Goal: Task Accomplishment & Management: Complete application form

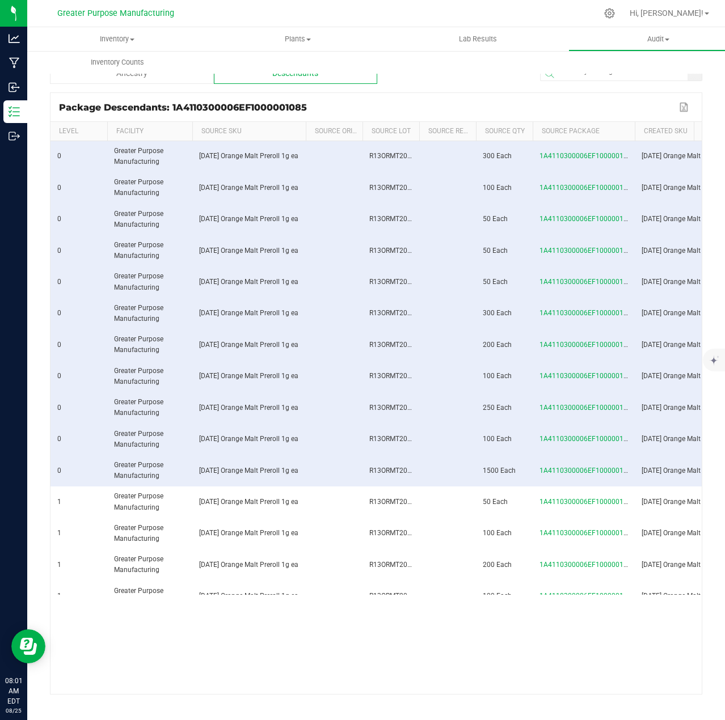
scroll to position [423, 0]
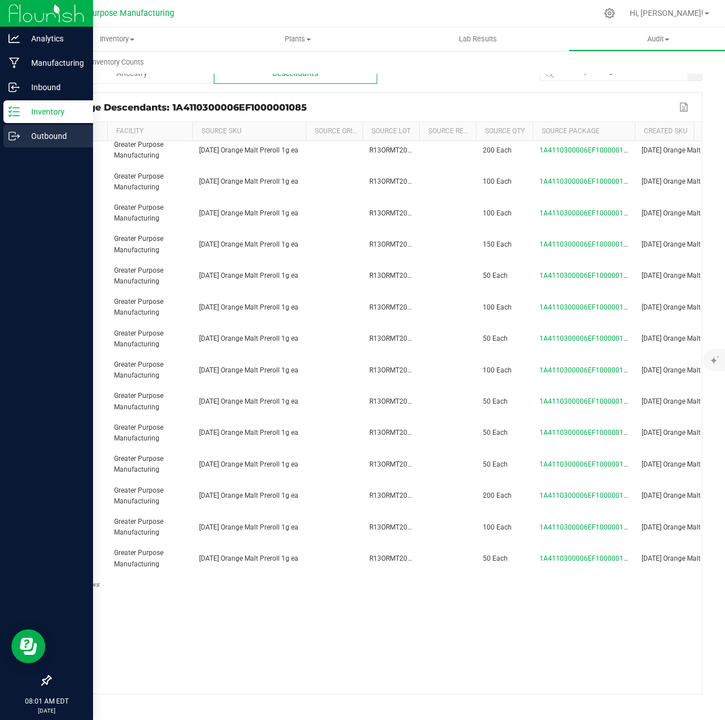
click at [54, 136] on p "Outbound" at bounding box center [54, 136] width 68 height 14
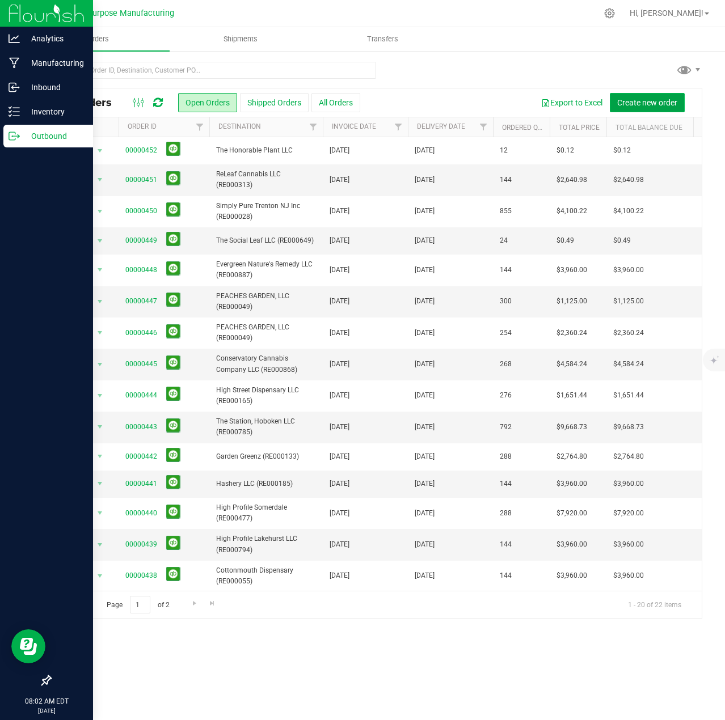
click at [644, 103] on span "Create new order" at bounding box center [647, 102] width 60 height 9
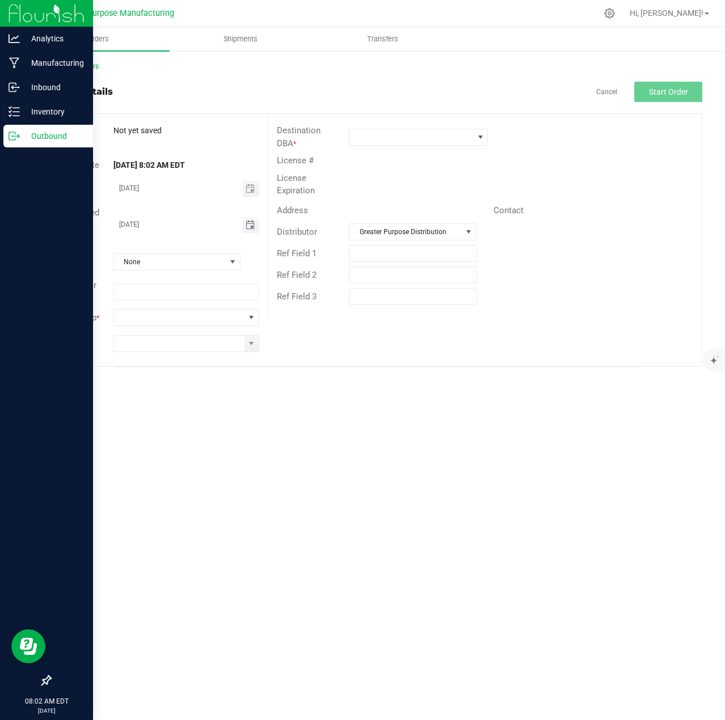
click at [249, 225] on span "Toggle calendar" at bounding box center [250, 225] width 9 height 9
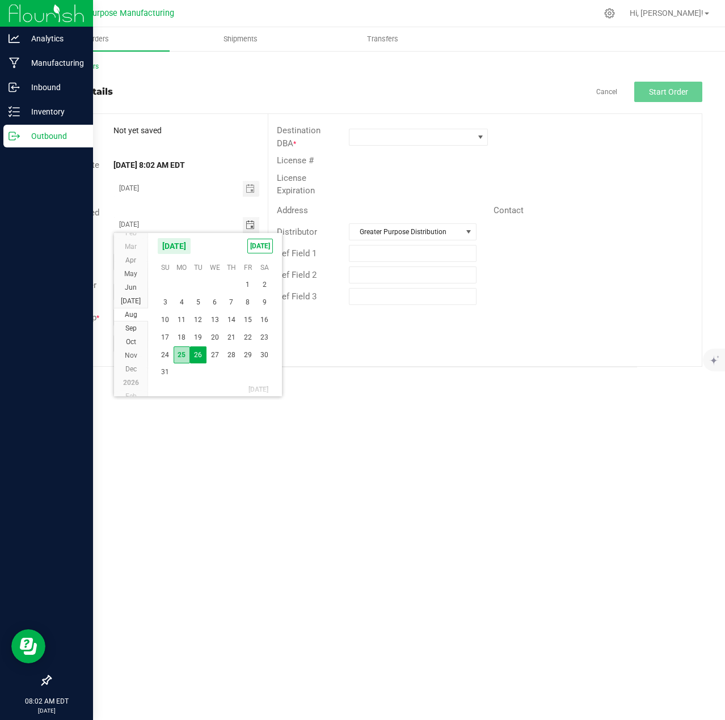
click at [180, 355] on span "25" at bounding box center [182, 355] width 16 height 18
type input "[DATE]"
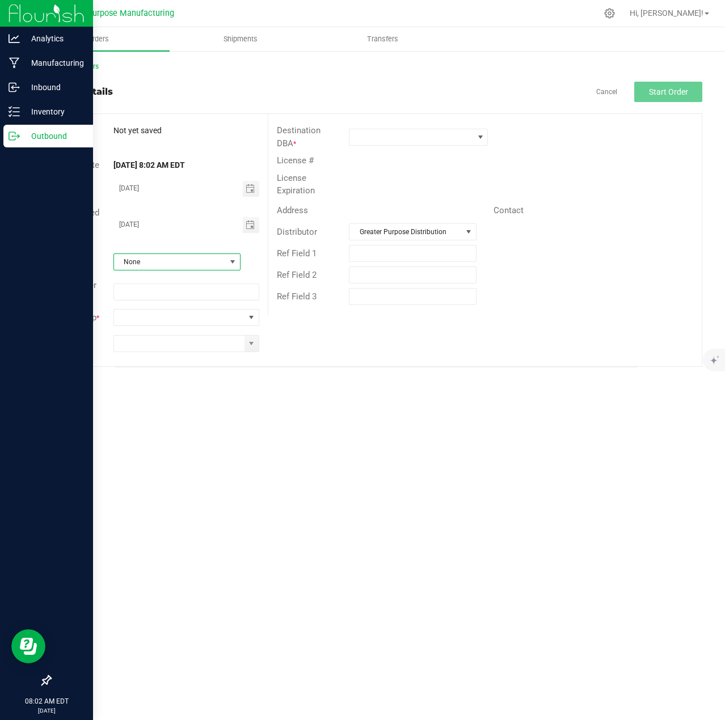
click at [188, 257] on span "None" at bounding box center [170, 262] width 112 height 16
click at [154, 329] on li "Cash on Delivery" at bounding box center [177, 329] width 126 height 19
click at [253, 316] on span at bounding box center [251, 317] width 9 height 9
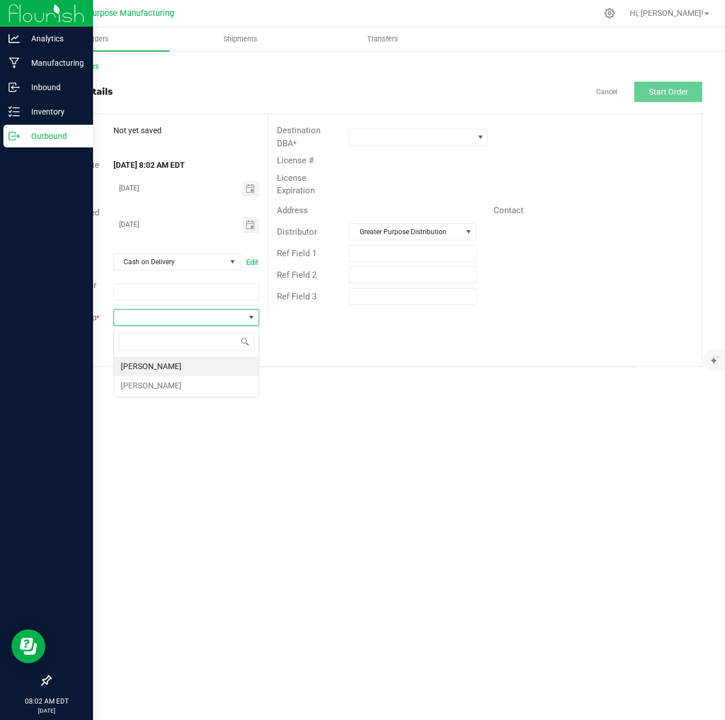
scroll to position [17, 146]
click at [179, 384] on li "[PERSON_NAME]" at bounding box center [186, 385] width 145 height 19
click at [251, 344] on span at bounding box center [251, 343] width 9 height 9
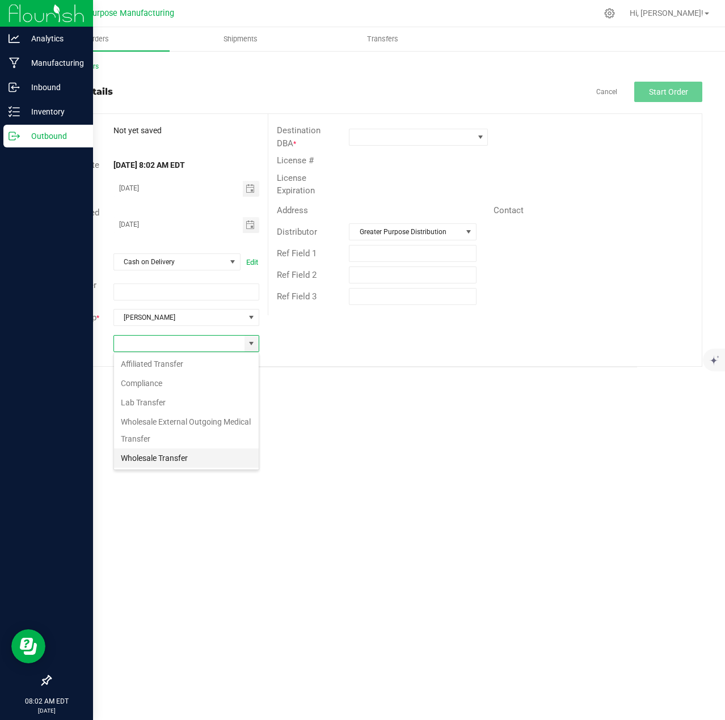
click at [153, 456] on li "Wholesale Transfer" at bounding box center [186, 458] width 145 height 19
type input "Wholesale Transfer"
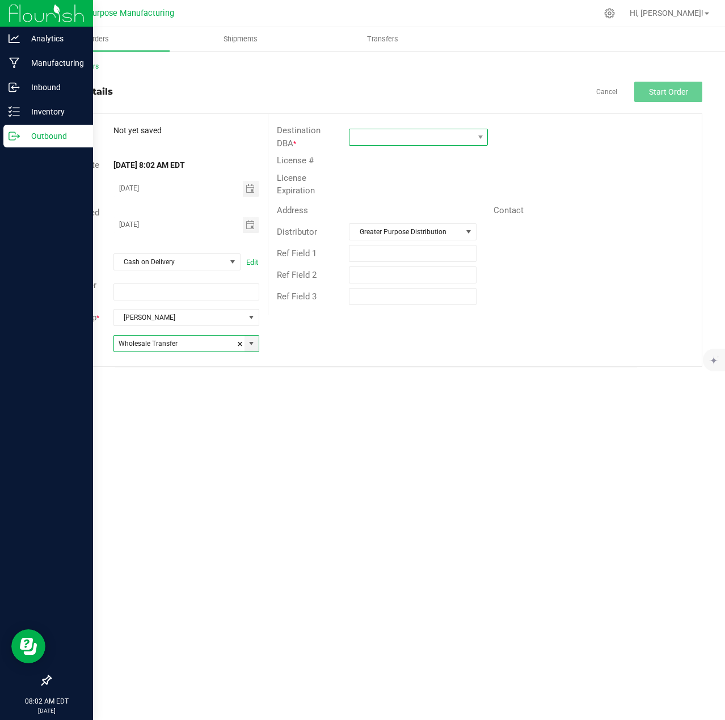
click at [446, 139] on span at bounding box center [411, 137] width 124 height 16
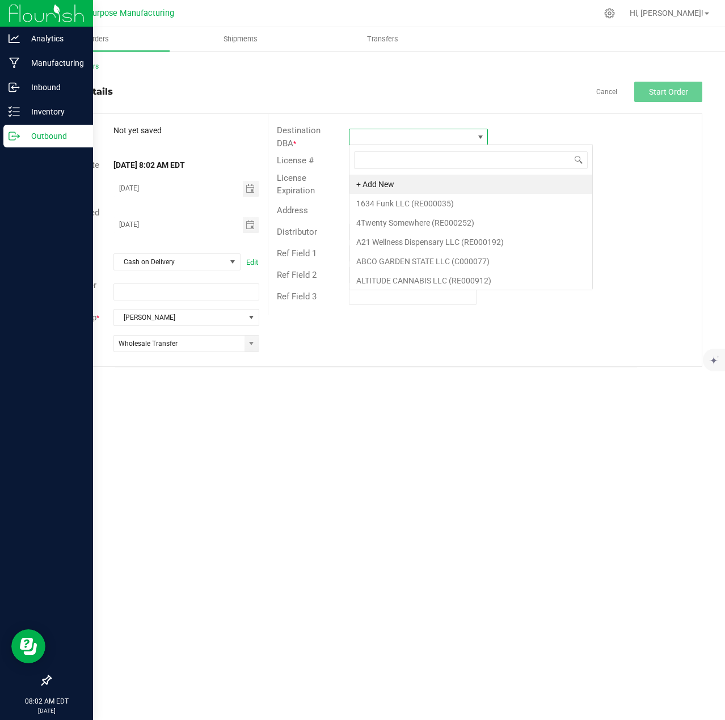
scroll to position [17, 139]
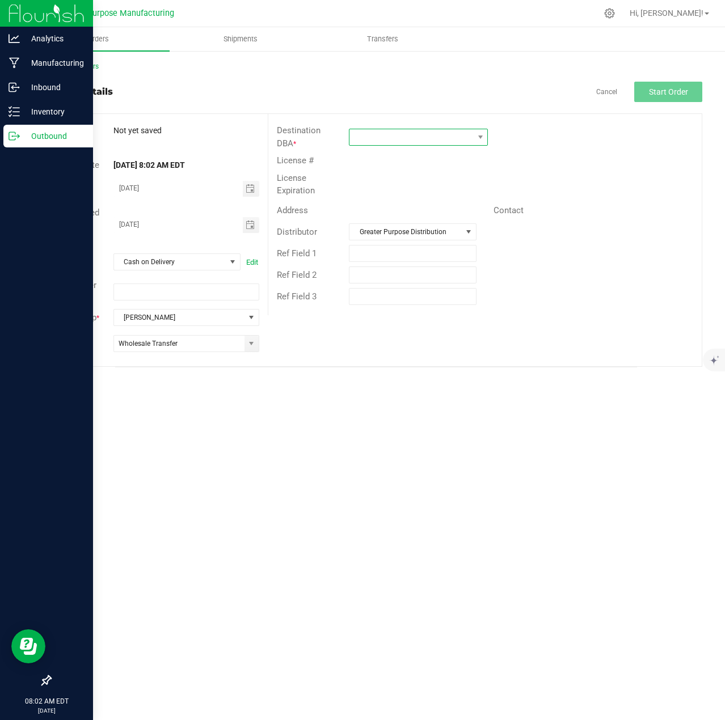
click at [395, 134] on span at bounding box center [411, 137] width 124 height 16
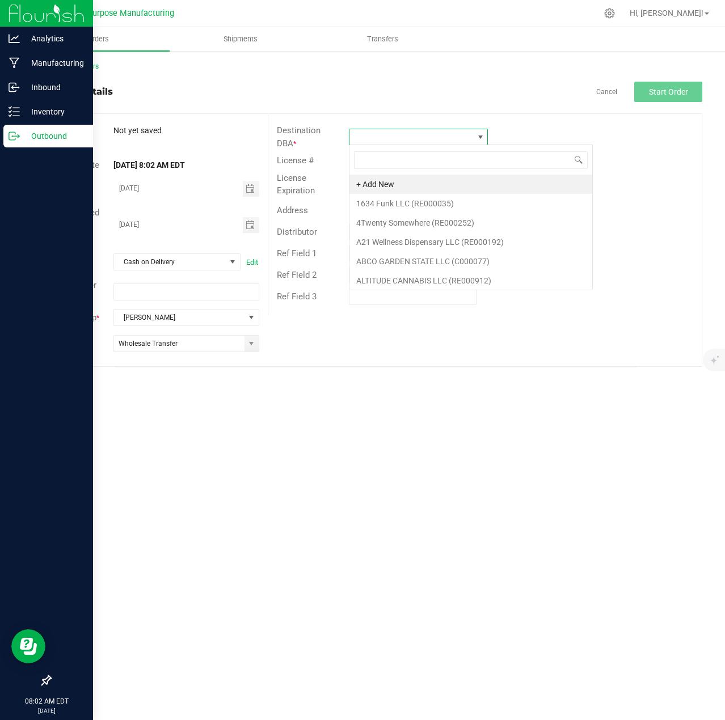
type input "RE000486"
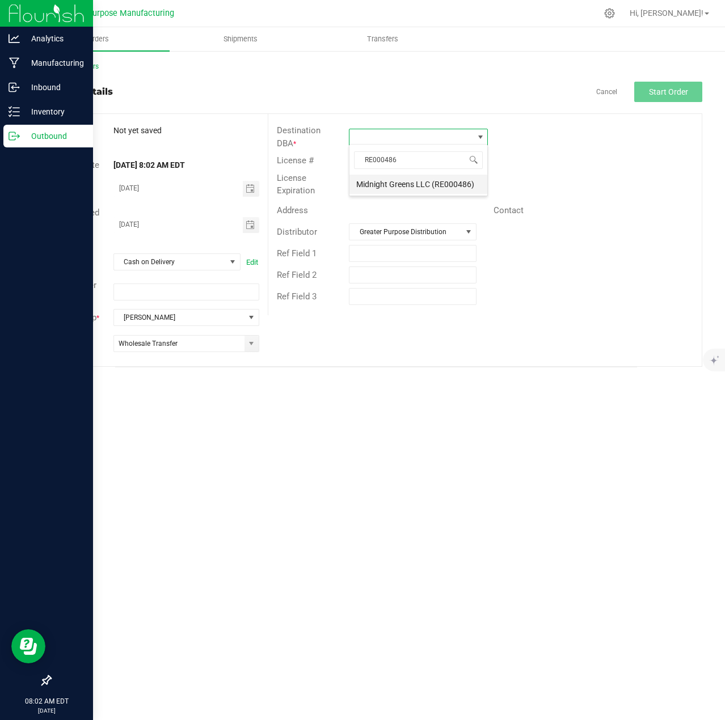
click at [407, 185] on li "Midnight Greens LLC (RE000486)" at bounding box center [418, 184] width 138 height 19
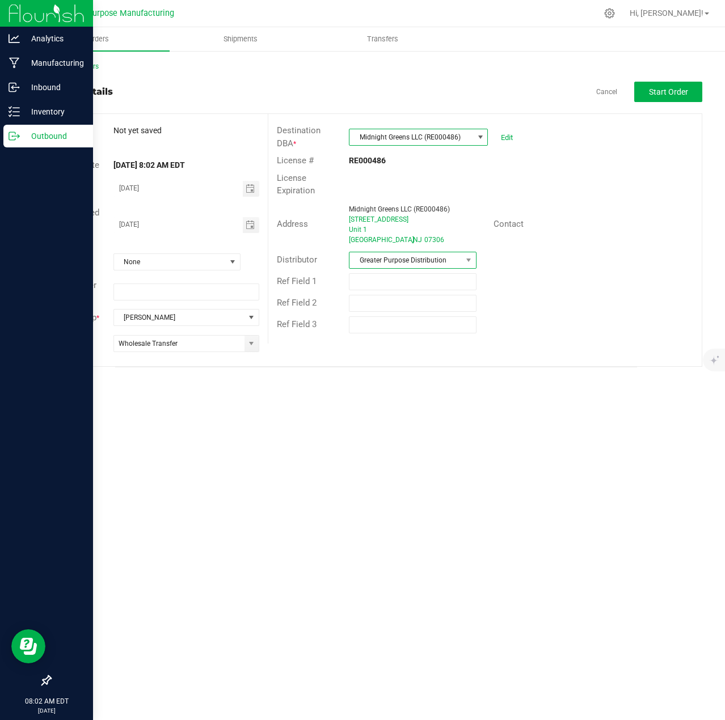
click at [415, 258] on span "Greater Purpose Distribution" at bounding box center [405, 260] width 112 height 16
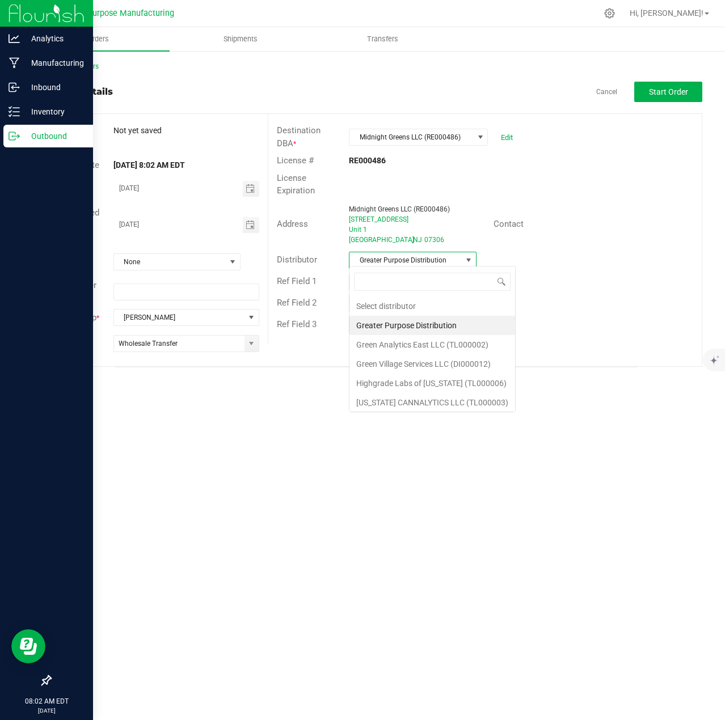
scroll to position [17, 128]
click at [414, 363] on li "Green Village Services LLC (DI000012)" at bounding box center [432, 363] width 166 height 19
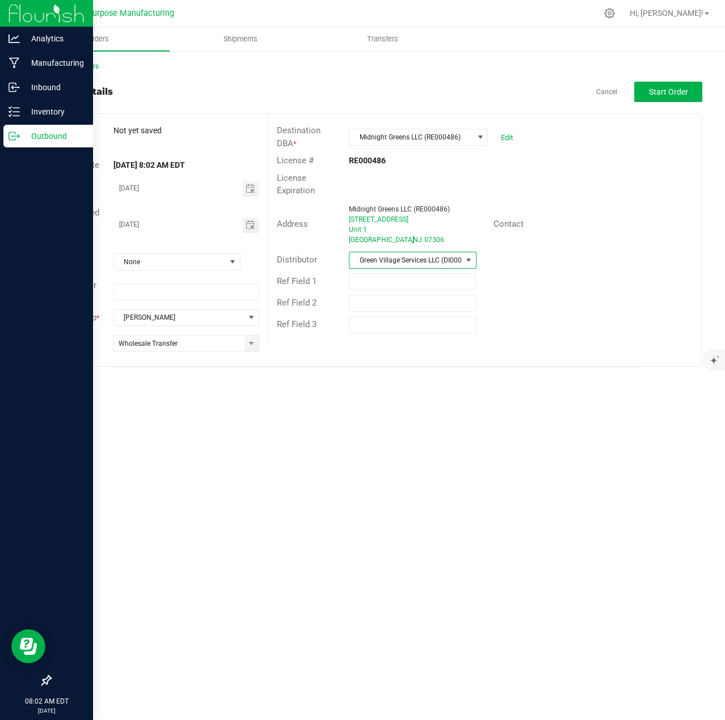
click at [503, 377] on div "Back to Orders Order details Cancel Start Order Order # Not yet saved Status Or…" at bounding box center [375, 214] width 697 height 329
click at [657, 91] on span "Start Order" at bounding box center [668, 91] width 39 height 9
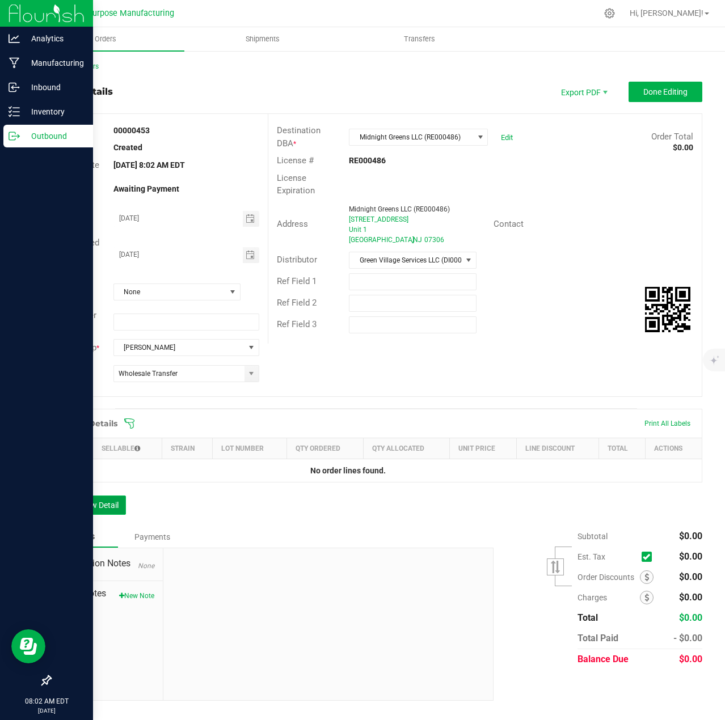
click at [92, 504] on button "Add New Detail" at bounding box center [88, 505] width 76 height 19
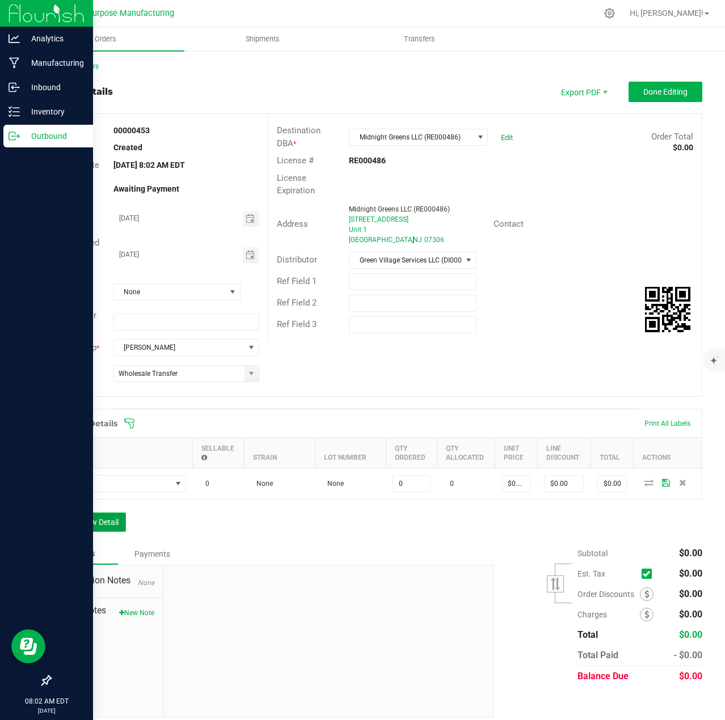
click at [91, 526] on button "Add New Detail" at bounding box center [88, 522] width 76 height 19
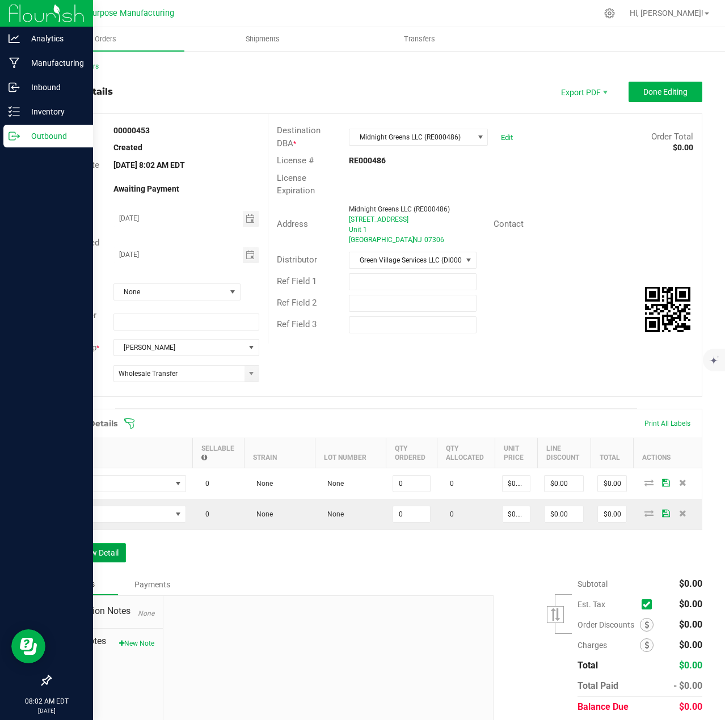
click at [88, 553] on button "Add New Detail" at bounding box center [88, 552] width 76 height 19
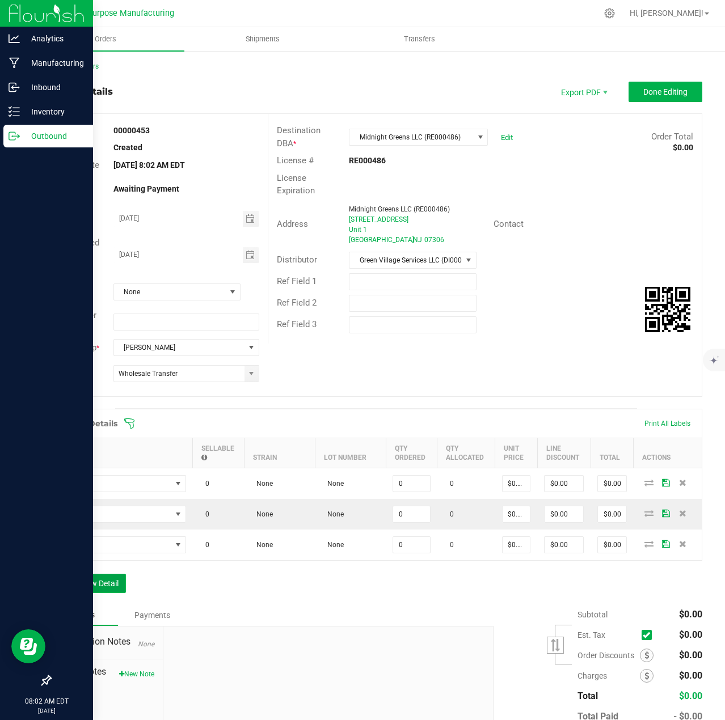
click at [88, 583] on button "Add New Detail" at bounding box center [88, 583] width 76 height 19
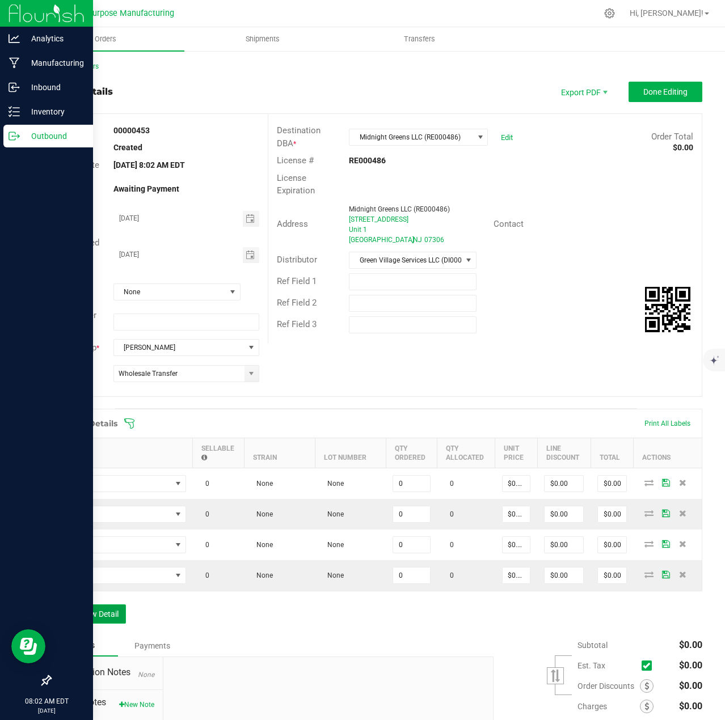
click at [87, 613] on button "Add New Detail" at bounding box center [88, 613] width 76 height 19
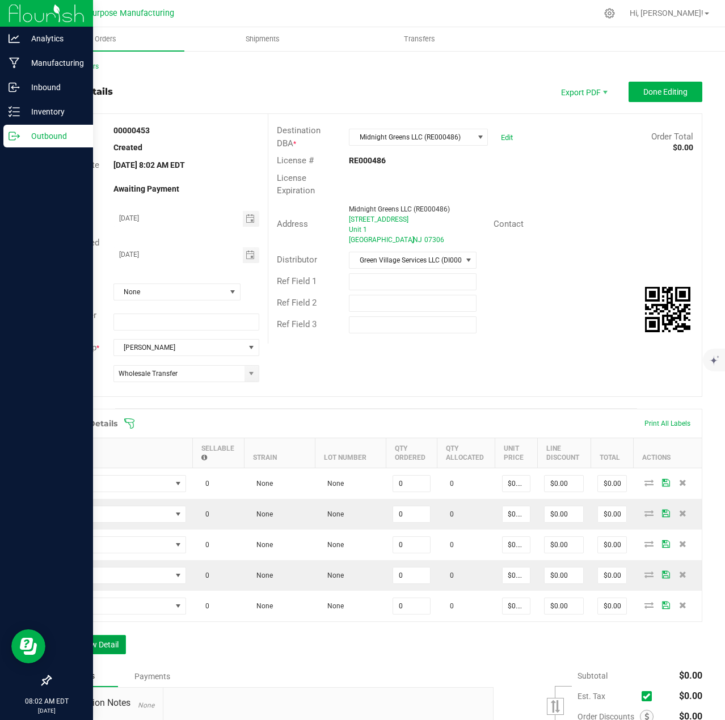
click at [87, 648] on button "Add New Detail" at bounding box center [88, 644] width 76 height 19
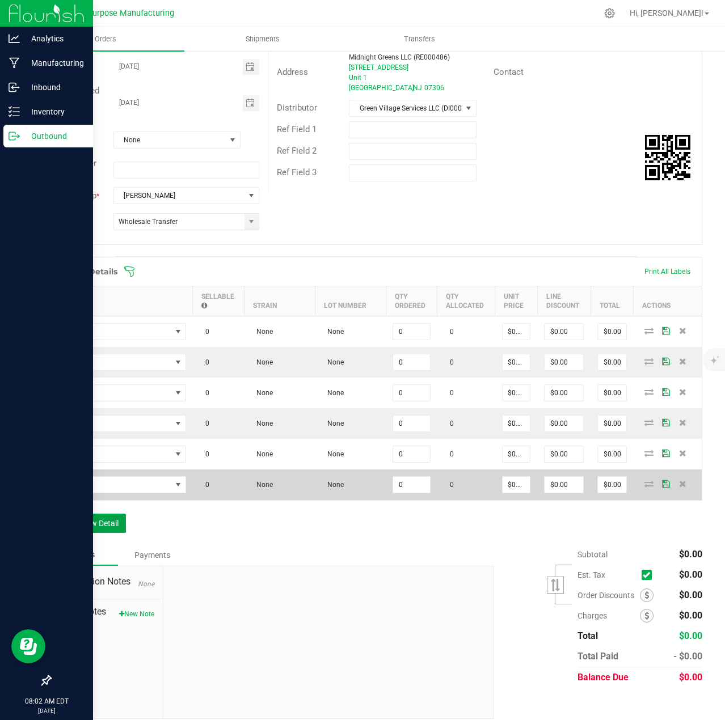
scroll to position [162, 0]
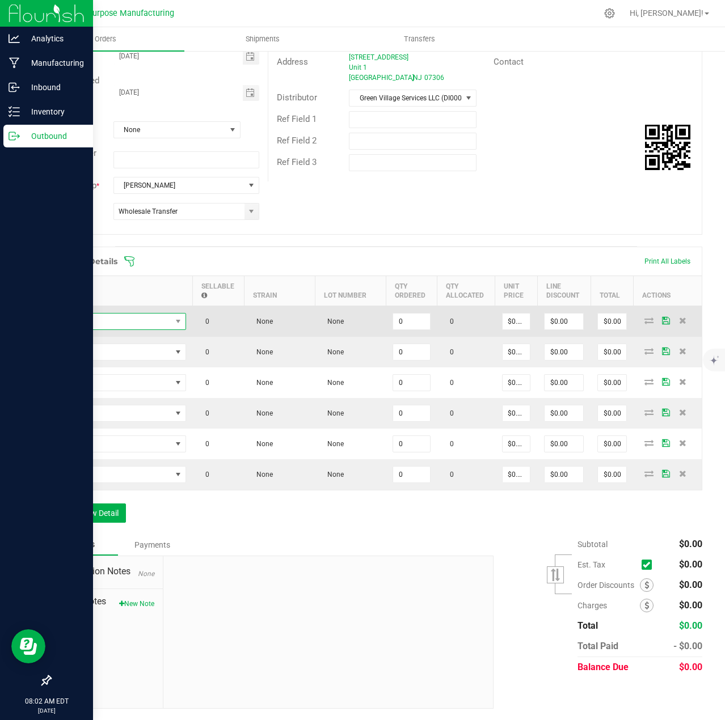
click at [153, 328] on span "NO DATA FOUND" at bounding box center [114, 322] width 113 height 16
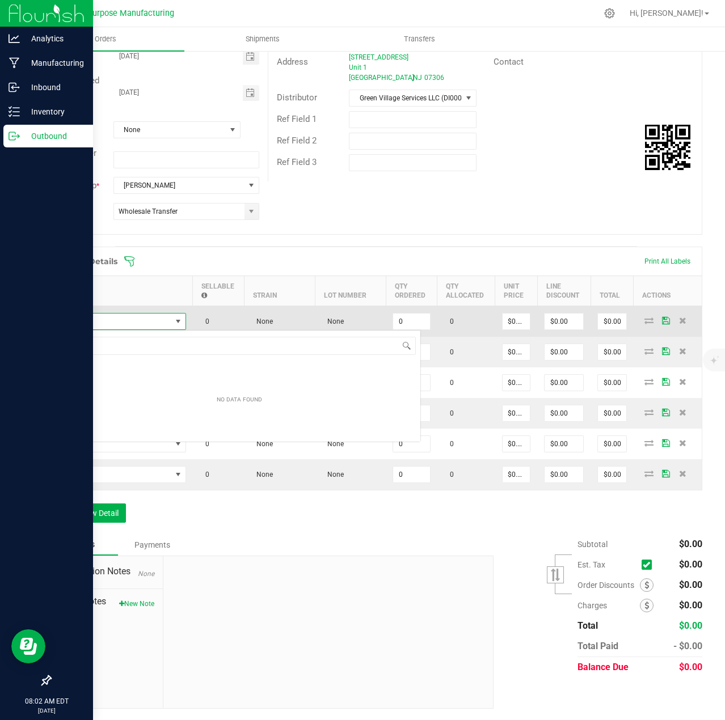
scroll to position [17, 128]
type input "1.3.13.1017.0"
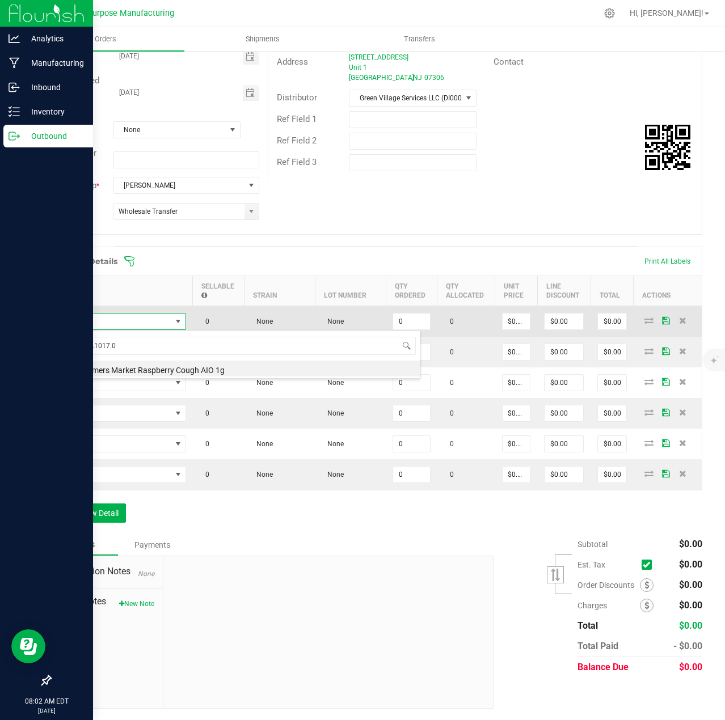
type input "0 ea"
type input "$30.00000"
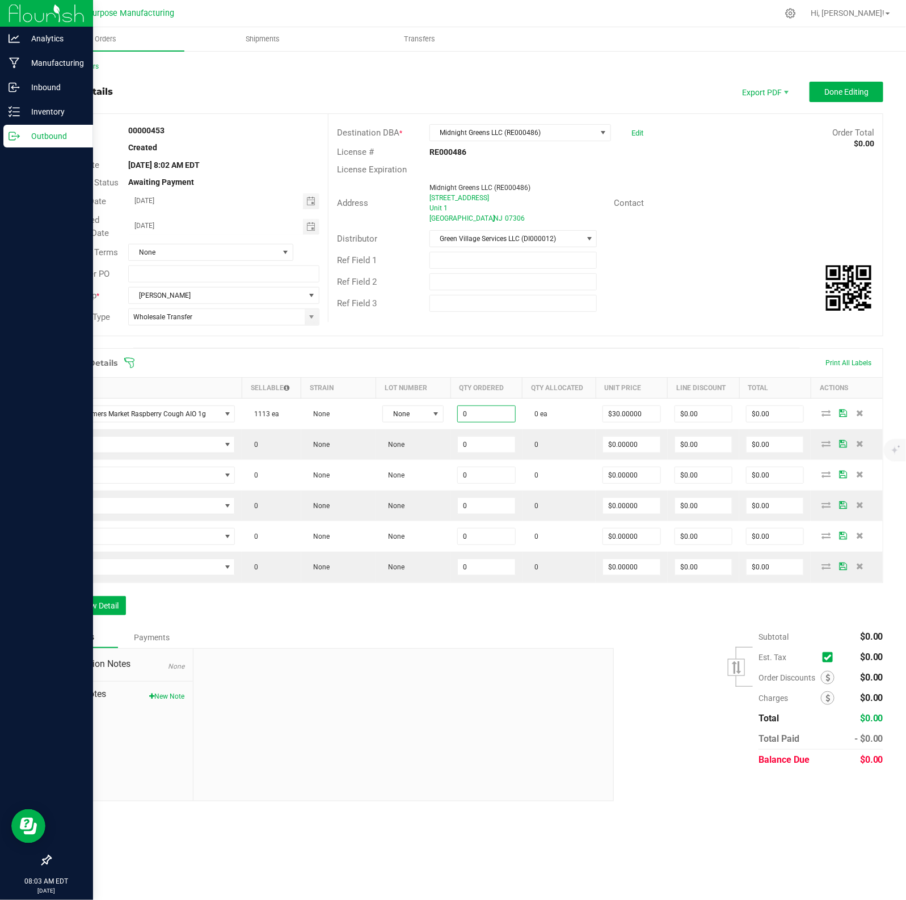
scroll to position [0, 0]
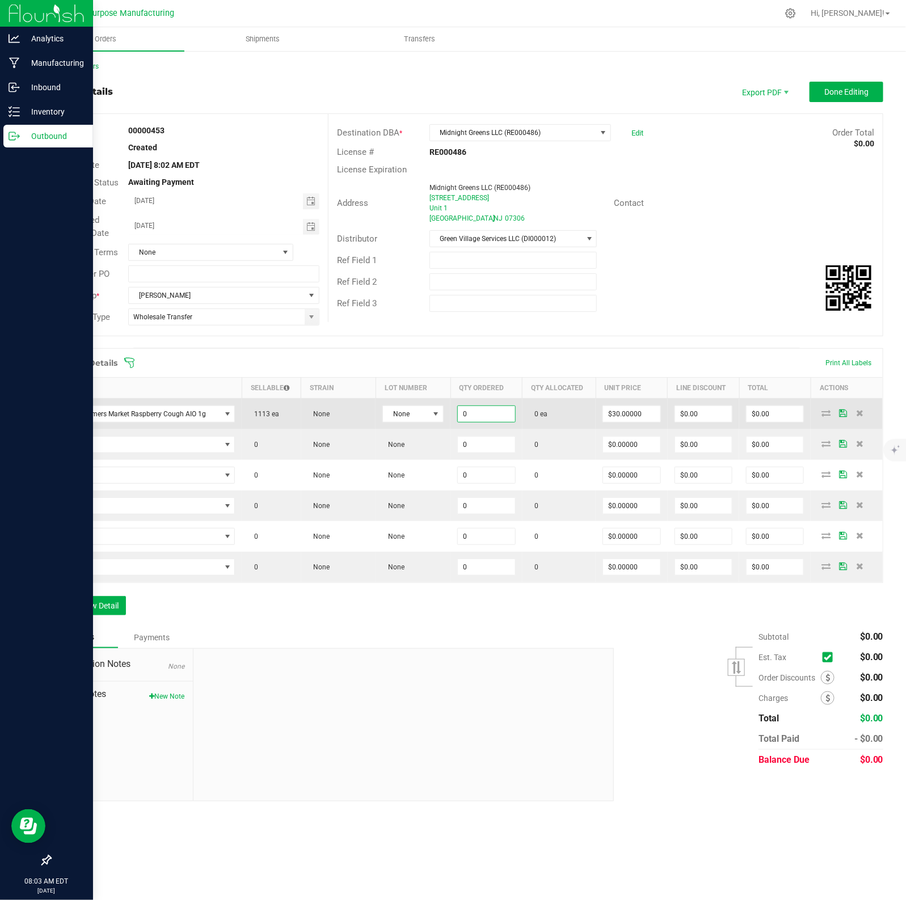
click at [502, 412] on input "0" at bounding box center [486, 414] width 57 height 16
type input "24 ea"
type input "30"
type input "$720.00"
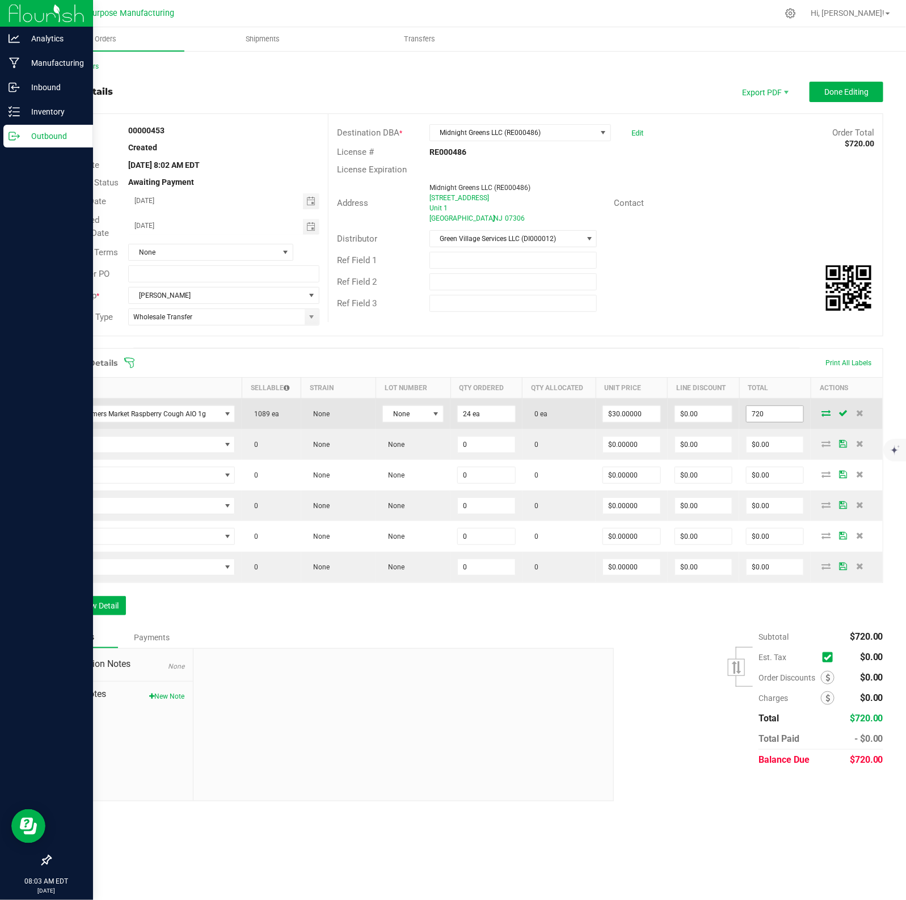
click at [724, 415] on input "720" at bounding box center [774, 414] width 57 height 16
type input "660"
type input "$27.50000"
type input "$660.00"
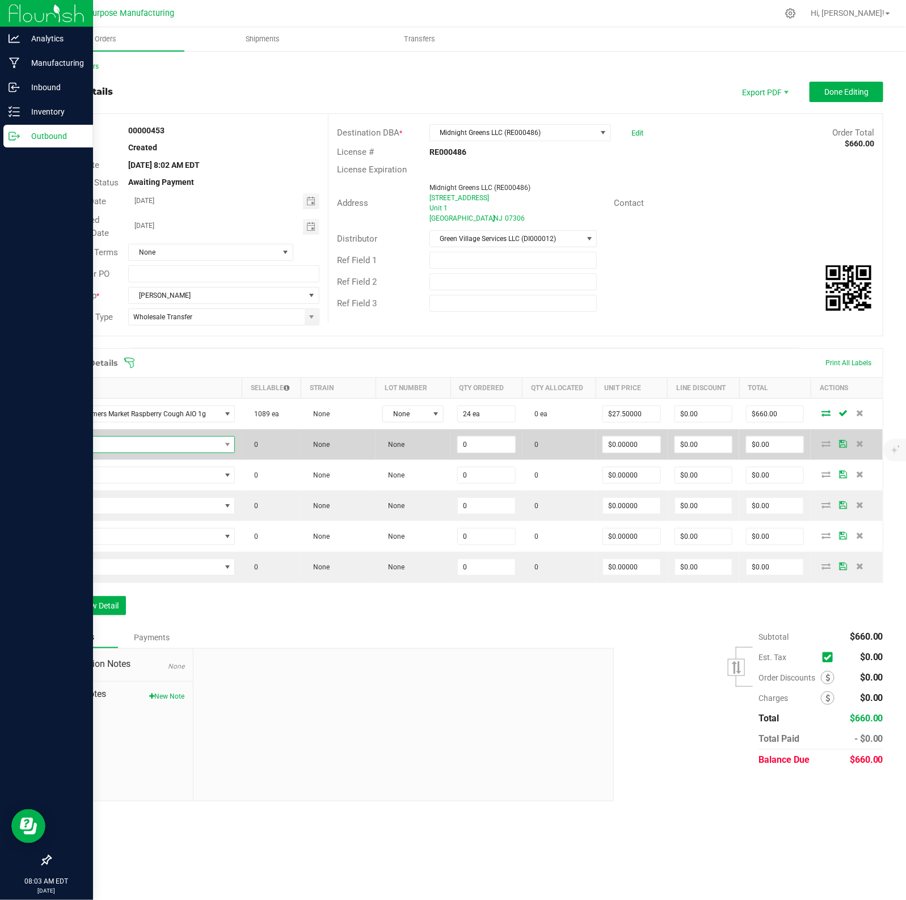
click at [181, 452] on span "NO DATA FOUND" at bounding box center [139, 445] width 162 height 16
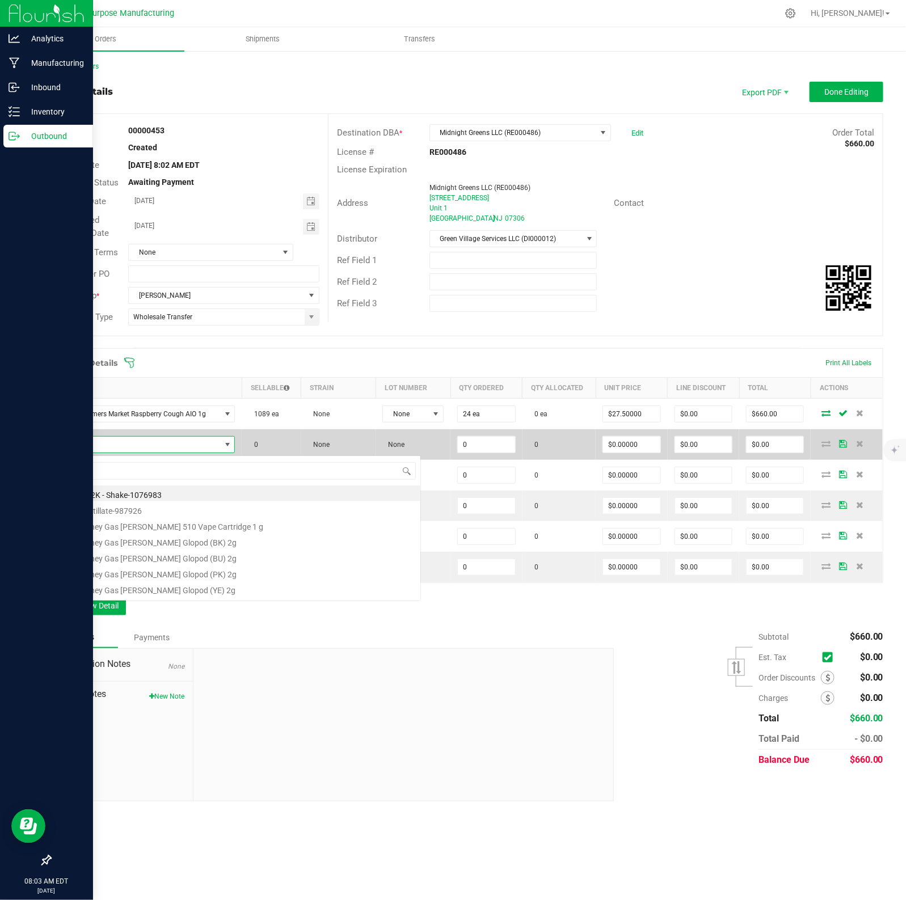
scroll to position [18, 176]
type input "1.3.13.1013.0"
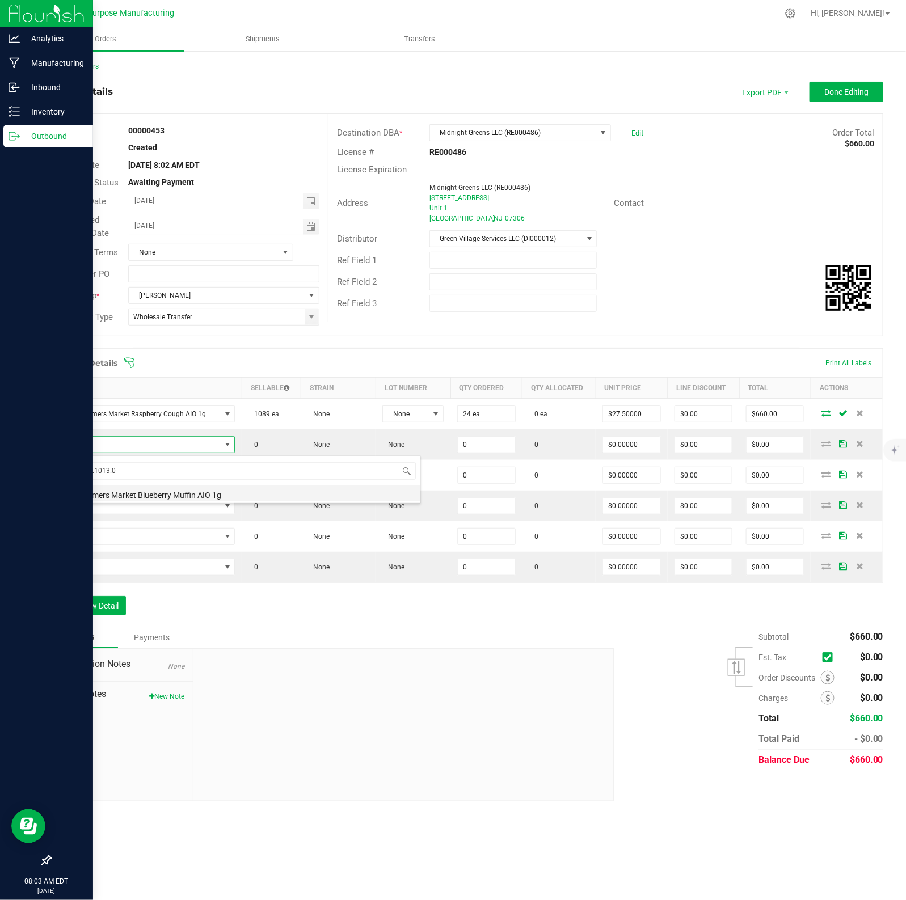
click at [177, 490] on li "The Farmers Market Blueberry Muffin AIO 1g" at bounding box center [239, 493] width 362 height 16
type input "0 ea"
type input "$30.00000"
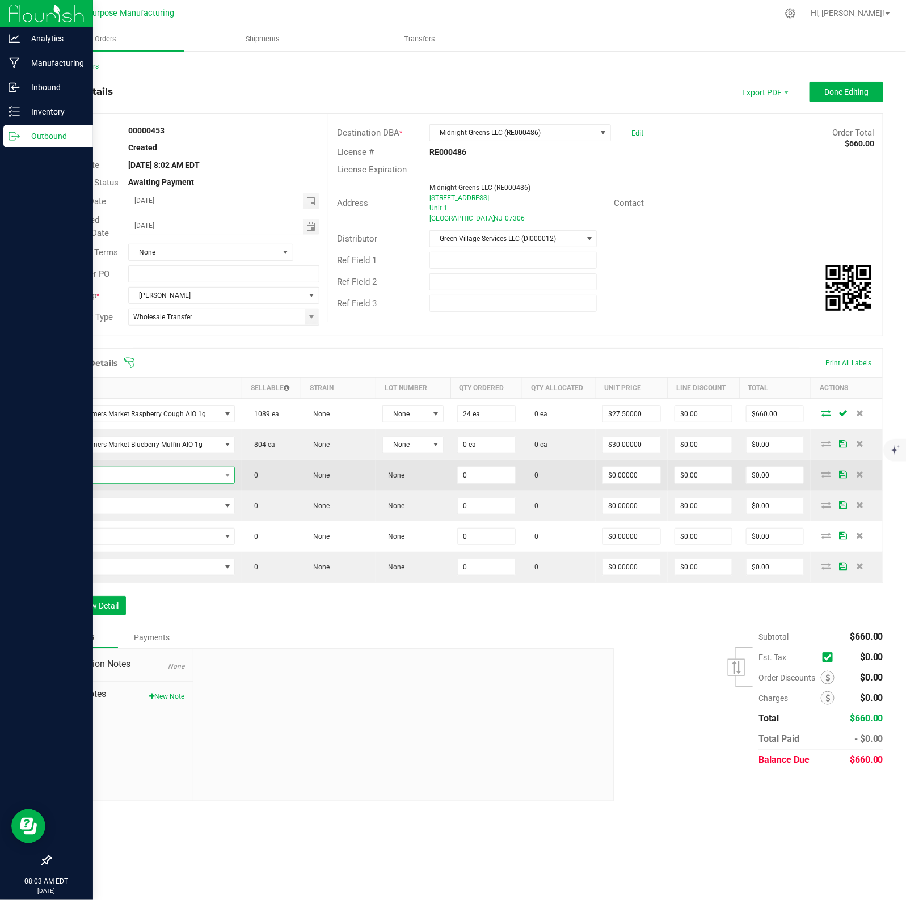
click at [177, 477] on span "NO DATA FOUND" at bounding box center [139, 475] width 162 height 16
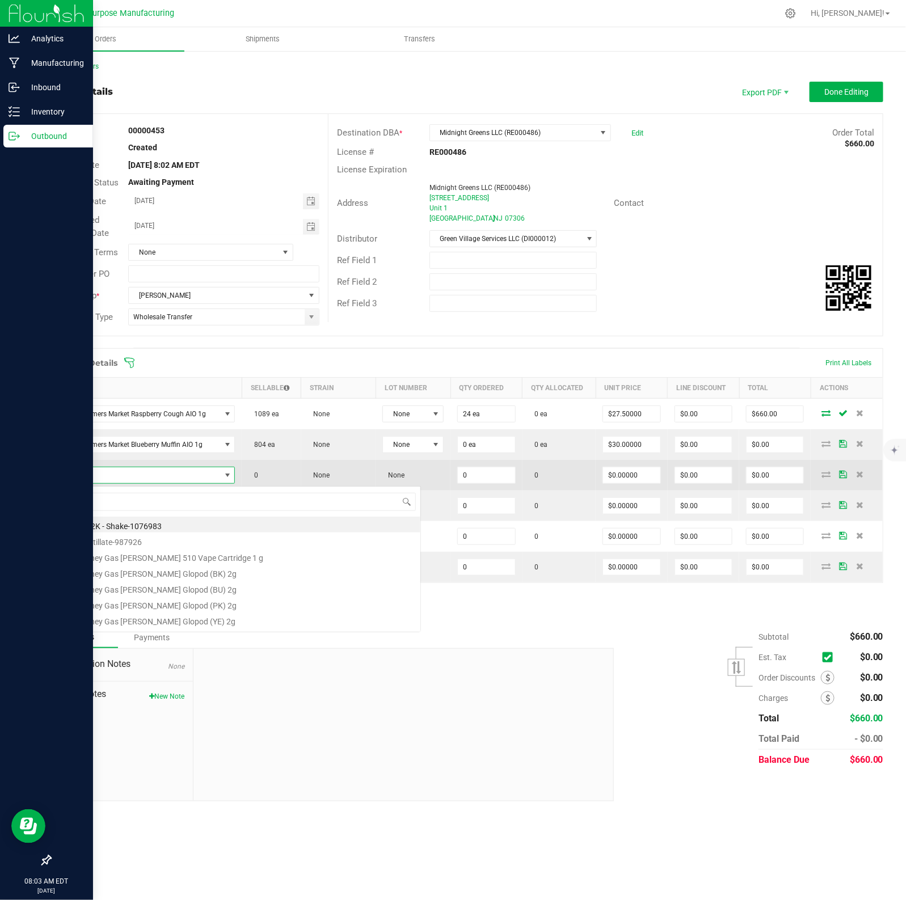
type input "1.3.13.1016.0"
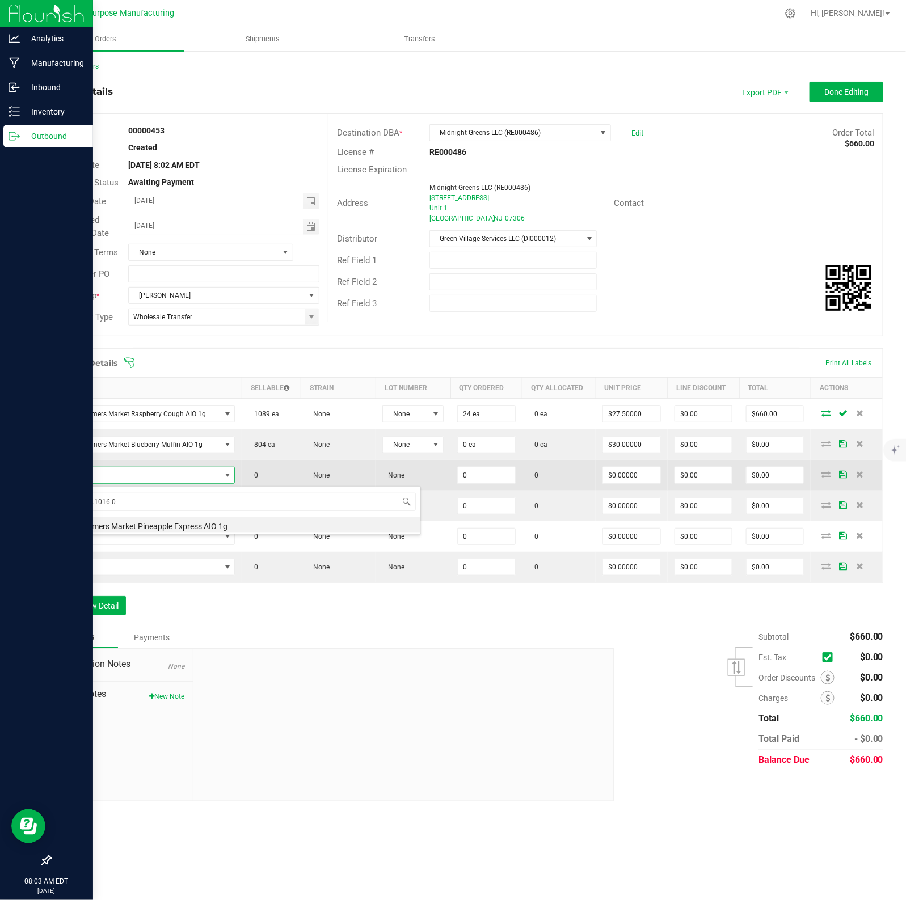
type input "0 ea"
type input "$30.00000"
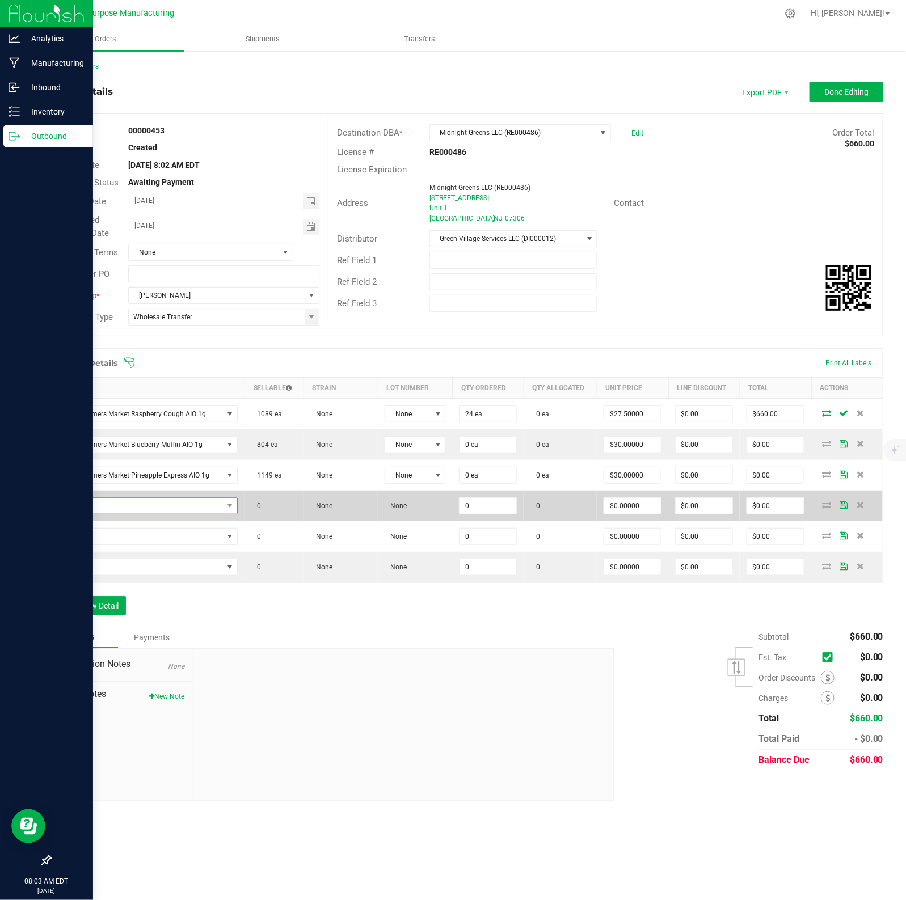
click at [176, 505] on span "NO DATA FOUND" at bounding box center [140, 506] width 165 height 16
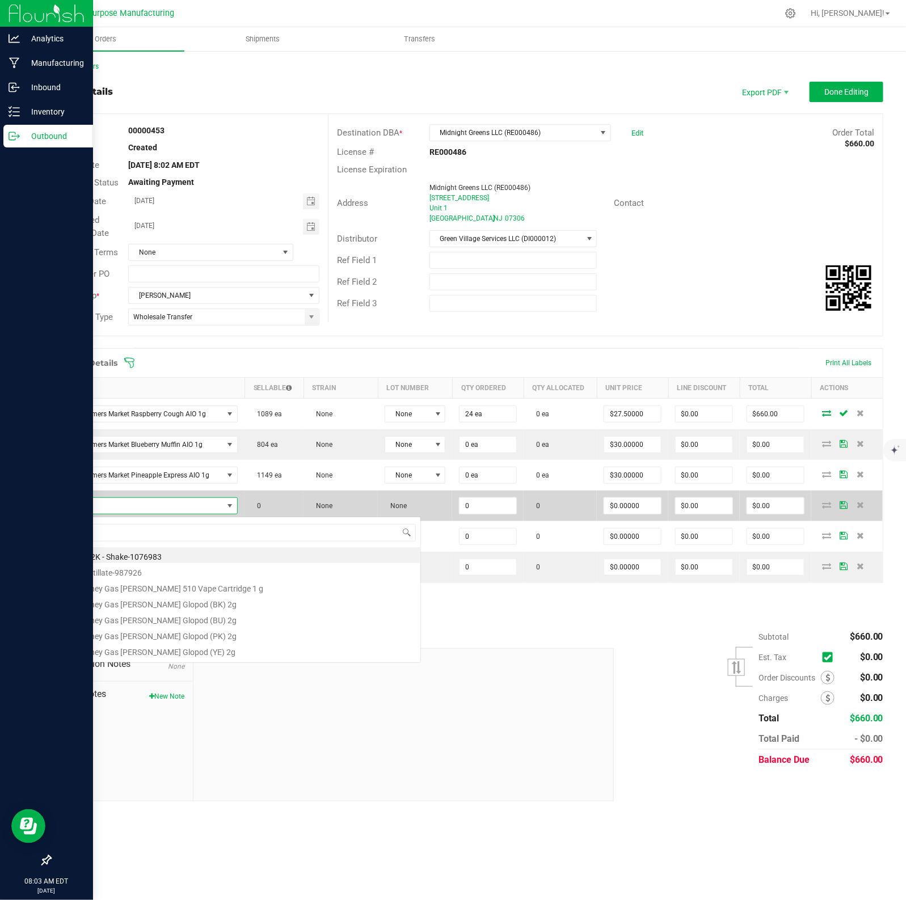
scroll to position [18, 179]
type input "1.3.13.1014.0"
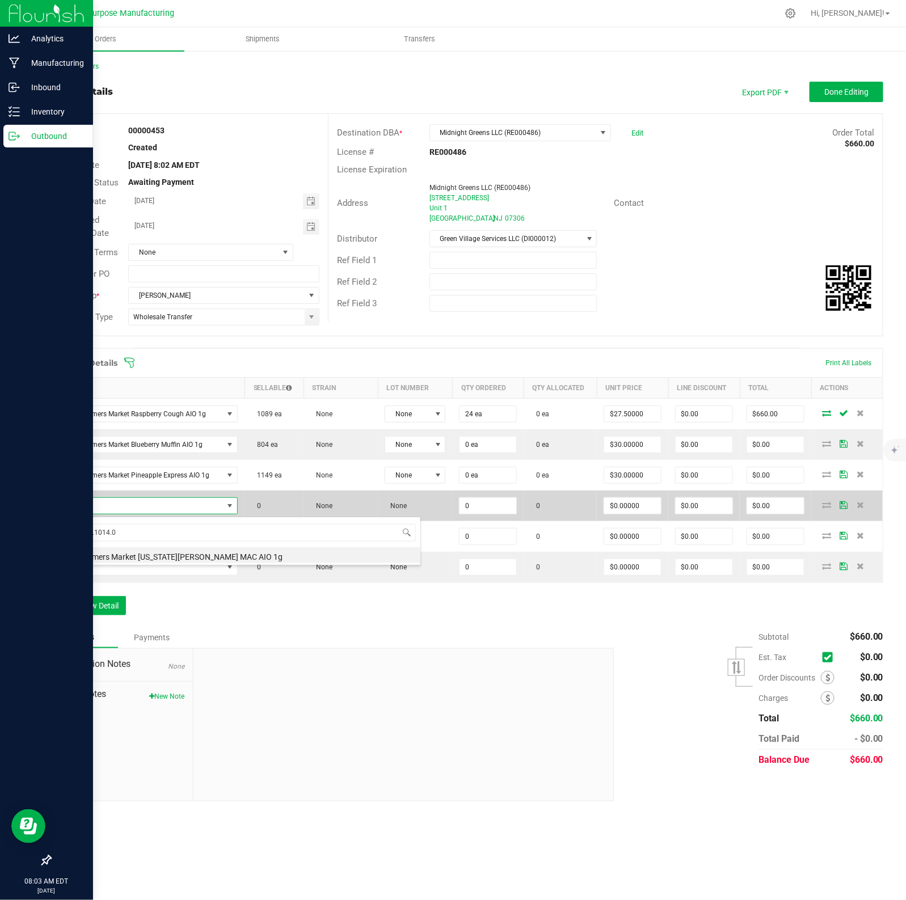
type input "0 ea"
type input "$30.00000"
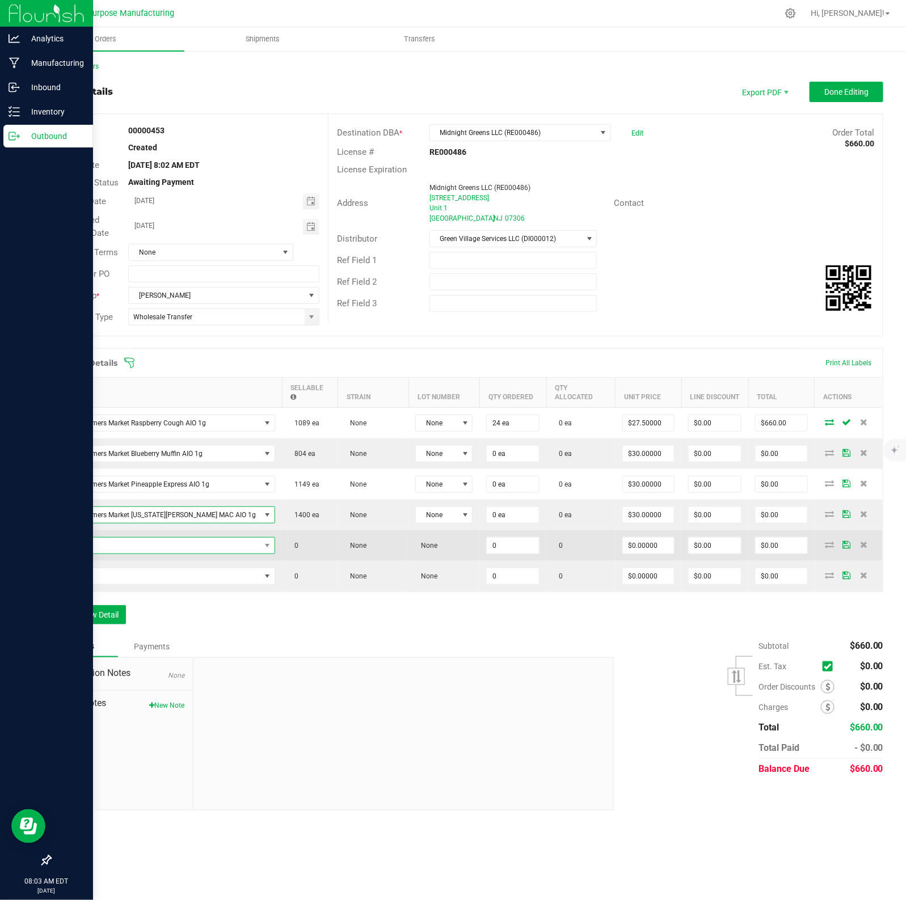
click at [169, 539] on span "NO DATA FOUND" at bounding box center [159, 546] width 202 height 16
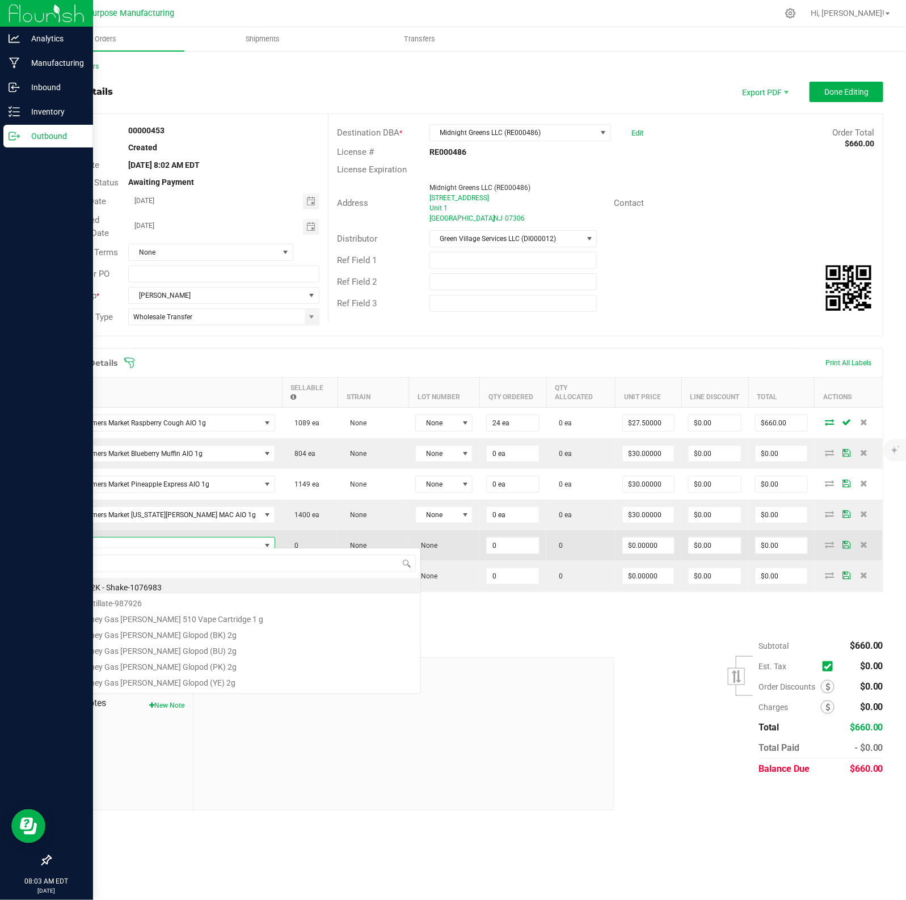
scroll to position [18, 183]
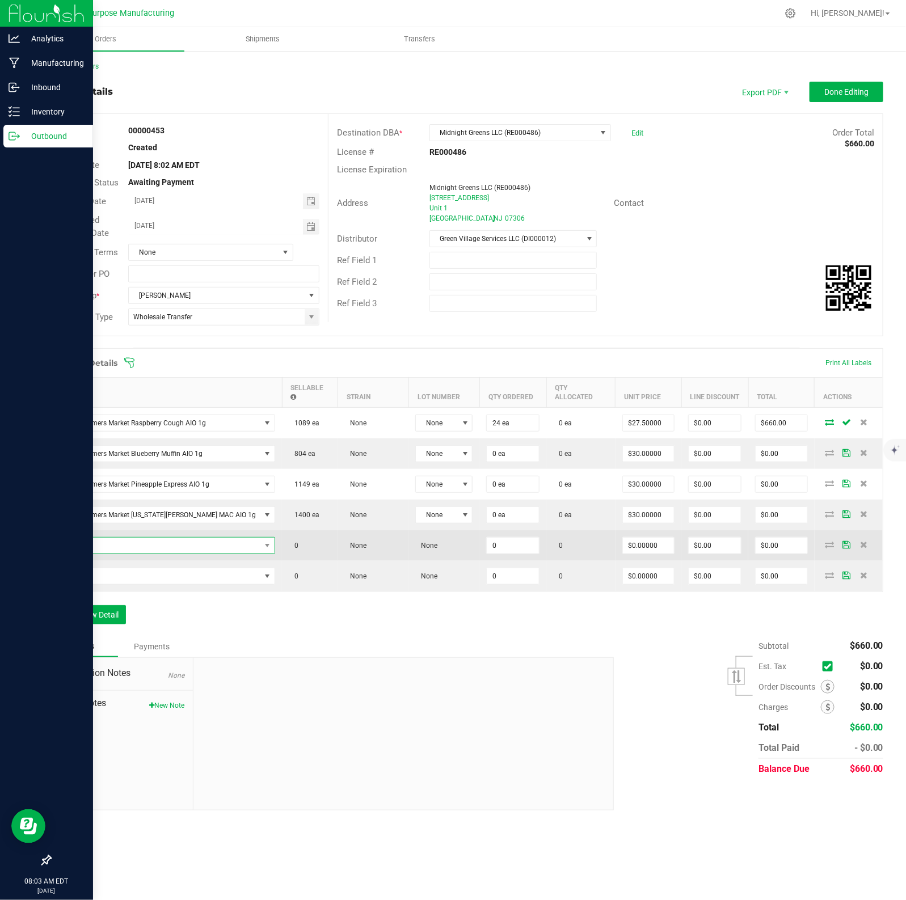
click at [169, 539] on span "NO DATA FOUND" at bounding box center [159, 546] width 202 height 16
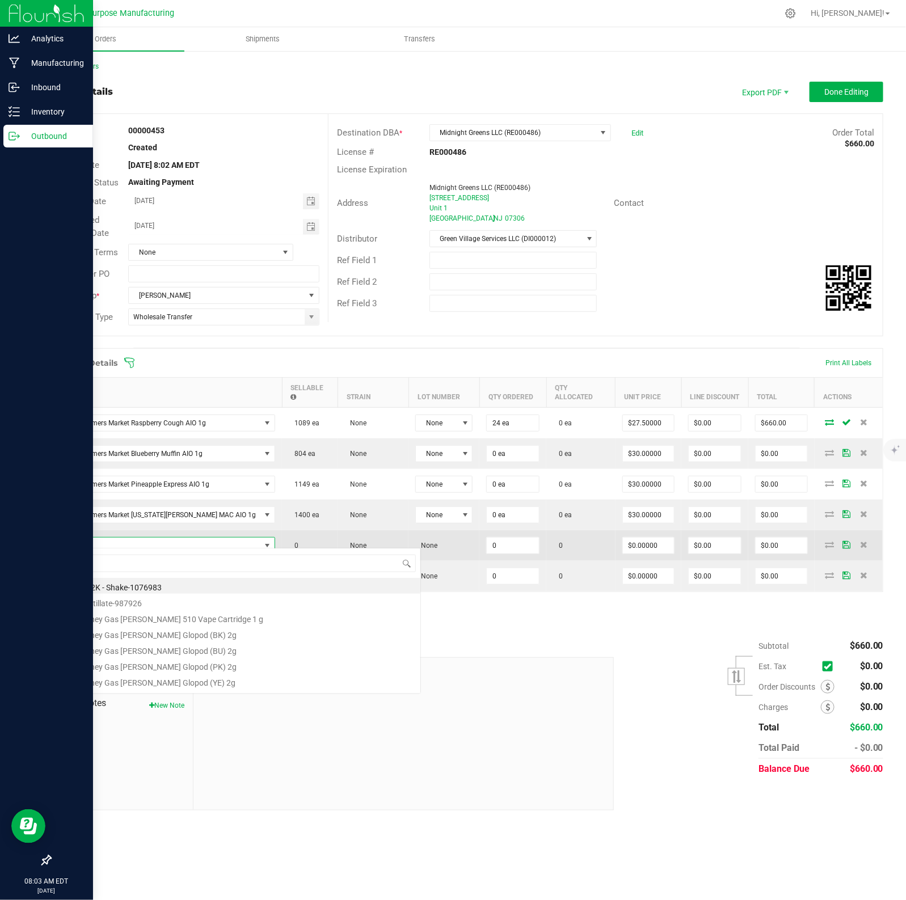
type input "1.3.13.1012.0"
type input "0 ea"
type input "$30.00000"
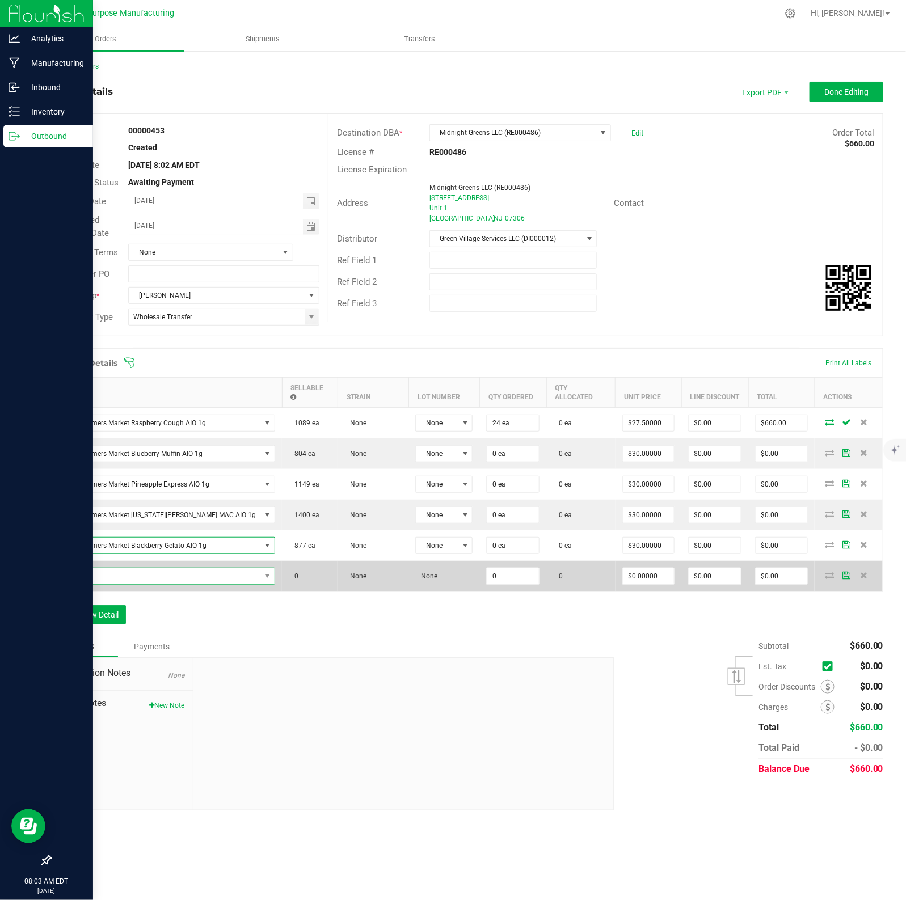
click at [171, 568] on span "NO DATA FOUND" at bounding box center [159, 576] width 202 height 16
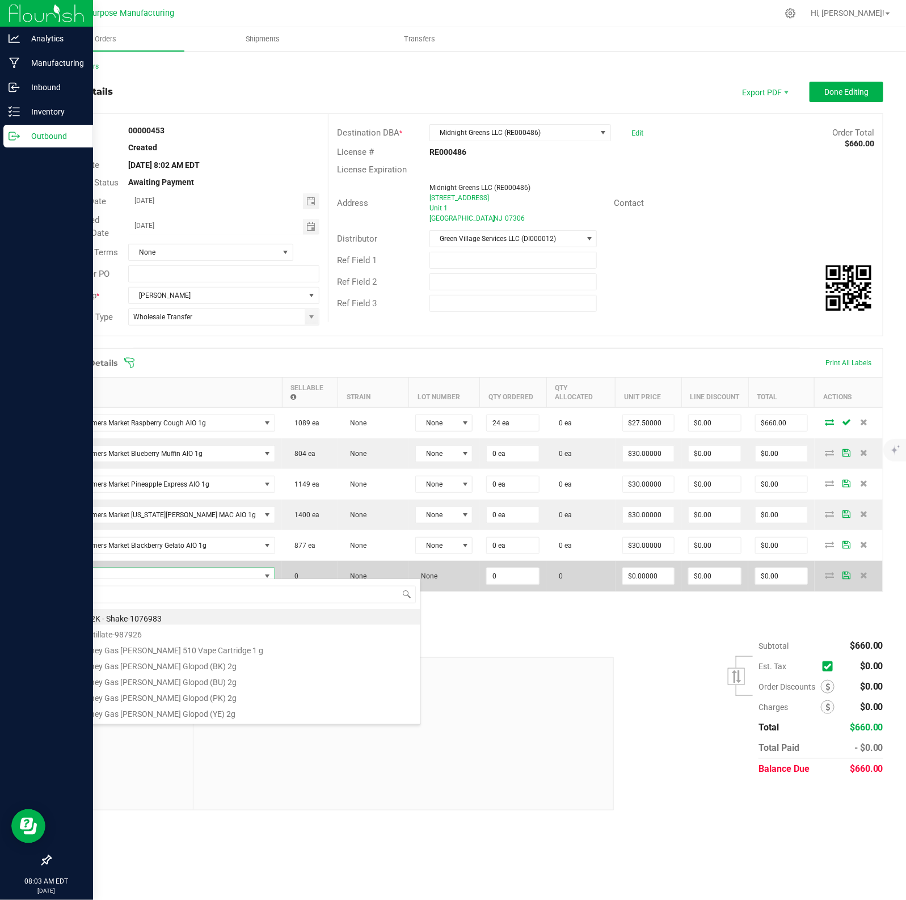
type input "1.3.13.1015.0"
type input "0 ea"
type input "$30.00000"
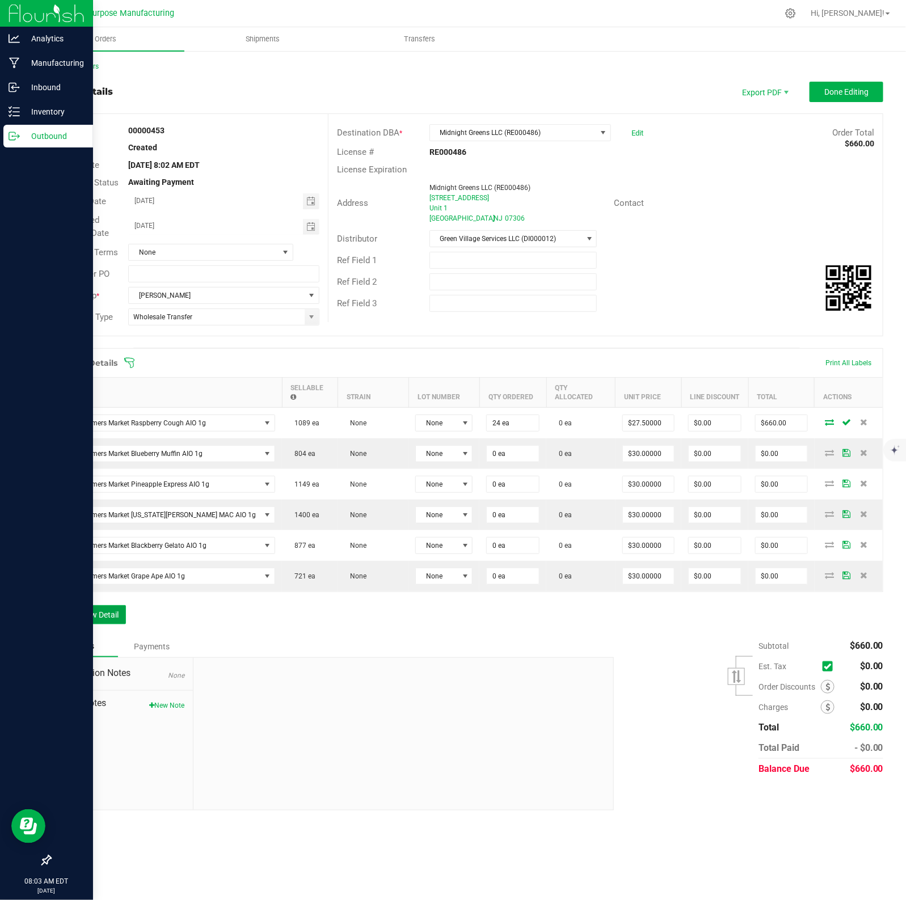
click at [107, 610] on button "Add New Detail" at bounding box center [88, 614] width 76 height 19
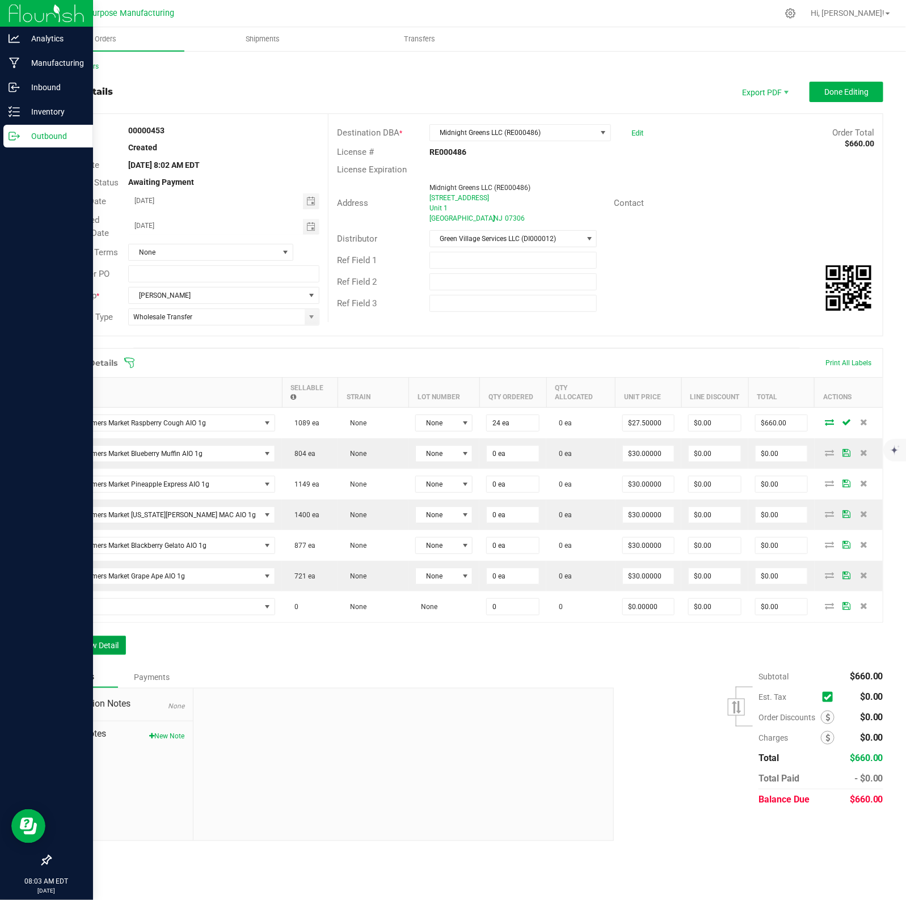
click at [99, 646] on button "Add New Detail" at bounding box center [88, 645] width 76 height 19
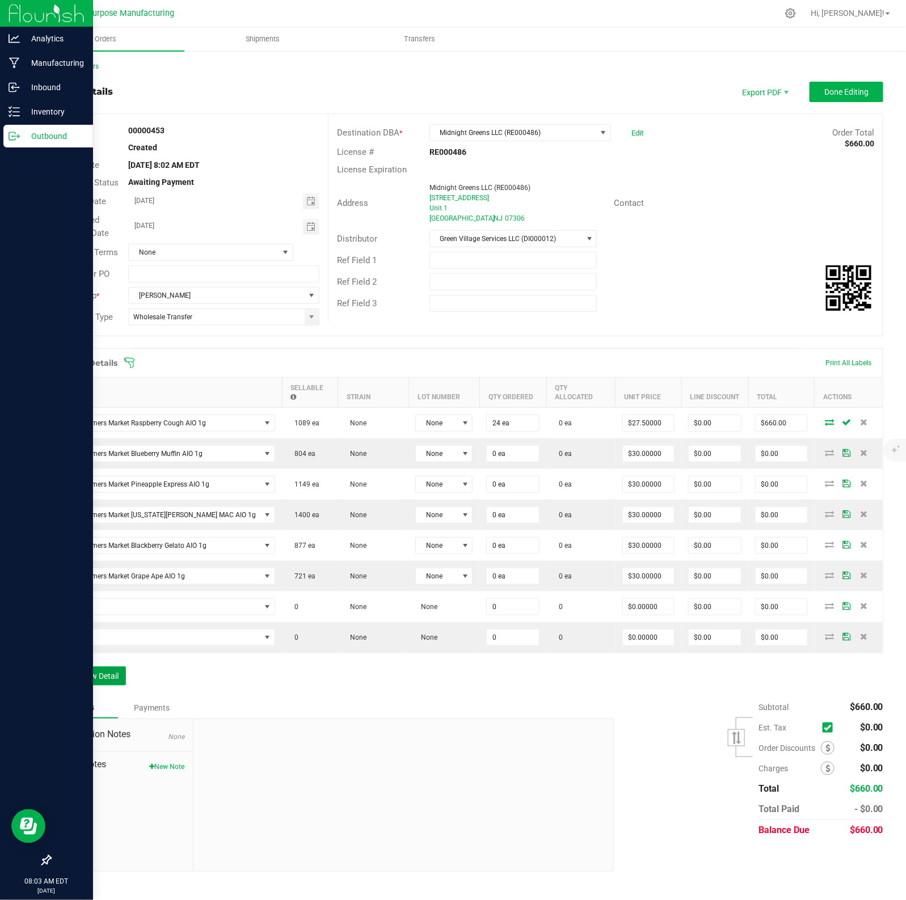
click at [95, 668] on button "Add New Detail" at bounding box center [88, 675] width 76 height 19
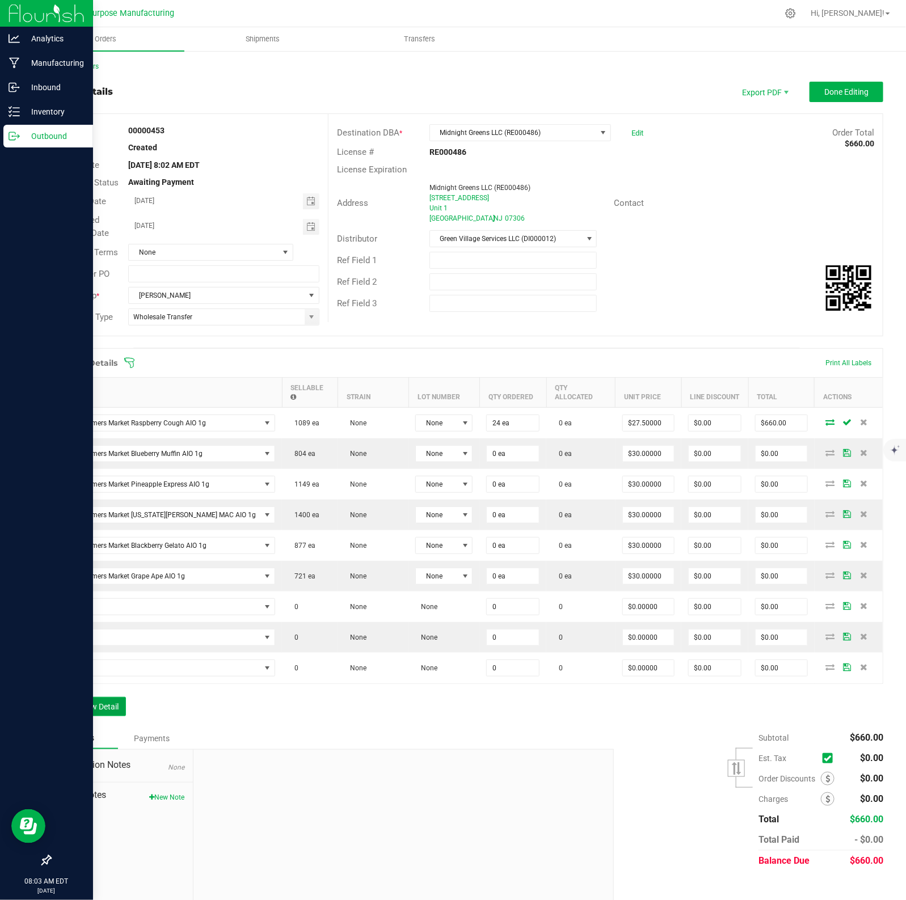
click at [91, 701] on button "Add New Detail" at bounding box center [88, 706] width 76 height 19
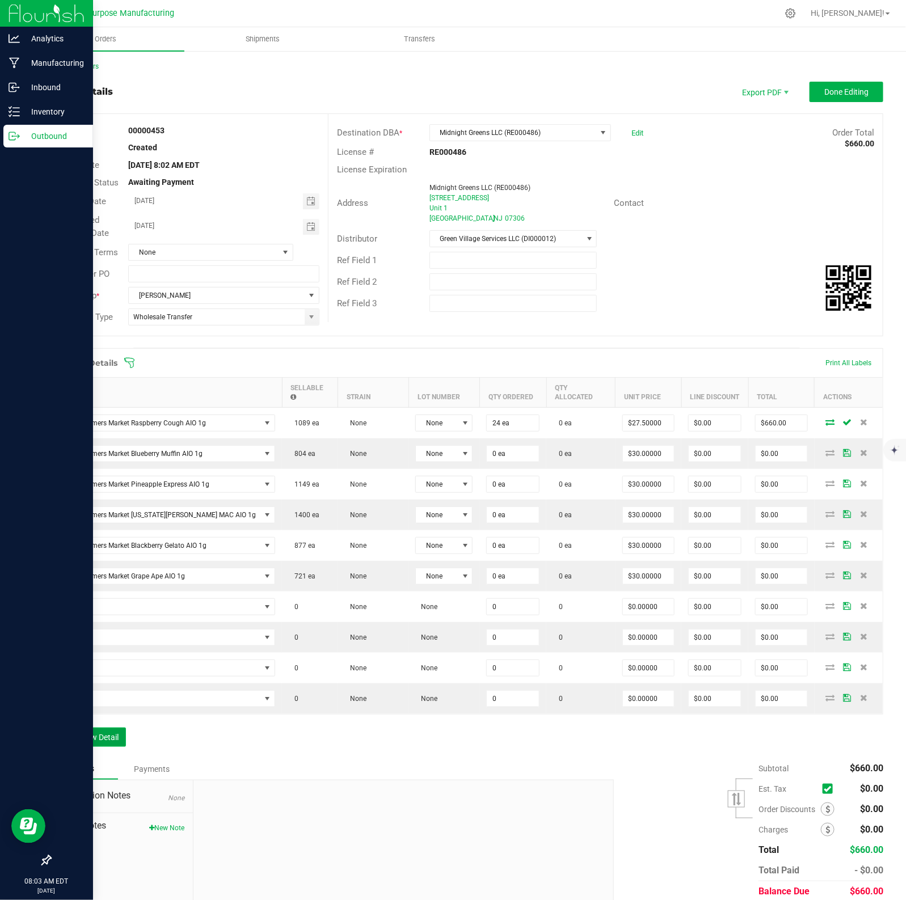
click at [91, 720] on button "Add New Detail" at bounding box center [88, 737] width 76 height 19
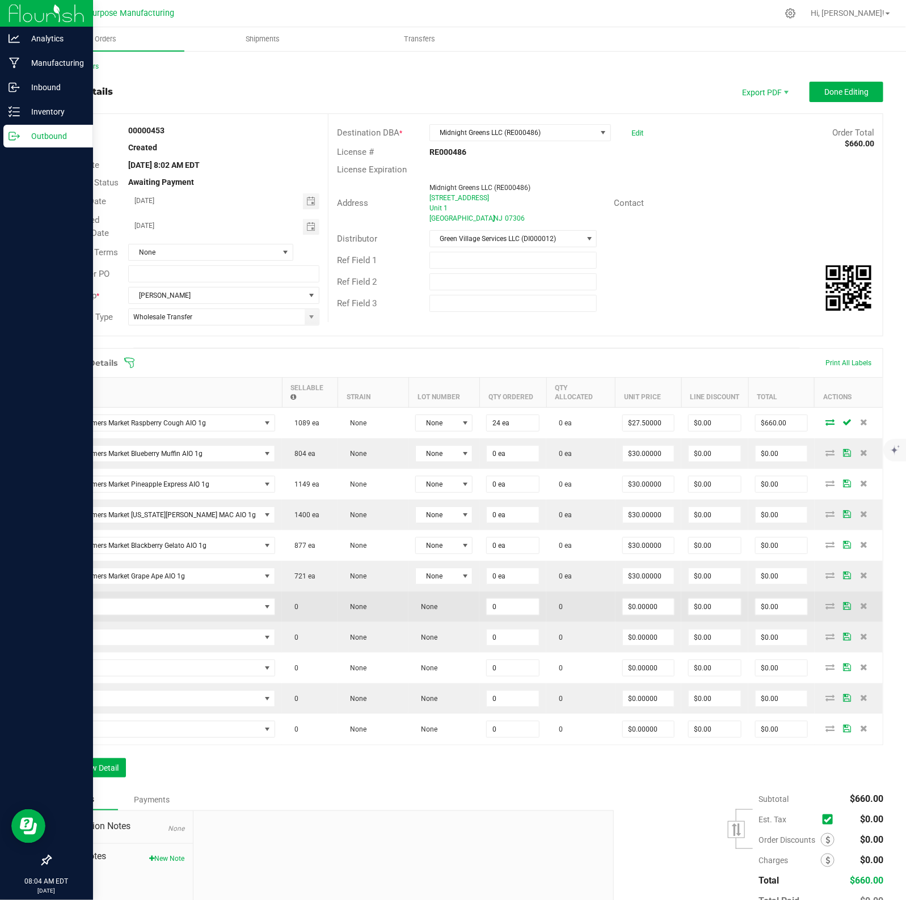
click at [140, 610] on td at bounding box center [166, 606] width 231 height 31
click at [145, 599] on span "NO DATA FOUND" at bounding box center [159, 607] width 202 height 16
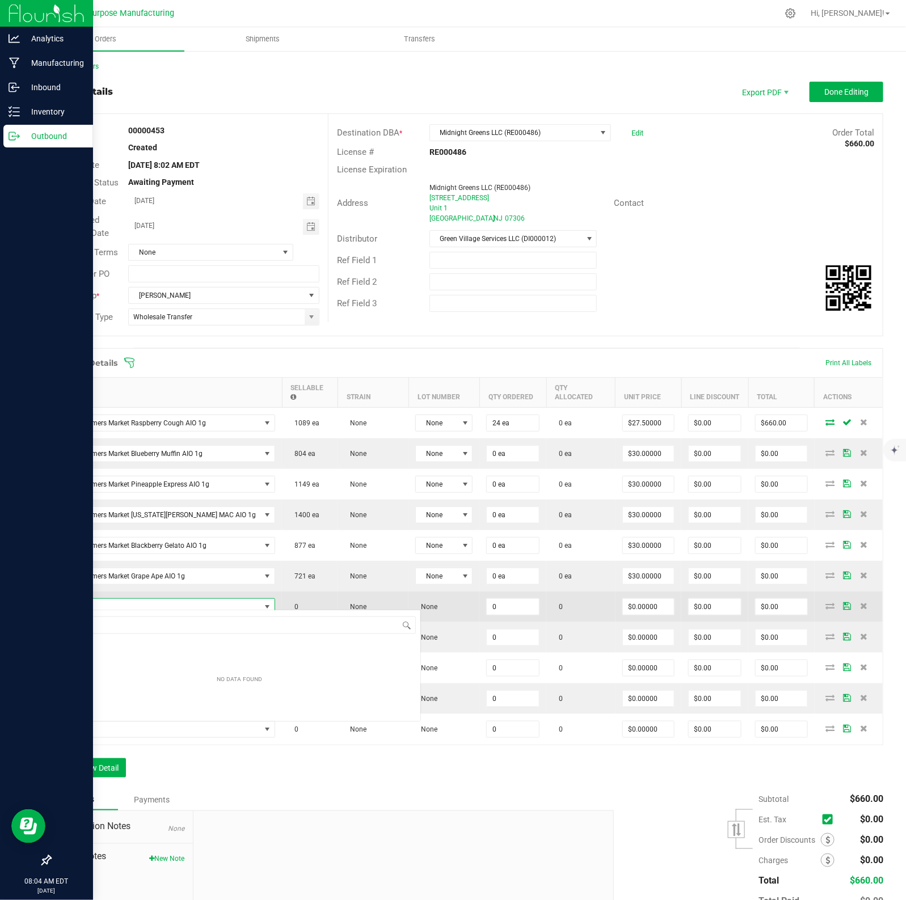
scroll to position [18, 180]
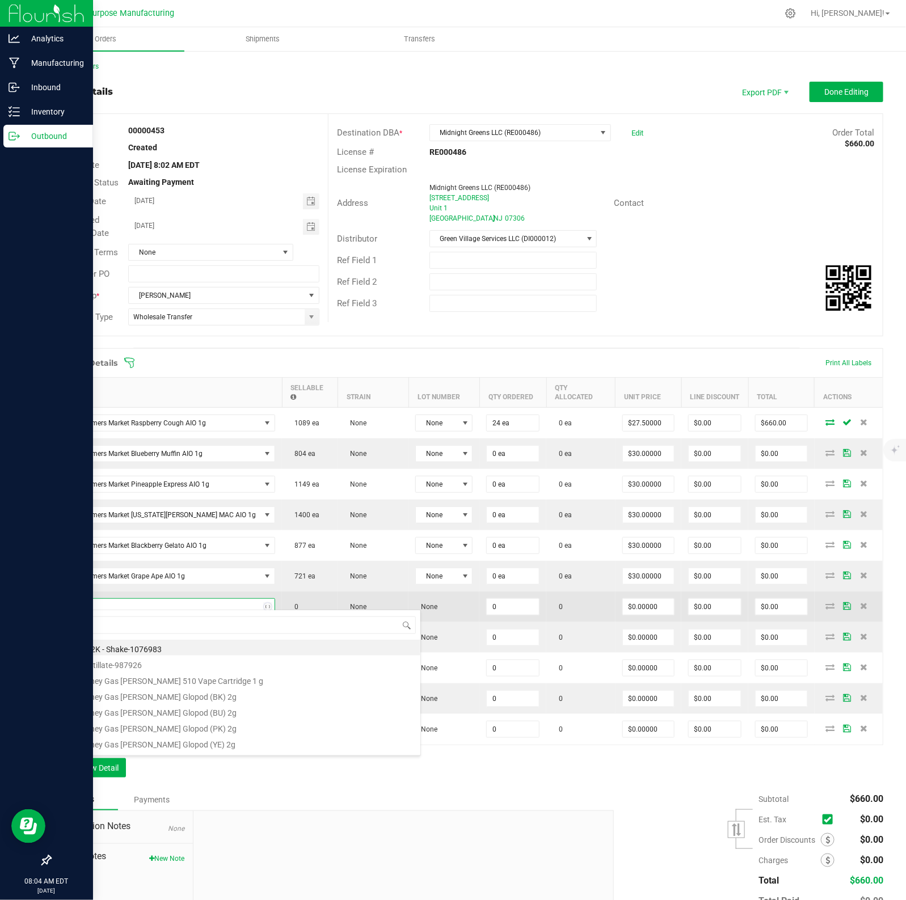
type input "1.3.13.1017.0"
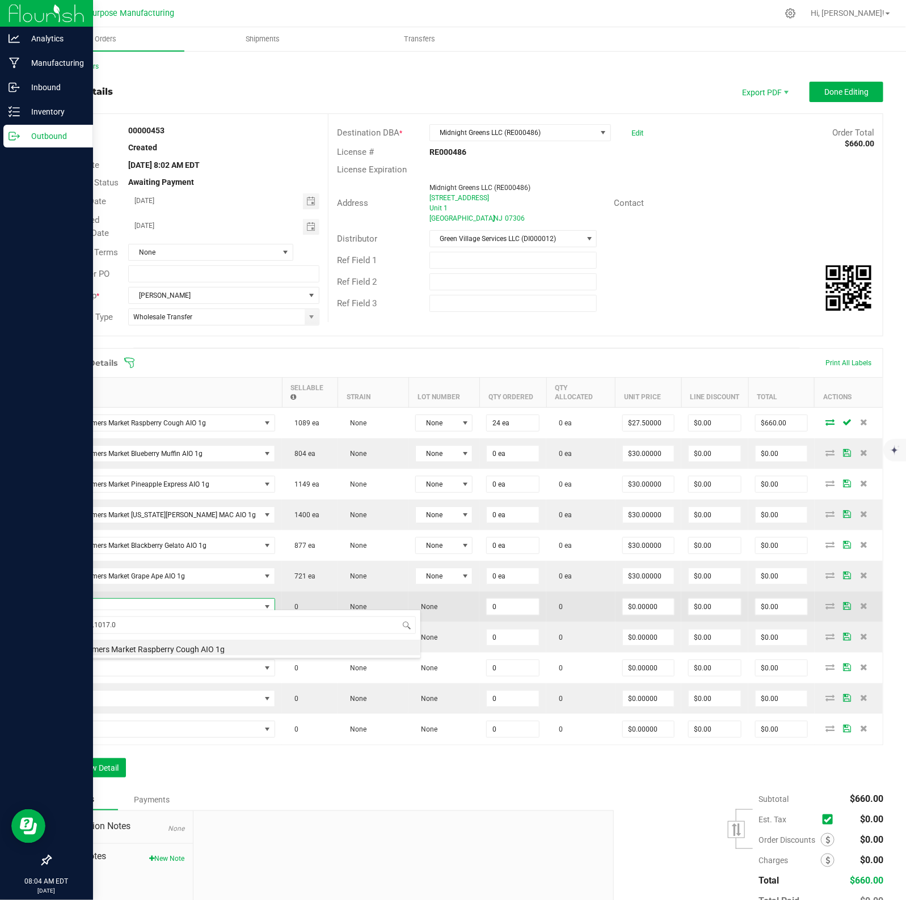
type input "0 ea"
type input "$30.00000"
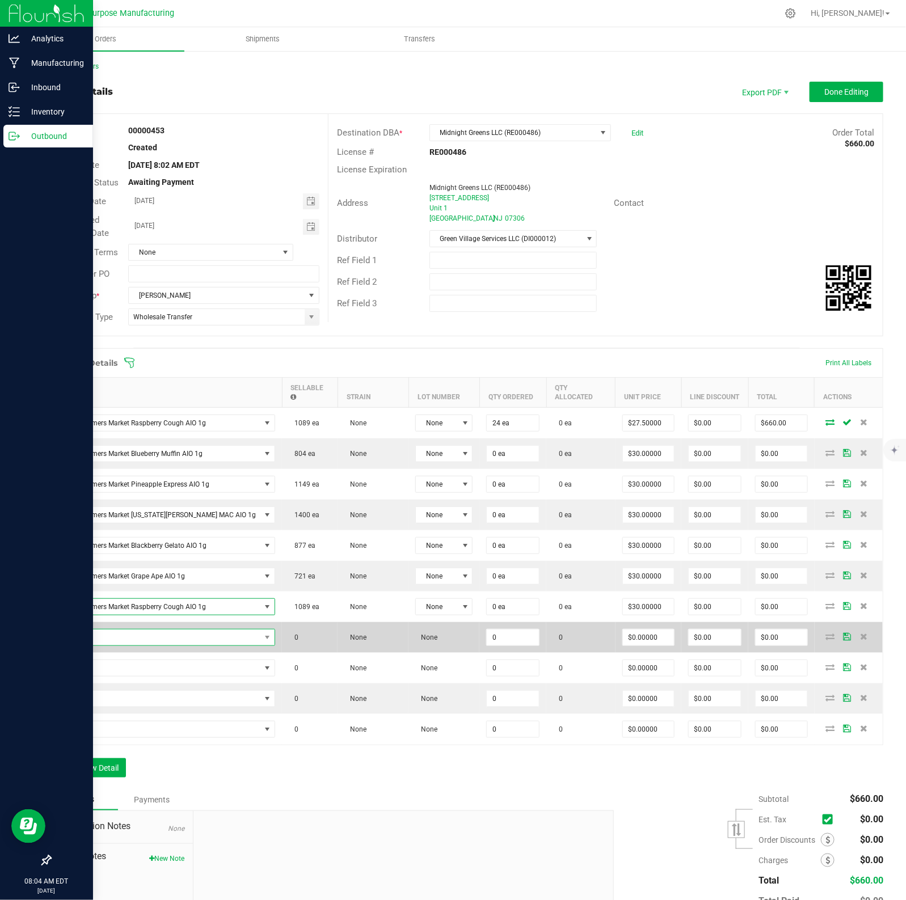
click at [134, 632] on span "NO DATA FOUND" at bounding box center [159, 637] width 202 height 16
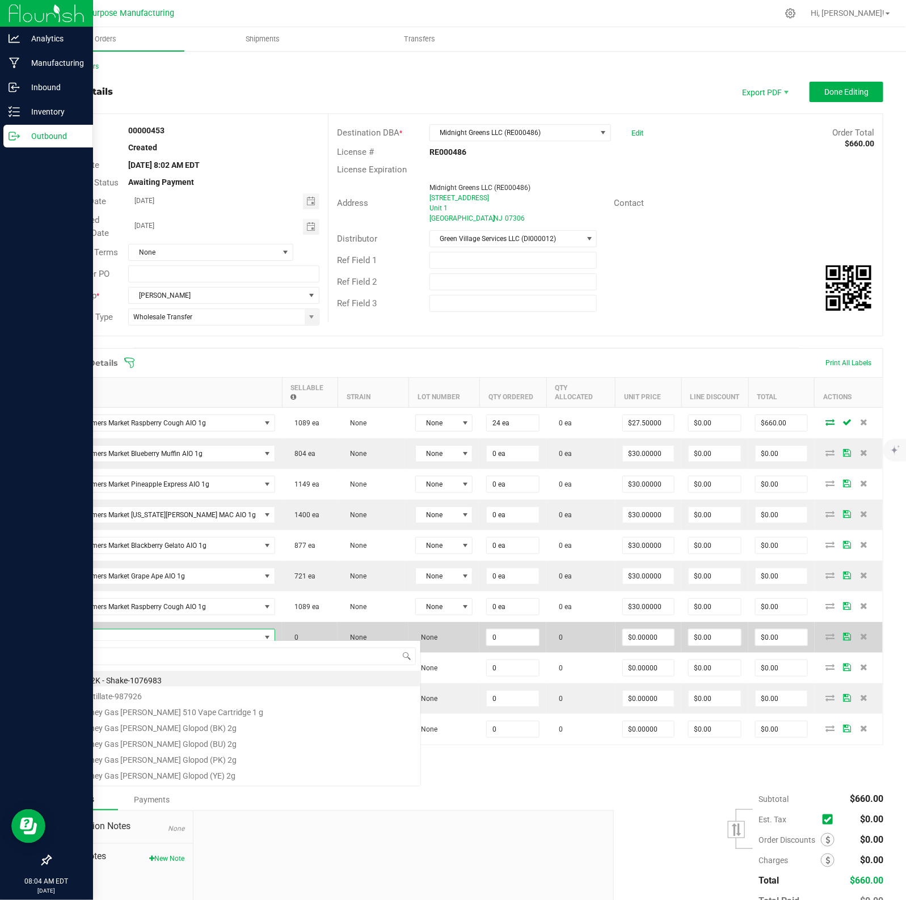
type input "1.3.13.1013.0"
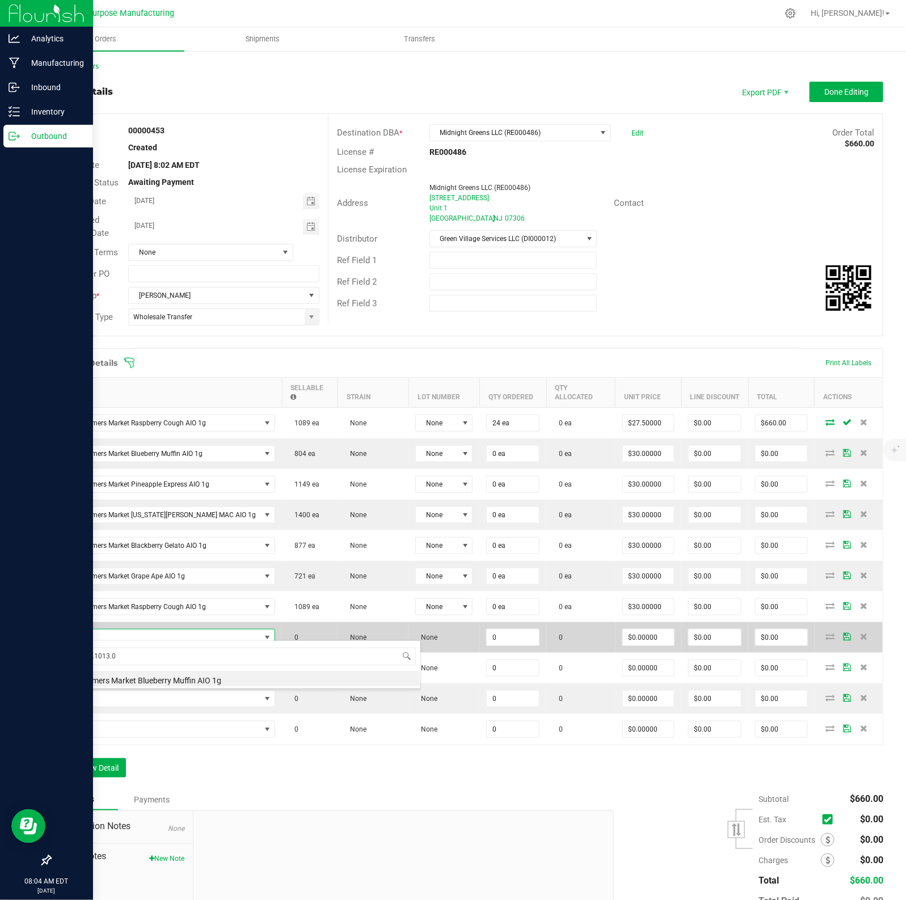
type input "0 ea"
type input "$30.00000"
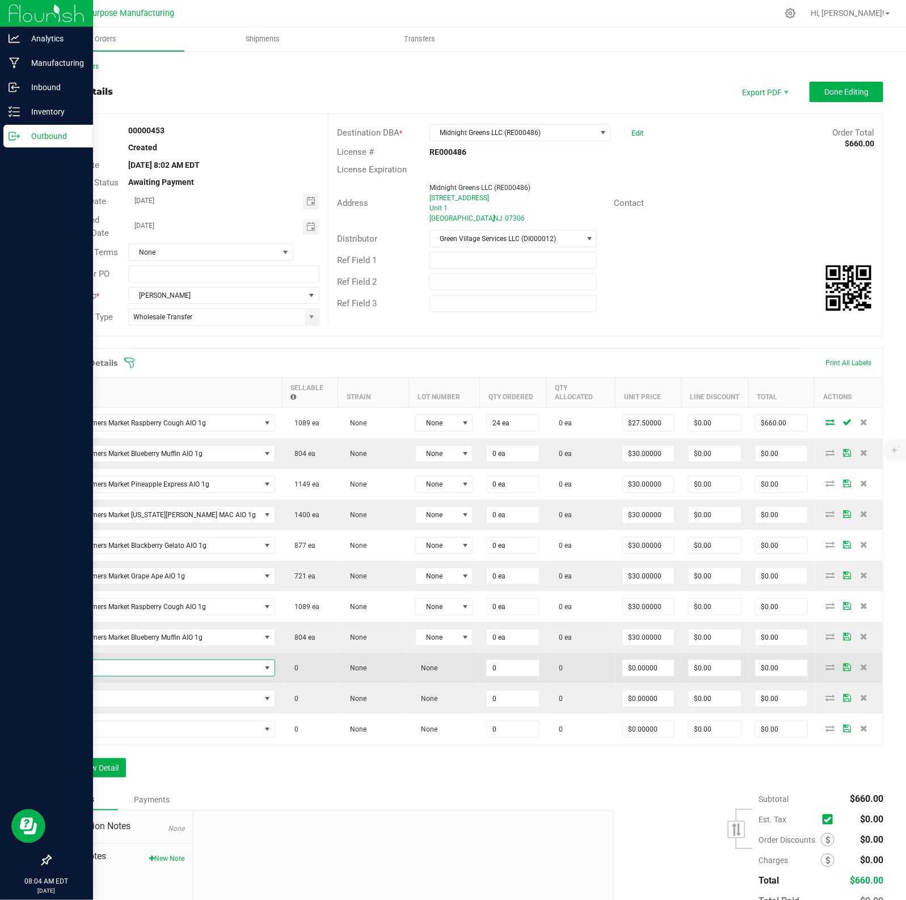
click at [129, 661] on span "NO DATA FOUND" at bounding box center [159, 668] width 202 height 16
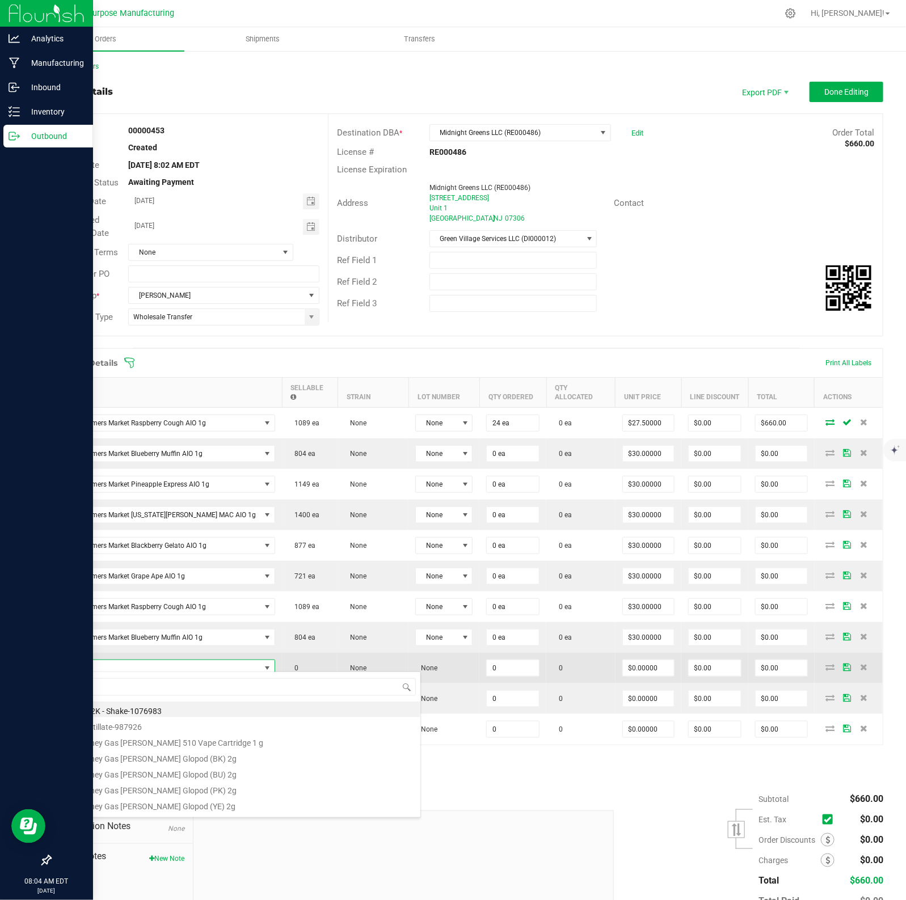
type input "1.3.13.1015.0"
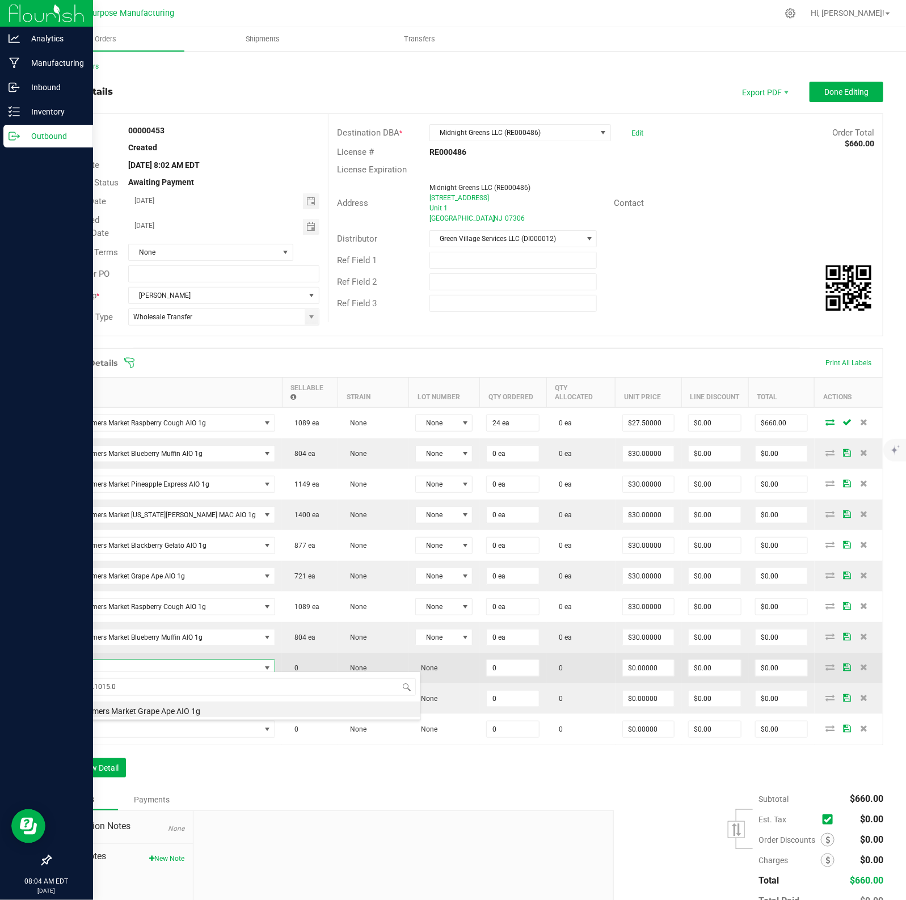
type input "0 ea"
type input "$30.00000"
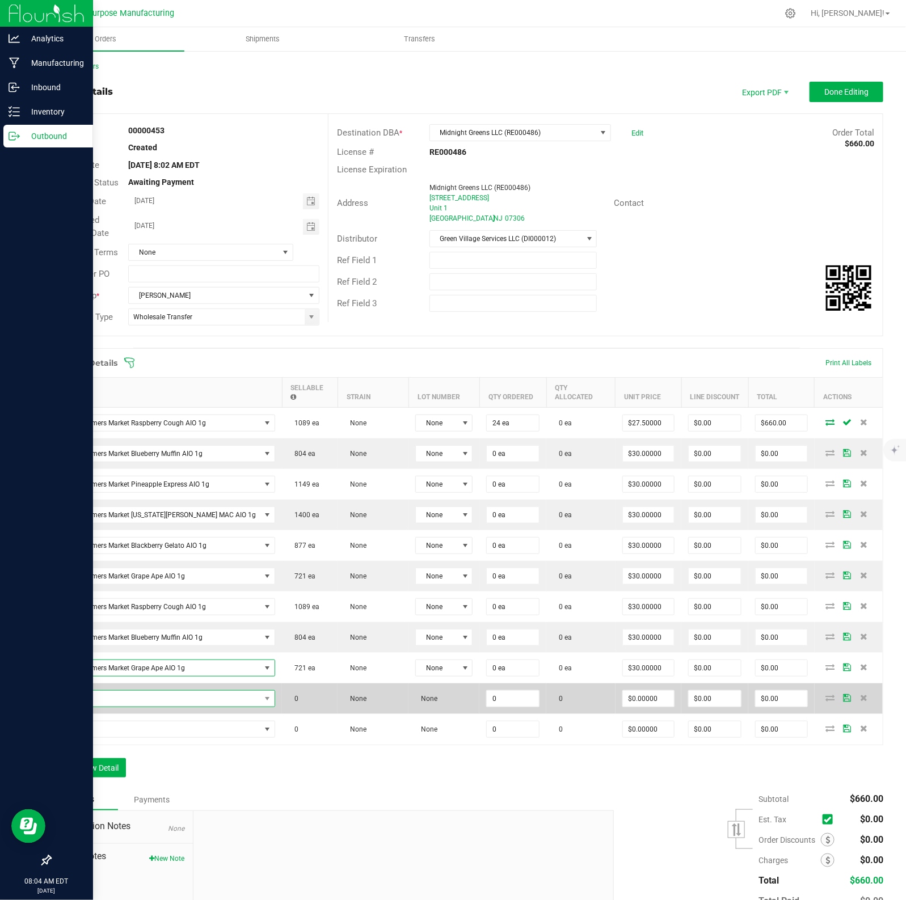
click at [128, 695] on span "NO DATA FOUND" at bounding box center [159, 699] width 202 height 16
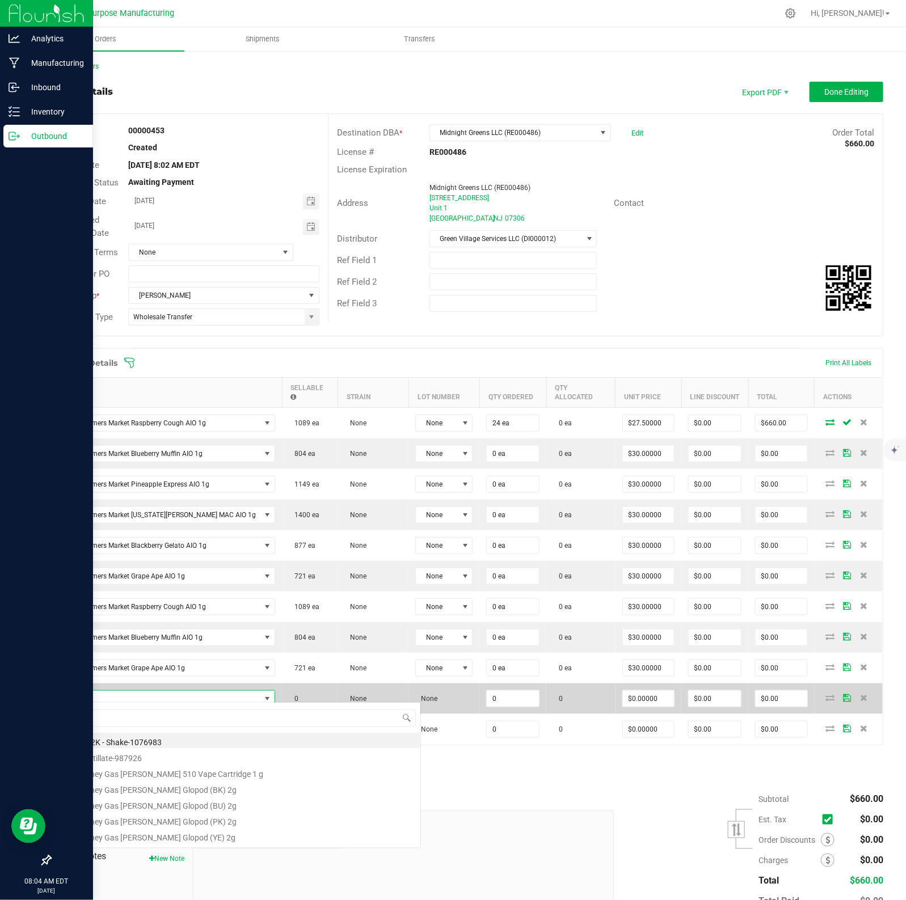
scroll to position [18, 177]
type input "1.3.13.1017.0"
type input "0 ea"
type input "$30.00000"
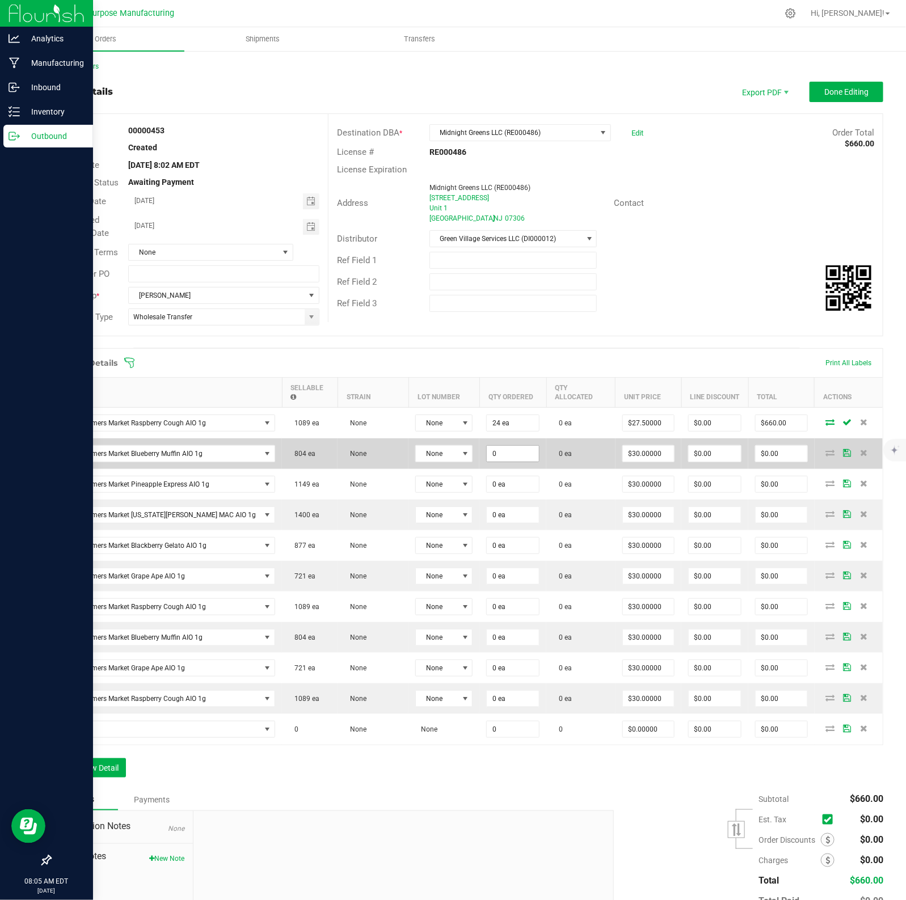
click at [490, 449] on input "0" at bounding box center [513, 454] width 52 height 16
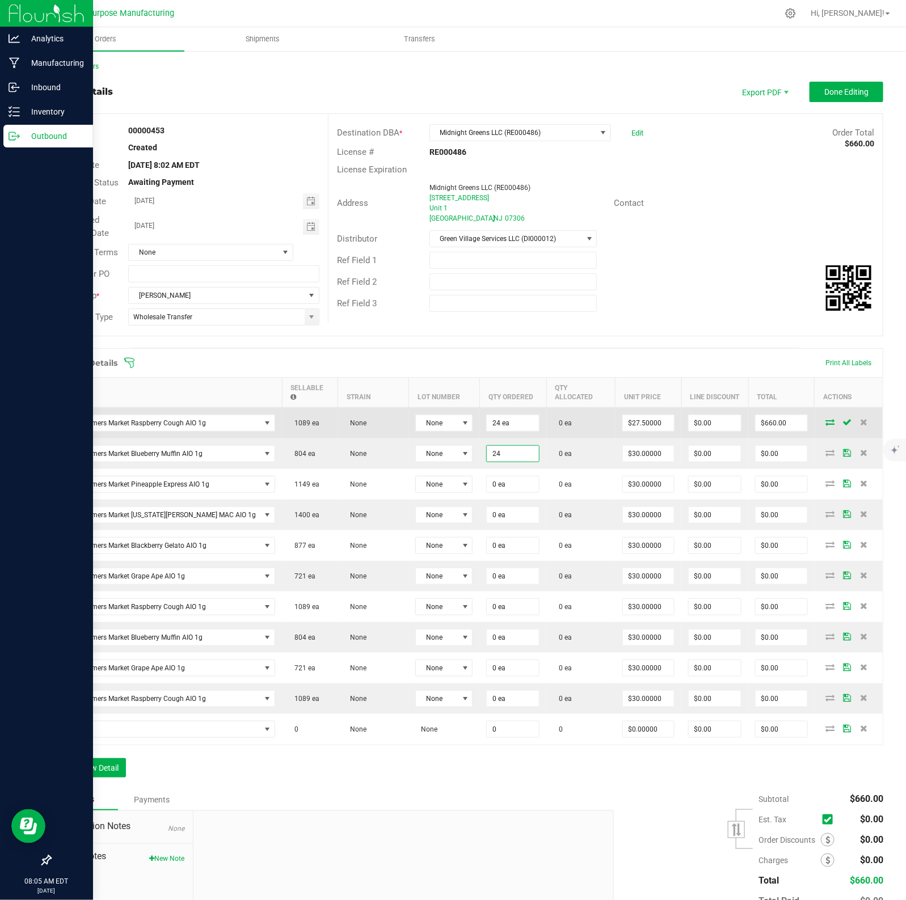
type input "24 ea"
type input "$720.00"
type input "24"
drag, startPoint x: 451, startPoint y: 417, endPoint x: 442, endPoint y: 417, distance: 9.1
click at [442, 417] on outbound-order-line-row "The Farmers Market Raspberry Cough AIO 1g 1089 ea None None 24 0 ea $27.50000 $…" at bounding box center [467, 423] width 832 height 31
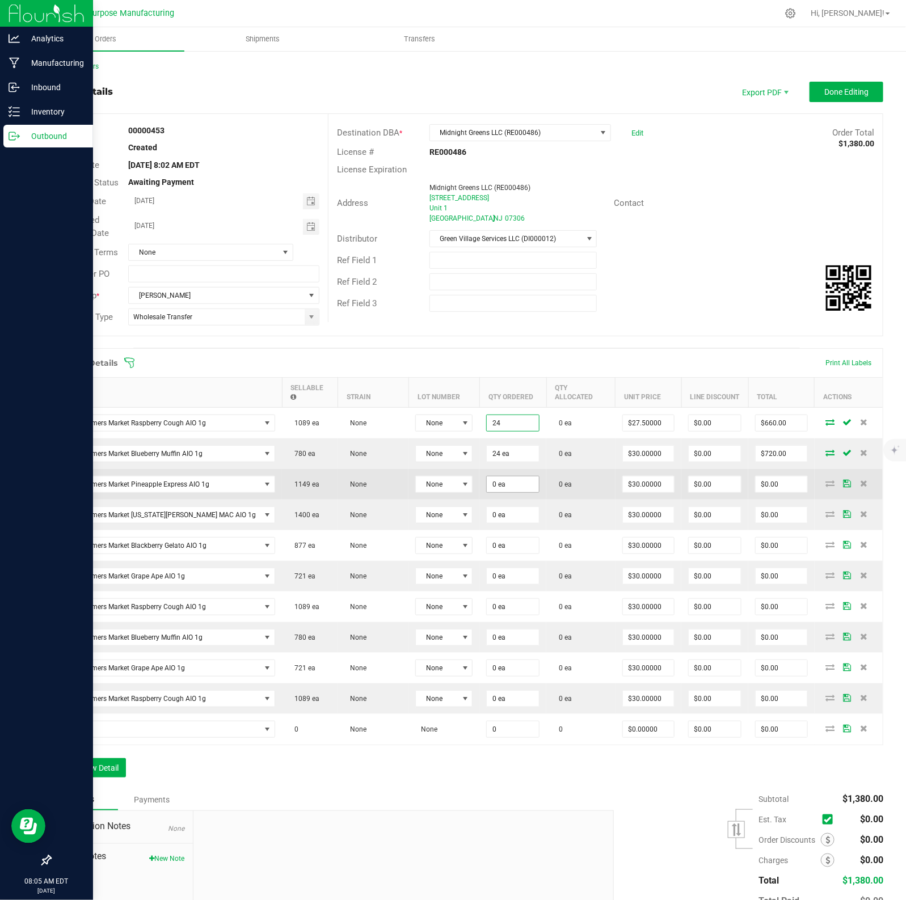
type input "0"
type input "24 ea"
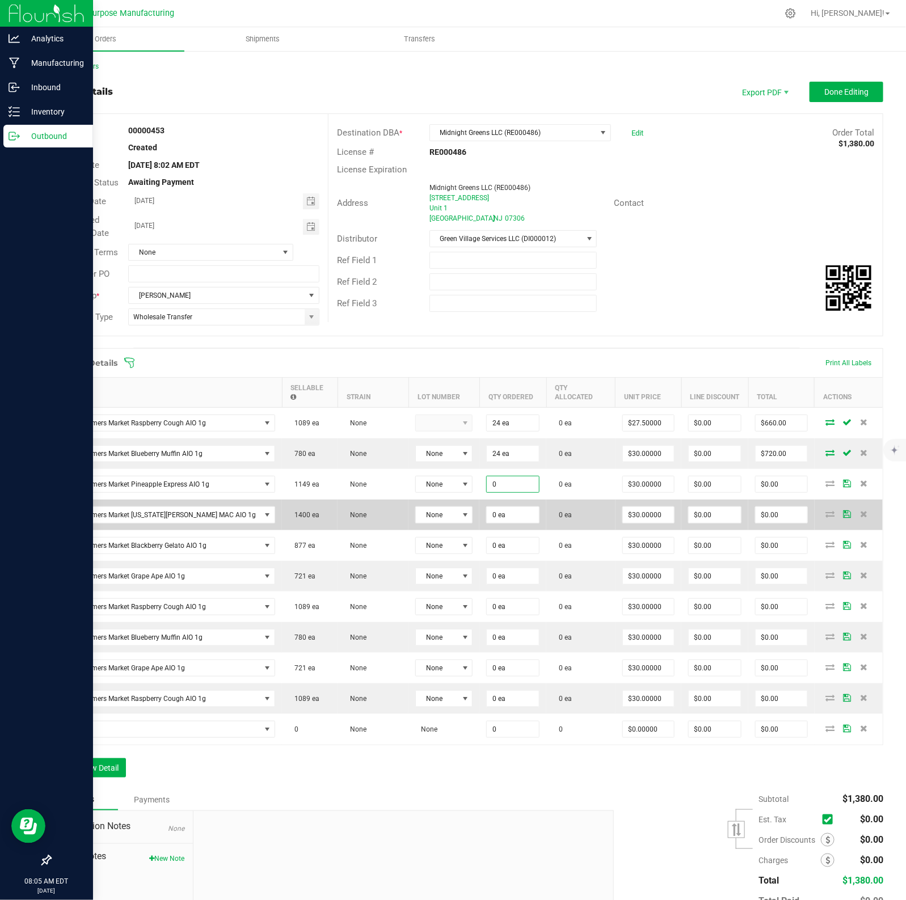
paste input "1.3"
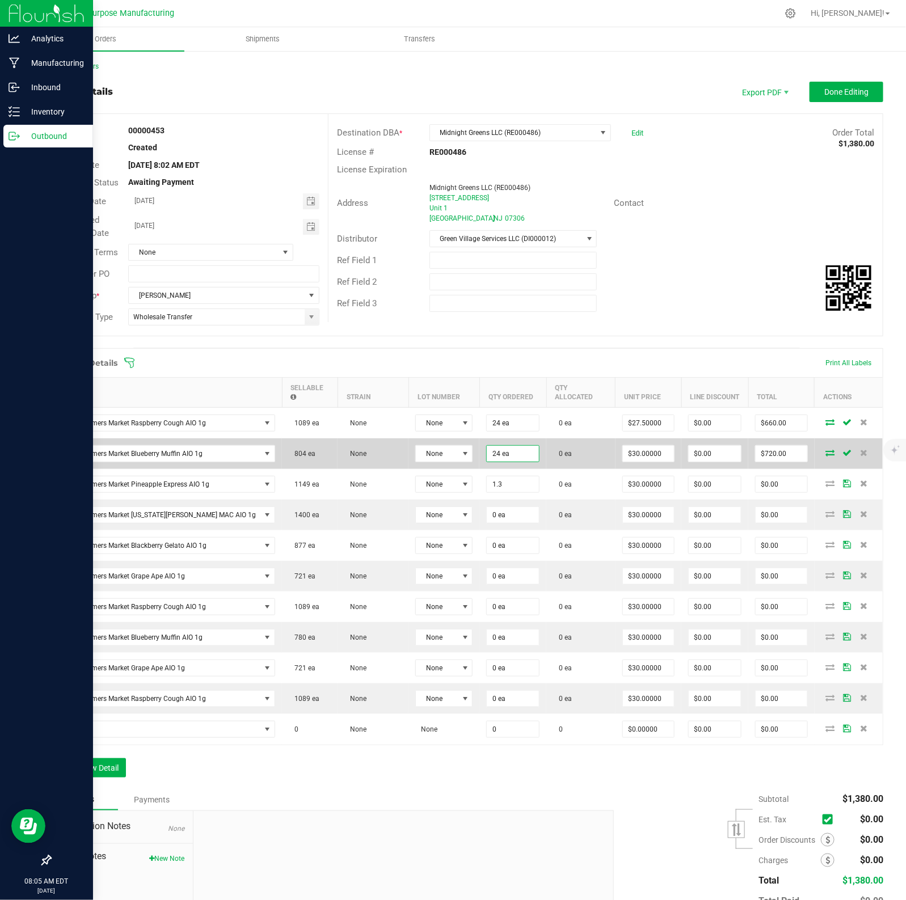
type input "1 ea"
type input "$39.00"
type input "24"
drag, startPoint x: 489, startPoint y: 446, endPoint x: 451, endPoint y: 449, distance: 38.1
click at [442, 446] on outbound-order-line-row "The Farmers Market Blueberry Muffin AIO 1g 804 ea None None 24 0 ea $30.00000 $…" at bounding box center [467, 453] width 832 height 31
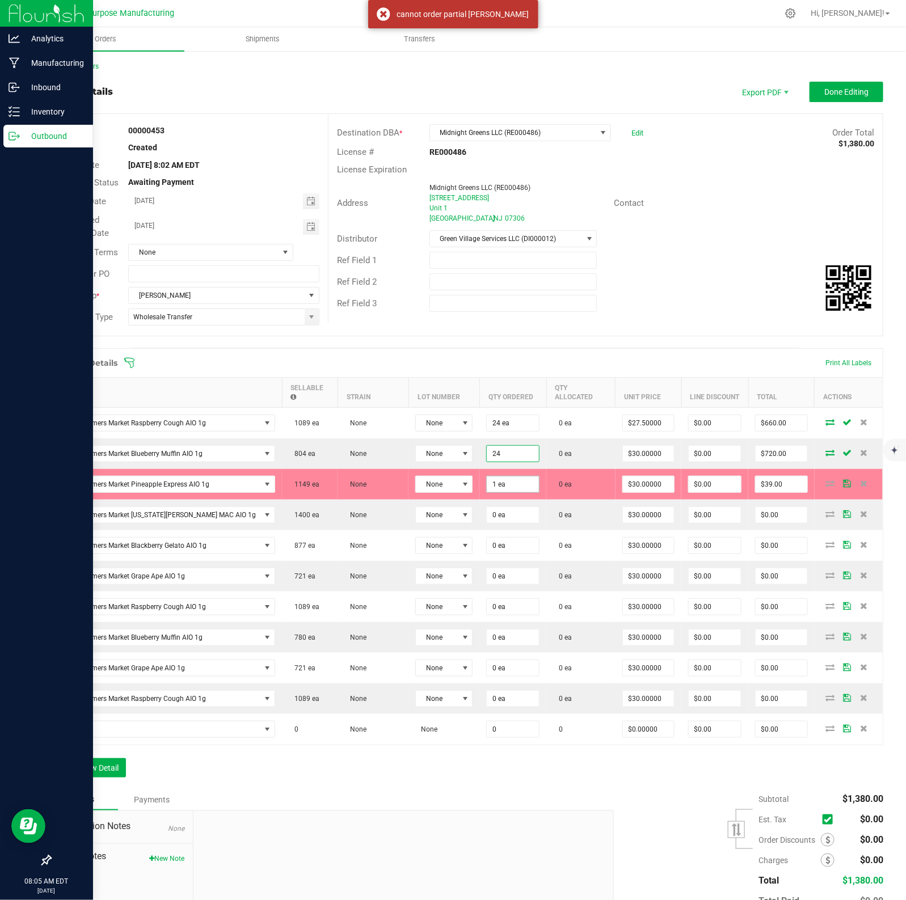
type input "1.3"
type input "24 ea"
click at [503, 477] on input "1.3" at bounding box center [513, 484] width 52 height 16
paste input
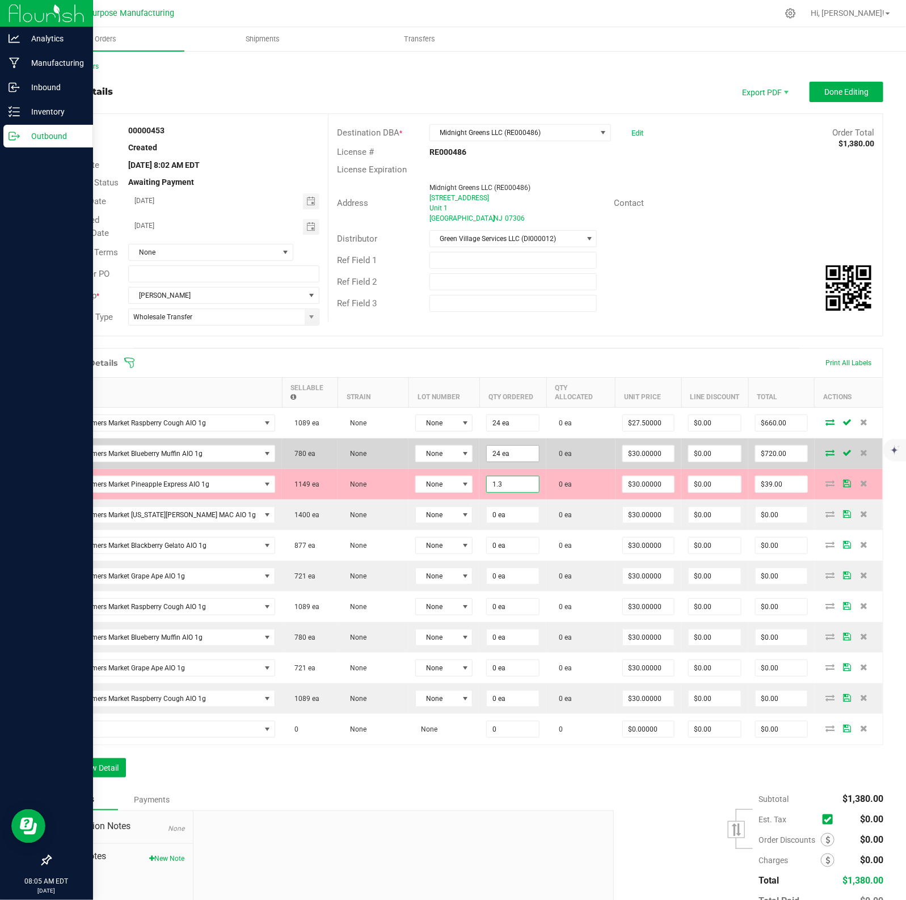
type input "1 ea"
type input "24"
click at [487, 449] on input "24" at bounding box center [513, 454] width 52 height 16
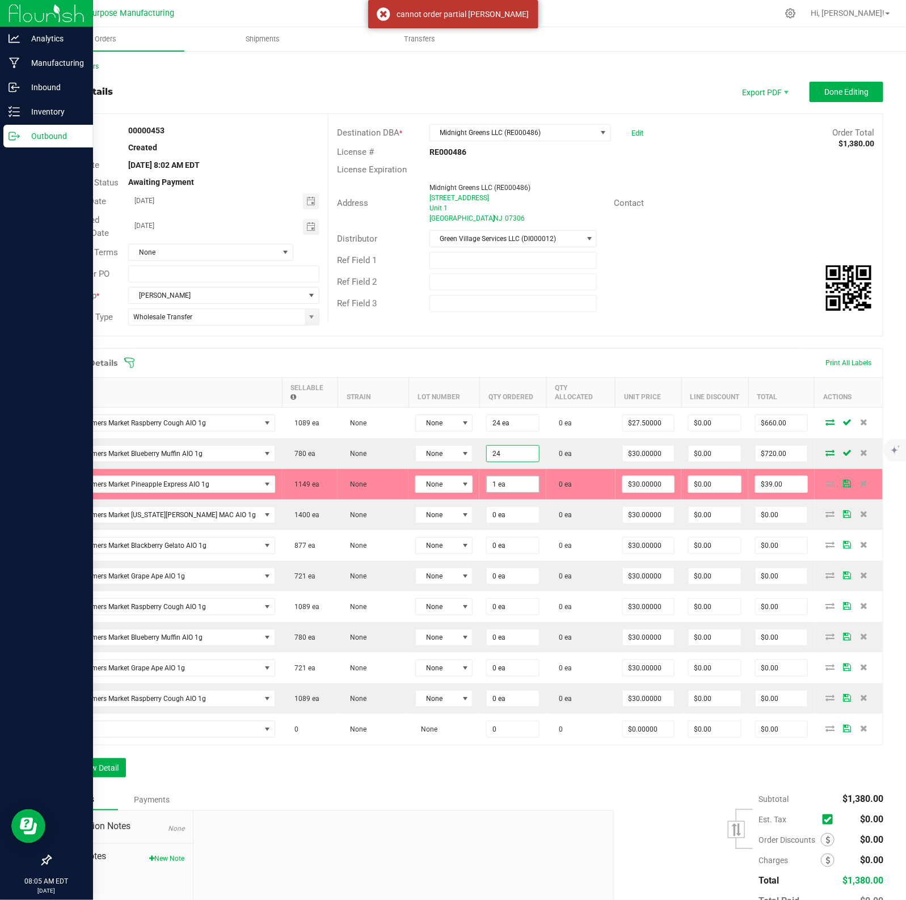
type input "1.3"
type input "24 ea"
click at [493, 480] on input "1.3" at bounding box center [513, 484] width 52 height 16
paste input "24"
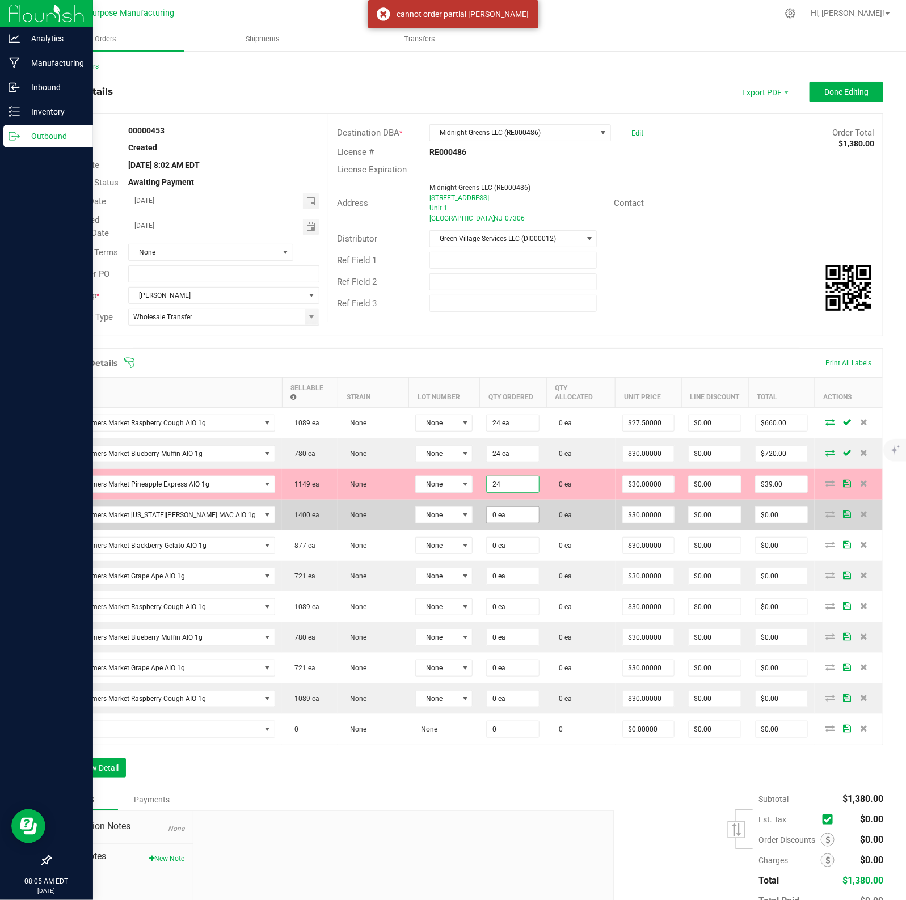
type input "24 ea"
type input "$720.00"
click at [492, 507] on input "0" at bounding box center [513, 515] width 52 height 16
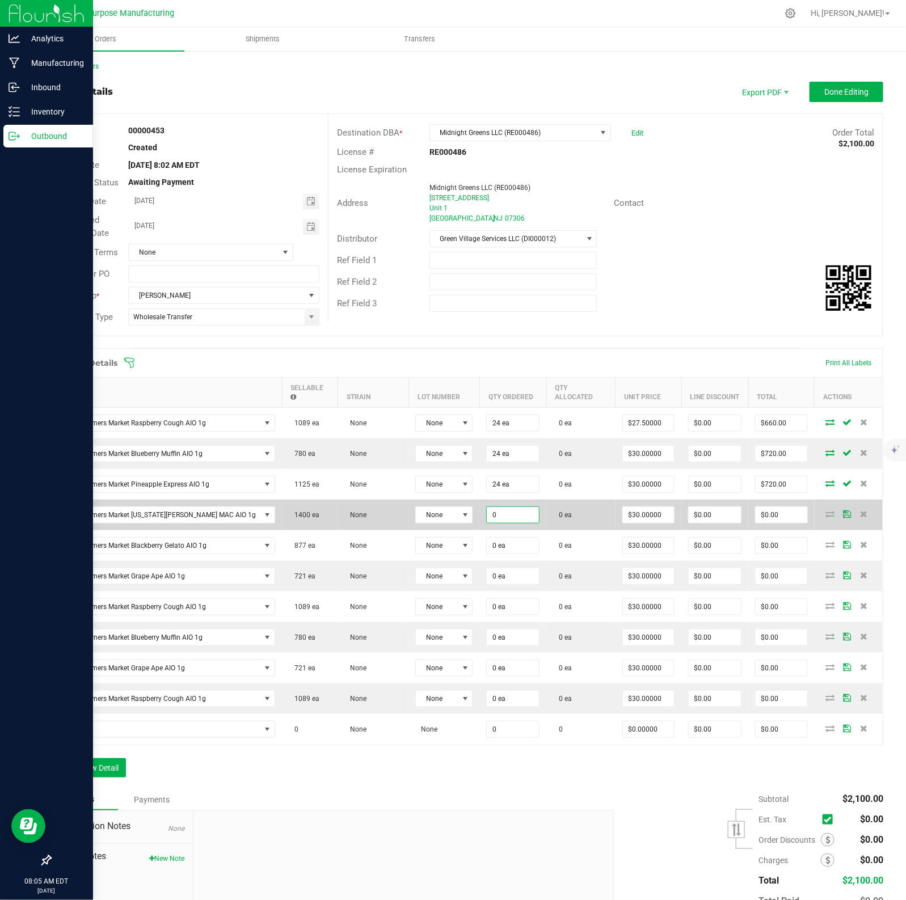
paste input "24"
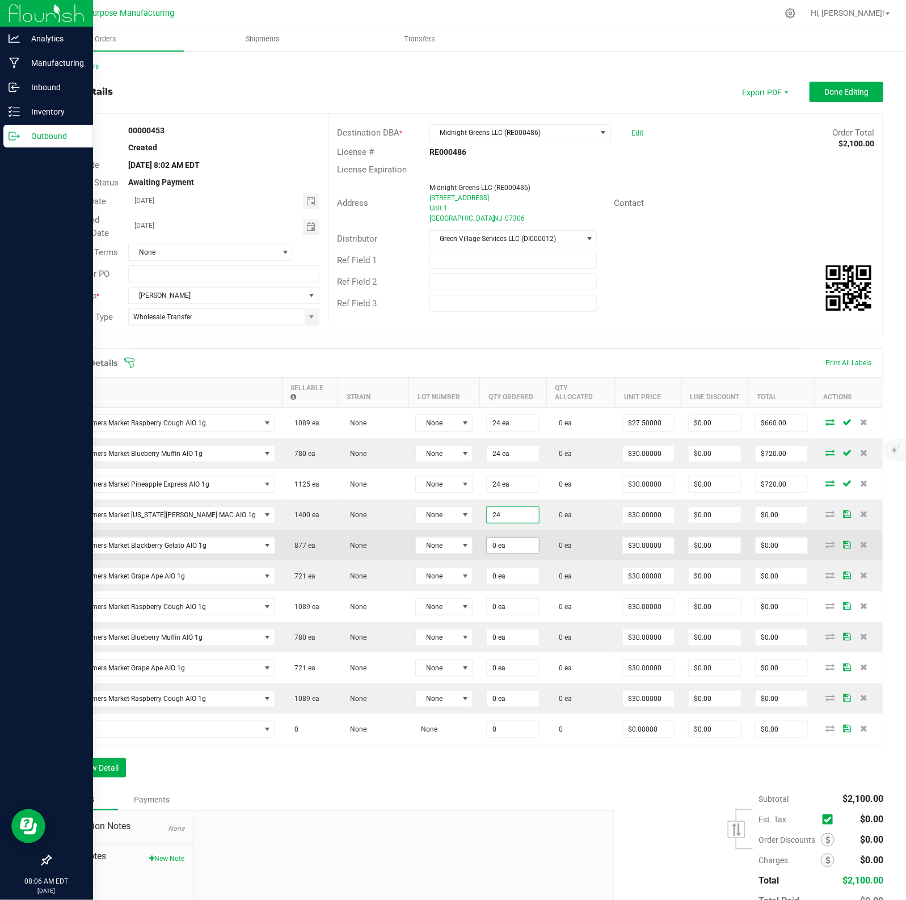
type input "24 ea"
type input "$720.00"
click at [489, 542] on input "0" at bounding box center [513, 546] width 52 height 16
paste input "24"
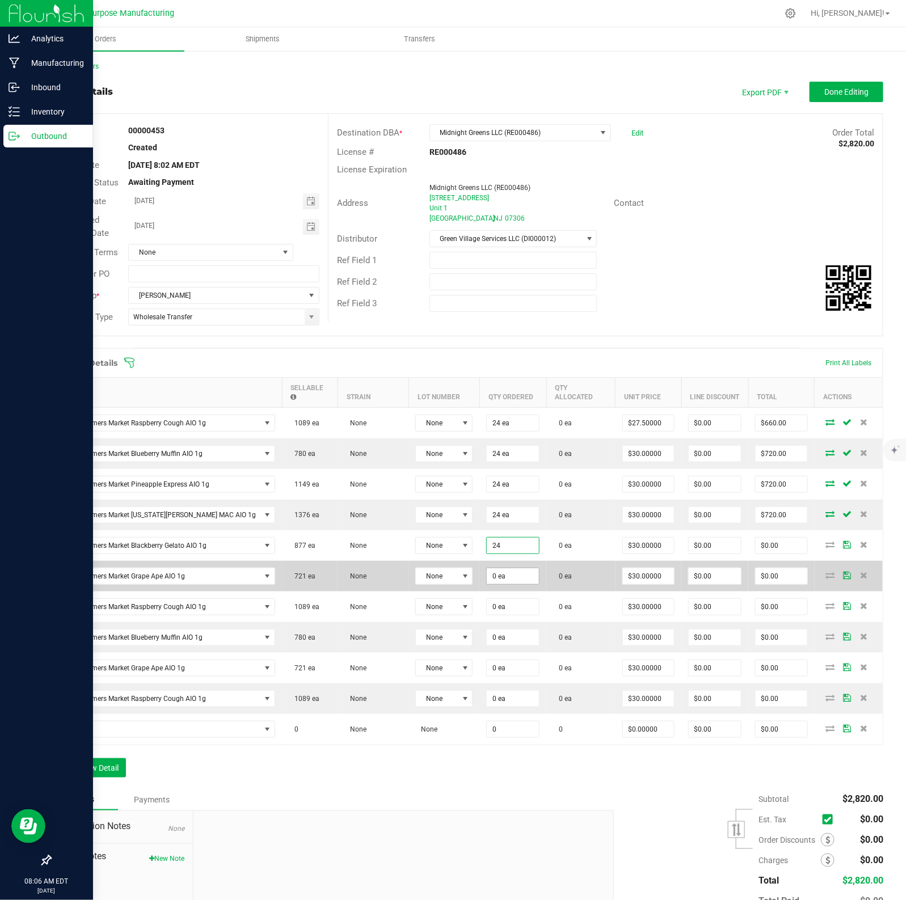
type input "24 ea"
type input "$720.00"
click at [487, 569] on input "0" at bounding box center [513, 576] width 52 height 16
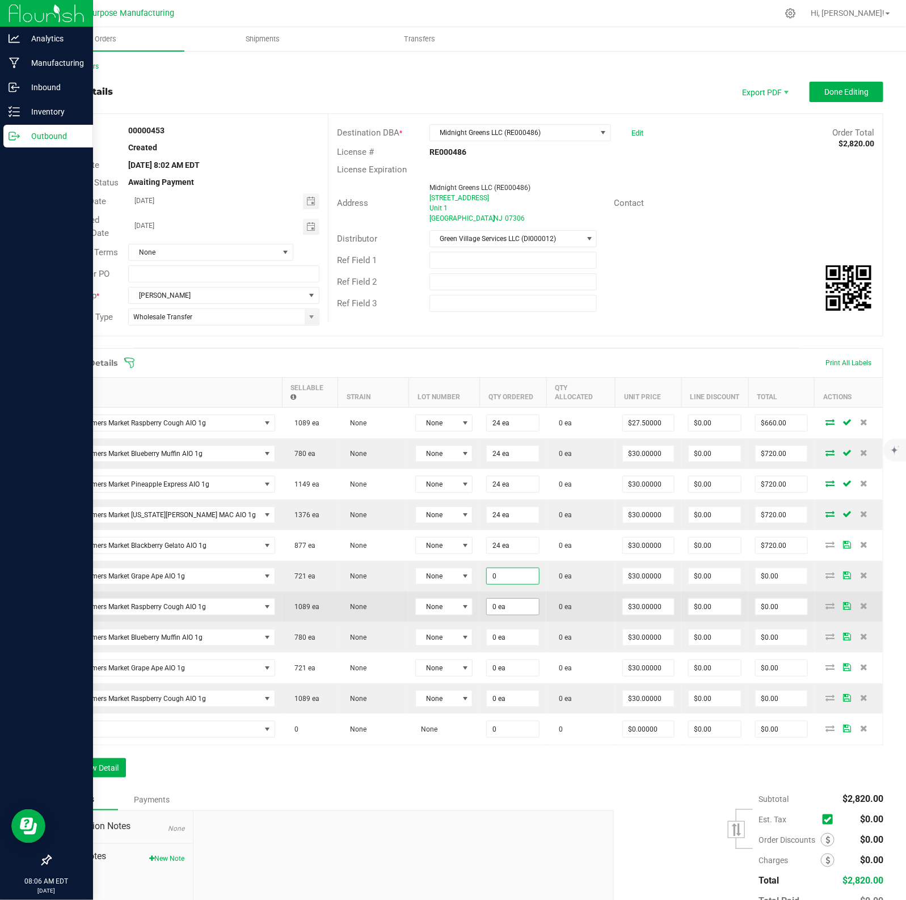
paste input "24"
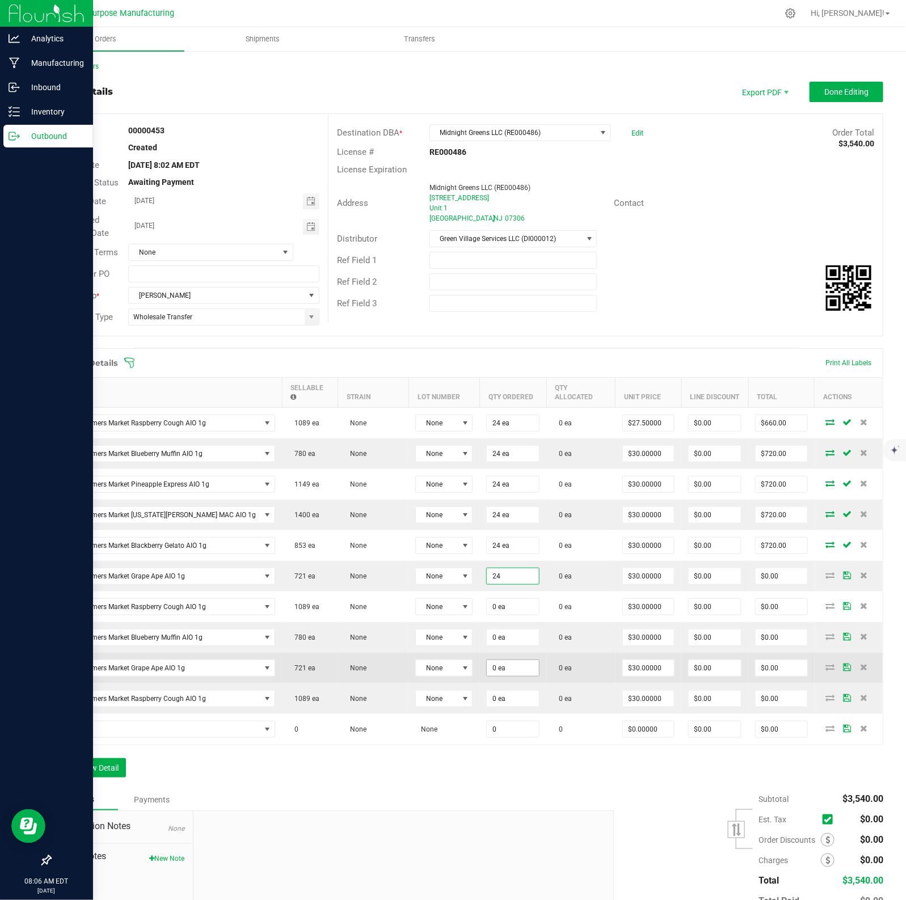
type input "24 ea"
type input "$720.00"
click at [489, 667] on input "0" at bounding box center [513, 668] width 52 height 16
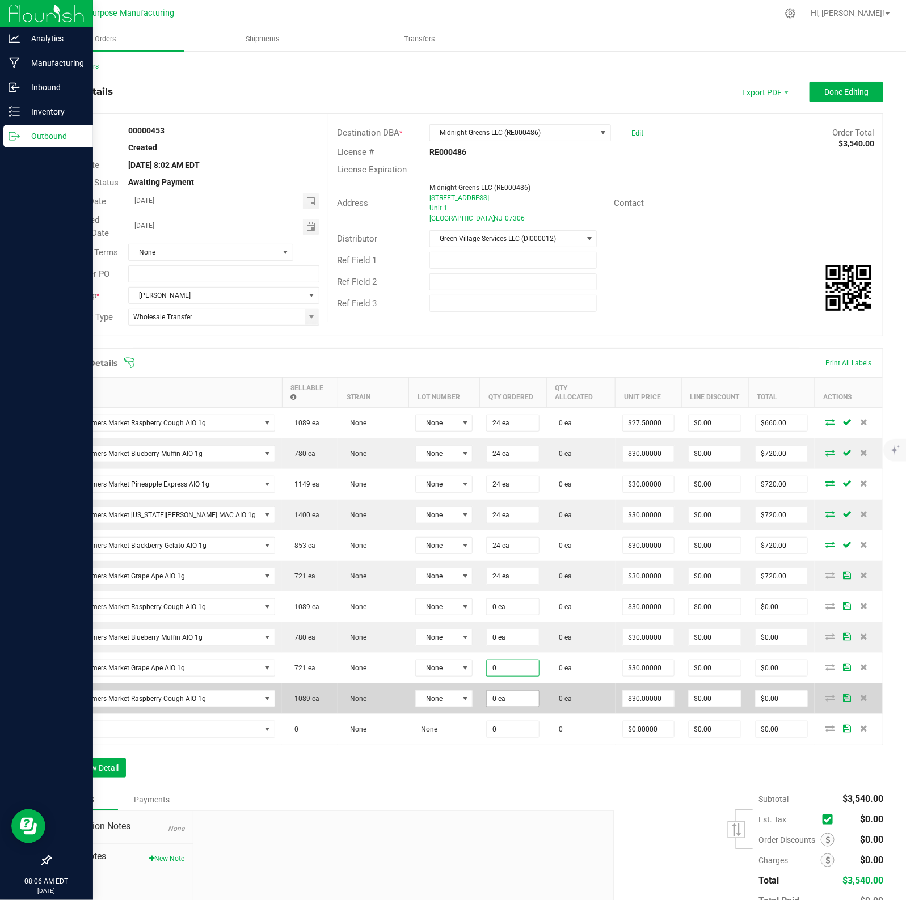
paste input "24"
type input "24 ea"
type input "$720.00"
click at [490, 691] on input "0" at bounding box center [513, 699] width 52 height 16
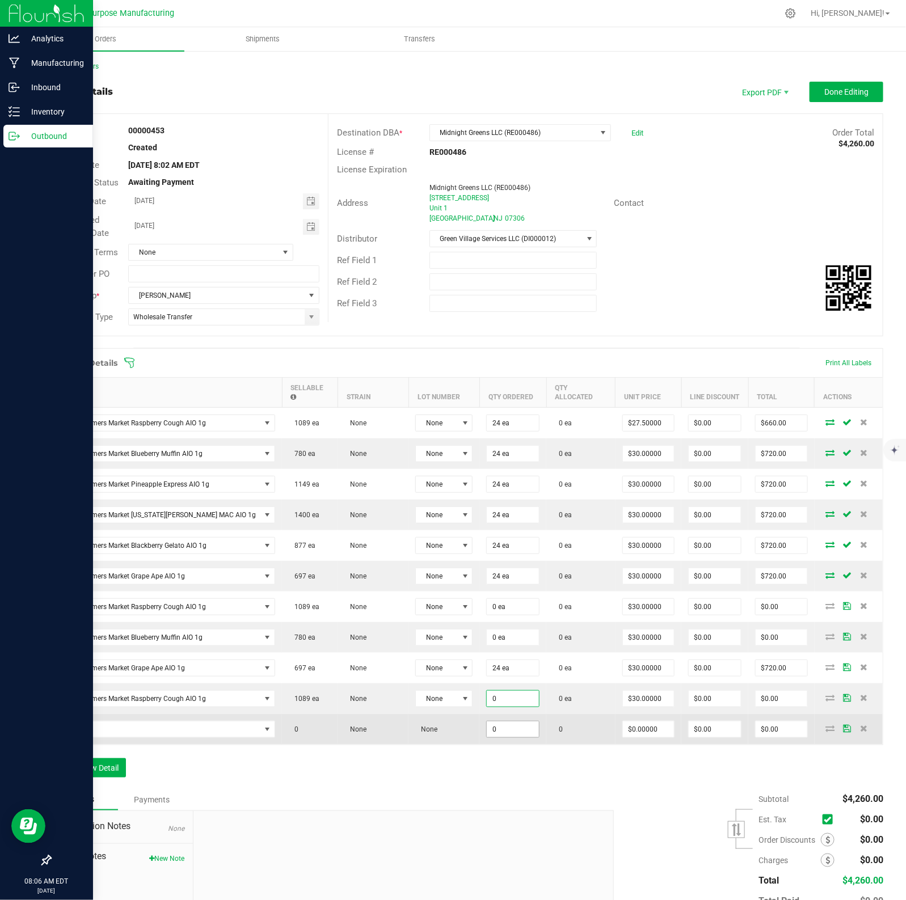
paste input "24"
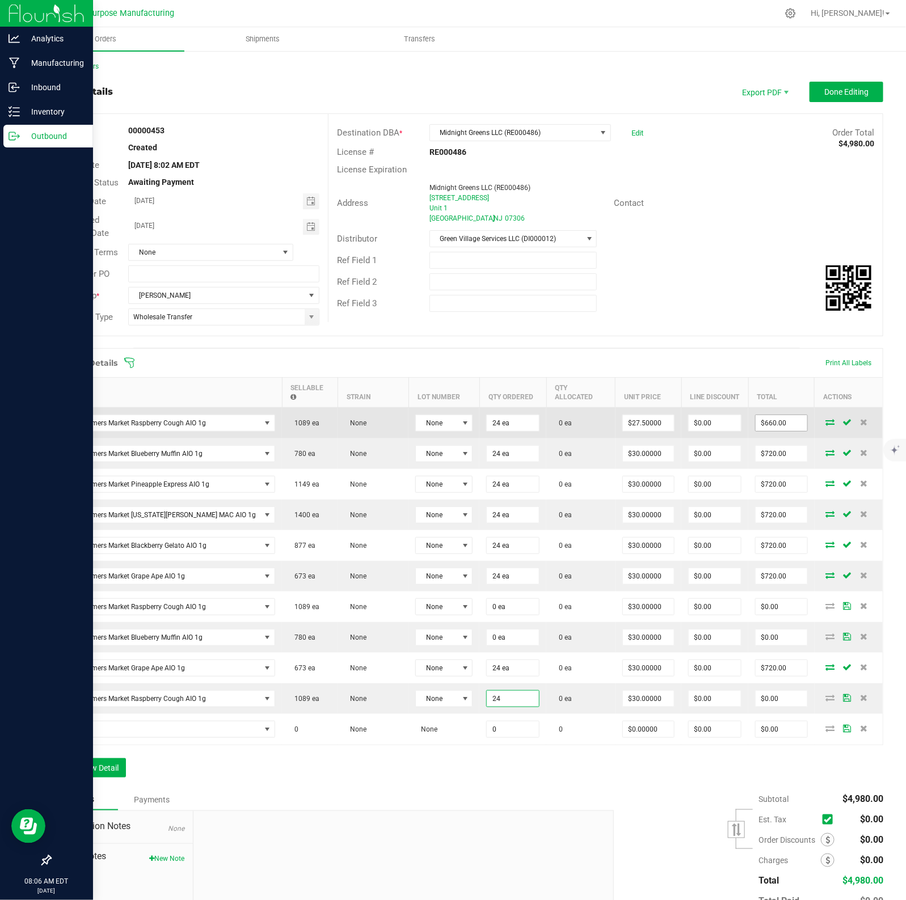
type input "24 ea"
type input "$720.00"
click at [724, 418] on input "660" at bounding box center [781, 423] width 52 height 16
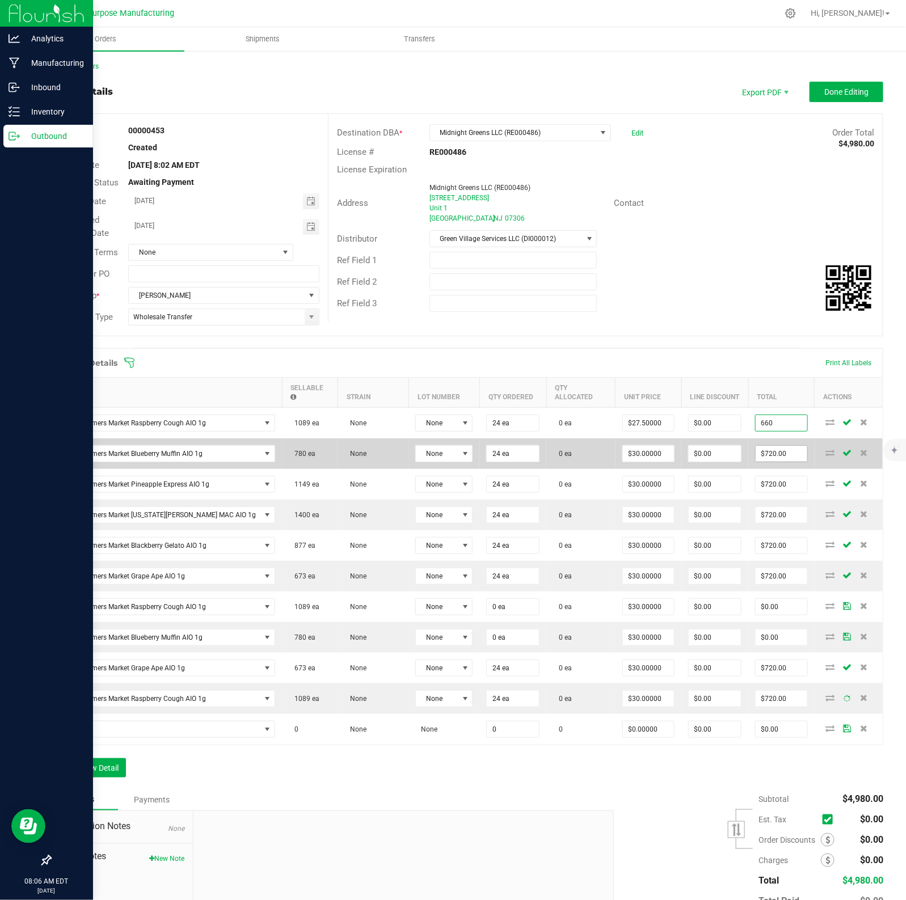
type input "$660.00"
click at [724, 446] on input "720" at bounding box center [781, 454] width 52 height 16
paste input "66"
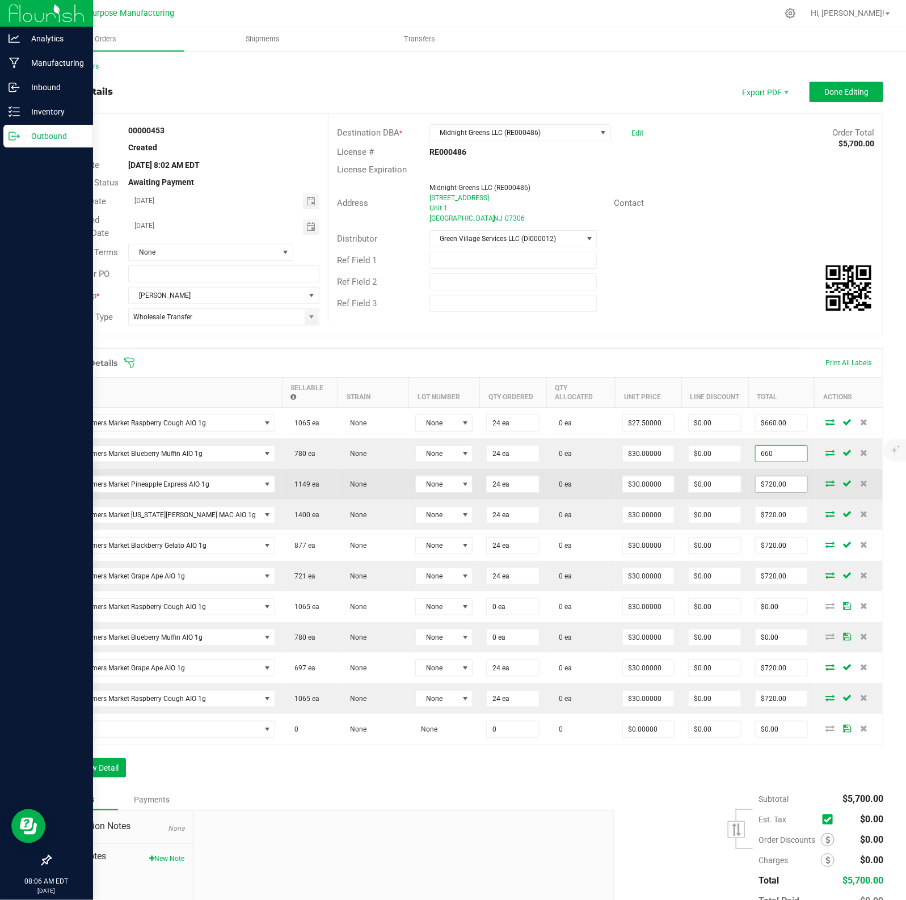
type input "660"
type input "$27.50000"
type input "$660.00"
click at [724, 476] on input "720" at bounding box center [781, 484] width 52 height 16
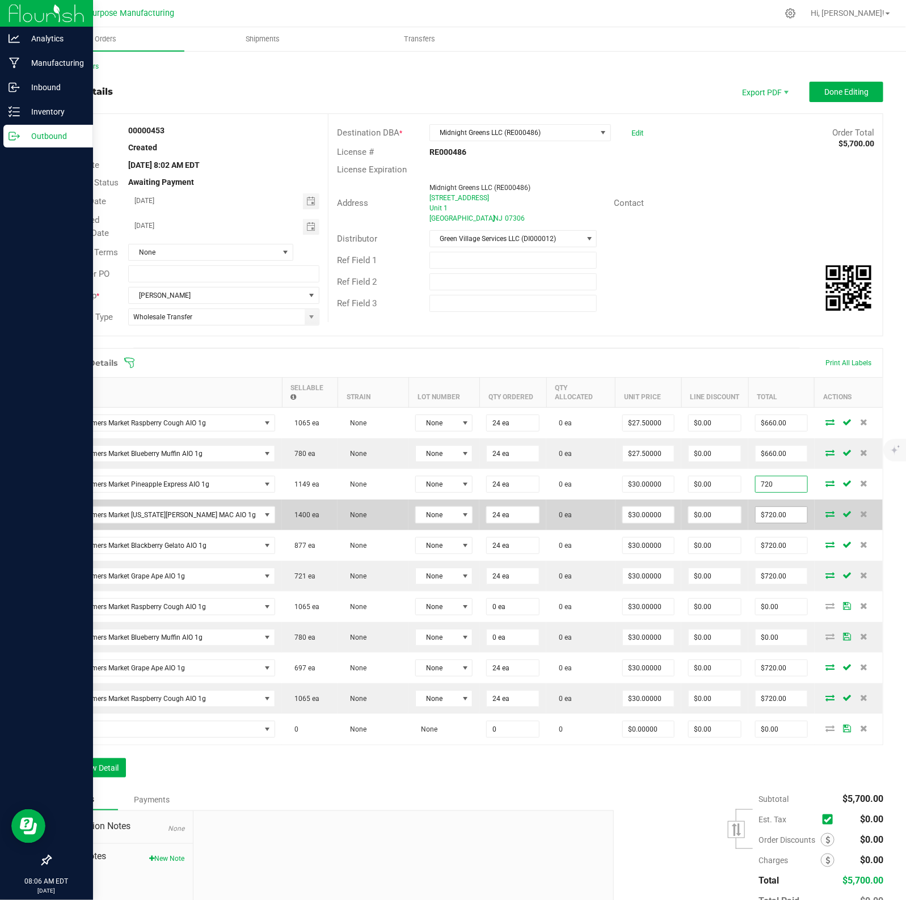
paste input "66"
type input "660"
type input "$27.50000"
type input "$660.00"
click at [724, 507] on input "720" at bounding box center [781, 515] width 52 height 16
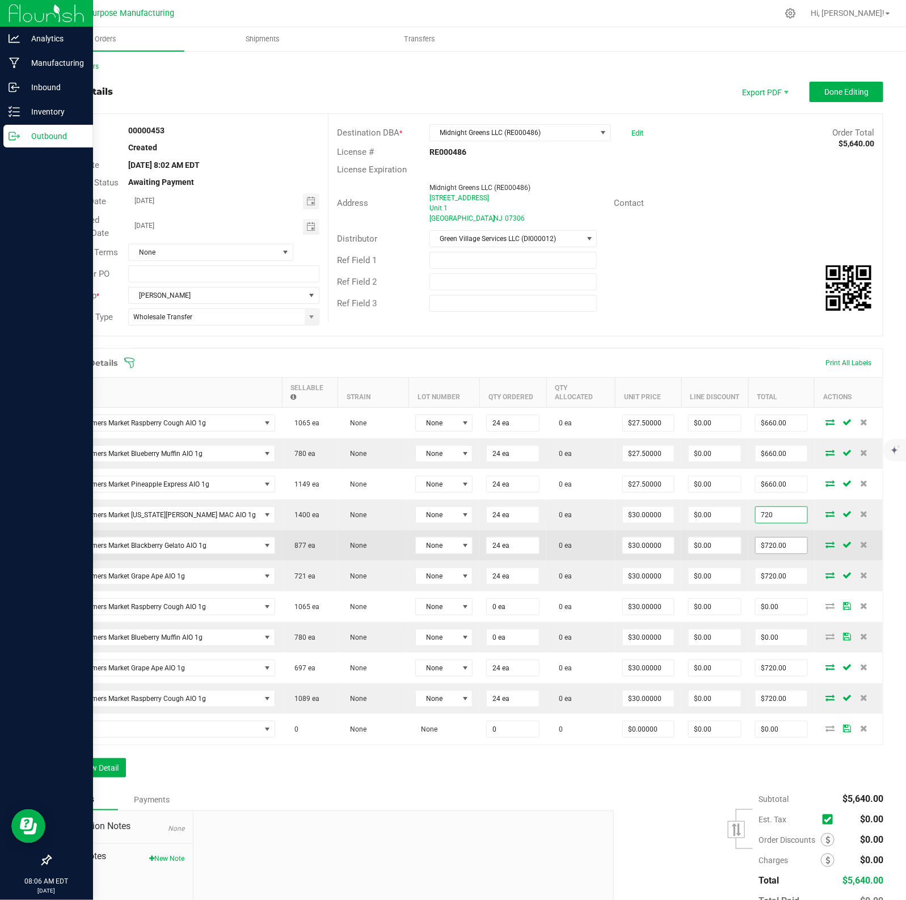
paste input "66"
type input "660"
type input "$27.50000"
type input "$660.00"
click at [724, 538] on input "720" at bounding box center [781, 546] width 52 height 16
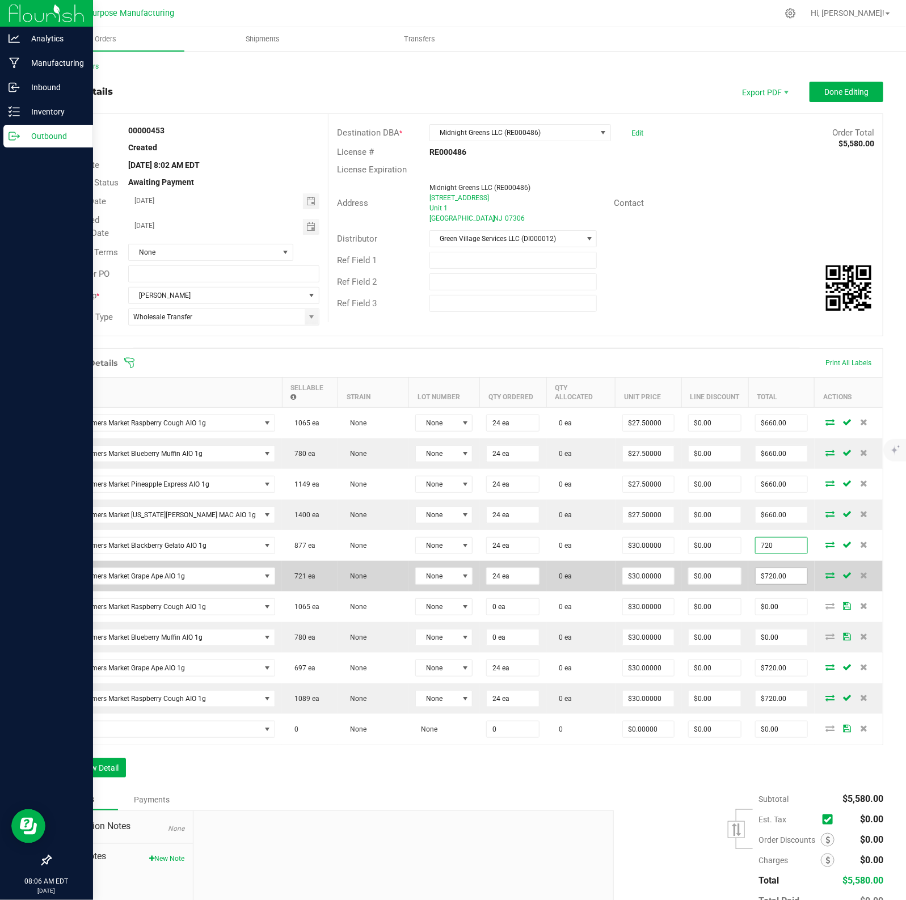
paste input "66"
type input "660"
type input "$27.50000"
type input "$660.00"
click at [724, 570] on input "720" at bounding box center [781, 576] width 52 height 16
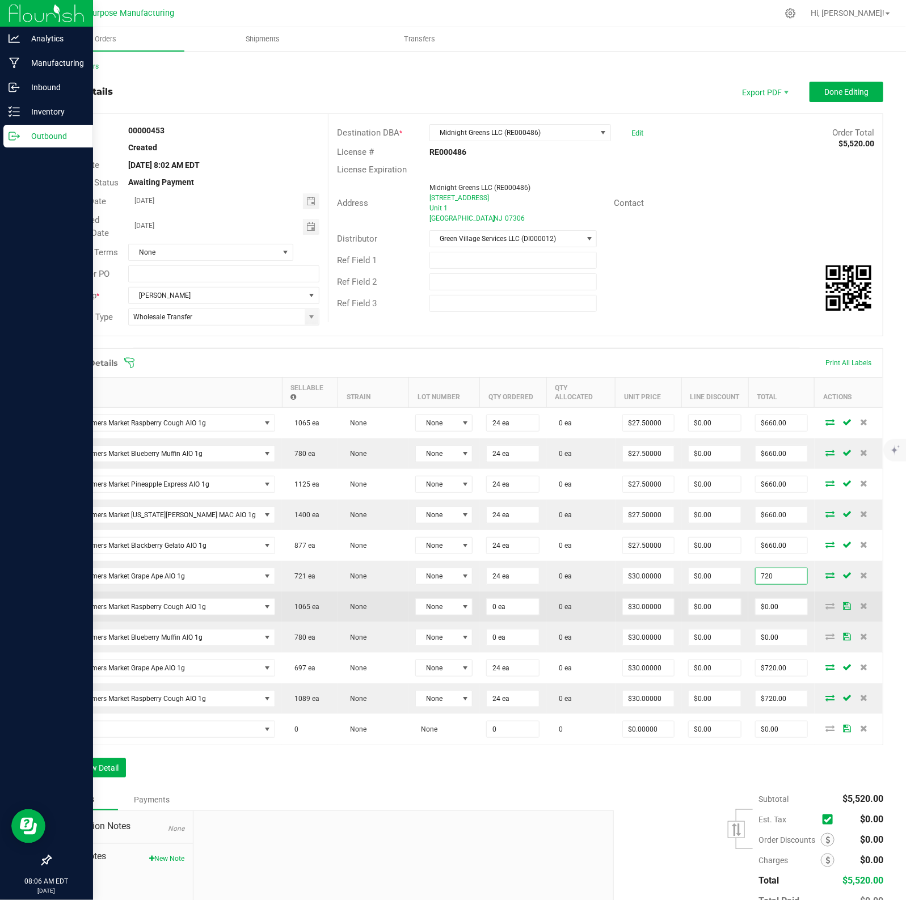
paste input "66"
type input "660"
type input "0"
type input "$27.50000"
type input "$660.00"
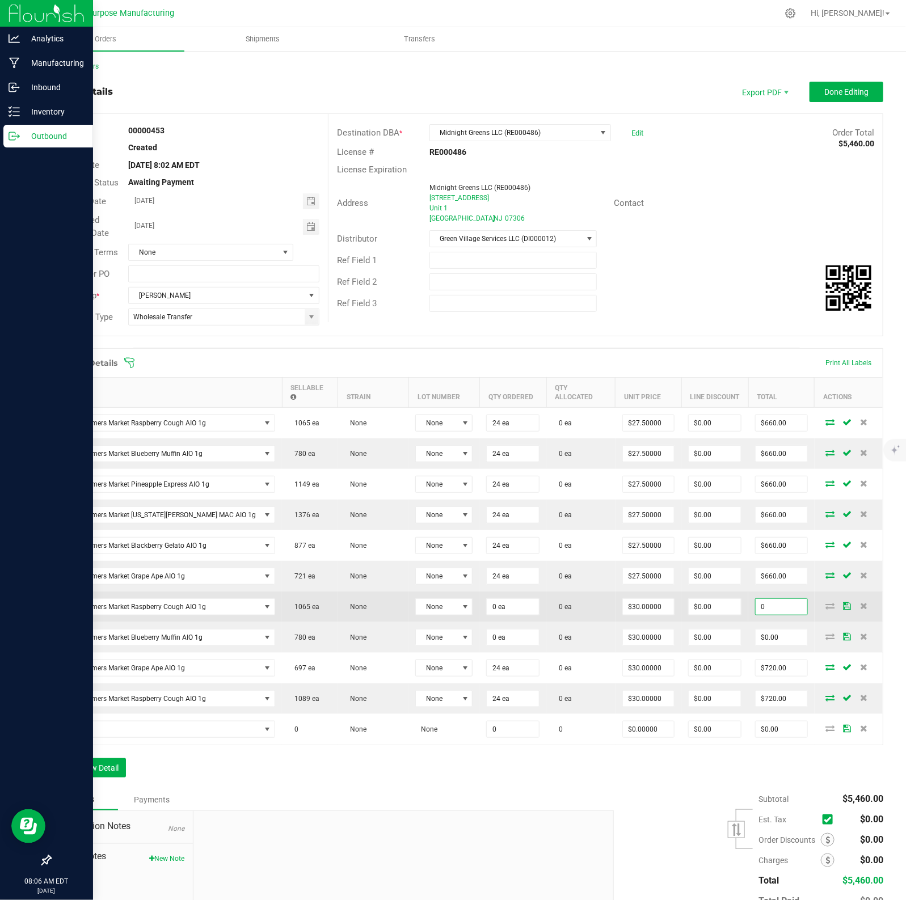
click at [724, 602] on input "0" at bounding box center [781, 607] width 52 height 16
type input "0"
type input "$0.00"
click at [500, 600] on input "0" at bounding box center [513, 607] width 52 height 16
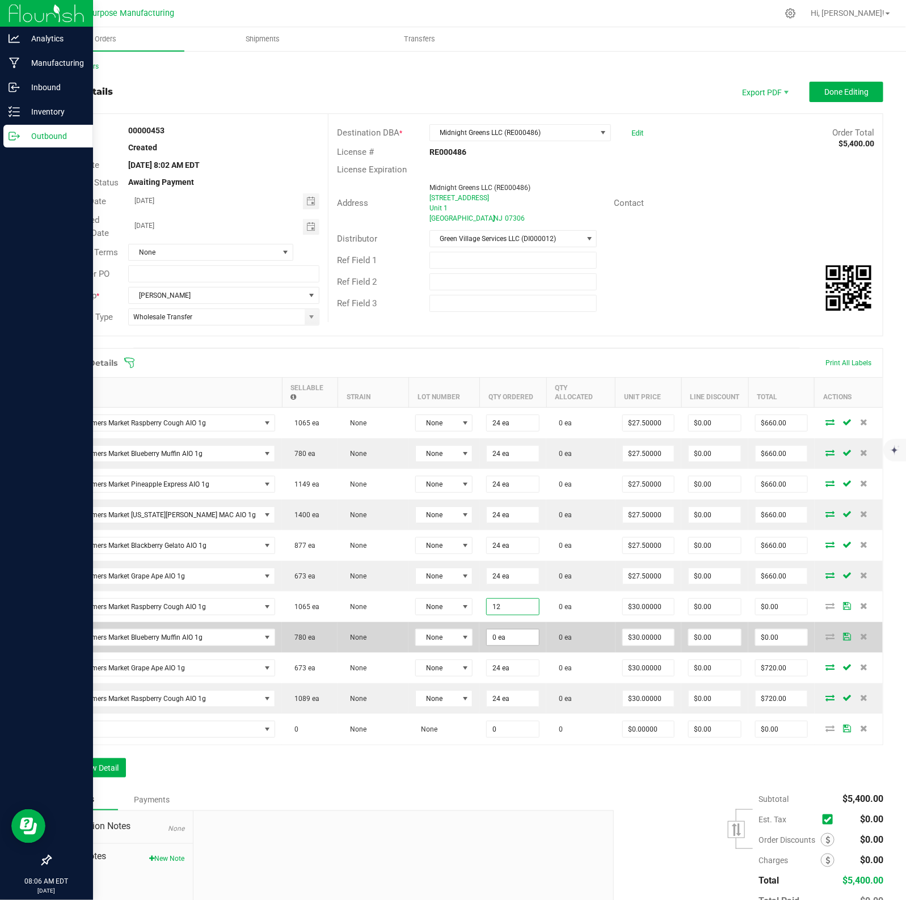
type input "12 ea"
type input "$360.00"
click at [491, 630] on input "0" at bounding box center [513, 637] width 52 height 16
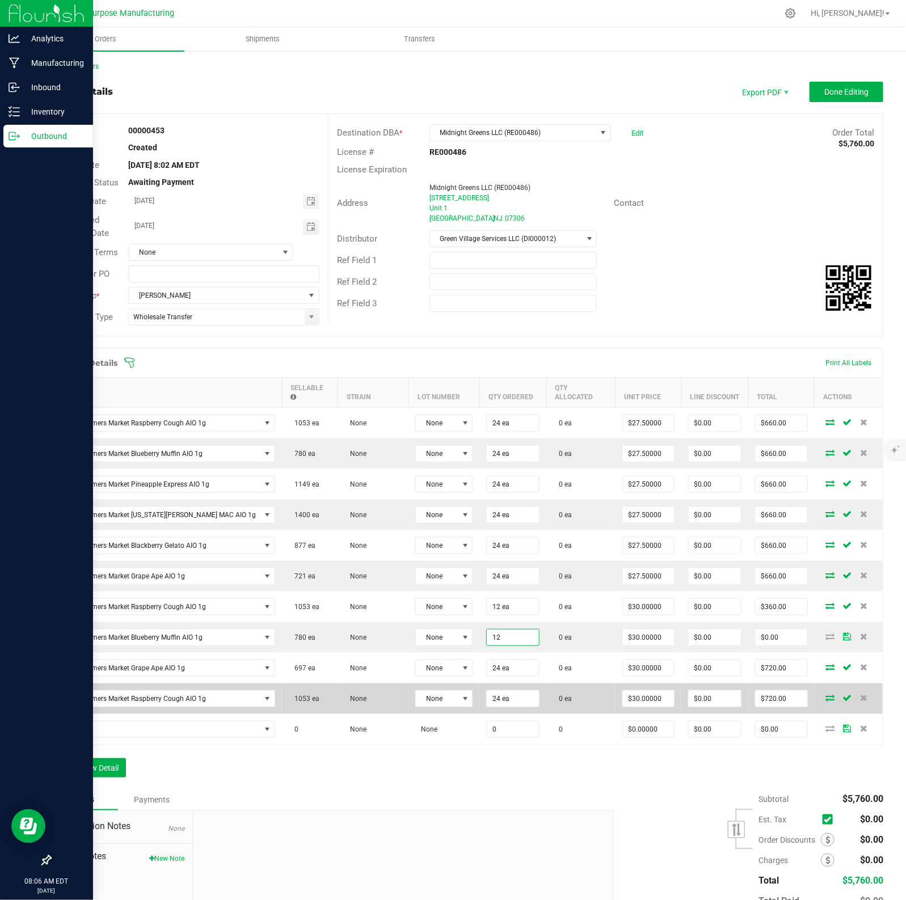
type input "12 ea"
type input "30"
type input "$360.00"
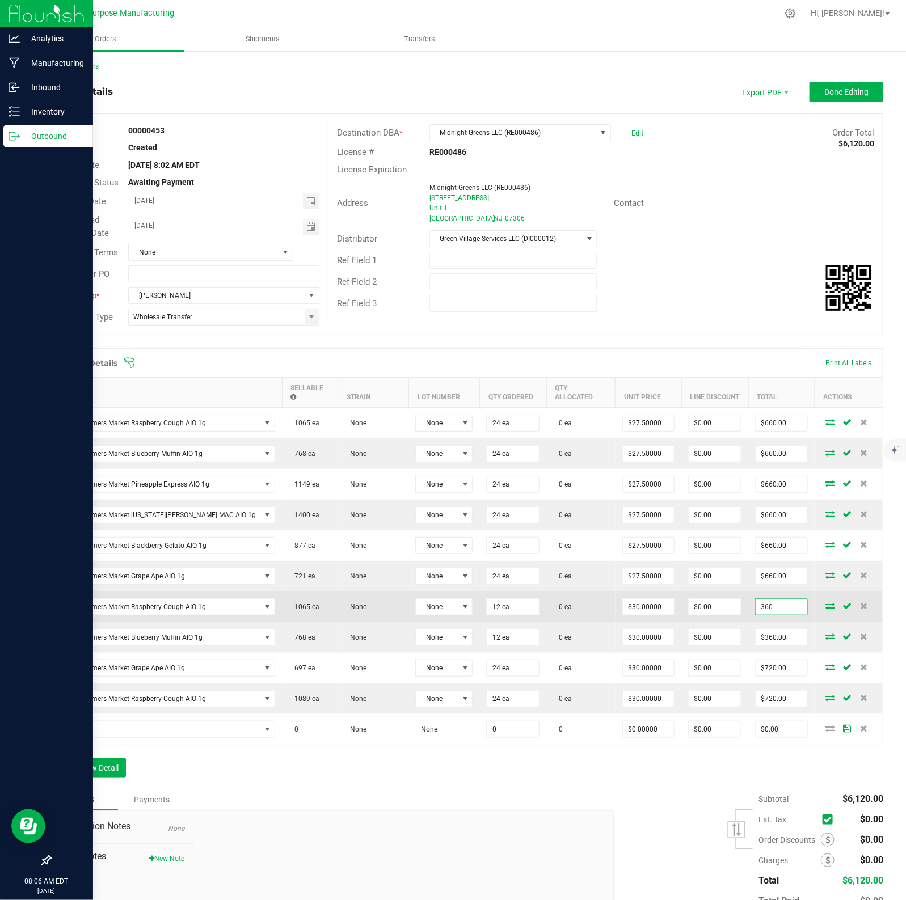
click at [724, 602] on input "360" at bounding box center [781, 607] width 52 height 16
type input ".49"
type input "$0.04083"
type input "0.49"
click at [724, 604] on input "0.49" at bounding box center [781, 607] width 52 height 16
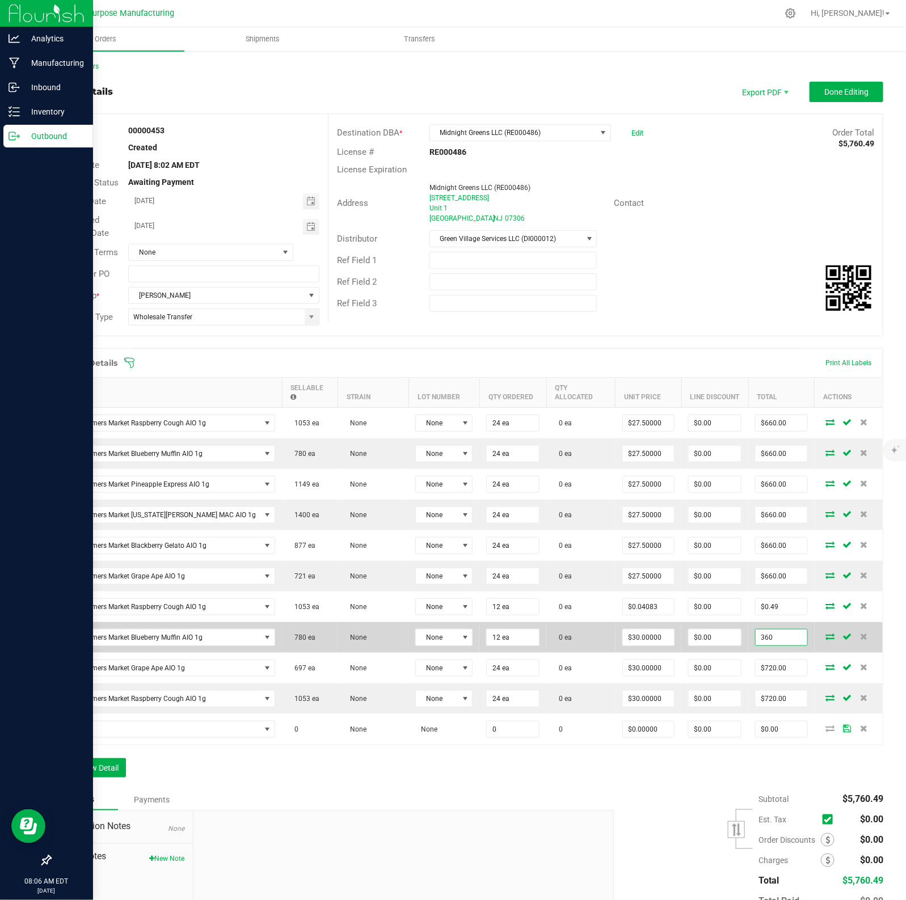
click at [724, 631] on input "360" at bounding box center [781, 637] width 52 height 16
paste input "6"
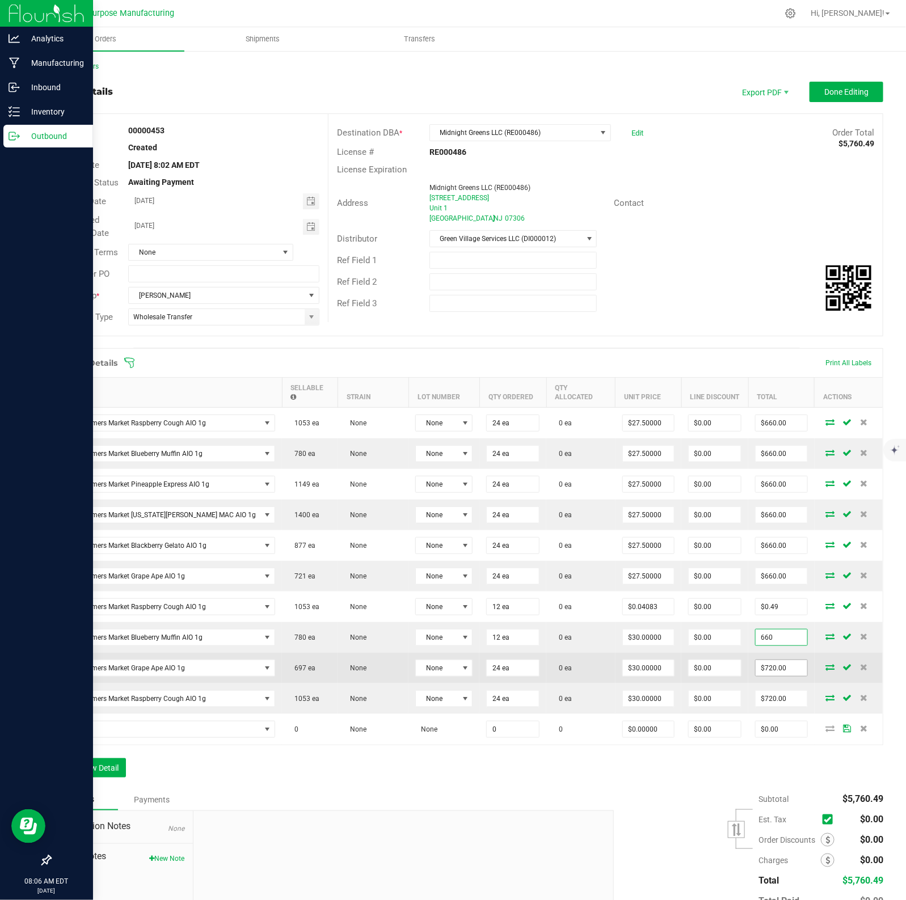
type input "660"
type input "720"
type input "$55.00000"
type input "$660.00"
click at [724, 661] on input "720" at bounding box center [781, 668] width 52 height 16
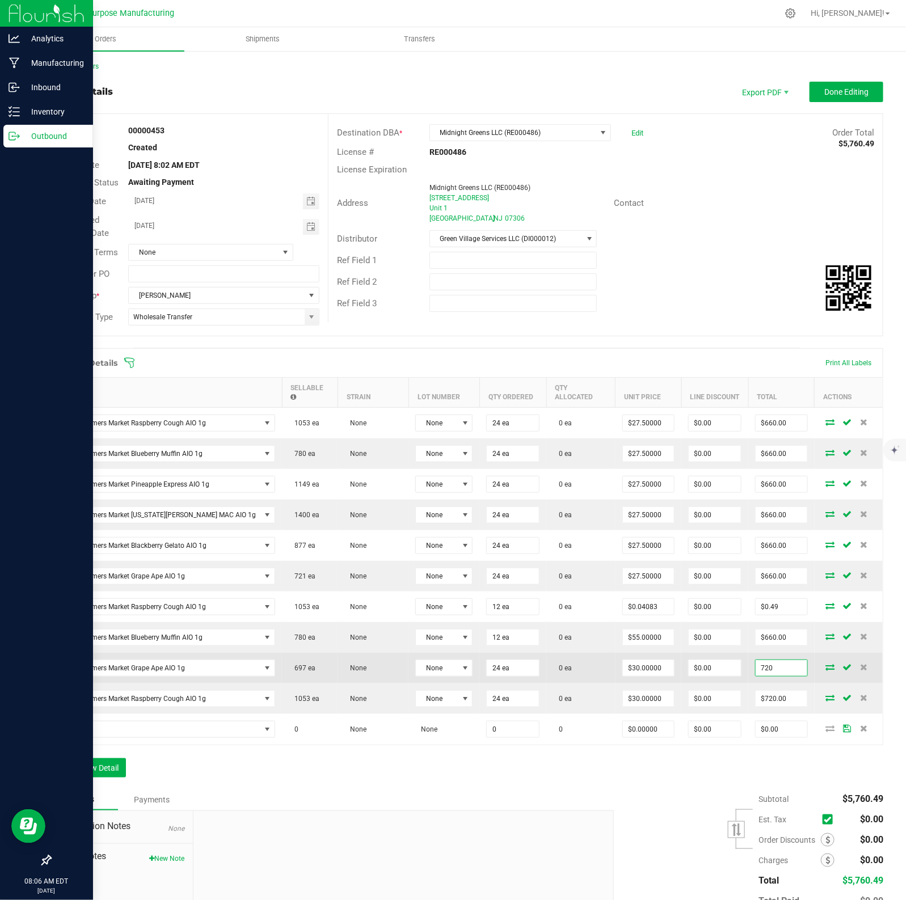
paste input "66"
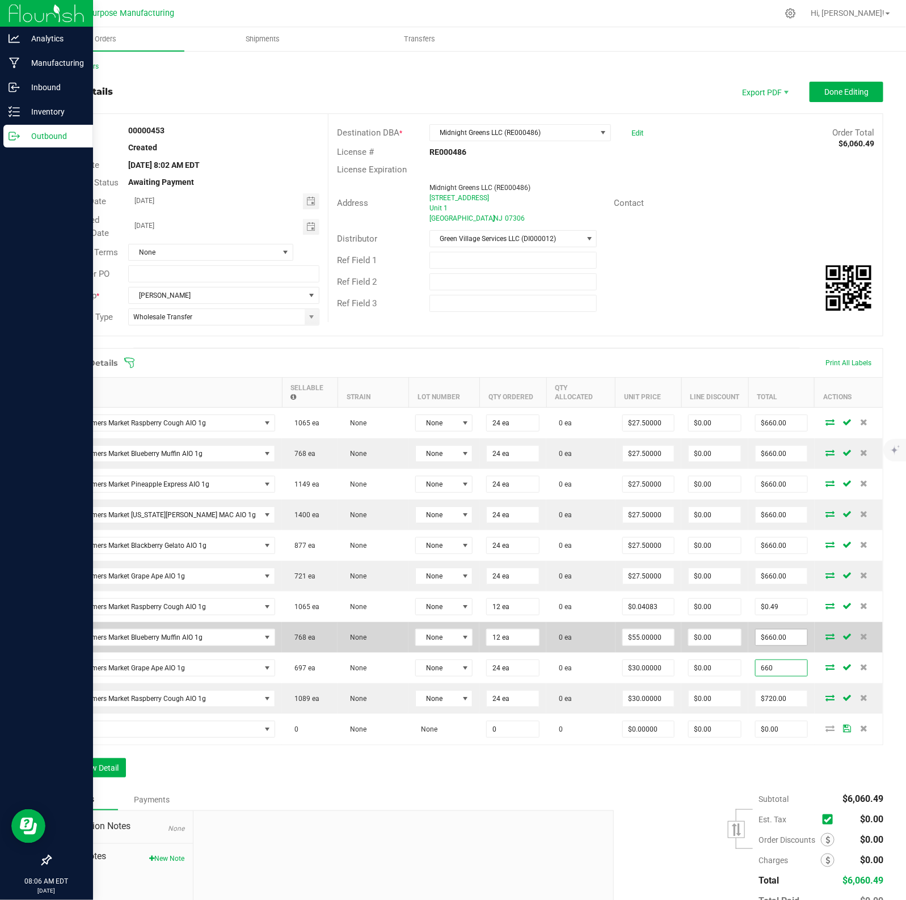
type input "660"
type input "$27.50000"
type input "$660.00"
click at [724, 631] on input "660" at bounding box center [781, 637] width 52 height 16
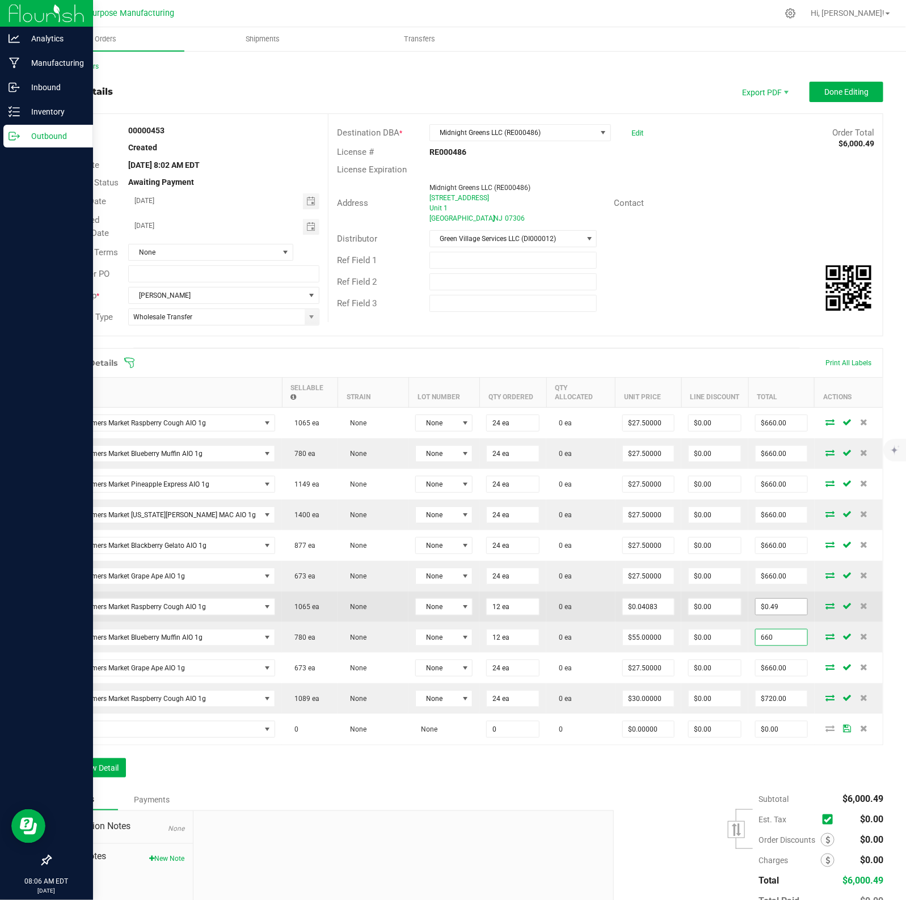
type input "$660.00"
drag, startPoint x: 770, startPoint y: 593, endPoint x: 733, endPoint y: 597, distance: 37.1
click at [724, 597] on td "0.49" at bounding box center [781, 606] width 66 height 31
drag, startPoint x: 751, startPoint y: 602, endPoint x: 730, endPoint y: 601, distance: 21.0
click at [724, 601] on outbound-order-line-row "The Farmers Market Raspberry Cough AIO 1g 1065 ea None None 12 ea 0 ea $0.04083…" at bounding box center [467, 606] width 832 height 31
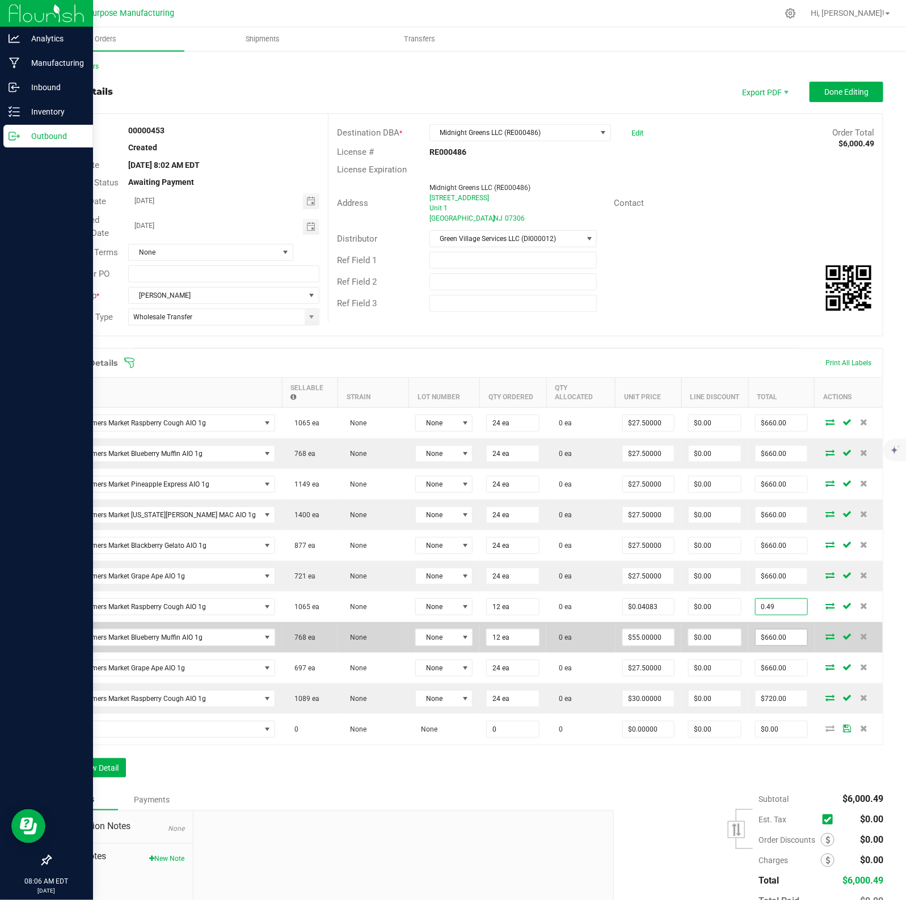
type input "$0.49"
click at [724, 631] on input "660" at bounding box center [781, 637] width 52 height 16
paste input "0.49"
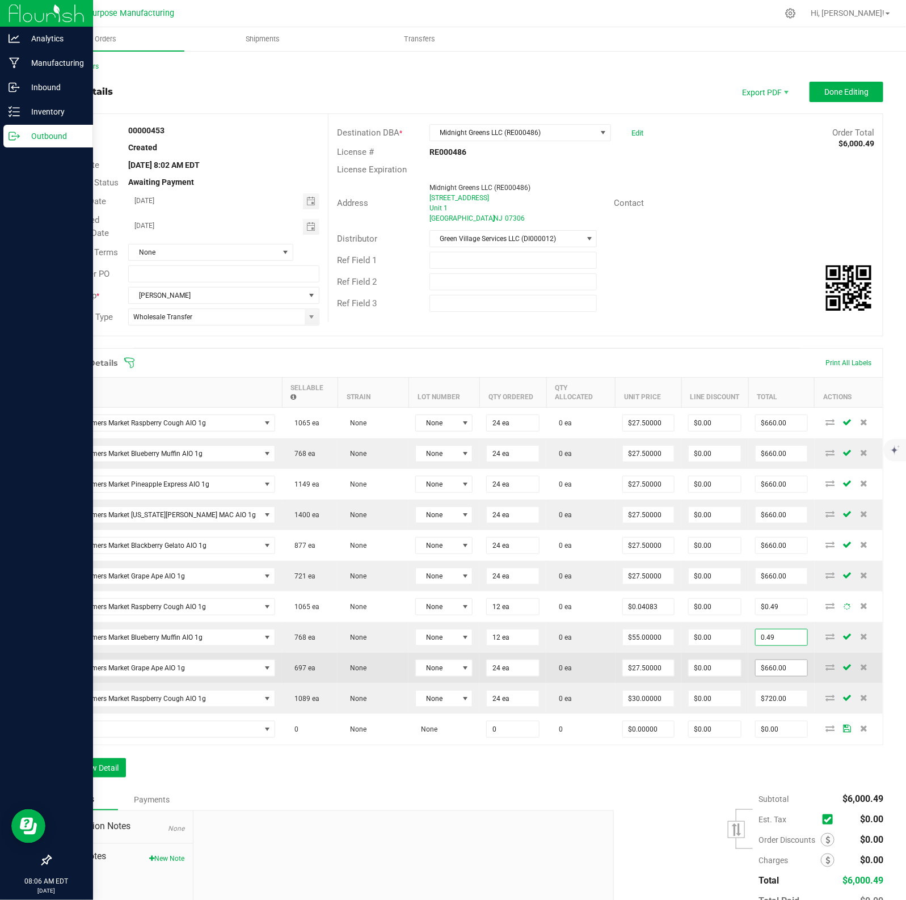
type input "0.49"
type input "660"
type input "$0.04083"
type input "$0.49"
click at [724, 662] on input "660" at bounding box center [781, 668] width 52 height 16
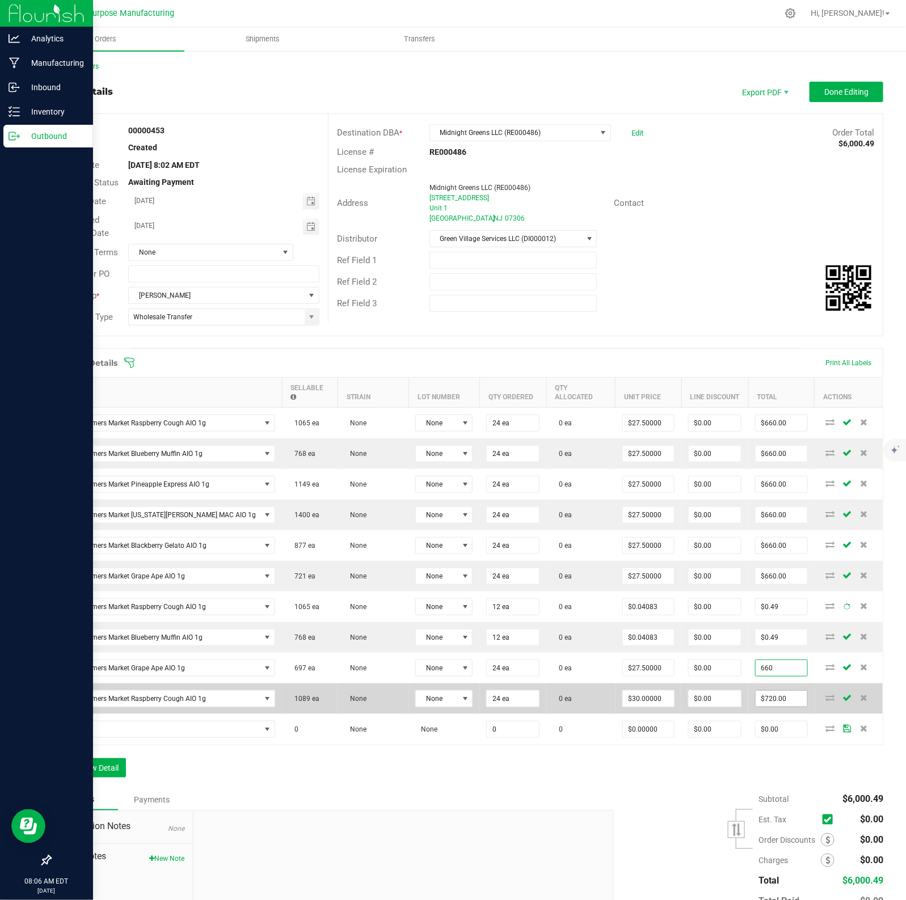
paste input "0.49"
type input "0.49"
type input "720"
type input "$0.02042"
type input "$0.49"
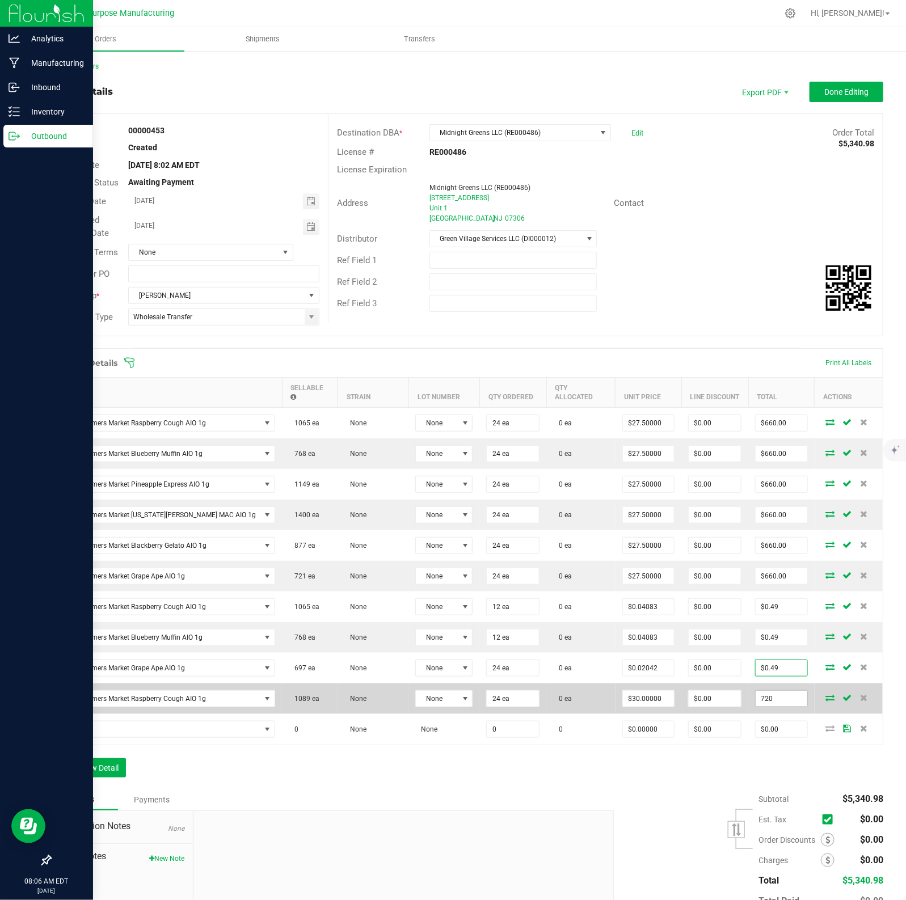
click at [724, 691] on input "720" at bounding box center [781, 699] width 52 height 16
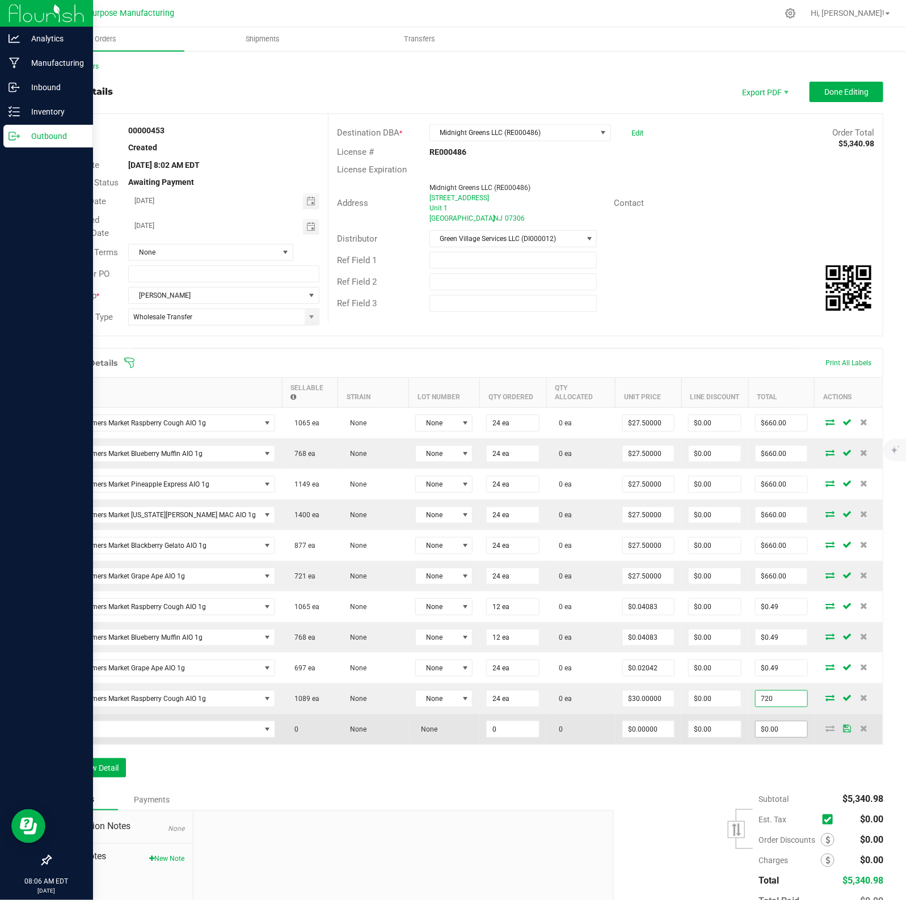
paste input "0.49"
type input "0.49"
type input "0"
type input "$0.02042"
type input "$0.49"
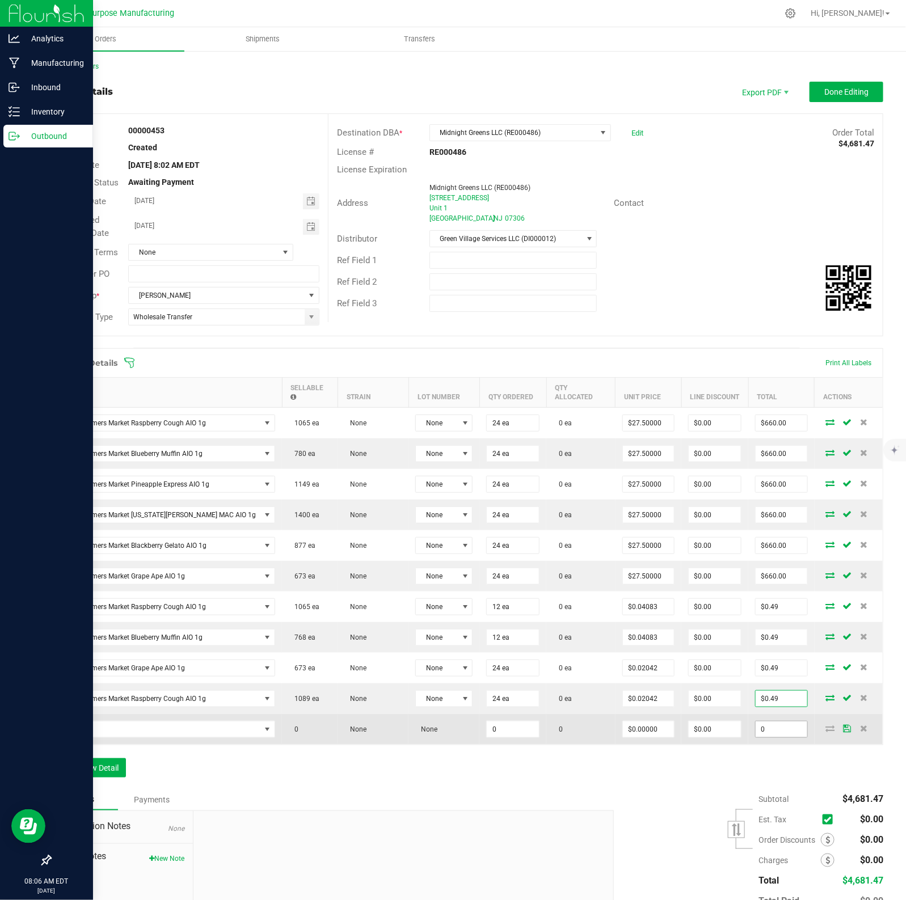
click at [724, 720] on input "0" at bounding box center [781, 729] width 52 height 16
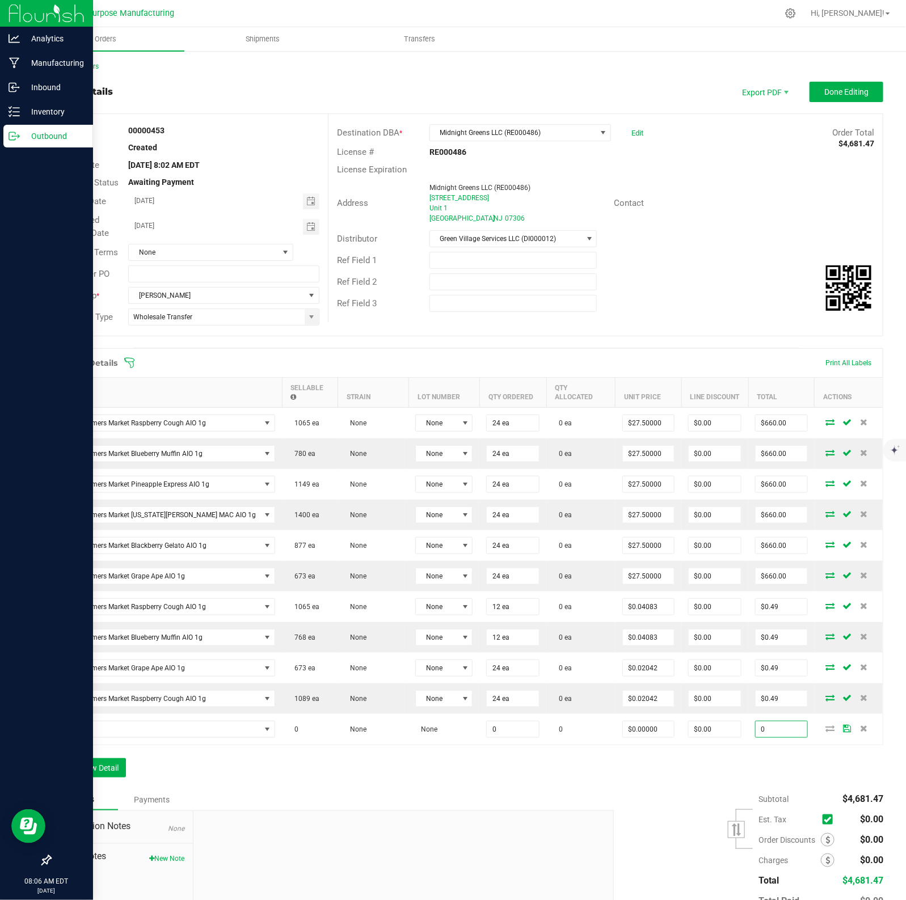
paste input ".49"
type input "$0.49"
click at [724, 720] on div "Order Details Print All Labels Item Sellable Strain Lot Number Qty Ordered Qty …" at bounding box center [466, 568] width 833 height 441
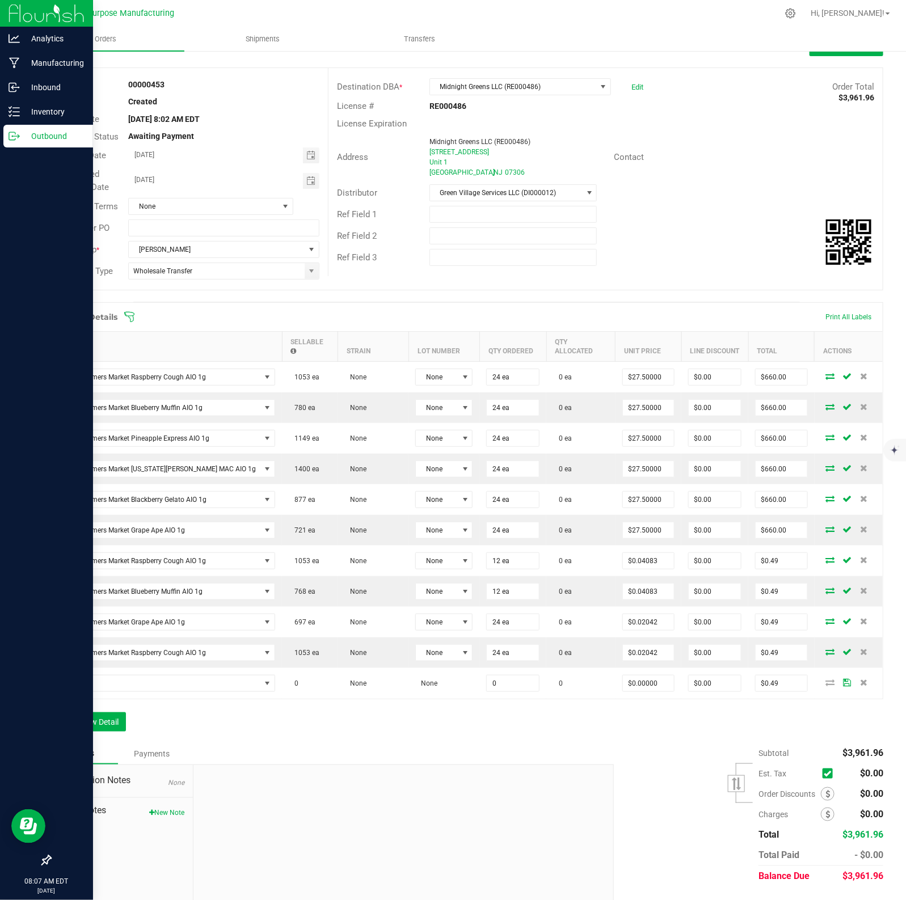
scroll to position [69, 0]
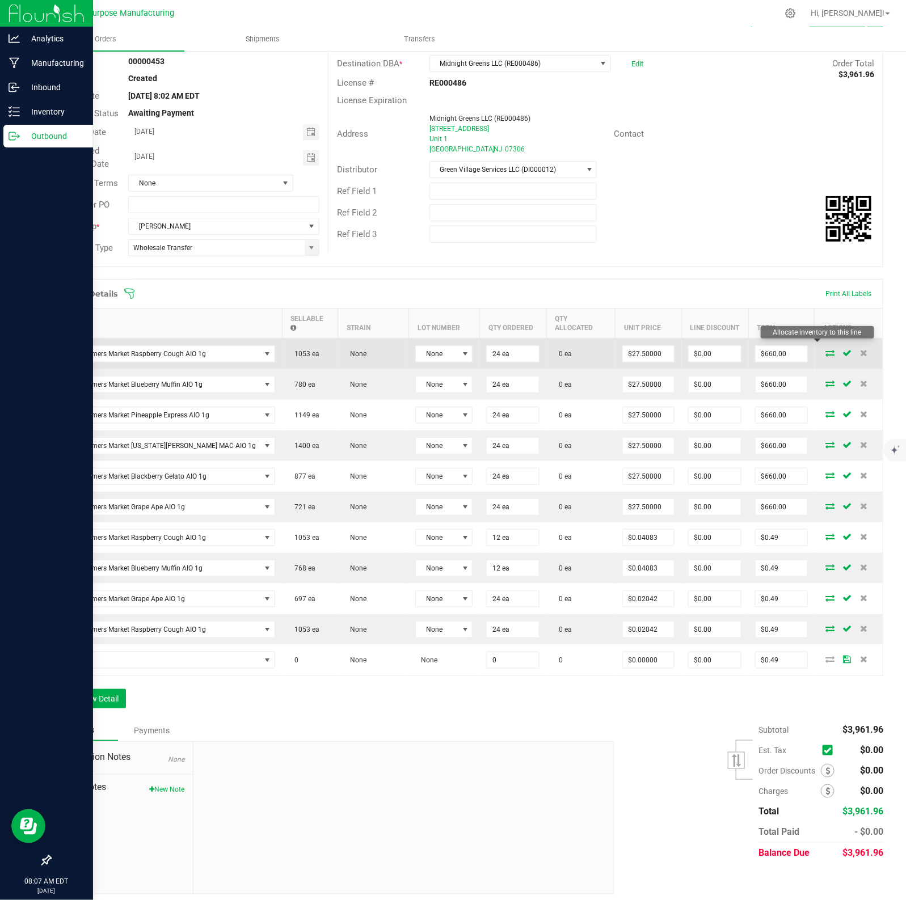
click at [724, 349] on icon at bounding box center [829, 352] width 9 height 7
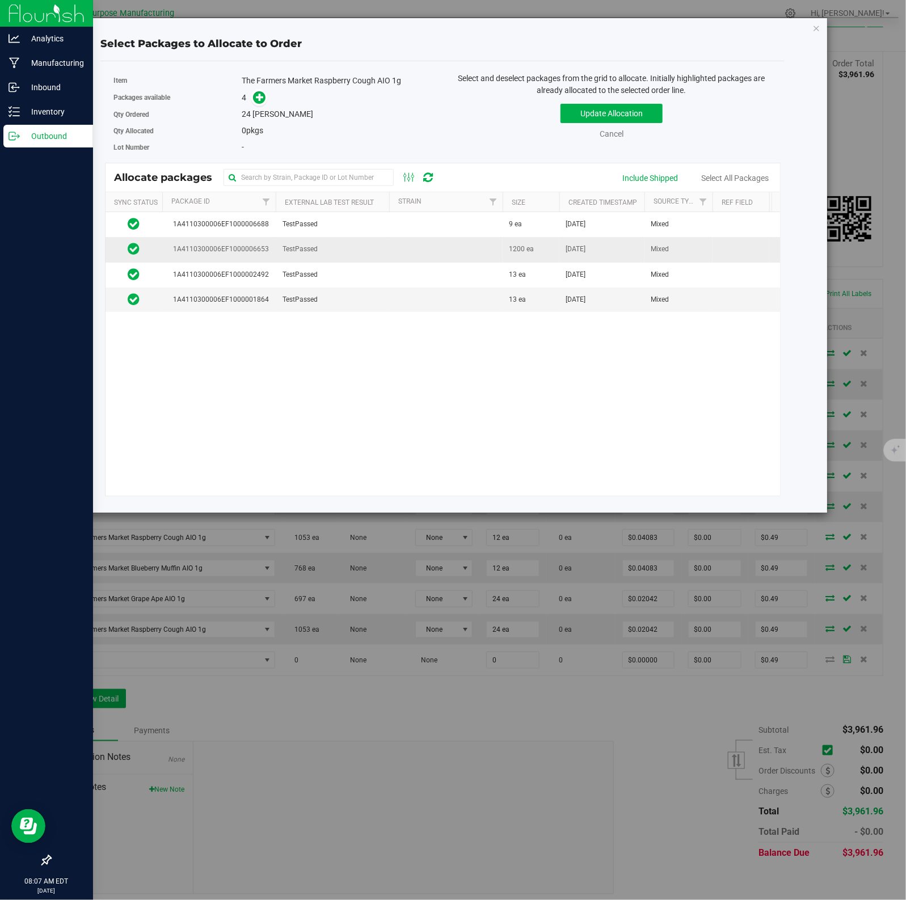
click at [339, 249] on td "TestPassed" at bounding box center [332, 249] width 113 height 25
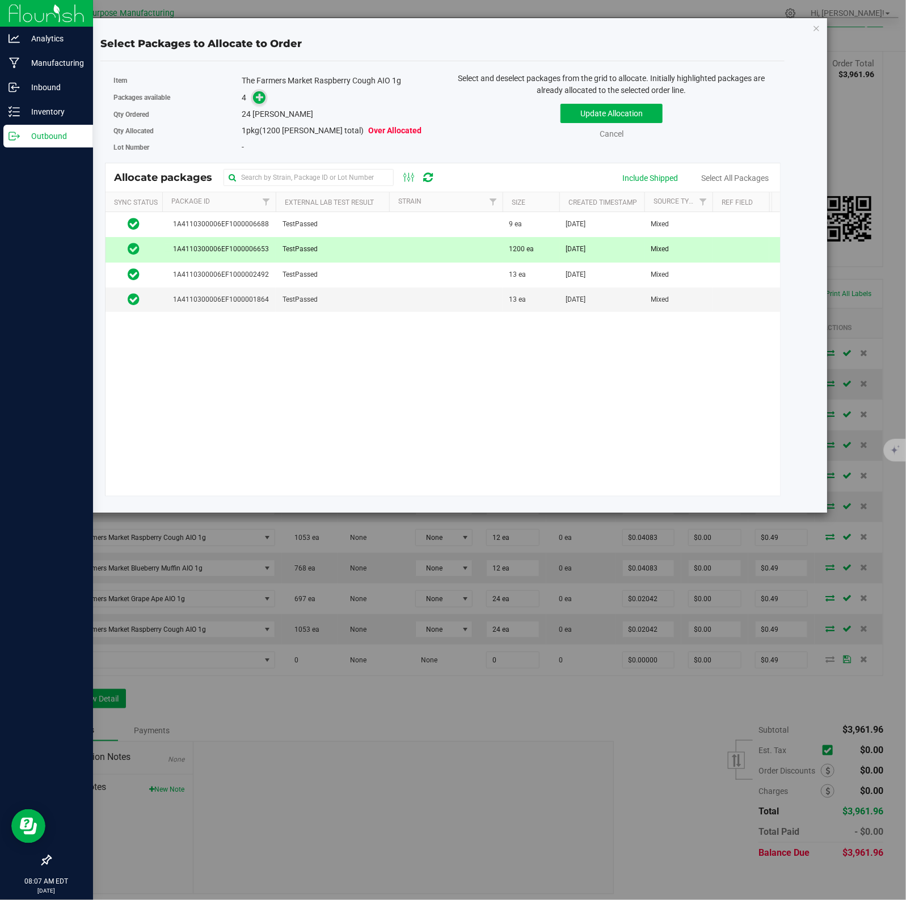
click at [258, 98] on icon at bounding box center [260, 97] width 8 height 8
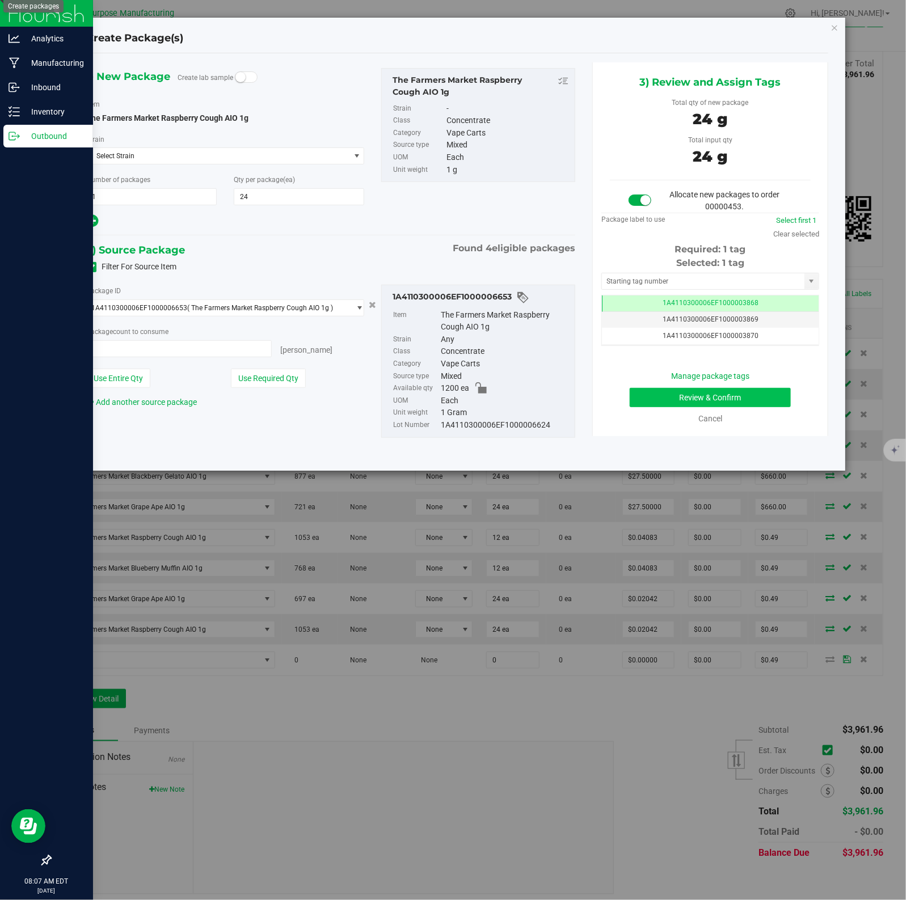
type input "24 ea"
click at [687, 397] on button "Review & Confirm" at bounding box center [709, 397] width 160 height 19
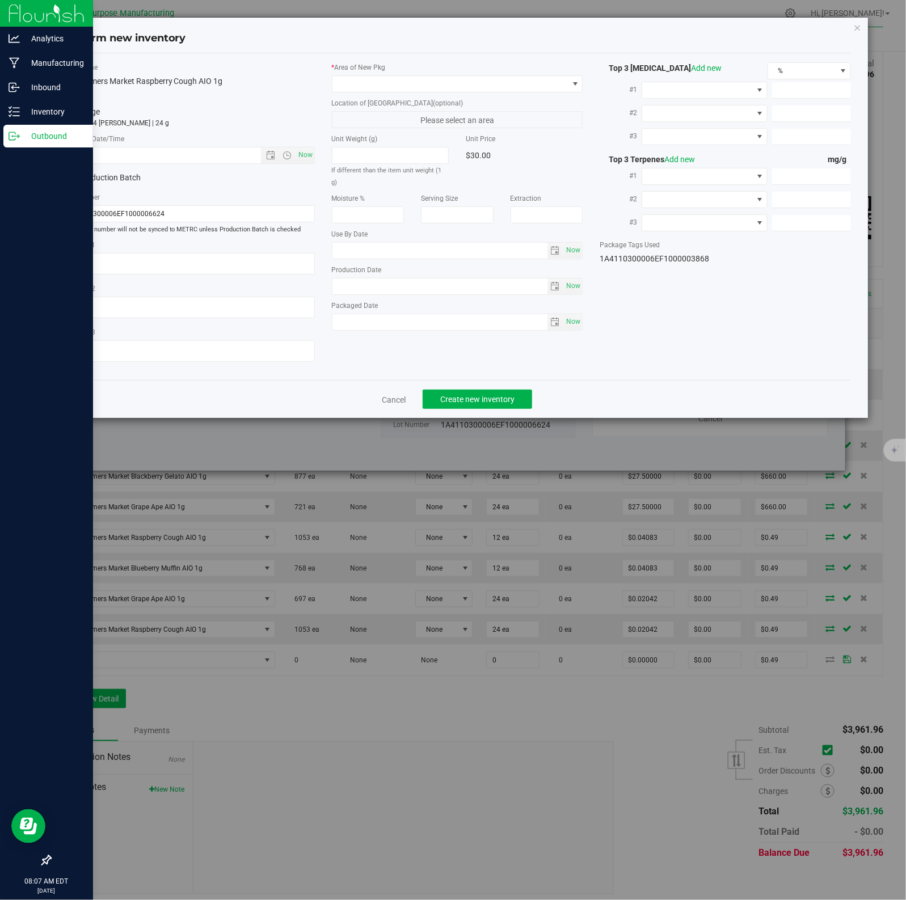
type input "[DATE]"
click at [302, 155] on span "Now" at bounding box center [304, 155] width 19 height 16
type input "[DATE] 8:07 AM"
click at [545, 83] on span at bounding box center [450, 84] width 236 height 16
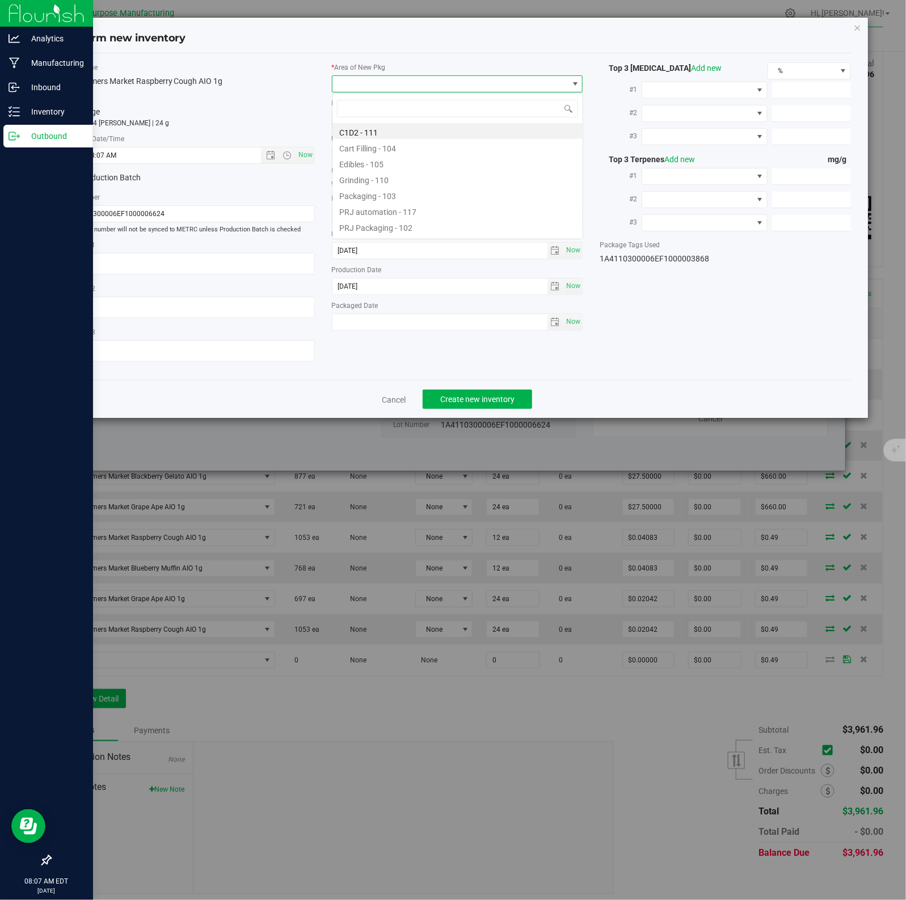
scroll to position [18, 251]
type input "108"
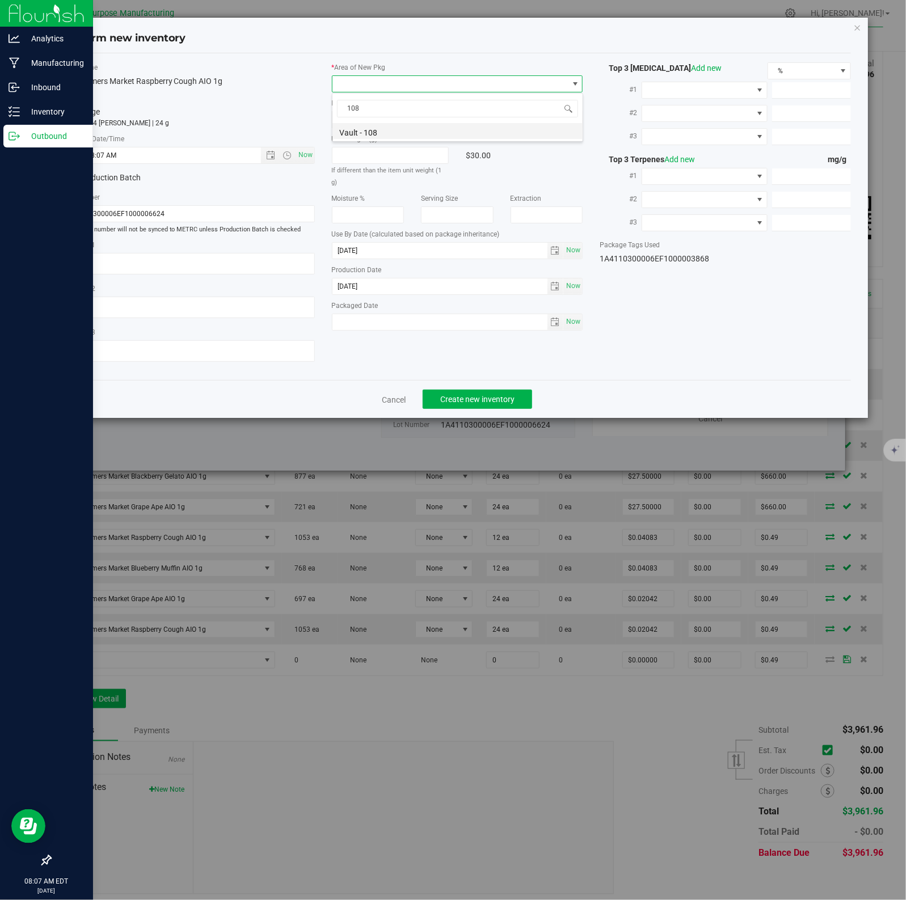
click at [371, 133] on li "Vault - 108" at bounding box center [457, 131] width 250 height 16
click at [471, 399] on span "Create new inventory" at bounding box center [477, 399] width 74 height 9
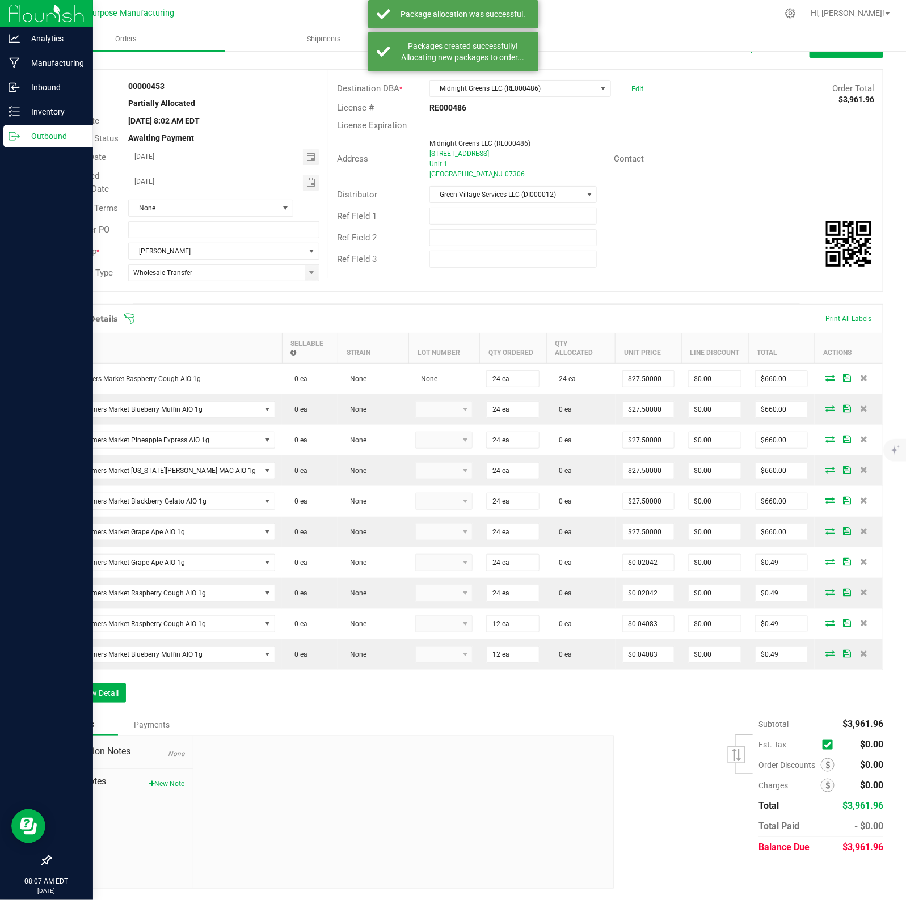
scroll to position [39, 0]
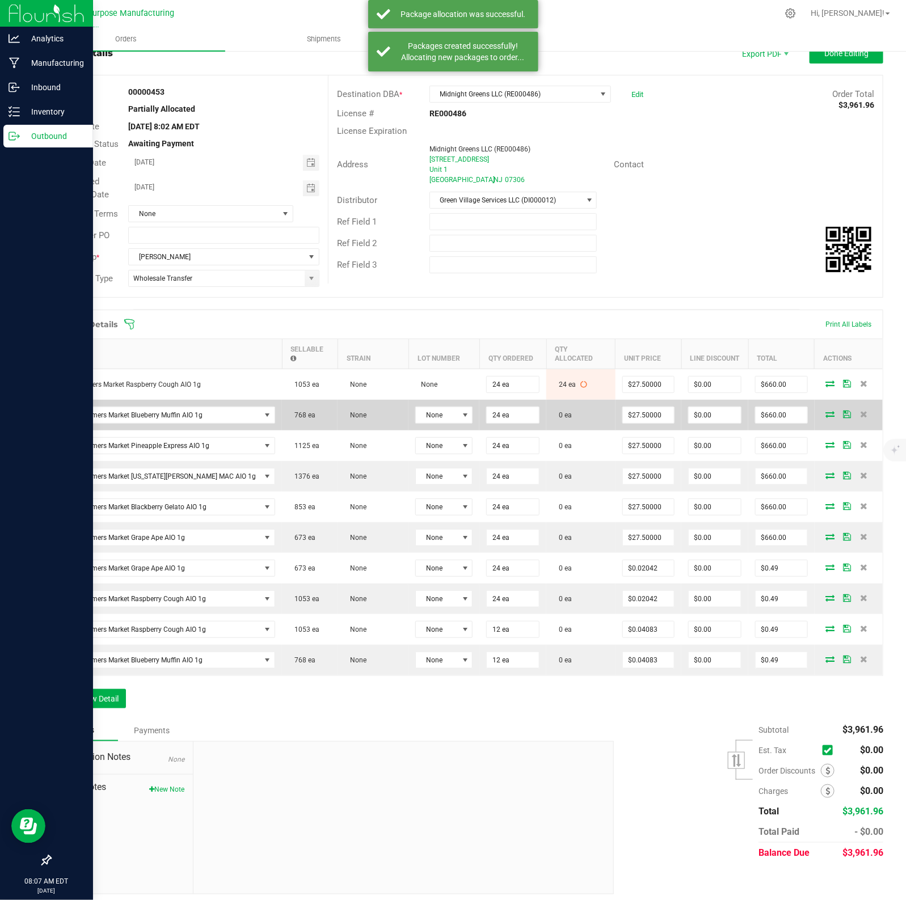
click at [724, 411] on icon at bounding box center [829, 414] width 9 height 7
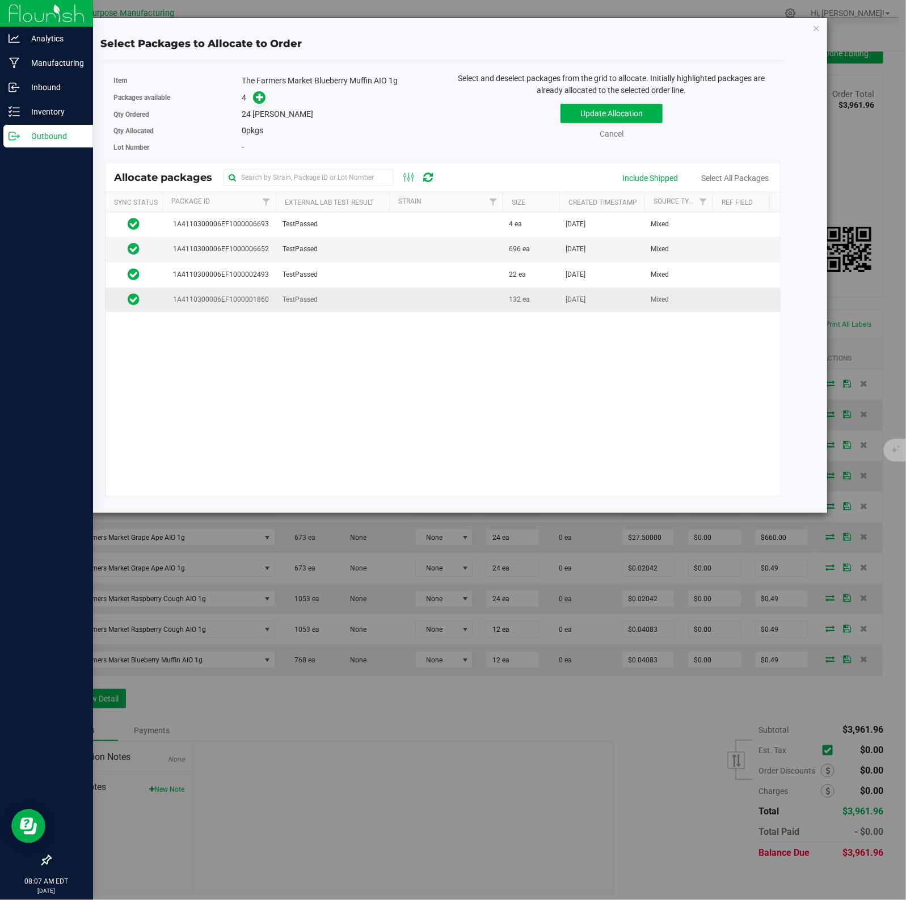
click at [423, 303] on td at bounding box center [445, 299] width 113 height 24
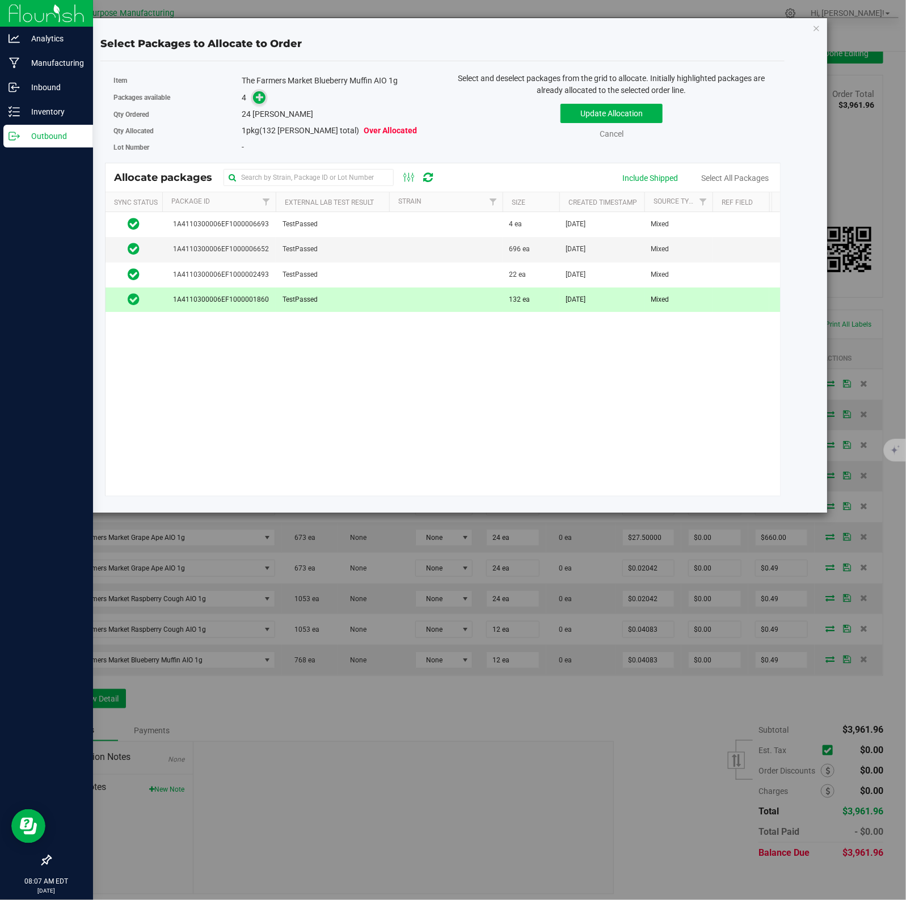
click at [258, 98] on icon at bounding box center [260, 96] width 8 height 8
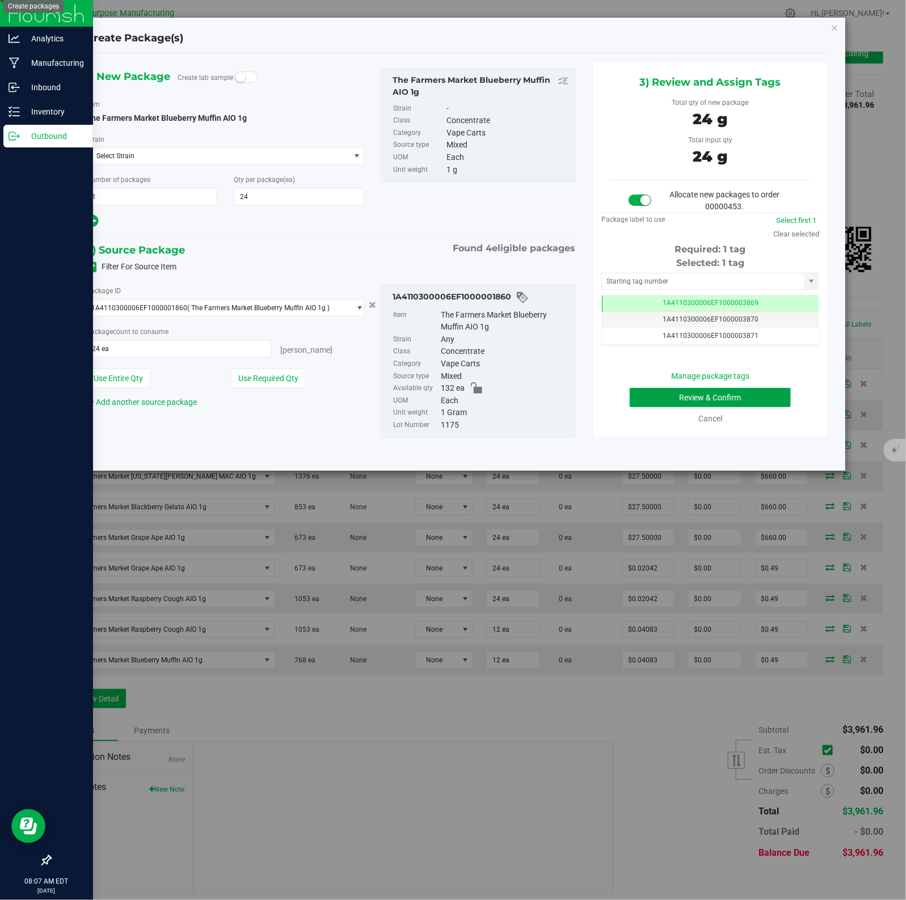
click at [687, 397] on button "Review & Confirm" at bounding box center [709, 397] width 160 height 19
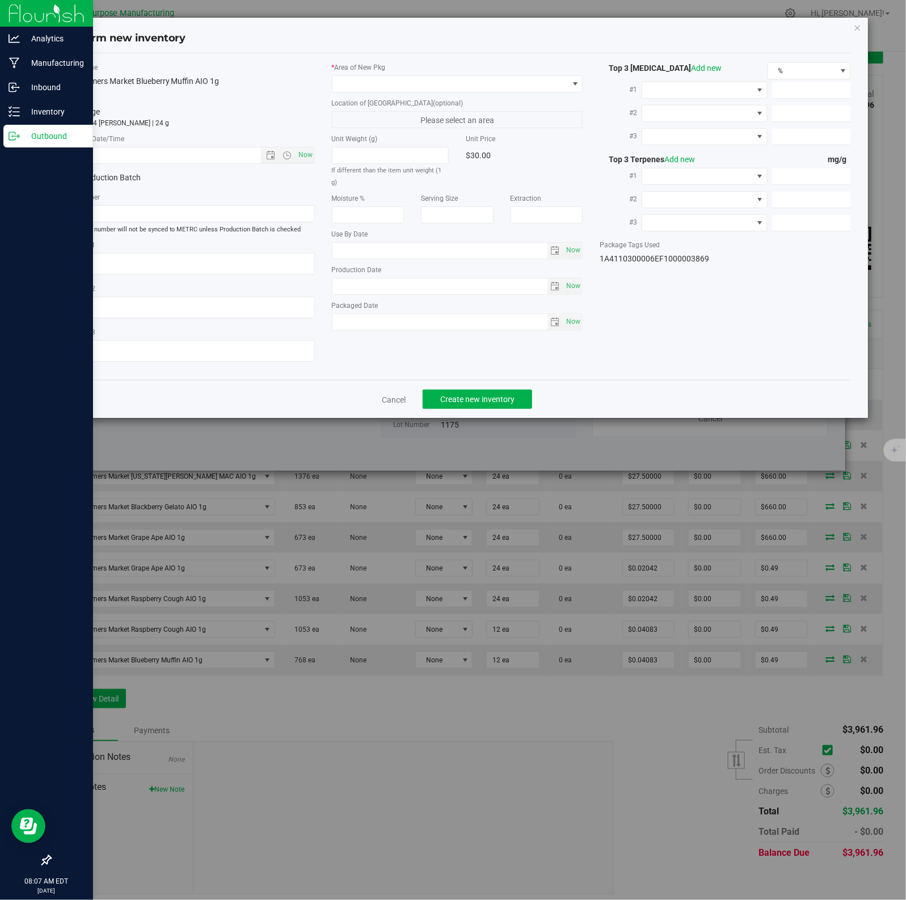
click at [302, 155] on span "Now" at bounding box center [304, 155] width 19 height 16
type input "[DATE] 8:07 AM"
click at [545, 83] on span at bounding box center [450, 84] width 236 height 16
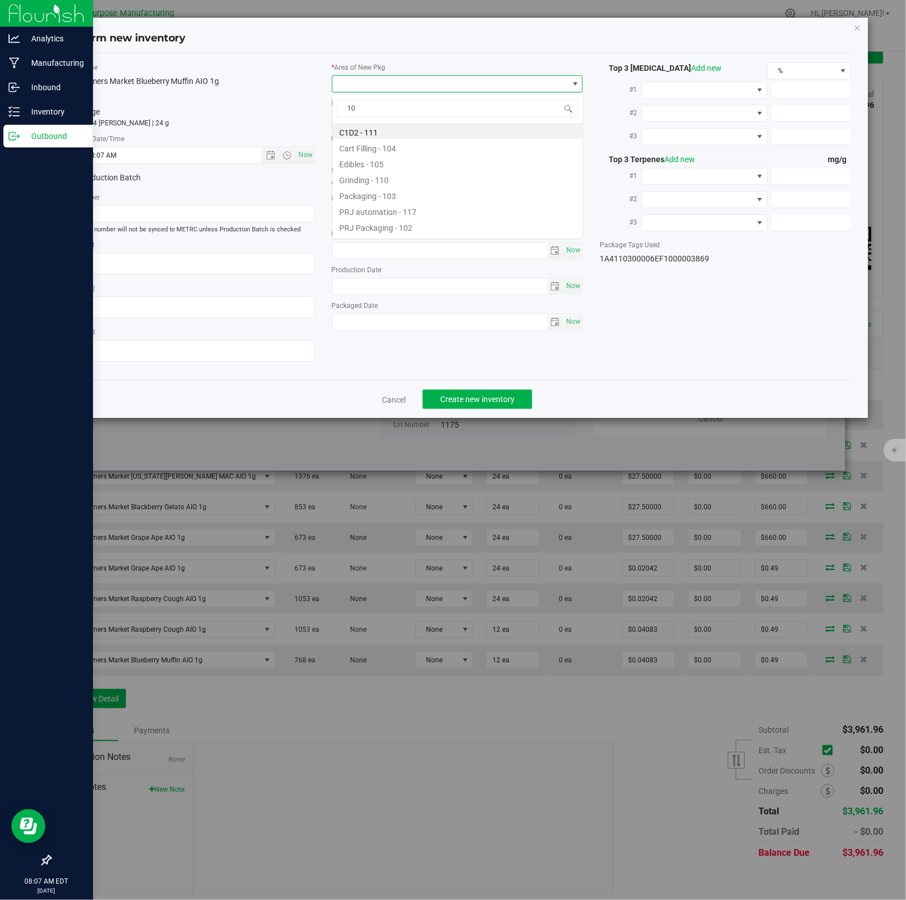
type input "108"
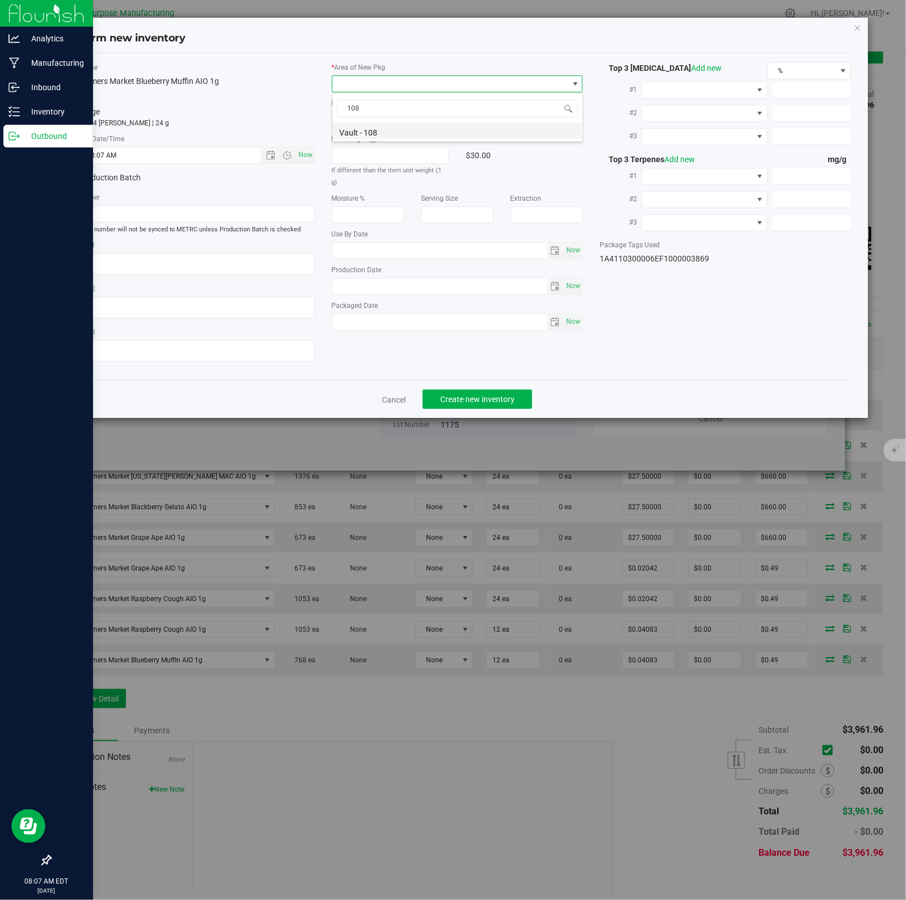
click at [371, 133] on li "Vault - 108" at bounding box center [457, 131] width 250 height 16
click at [471, 399] on span "Create new inventory" at bounding box center [477, 399] width 74 height 9
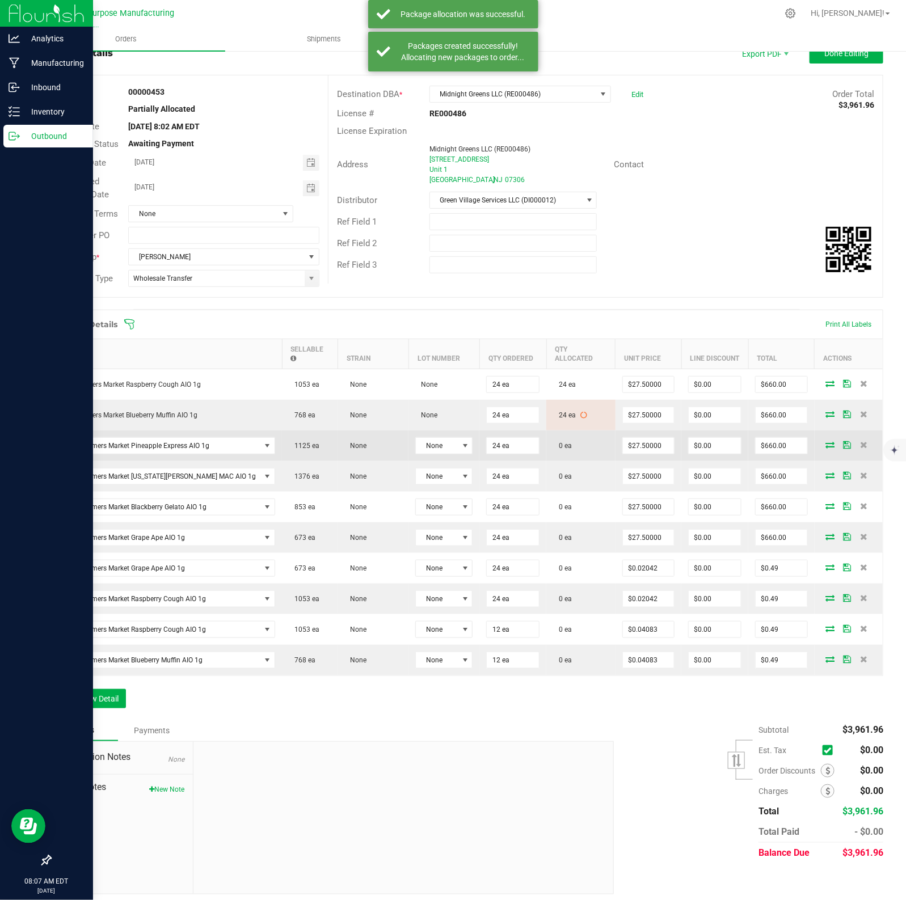
click at [724, 441] on icon at bounding box center [829, 444] width 9 height 7
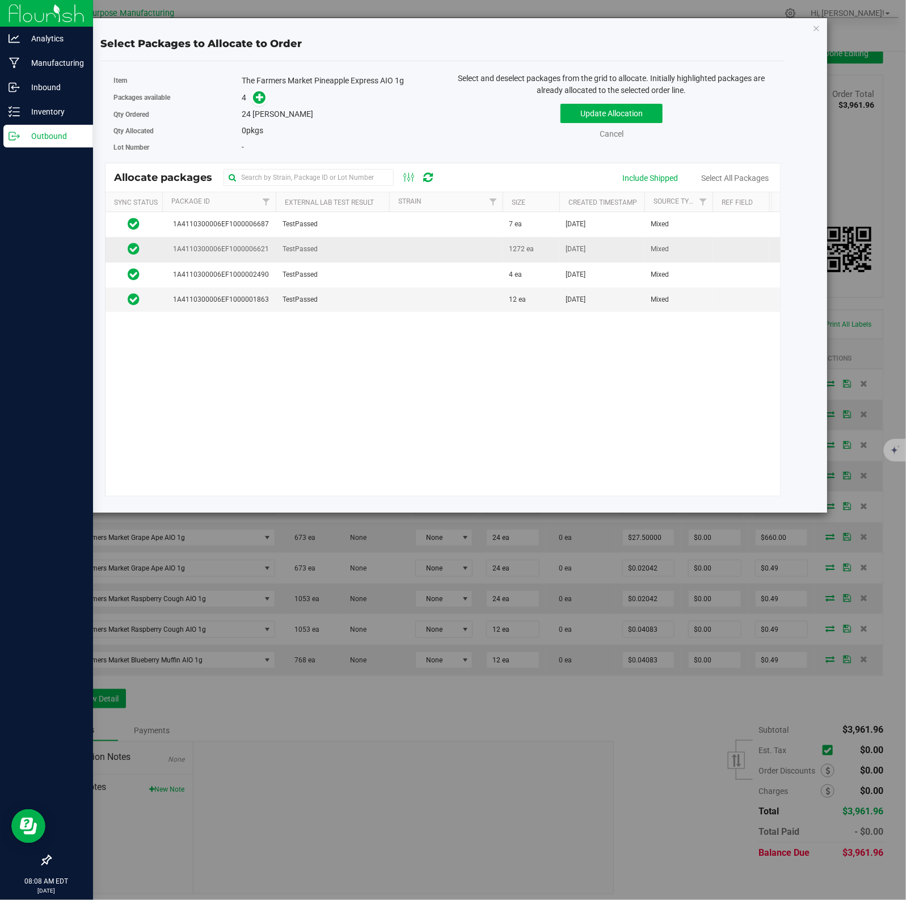
click at [415, 245] on td at bounding box center [445, 249] width 113 height 25
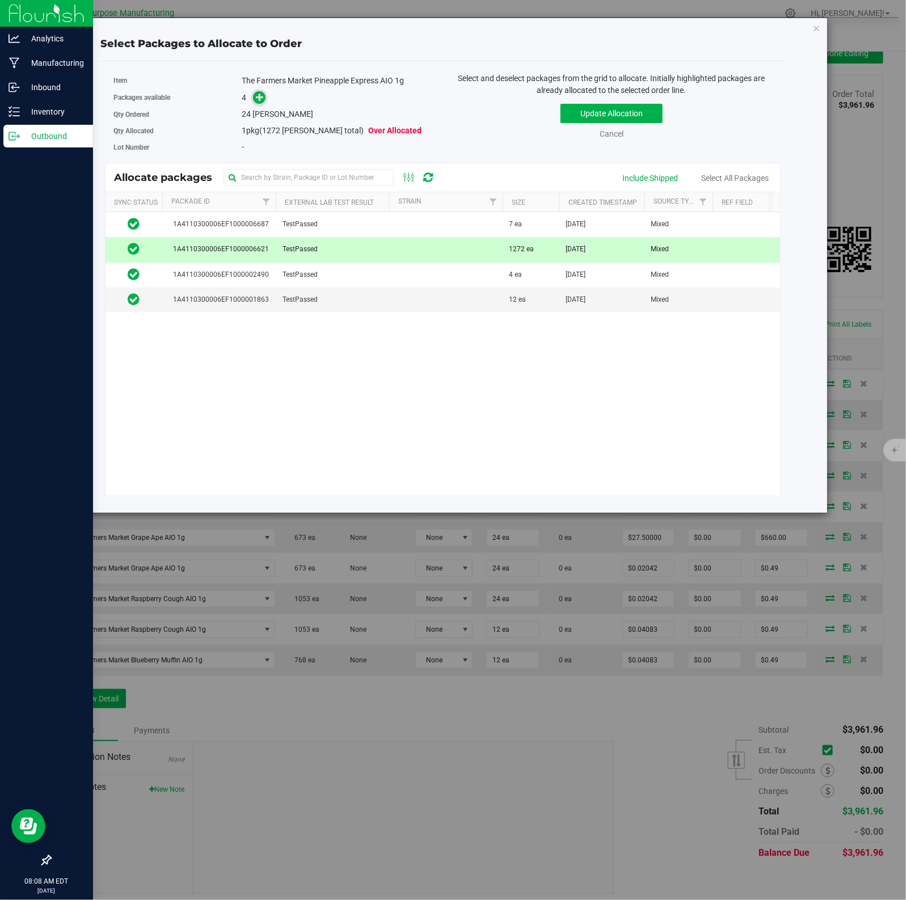
click at [258, 98] on icon at bounding box center [260, 97] width 8 height 8
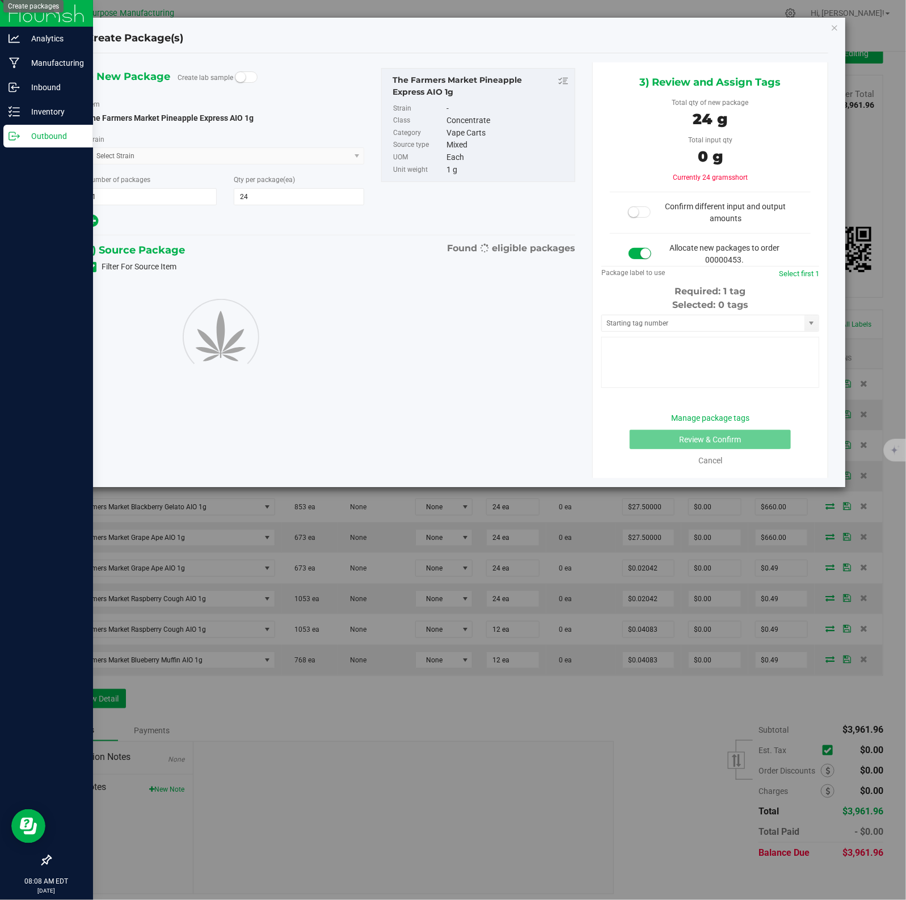
type input "24"
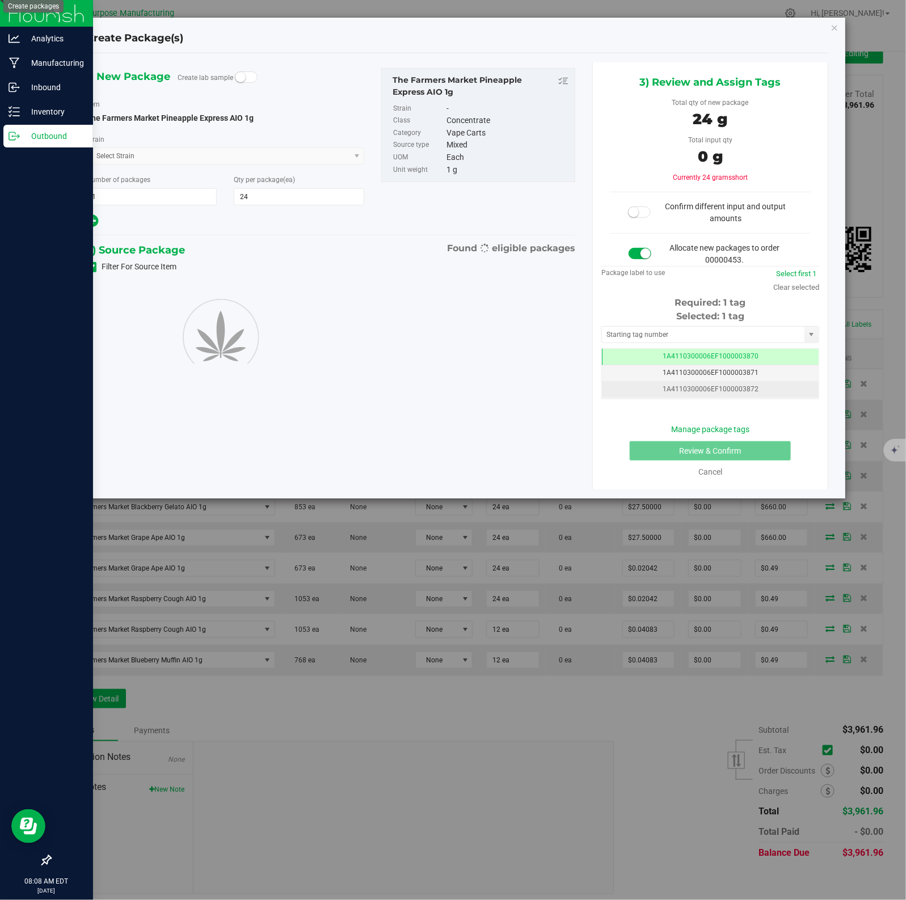
click at [687, 397] on td "1A4110300006EF1000003872" at bounding box center [710, 389] width 217 height 16
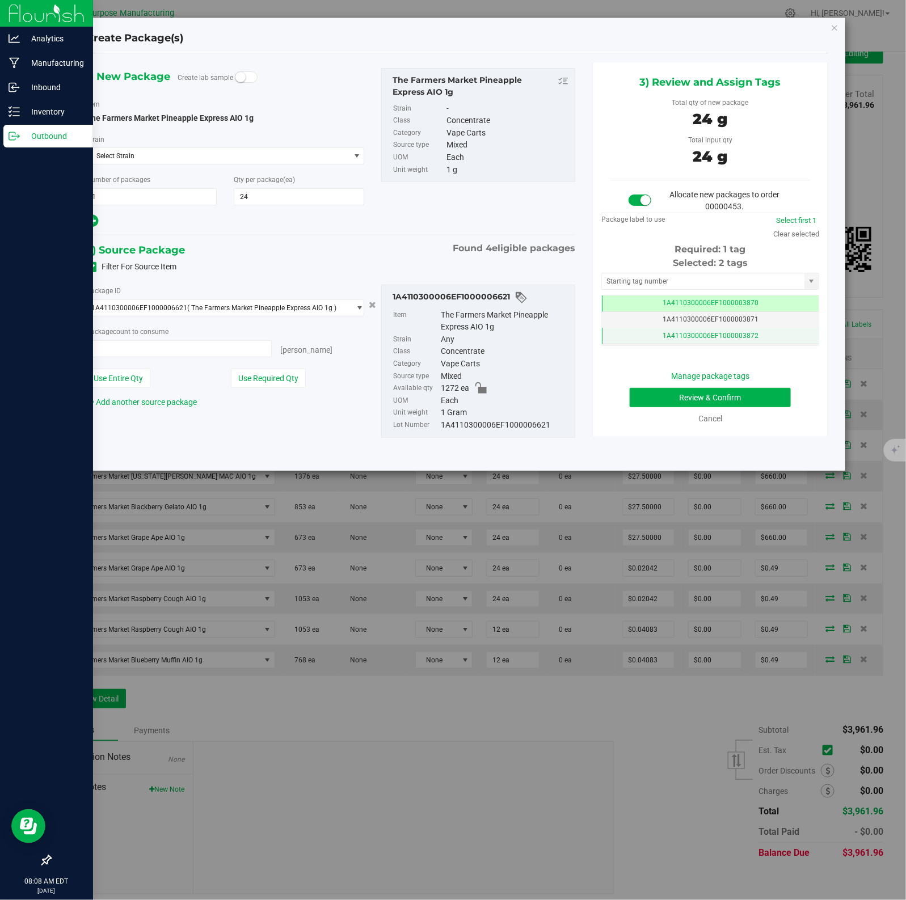
type input "24 ea"
click at [302, 155] on span "Select Strain" at bounding box center [218, 156] width 263 height 16
click at [724, 27] on icon "button" at bounding box center [835, 27] width 8 height 14
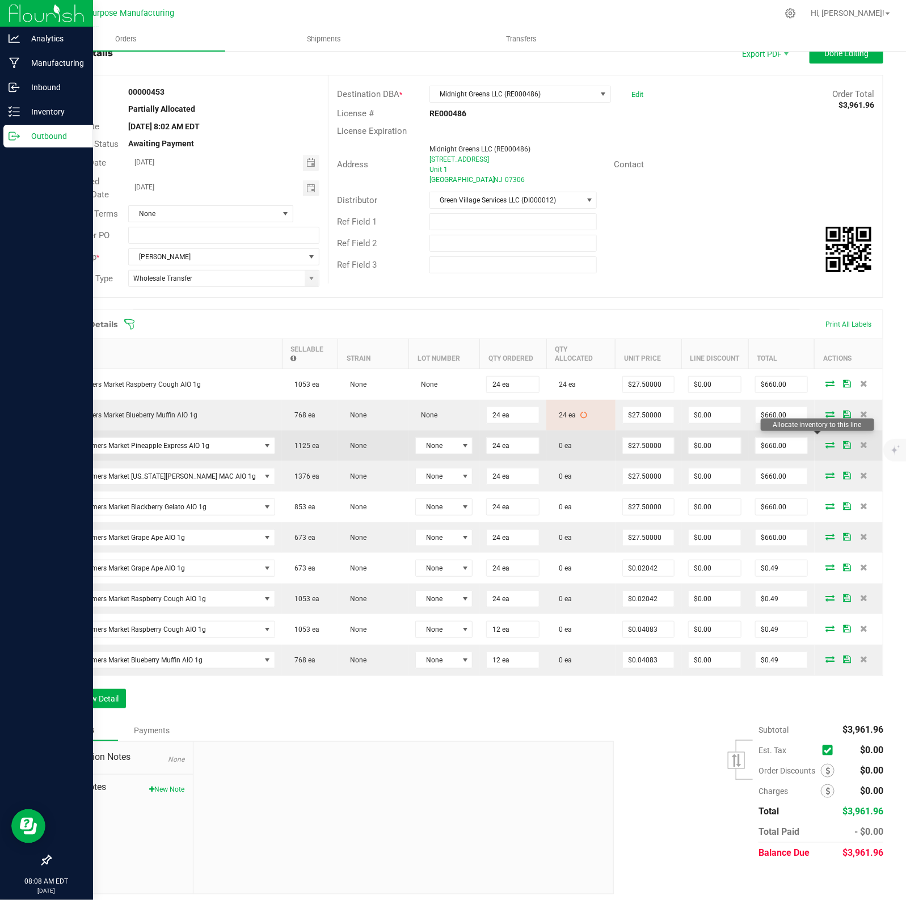
click at [724, 441] on icon at bounding box center [829, 444] width 9 height 7
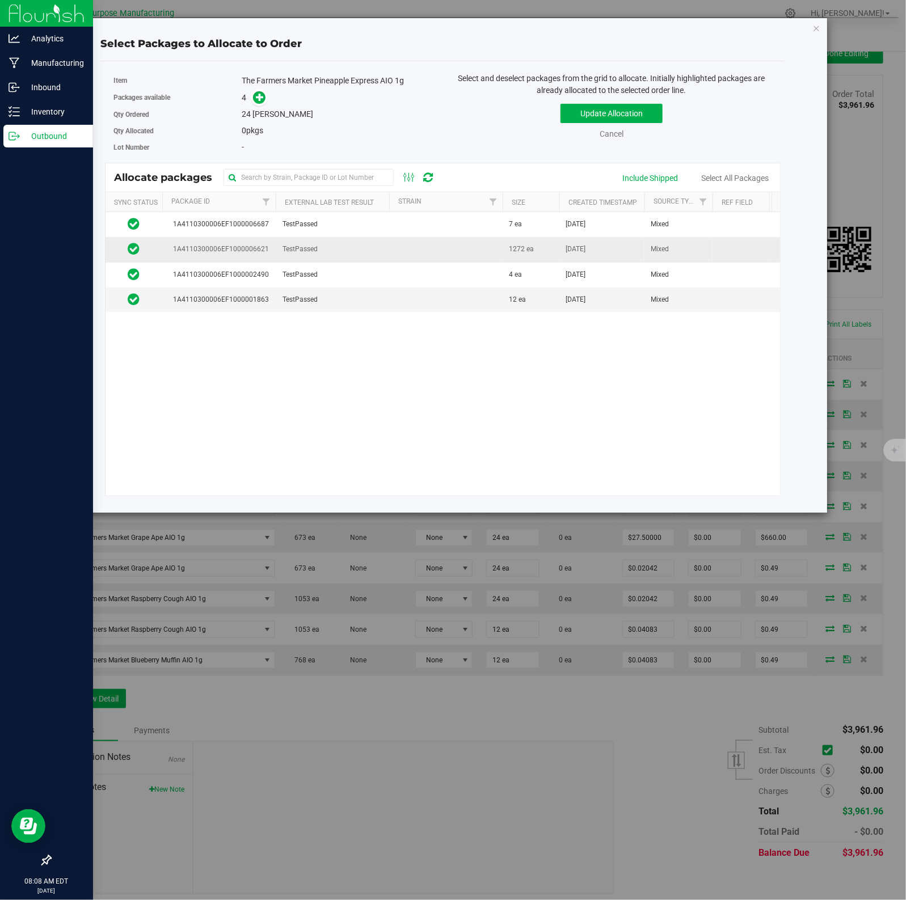
click at [483, 245] on td at bounding box center [445, 249] width 113 height 25
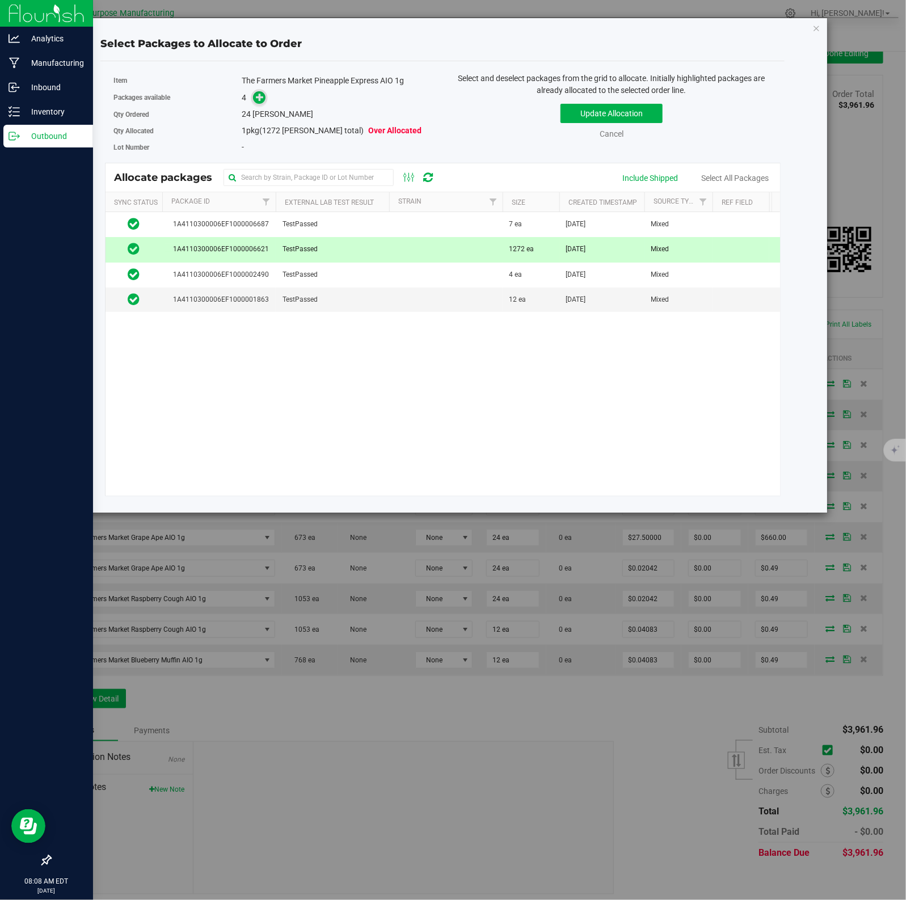
click at [258, 98] on icon at bounding box center [260, 97] width 8 height 8
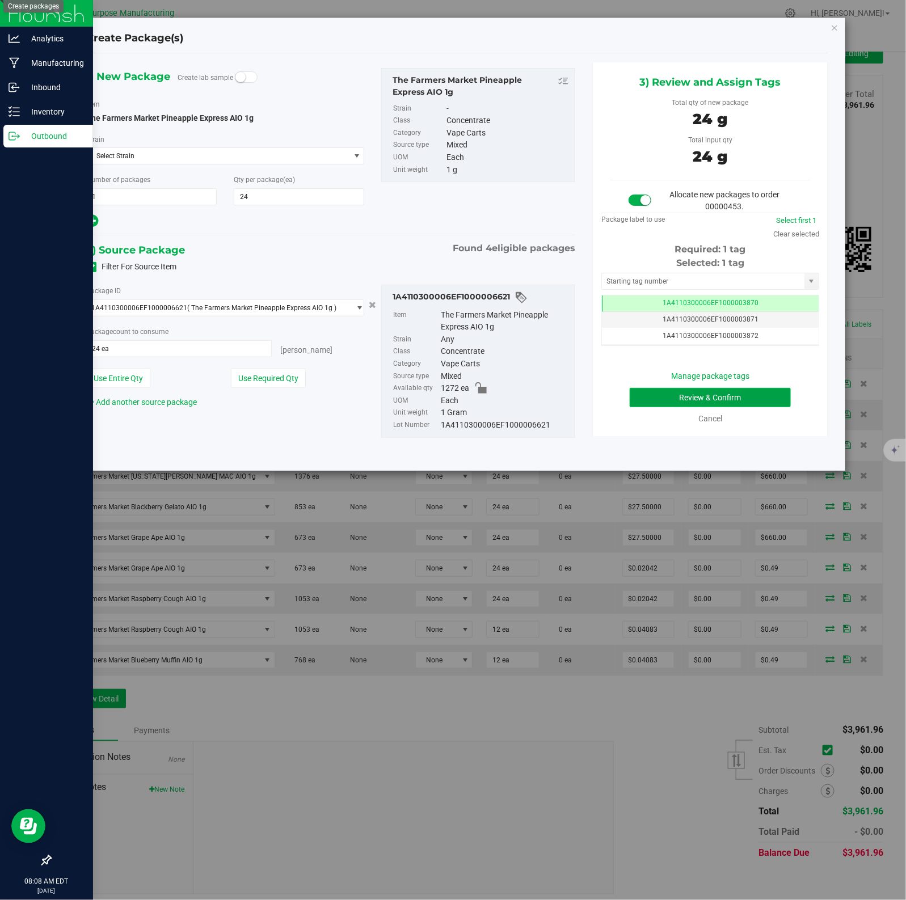
click at [687, 397] on button "Review & Confirm" at bounding box center [709, 397] width 160 height 19
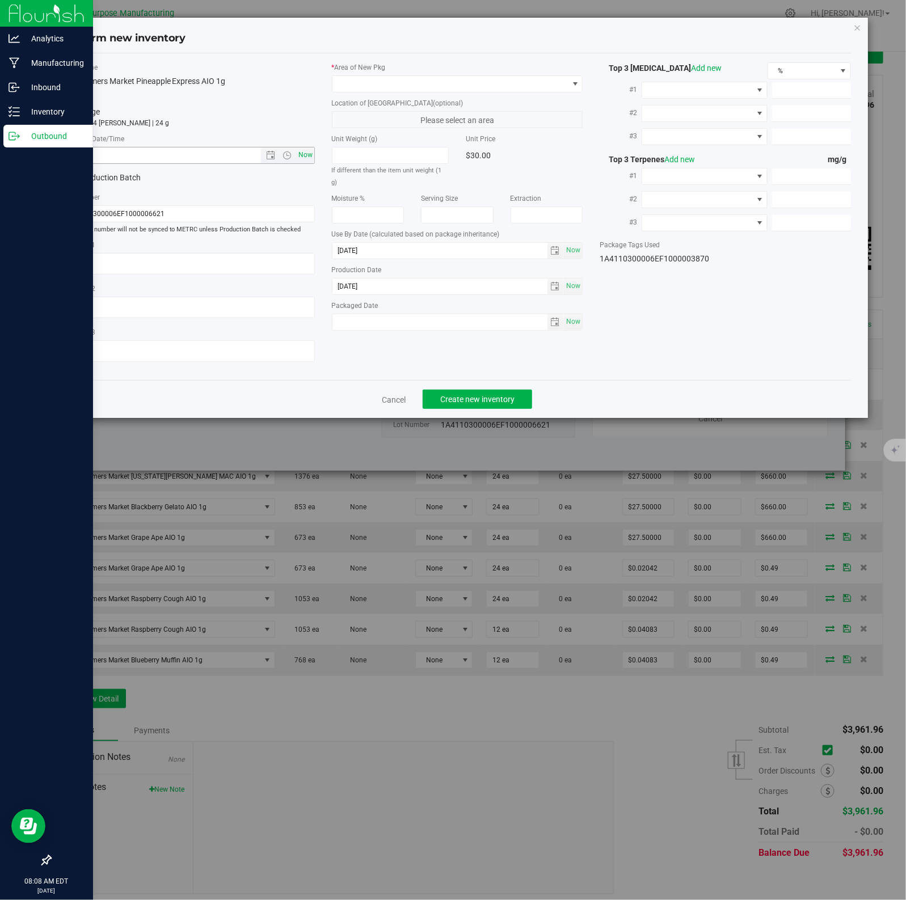
click at [302, 155] on span "Now" at bounding box center [304, 155] width 19 height 16
type input "[DATE] 8:08 AM"
click at [545, 83] on span at bounding box center [450, 84] width 236 height 16
click at [371, 133] on li "Vault - 108" at bounding box center [457, 131] width 250 height 16
click at [471, 399] on span "Create new inventory" at bounding box center [477, 399] width 74 height 9
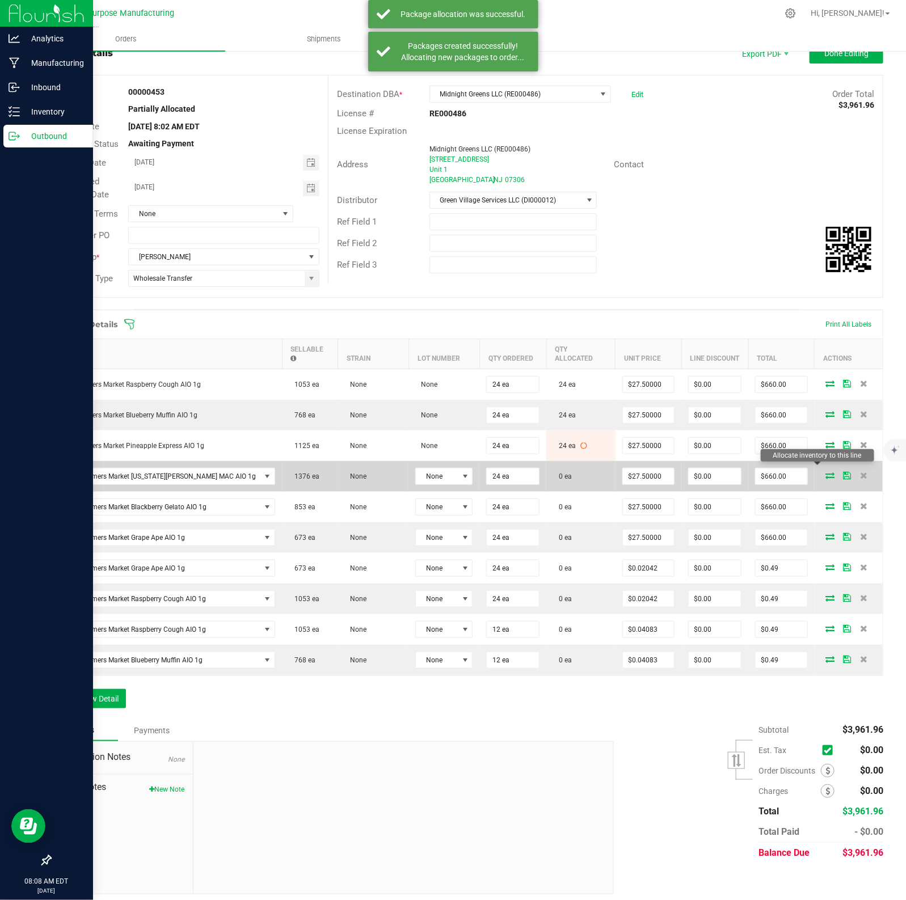
click at [724, 472] on icon at bounding box center [829, 475] width 9 height 7
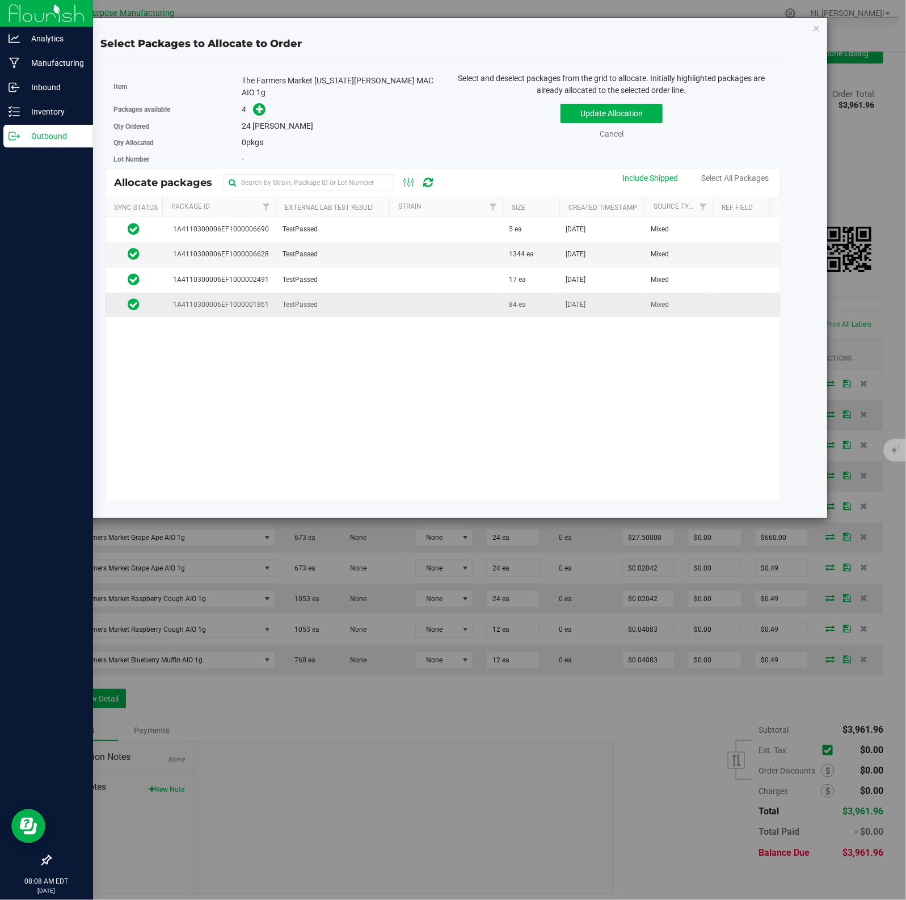
click at [344, 303] on td "TestPassed" at bounding box center [332, 305] width 113 height 24
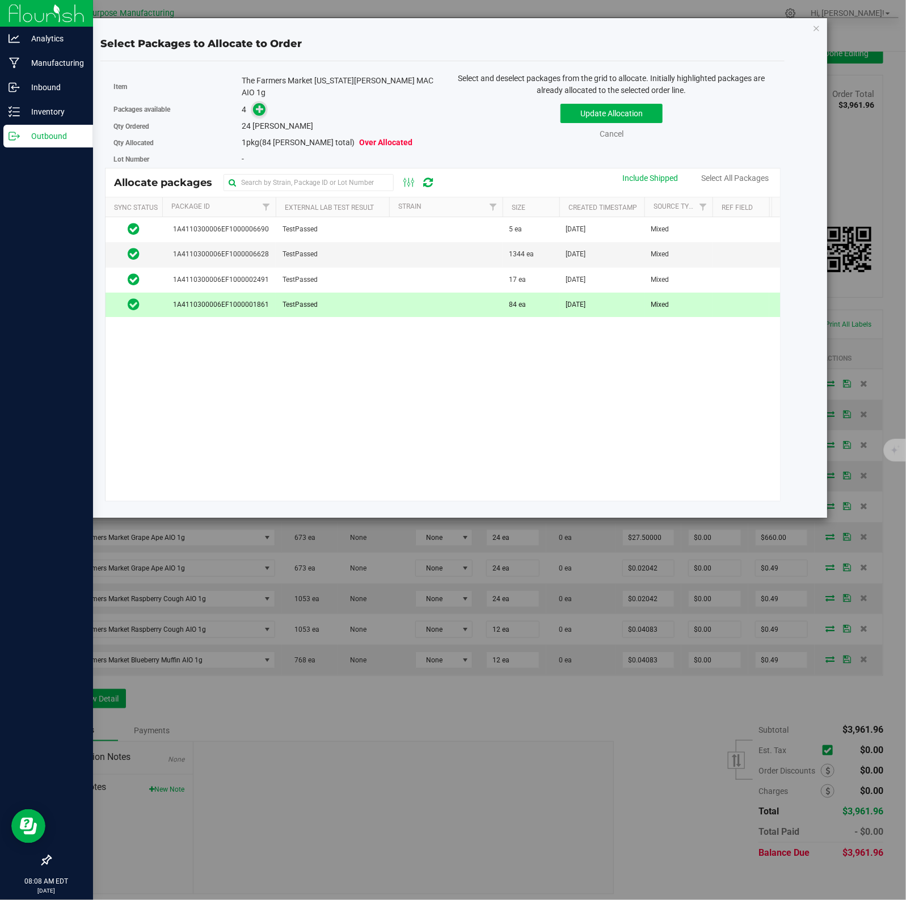
click at [258, 105] on icon at bounding box center [260, 109] width 8 height 8
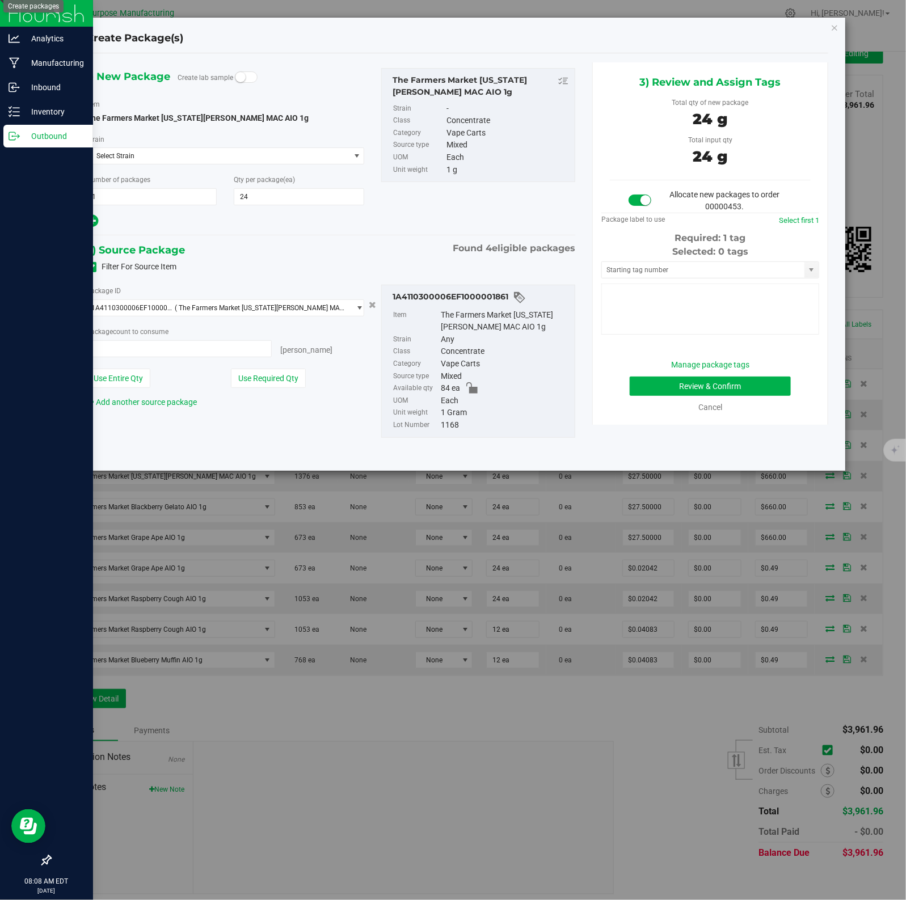
type input "24 ea"
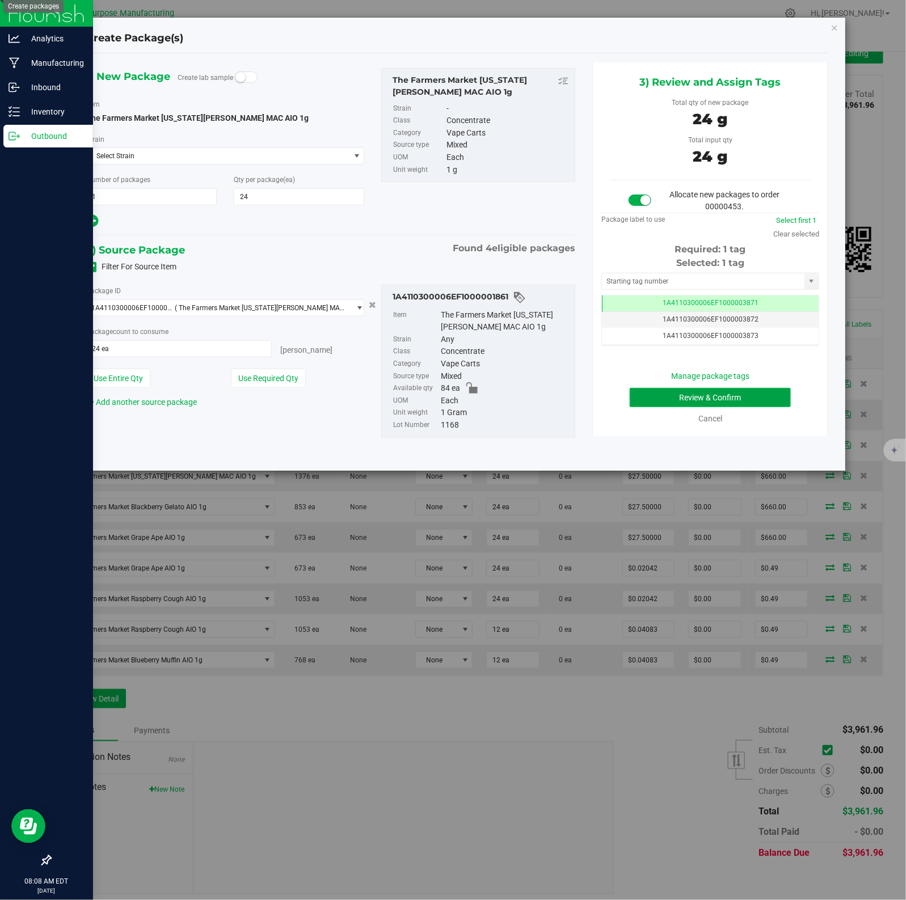
click at [687, 397] on button "Review & Confirm" at bounding box center [709, 397] width 160 height 19
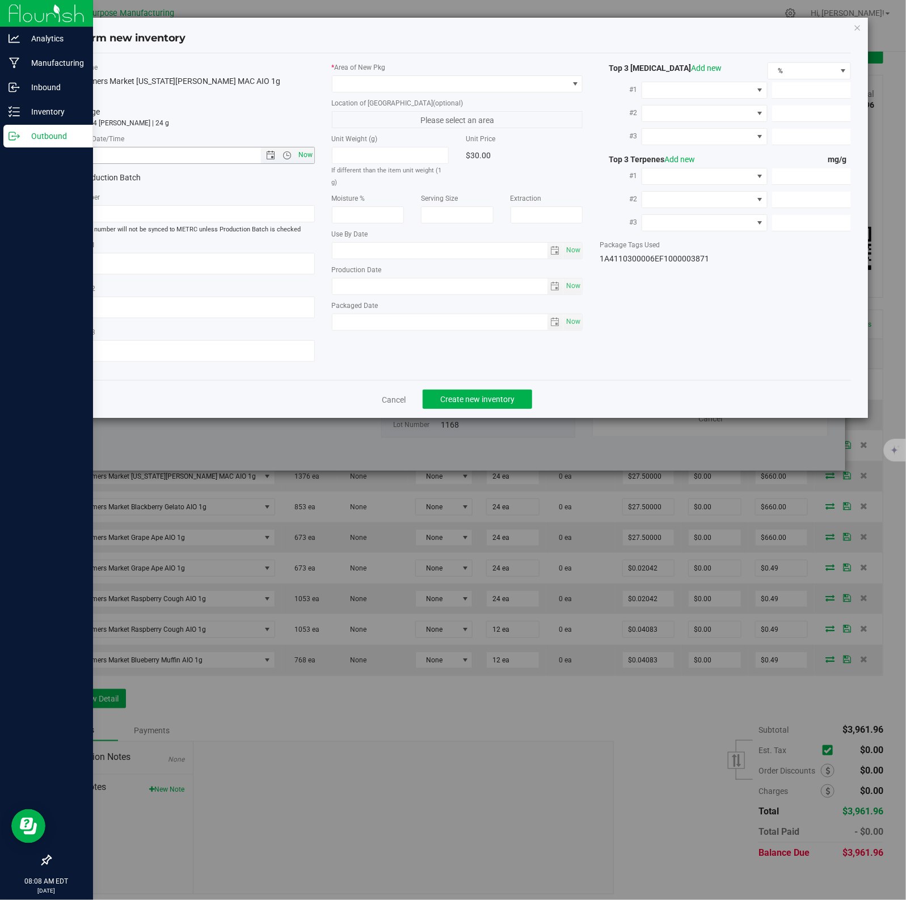
click at [302, 155] on span "Now" at bounding box center [304, 155] width 19 height 16
type input "[DATE] 8:08 AM"
click at [545, 83] on span at bounding box center [450, 84] width 236 height 16
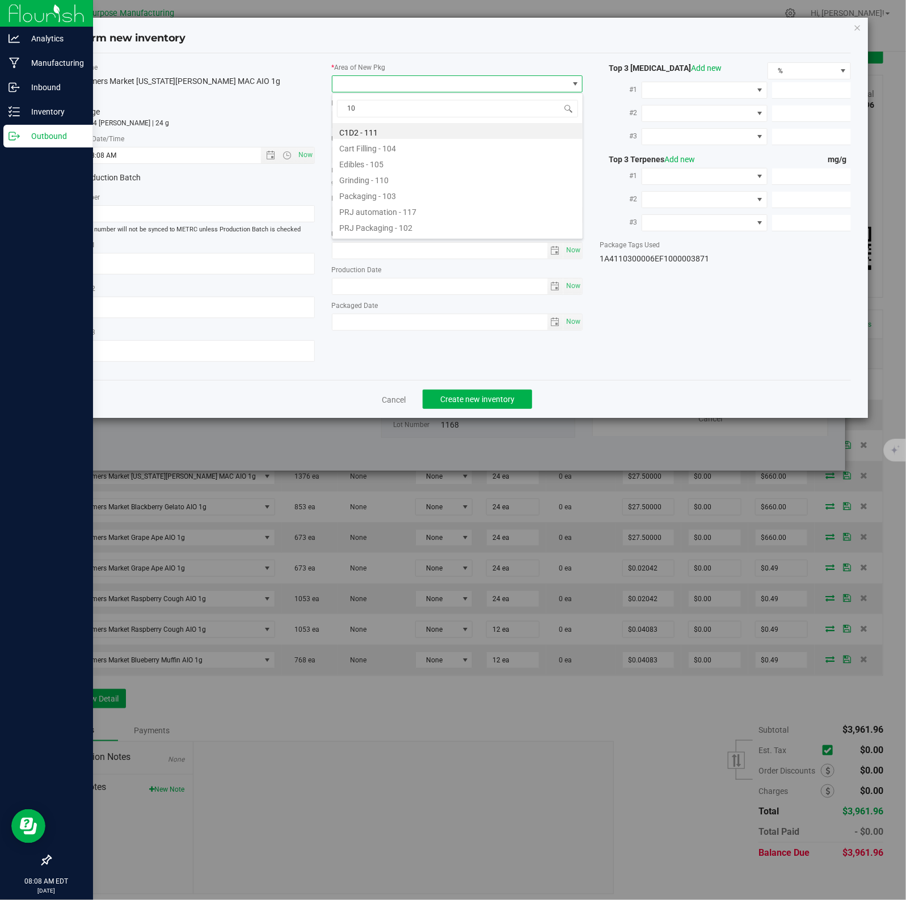
type input "108"
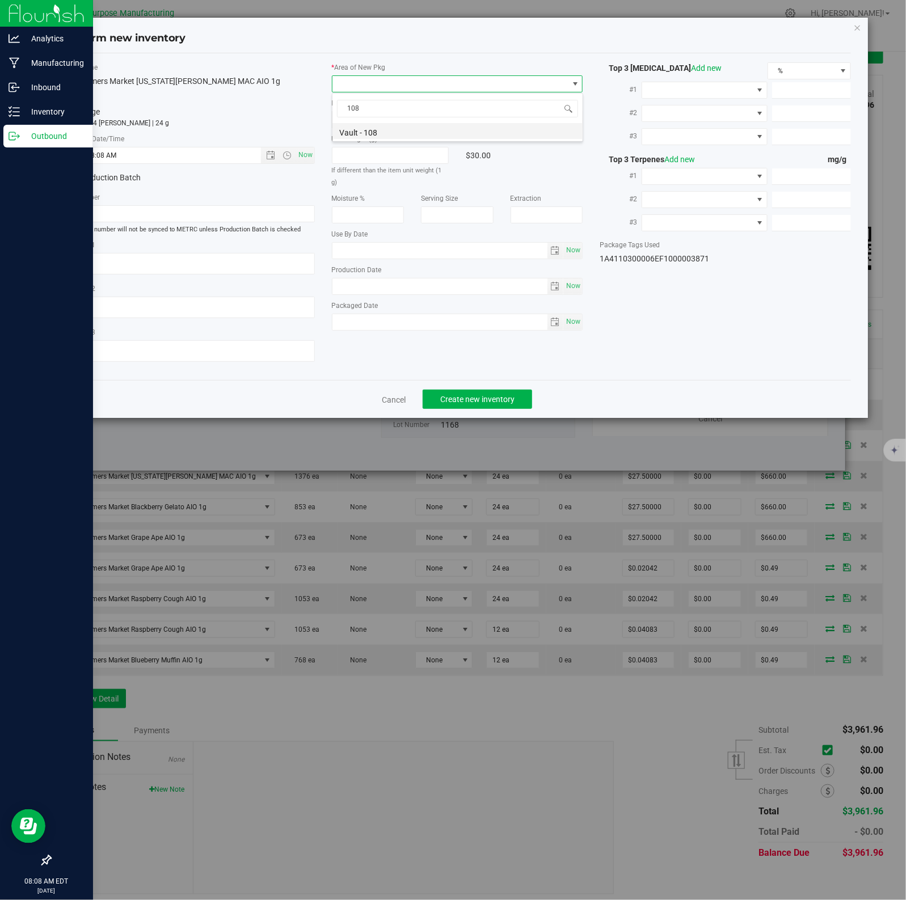
click at [371, 133] on li "Vault - 108" at bounding box center [457, 131] width 250 height 16
click at [471, 399] on span "Create new inventory" at bounding box center [477, 399] width 74 height 9
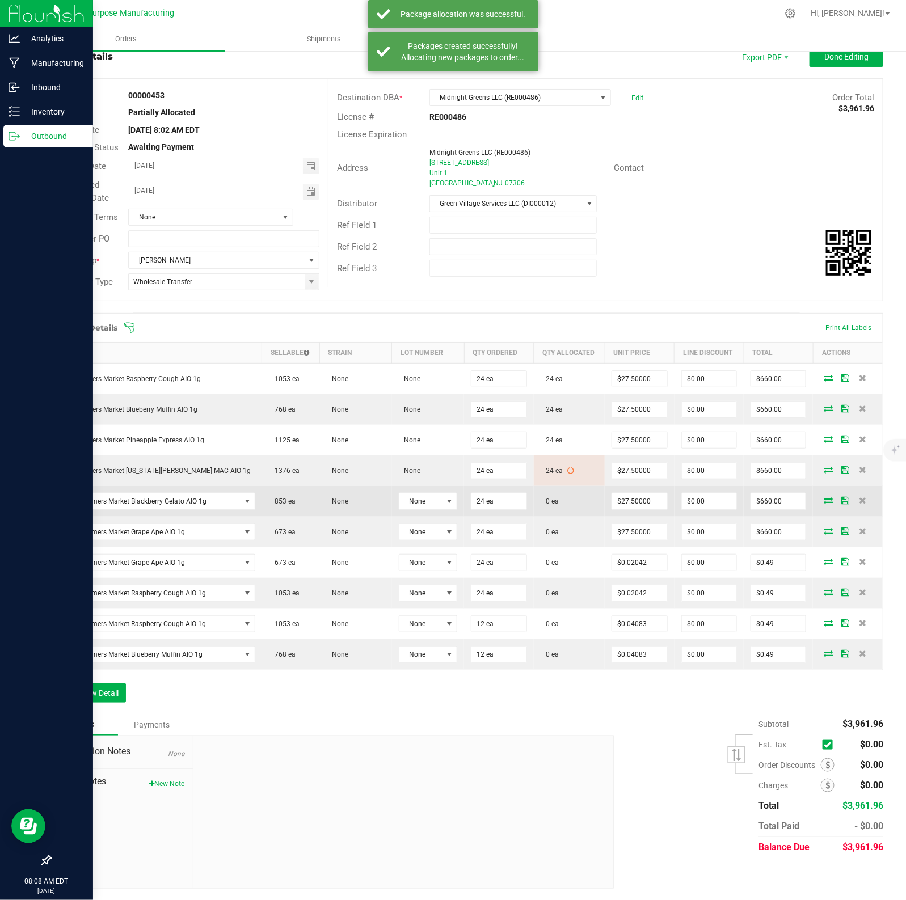
click at [724, 501] on icon at bounding box center [827, 500] width 9 height 7
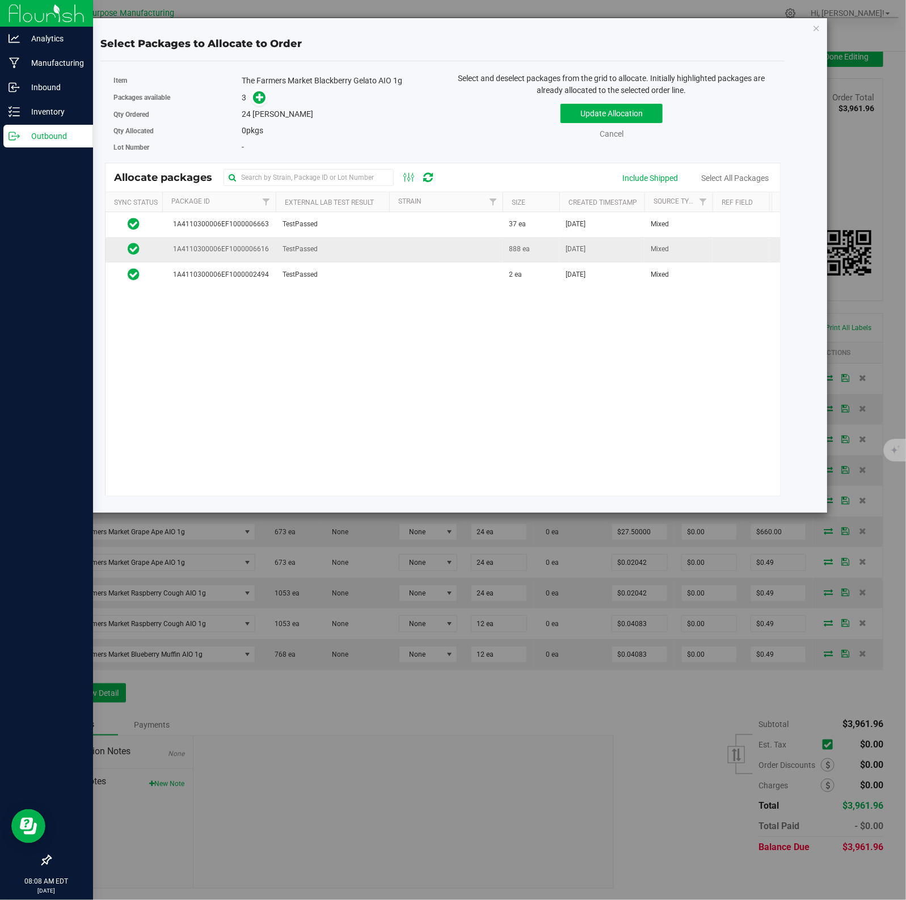
click at [362, 249] on td "TestPassed" at bounding box center [332, 249] width 113 height 25
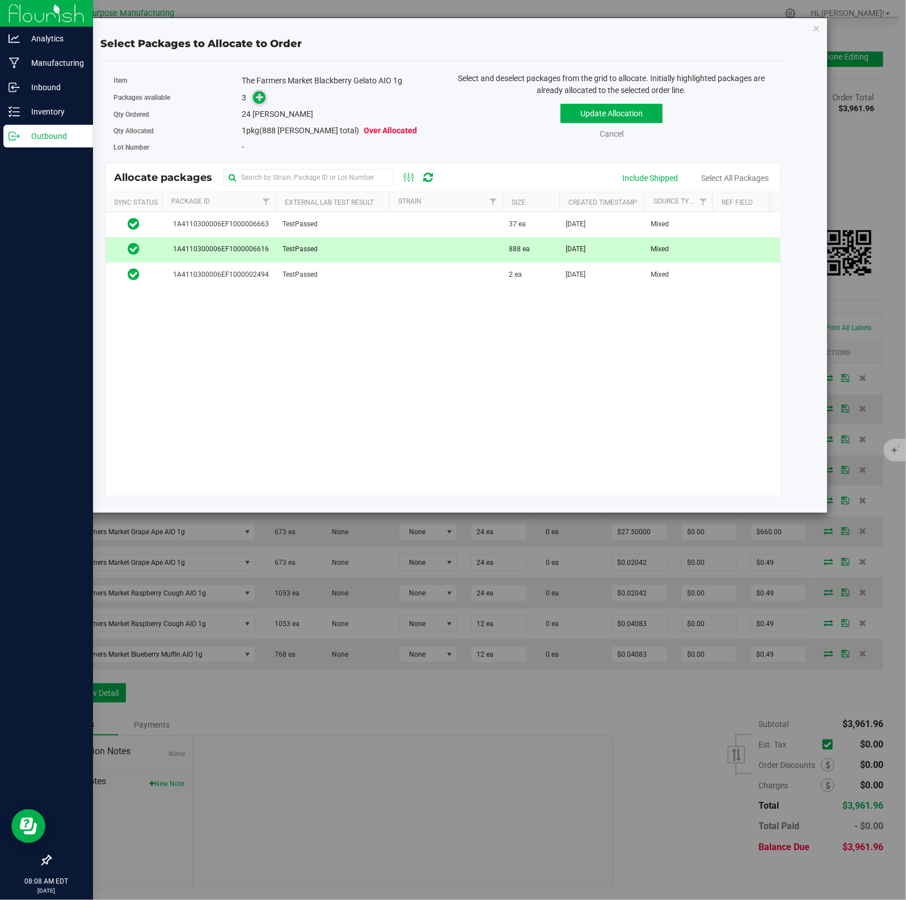
click at [258, 98] on icon at bounding box center [260, 97] width 8 height 8
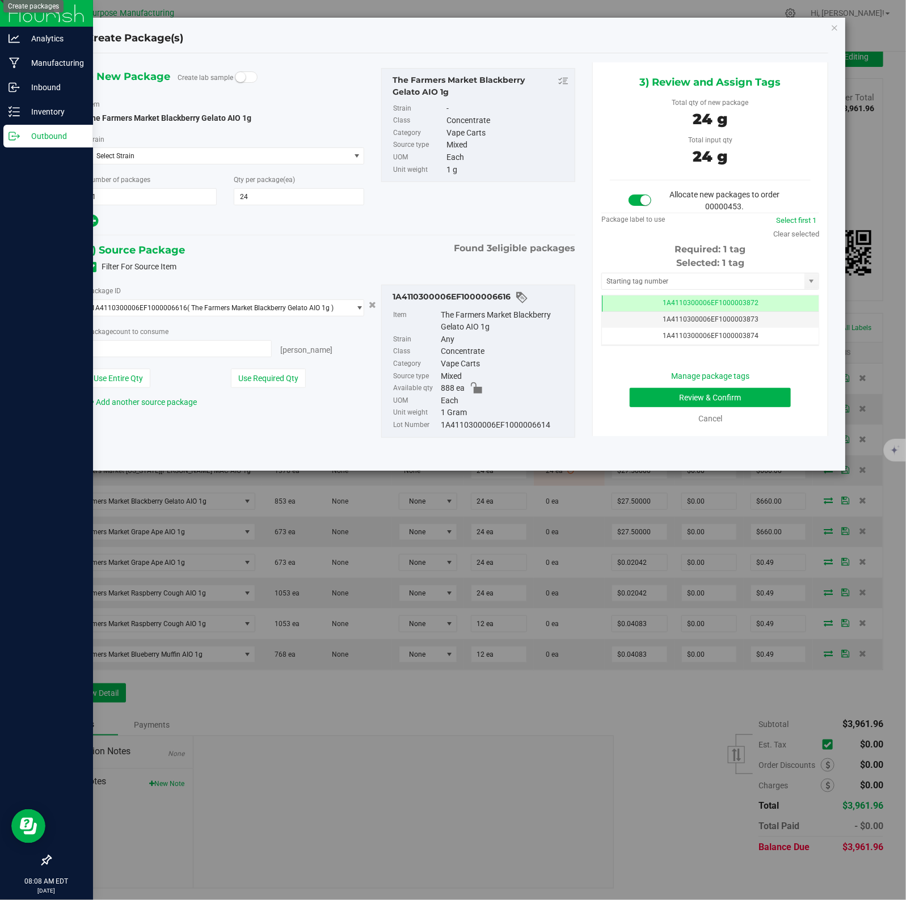
type input "24 ea"
click at [687, 397] on button "Review & Confirm" at bounding box center [709, 397] width 160 height 19
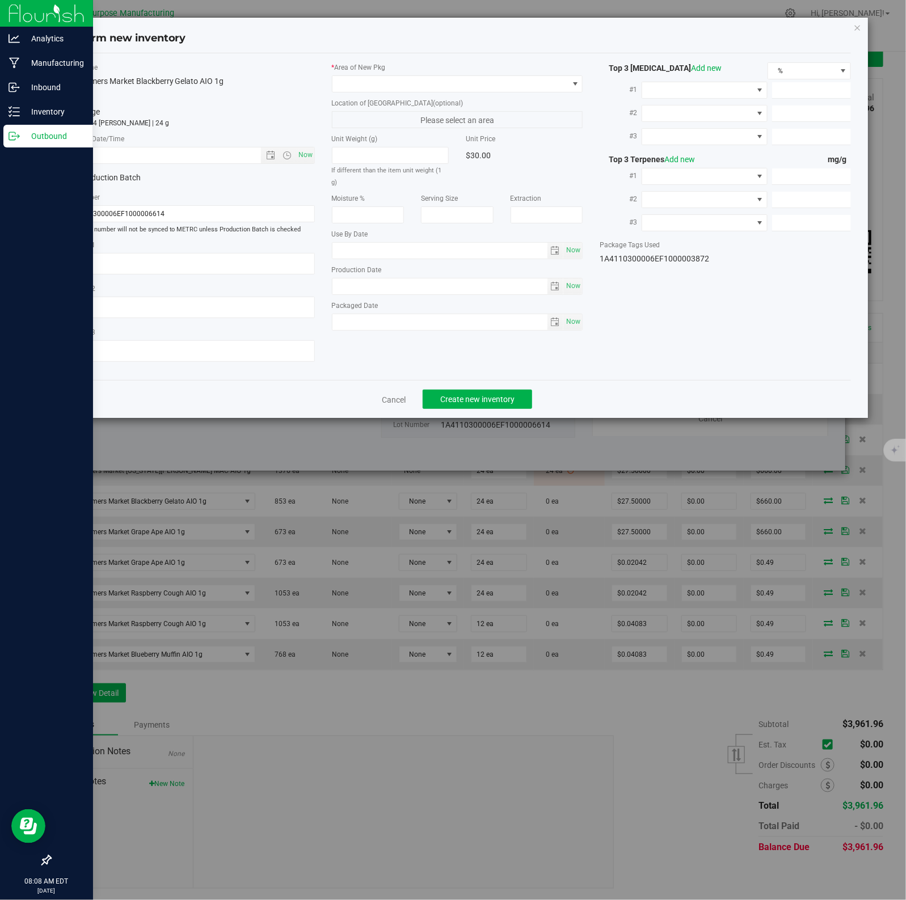
type input "[DATE]"
click at [302, 155] on span "Now" at bounding box center [304, 155] width 19 height 16
type input "[DATE] 8:08 AM"
click at [545, 83] on span at bounding box center [450, 84] width 236 height 16
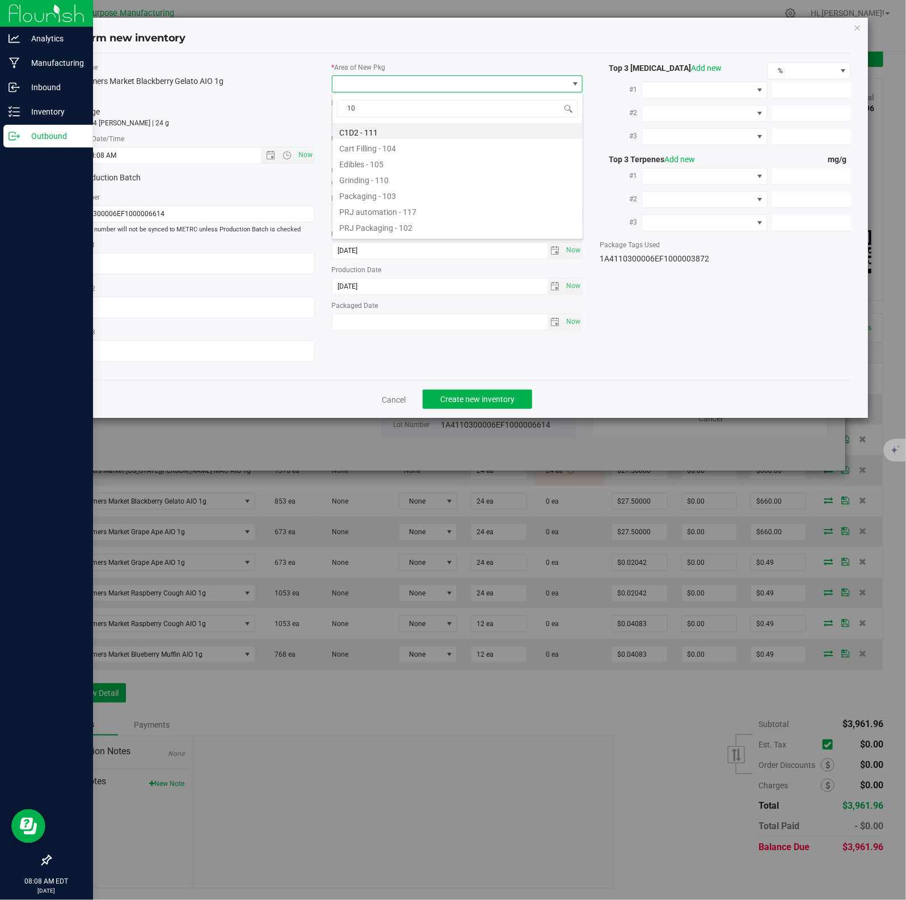
type input "108"
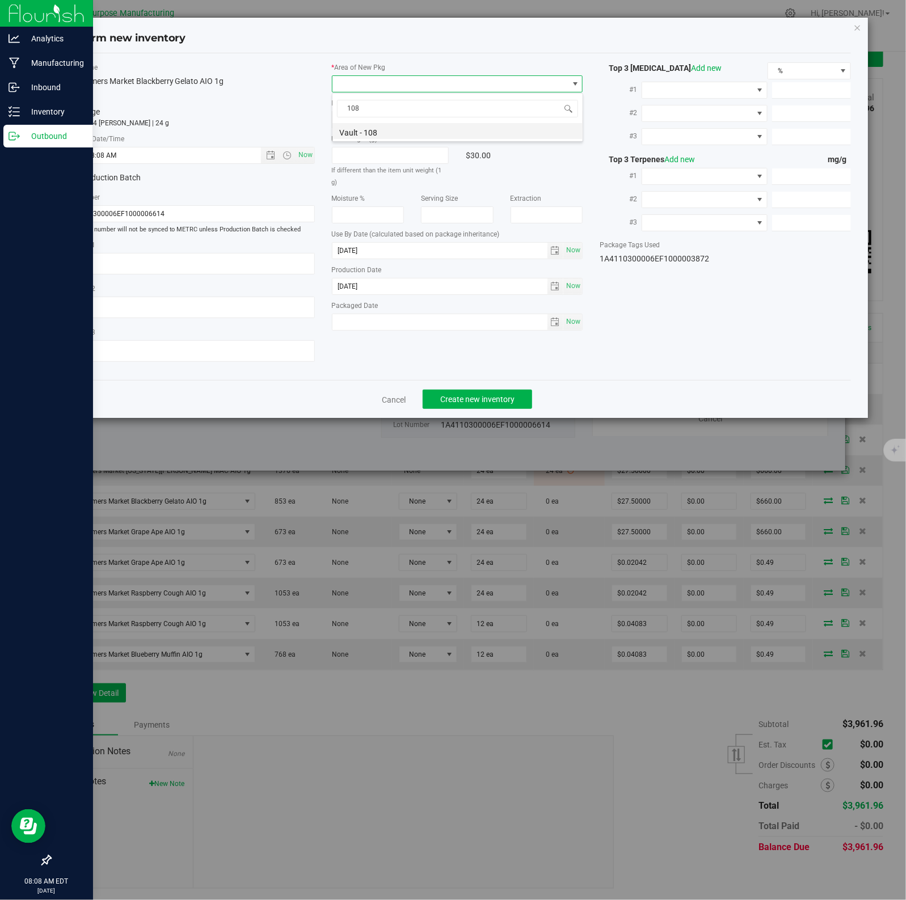
click at [371, 133] on li "Vault - 108" at bounding box center [457, 131] width 250 height 16
click at [471, 399] on span "Create new inventory" at bounding box center [477, 399] width 74 height 9
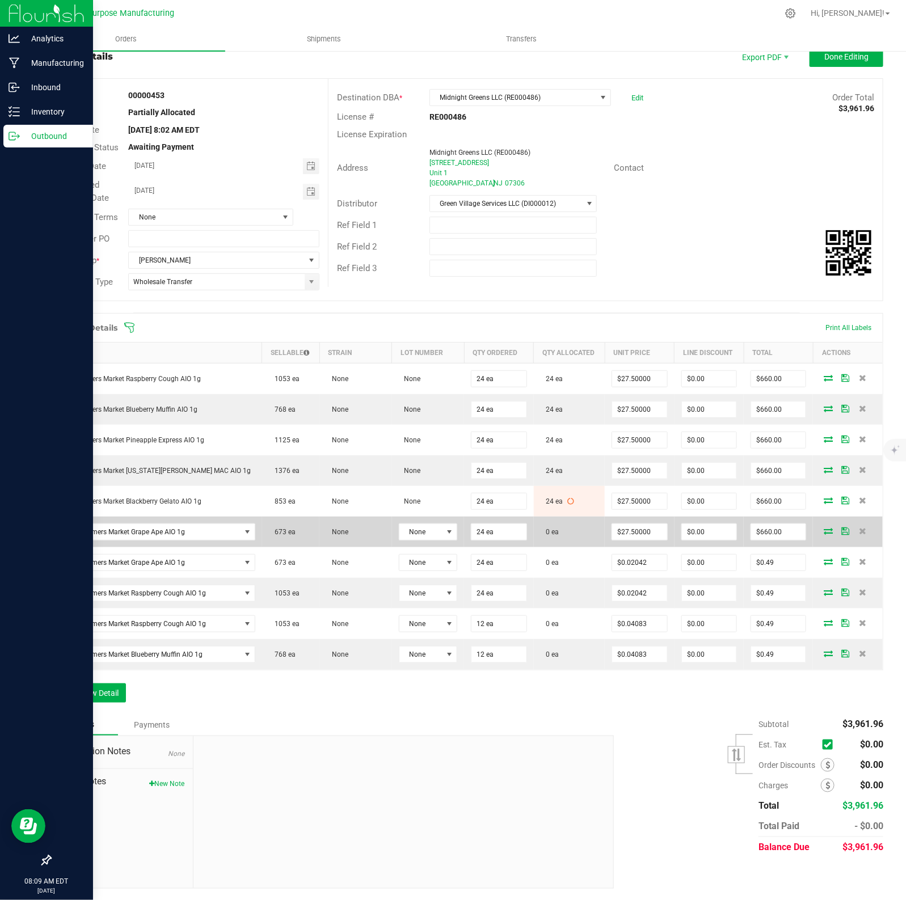
click at [724, 531] on icon at bounding box center [827, 530] width 9 height 7
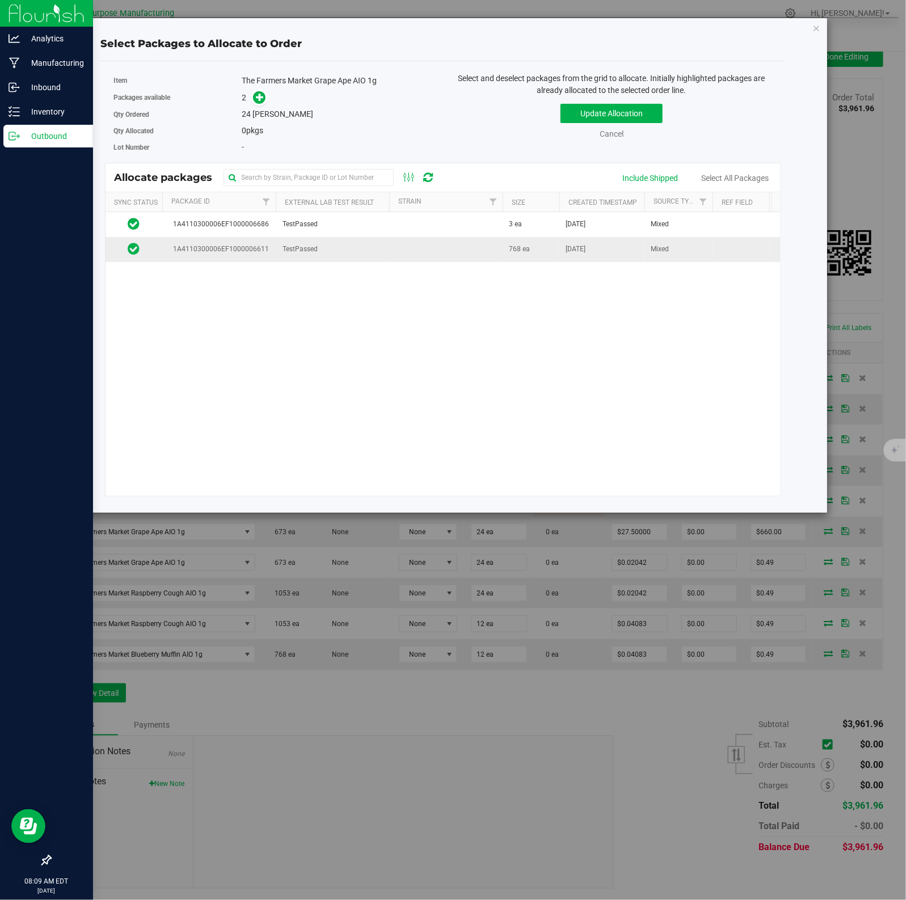
click at [422, 247] on td at bounding box center [445, 249] width 113 height 24
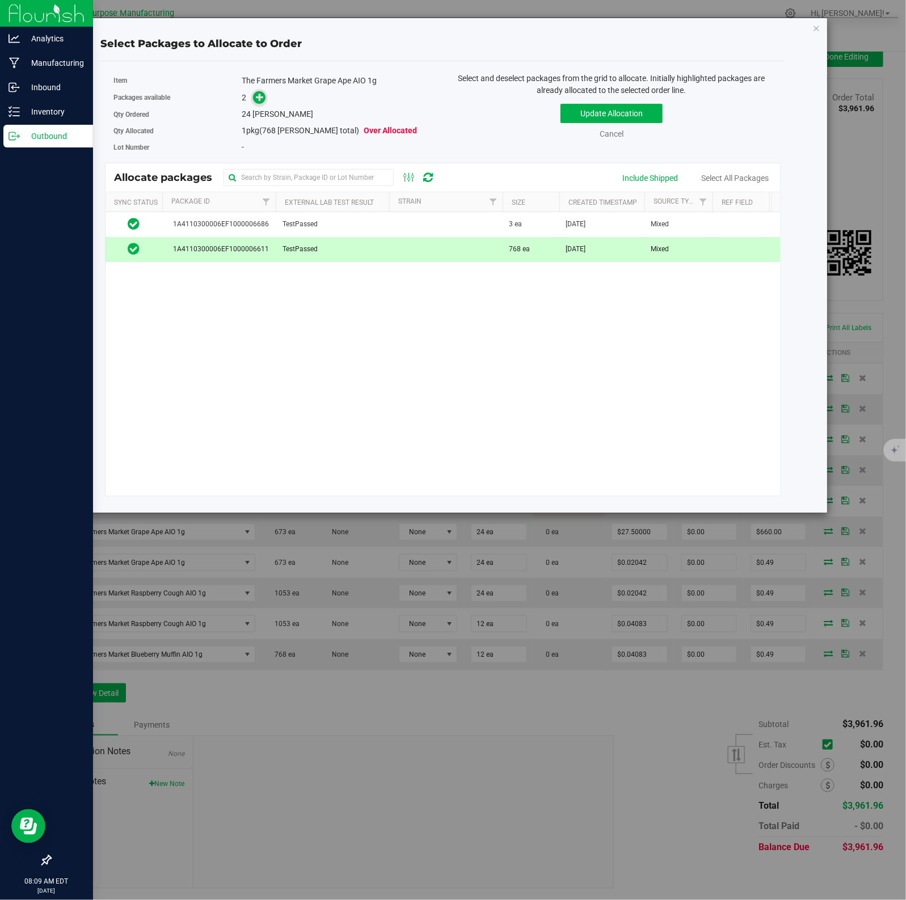
click at [258, 98] on icon at bounding box center [260, 97] width 8 height 8
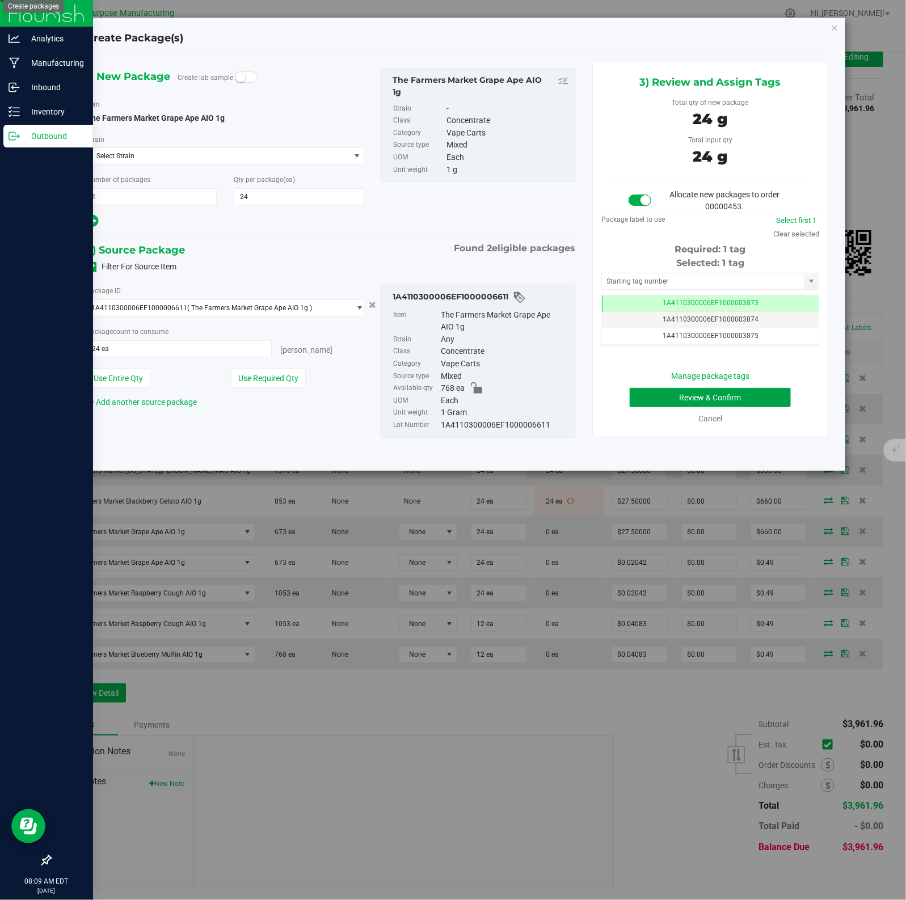
click at [687, 397] on button "Review & Confirm" at bounding box center [709, 397] width 160 height 19
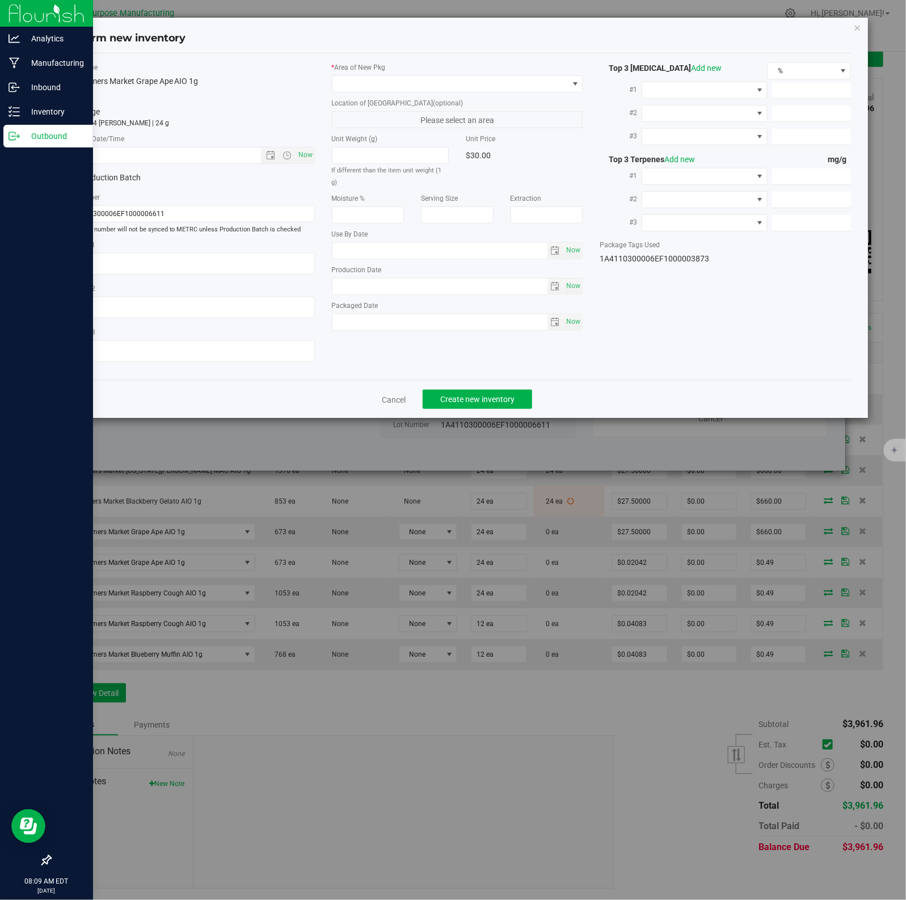
type input "[DATE]"
click at [302, 155] on span "Now" at bounding box center [304, 155] width 19 height 16
type input "[DATE] 8:09 AM"
click at [545, 83] on span at bounding box center [450, 84] width 236 height 16
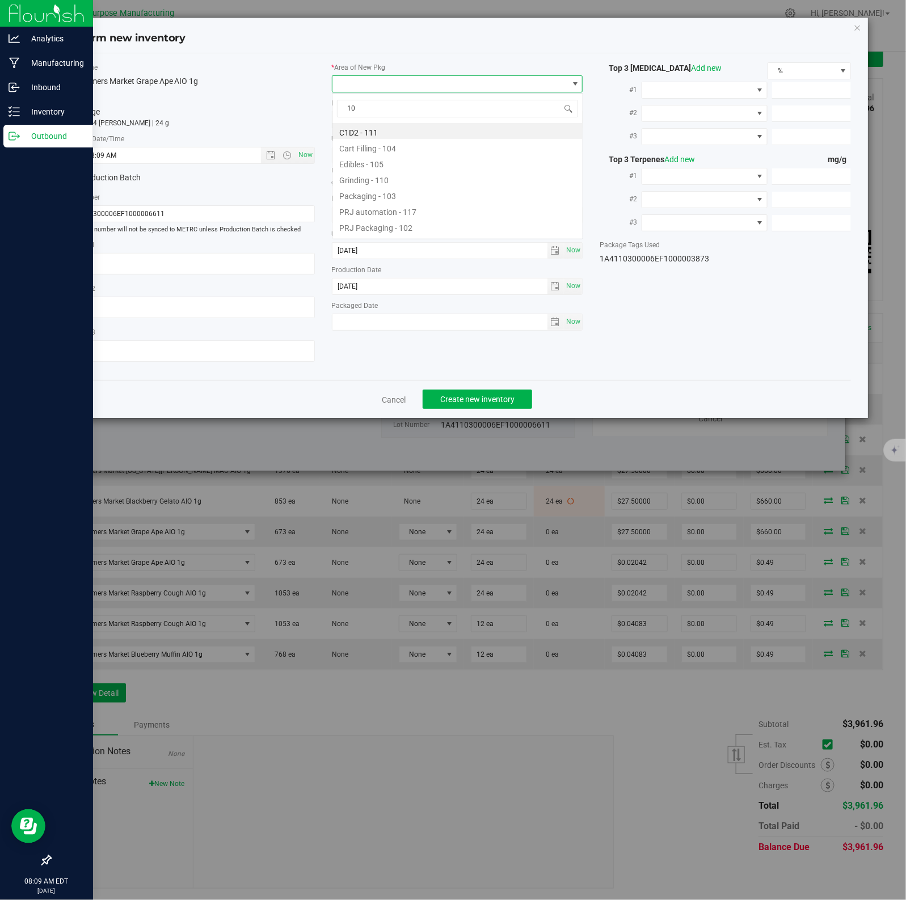
type input "108"
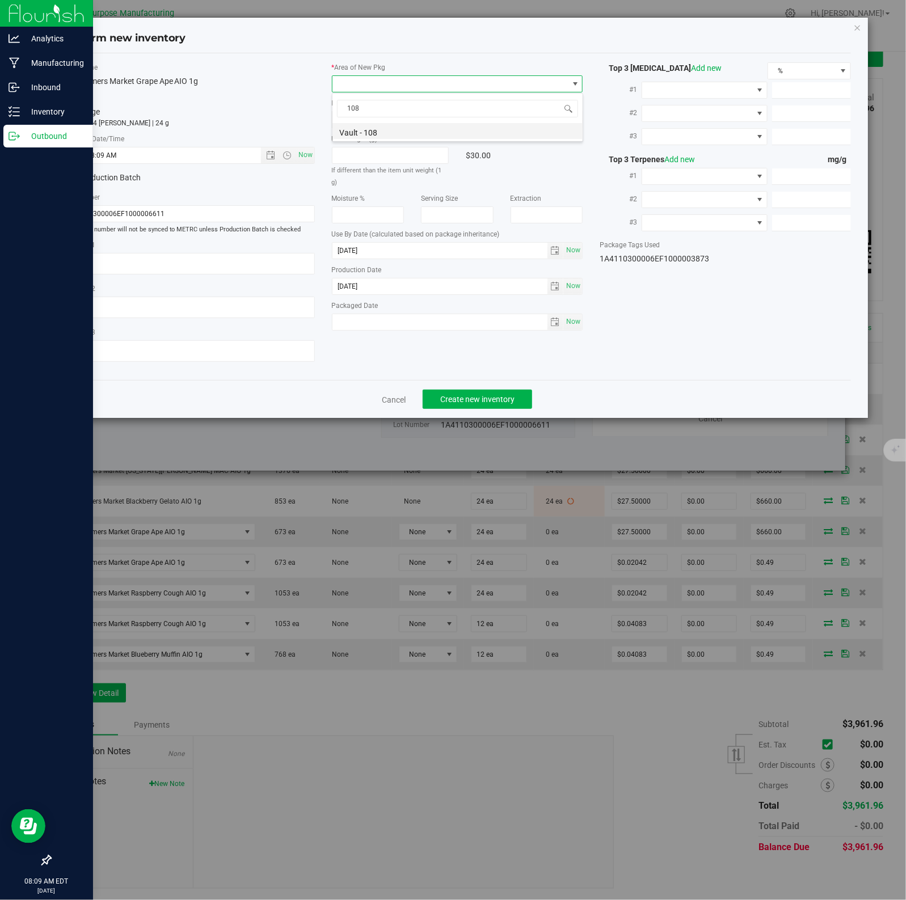
click at [371, 133] on li "Vault - 108" at bounding box center [457, 131] width 250 height 16
click at [471, 399] on span "Create new inventory" at bounding box center [477, 399] width 74 height 9
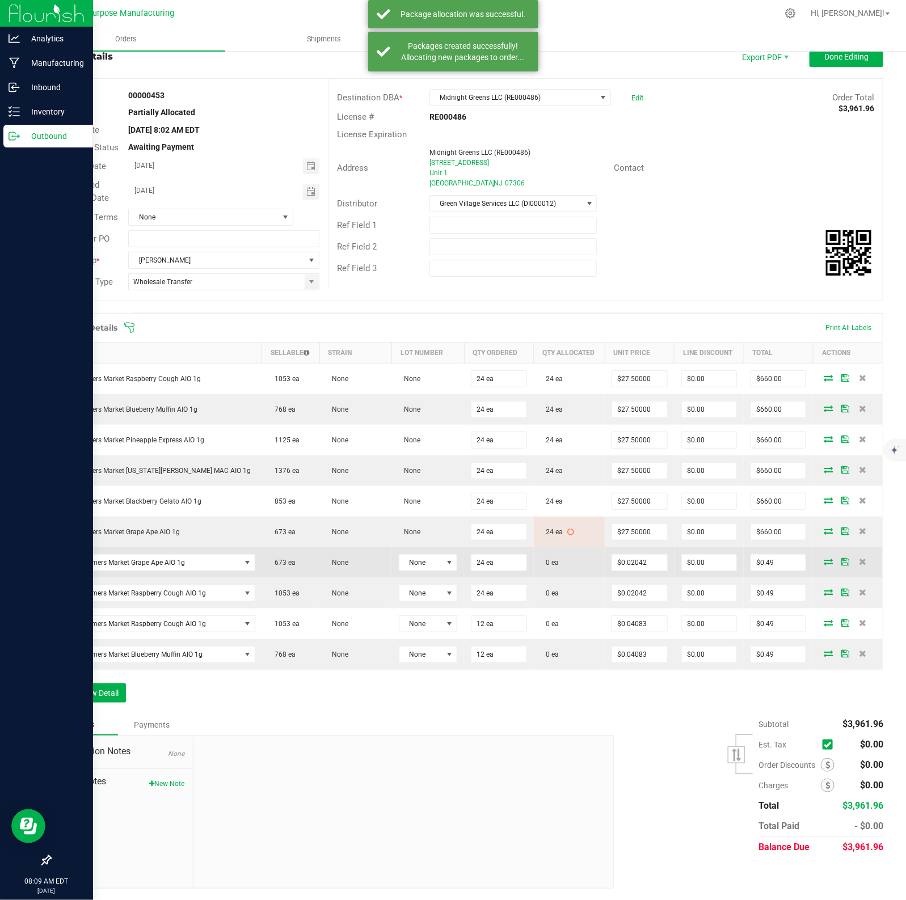
click at [724, 561] on icon at bounding box center [827, 561] width 9 height 7
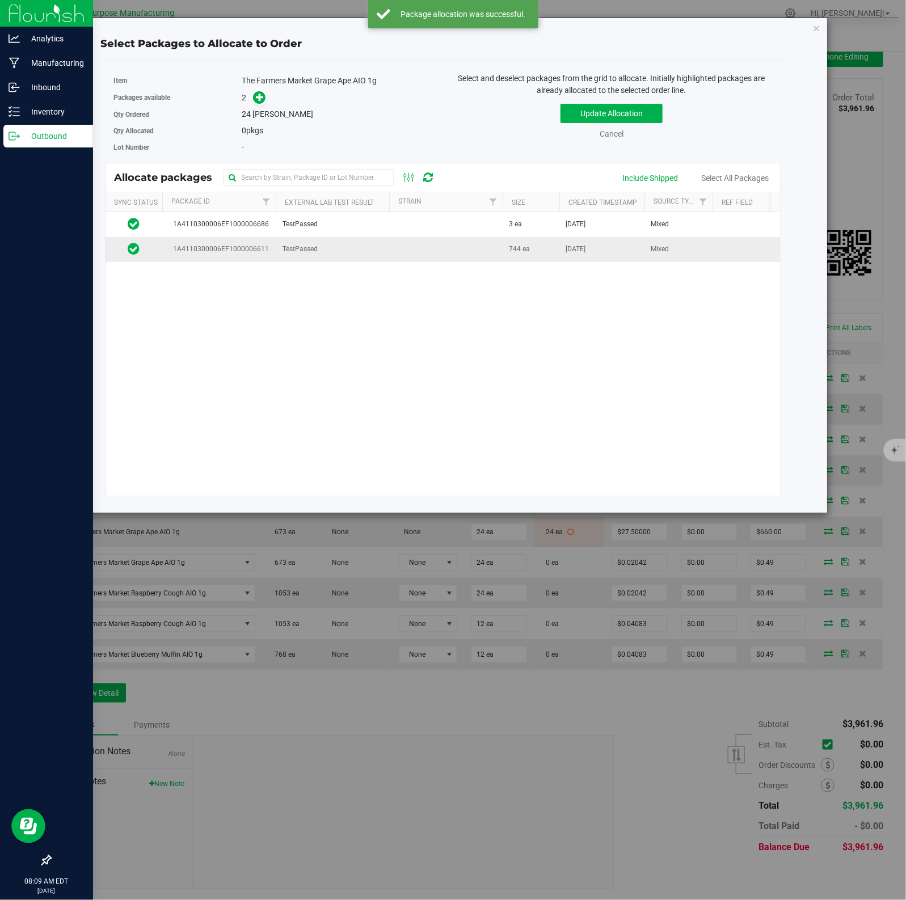
click at [459, 247] on td at bounding box center [445, 249] width 113 height 24
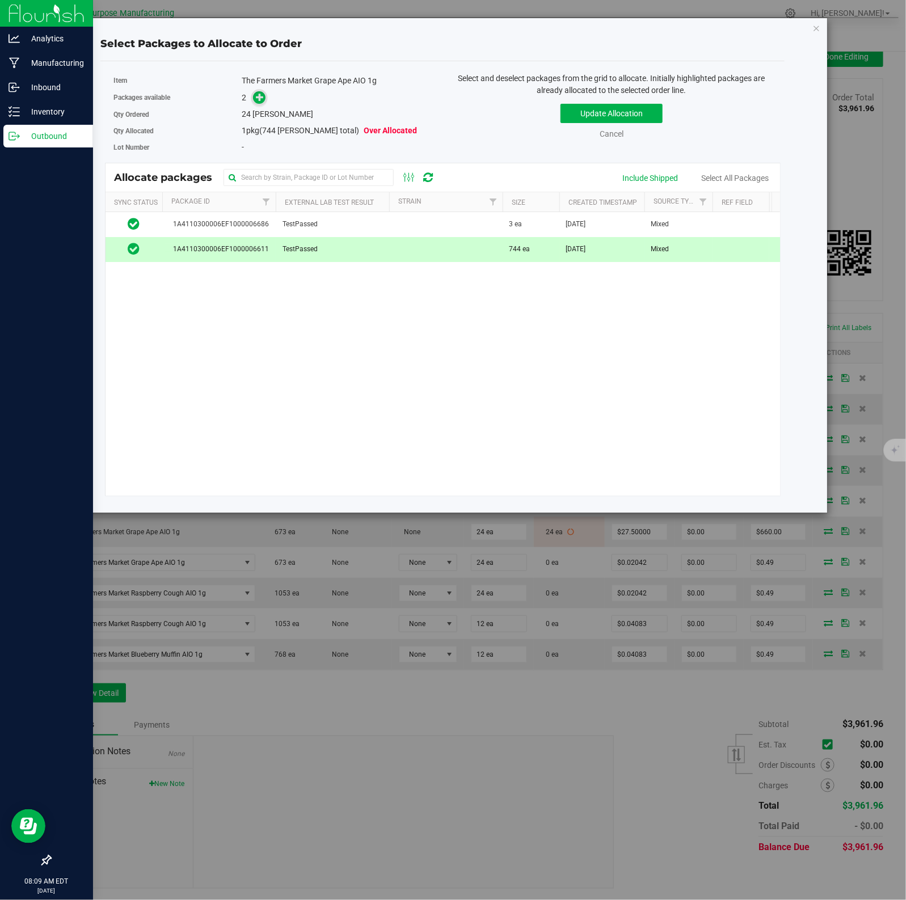
click at [258, 98] on icon at bounding box center [260, 97] width 8 height 8
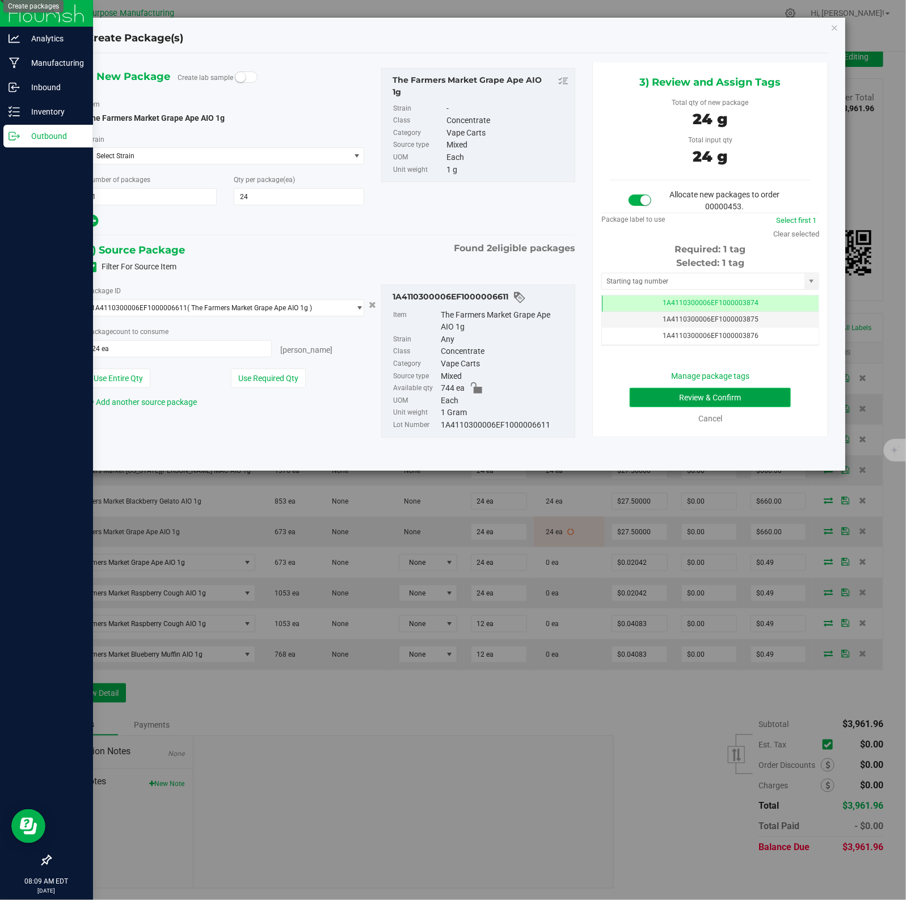
click at [687, 397] on button "Review & Confirm" at bounding box center [709, 397] width 160 height 19
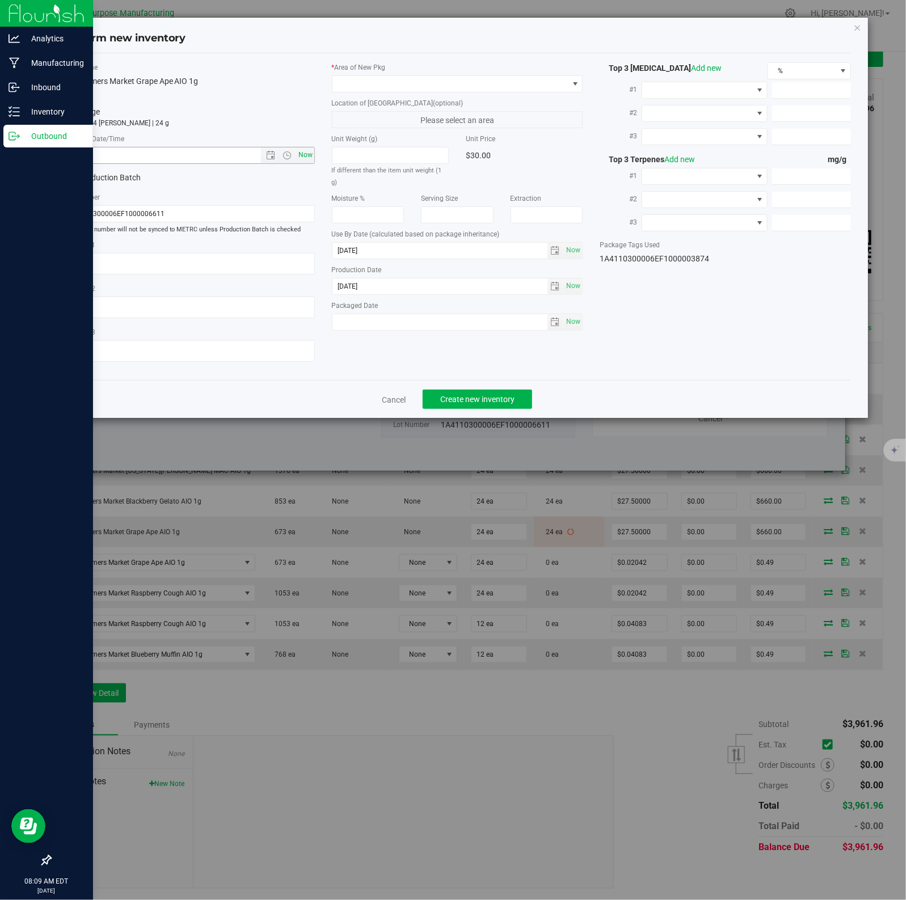
click at [302, 155] on span "Now" at bounding box center [304, 155] width 19 height 16
type input "[DATE] 8:09 AM"
click at [545, 83] on span at bounding box center [450, 84] width 236 height 16
click at [371, 133] on li "Vault - 108" at bounding box center [457, 131] width 250 height 16
click at [471, 399] on span "Create new inventory" at bounding box center [477, 399] width 74 height 9
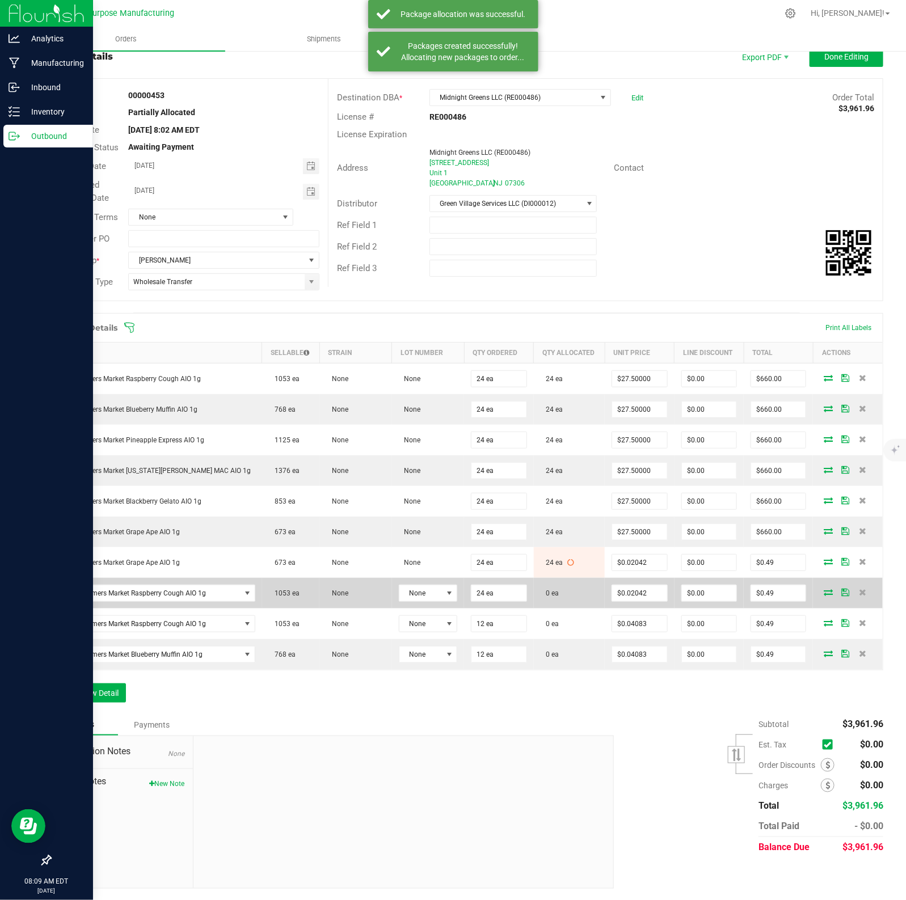
click at [724, 591] on icon at bounding box center [827, 592] width 9 height 7
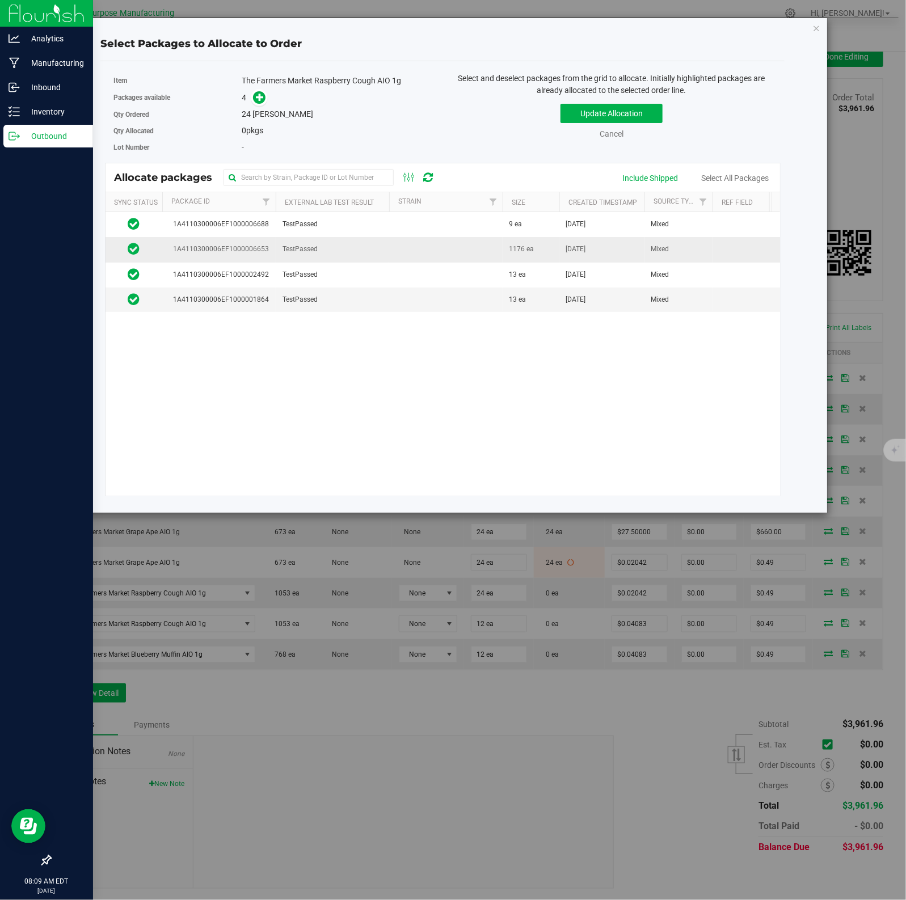
click at [407, 245] on td at bounding box center [445, 249] width 113 height 25
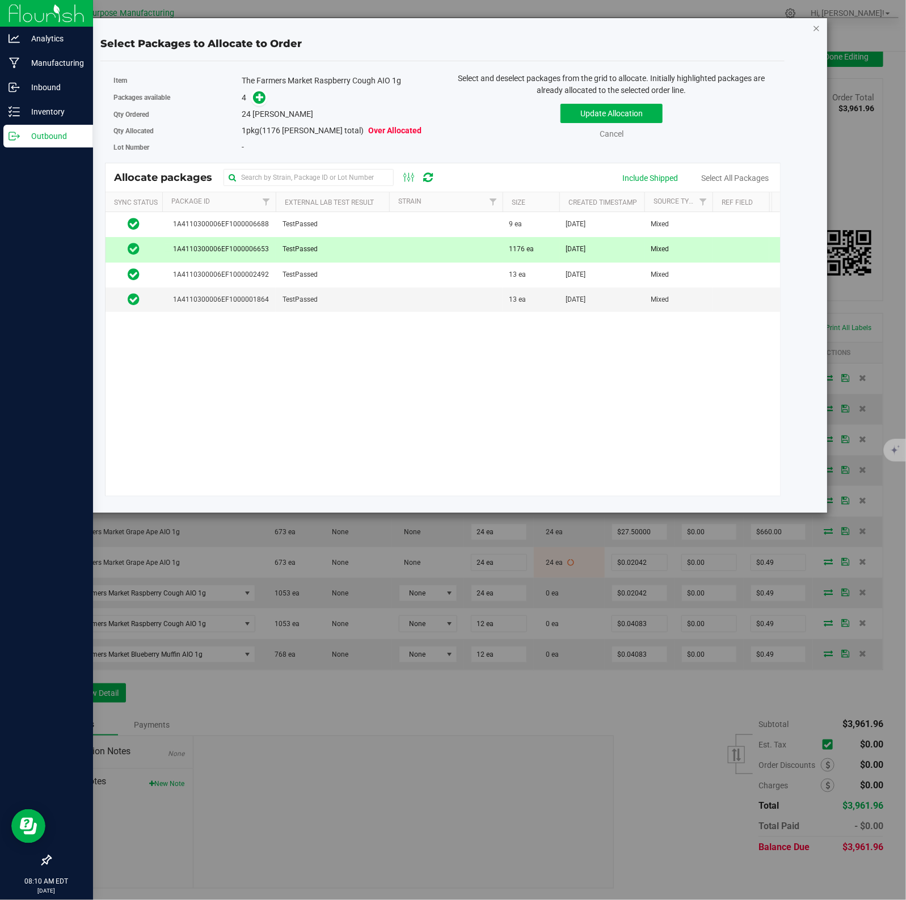
click at [724, 27] on icon "button" at bounding box center [817, 28] width 8 height 14
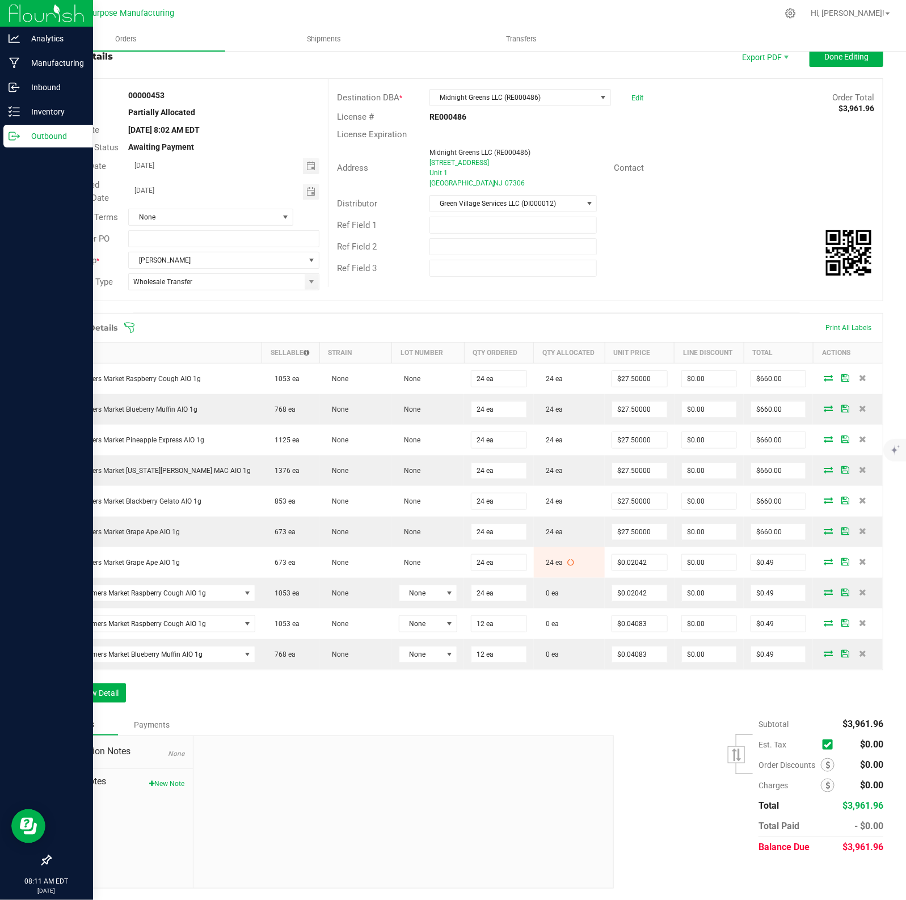
click at [659, 720] on div "Subtotal $3,961.96 Est. Tax" at bounding box center [744, 785] width 278 height 143
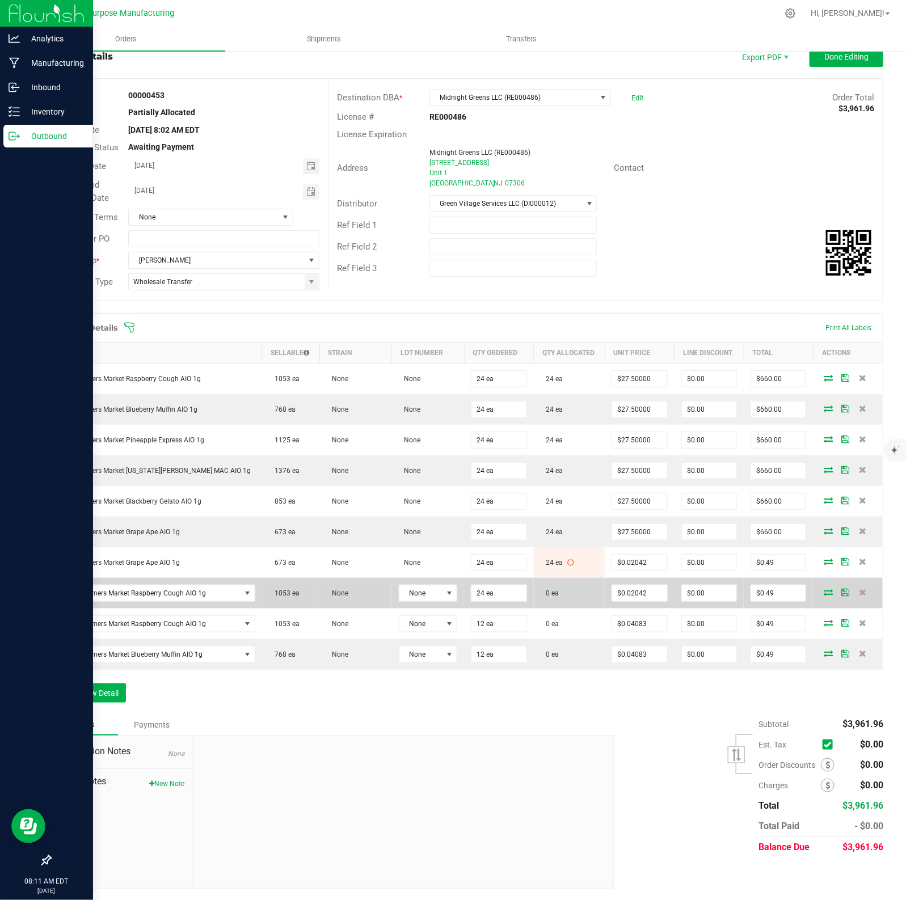
click at [724, 590] on icon at bounding box center [827, 592] width 9 height 7
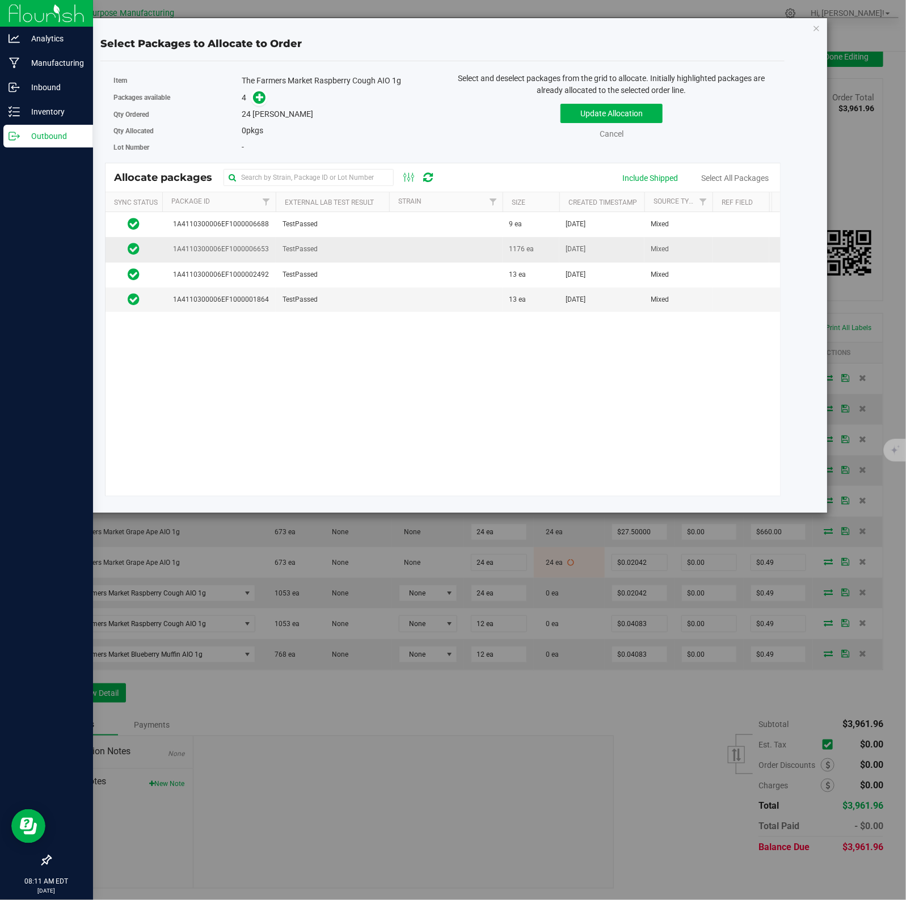
click at [369, 250] on td "TestPassed" at bounding box center [332, 249] width 113 height 25
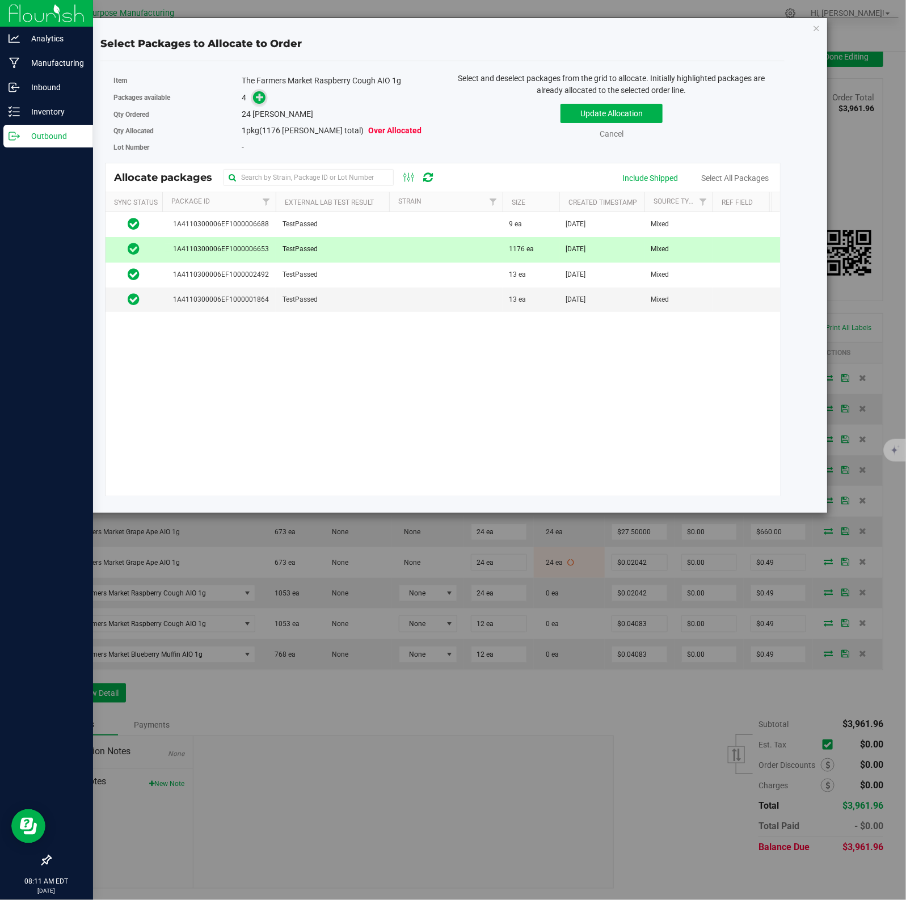
click at [258, 98] on icon at bounding box center [260, 97] width 8 height 8
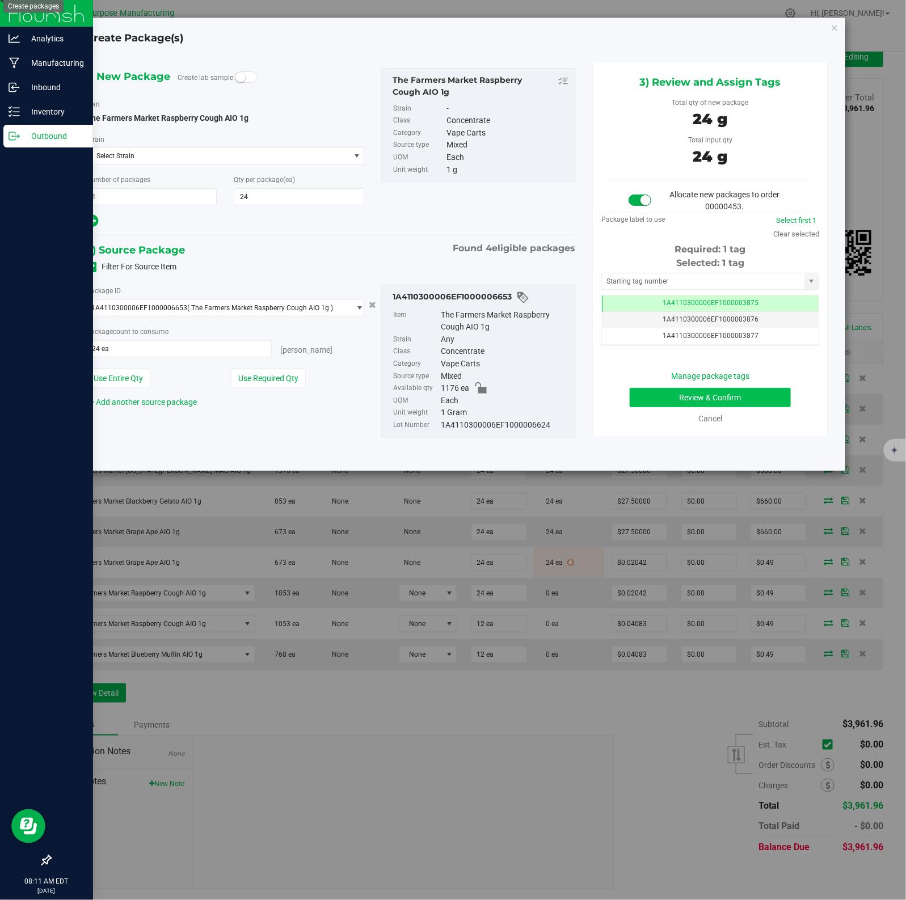
scroll to position [0, -1]
click at [687, 397] on button "Review & Confirm" at bounding box center [709, 397] width 160 height 19
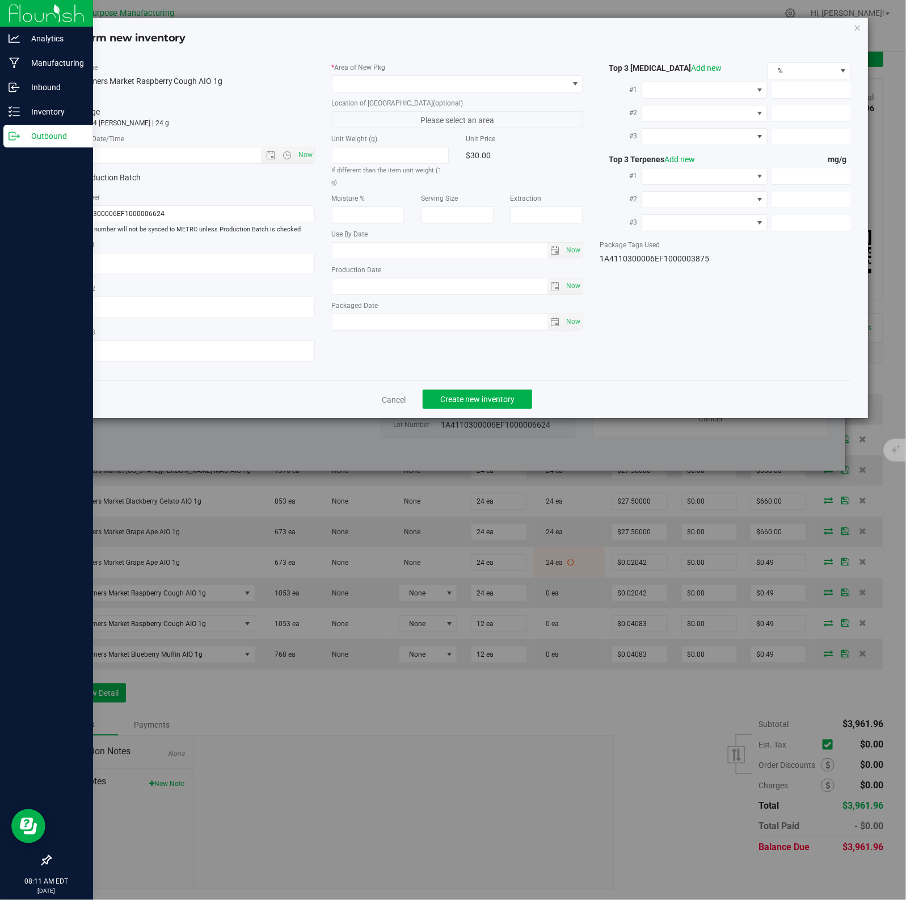
type input "[DATE]"
click at [302, 155] on span "Now" at bounding box center [304, 155] width 19 height 16
type input "[DATE] 8:11 AM"
click at [545, 83] on span at bounding box center [450, 84] width 236 height 16
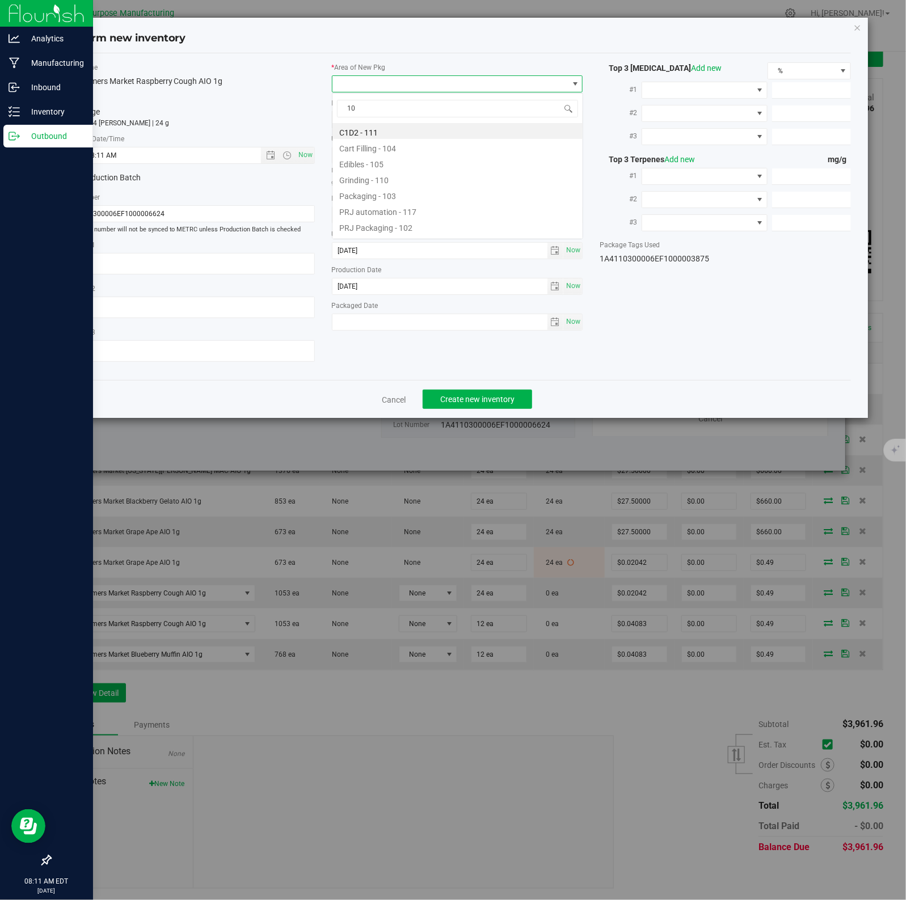
type input "108"
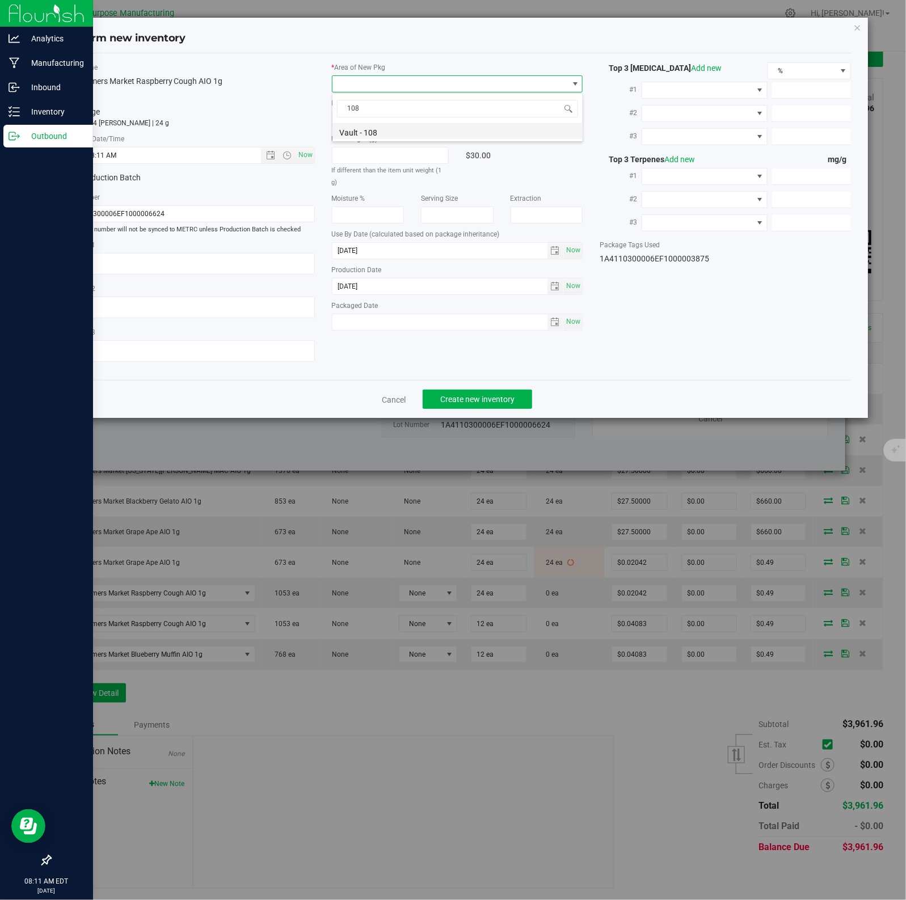
click at [371, 133] on li "Vault - 108" at bounding box center [457, 131] width 250 height 16
click at [471, 399] on span "Create new inventory" at bounding box center [477, 399] width 74 height 9
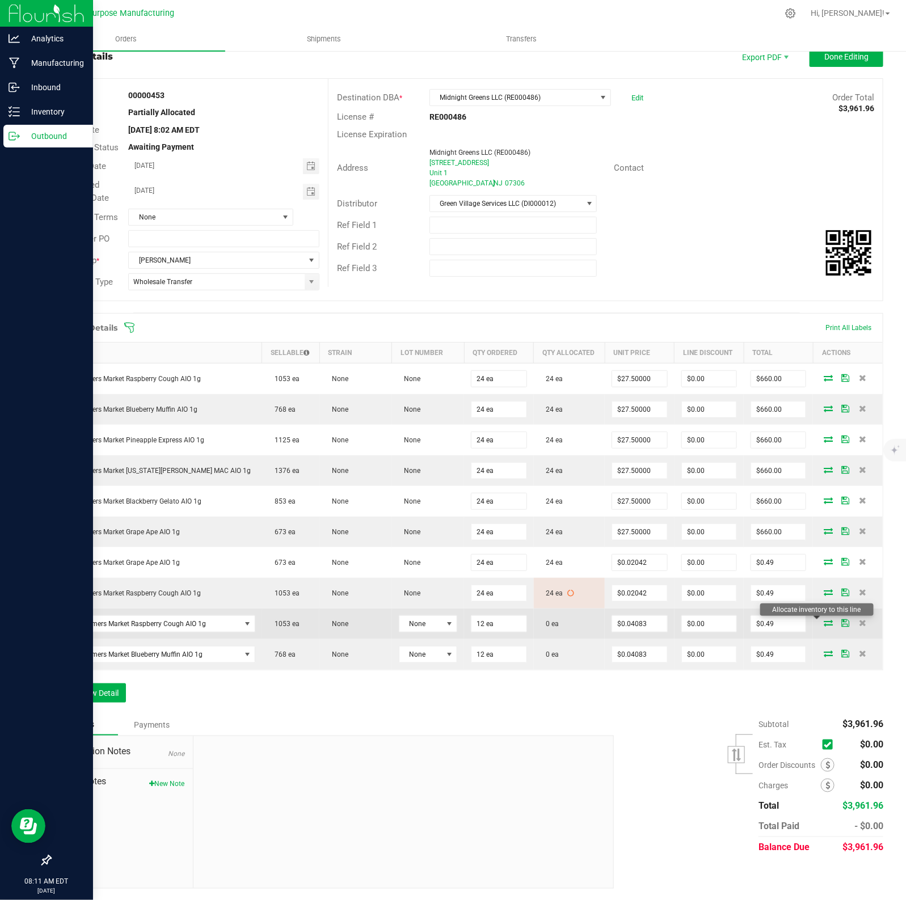
click at [724, 621] on icon at bounding box center [827, 622] width 9 height 7
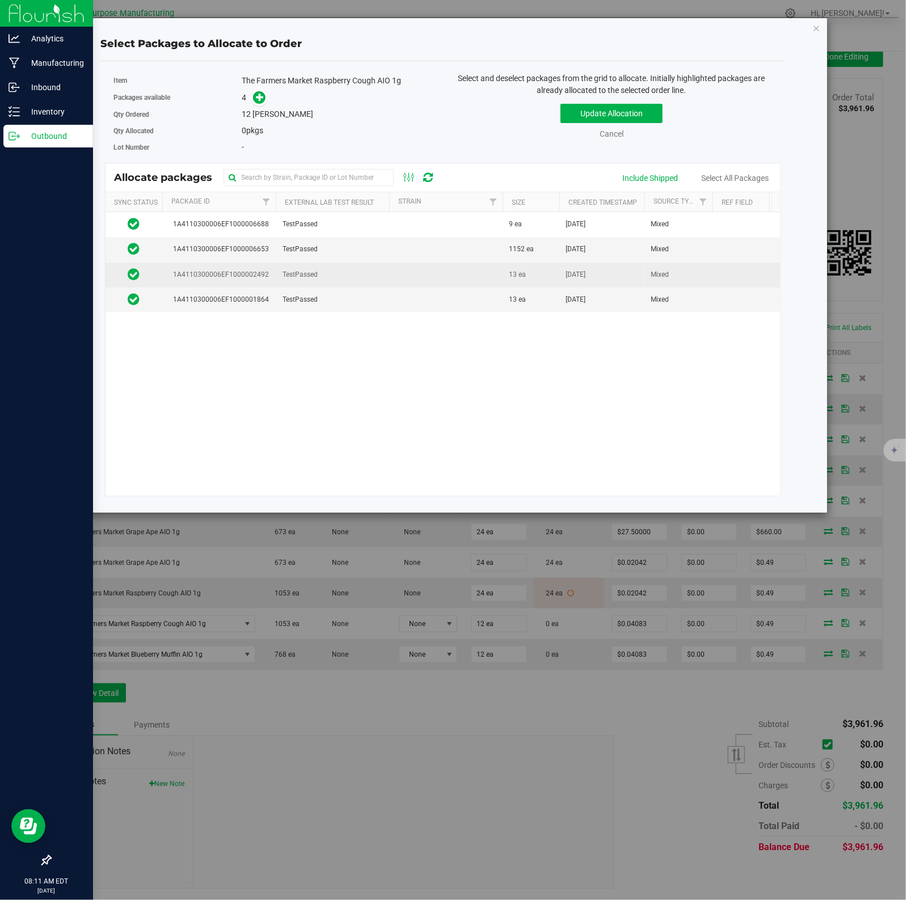
click at [350, 273] on td "TestPassed" at bounding box center [332, 275] width 113 height 25
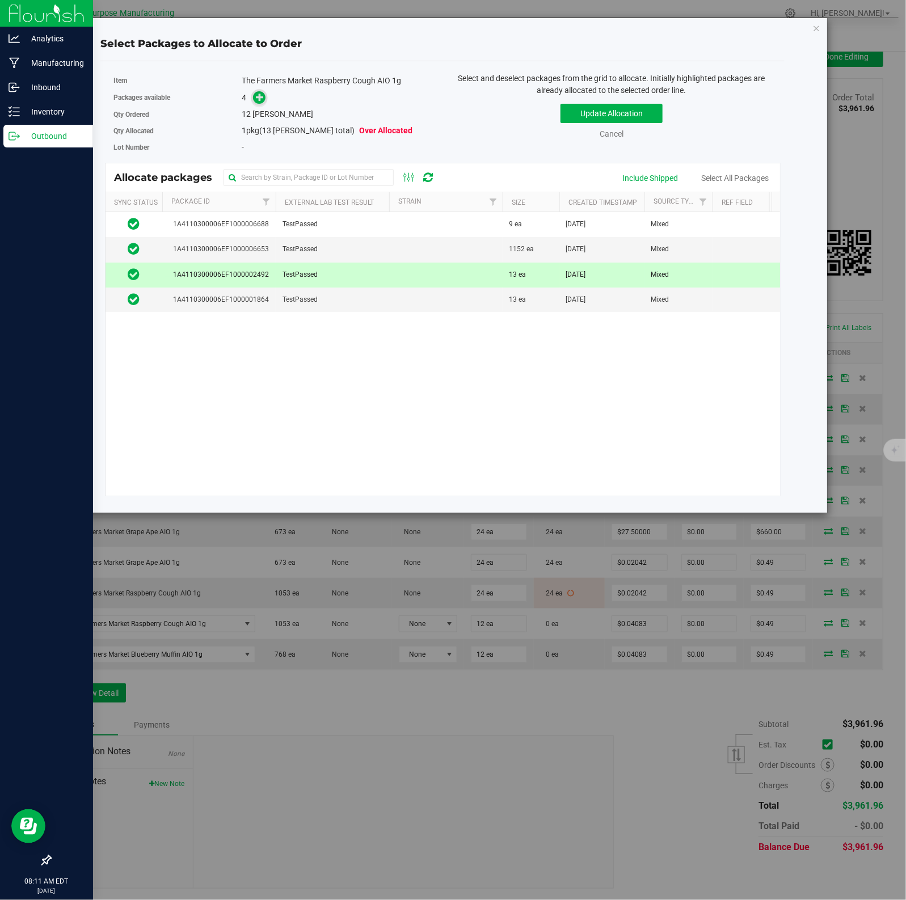
click at [258, 98] on icon at bounding box center [260, 97] width 8 height 8
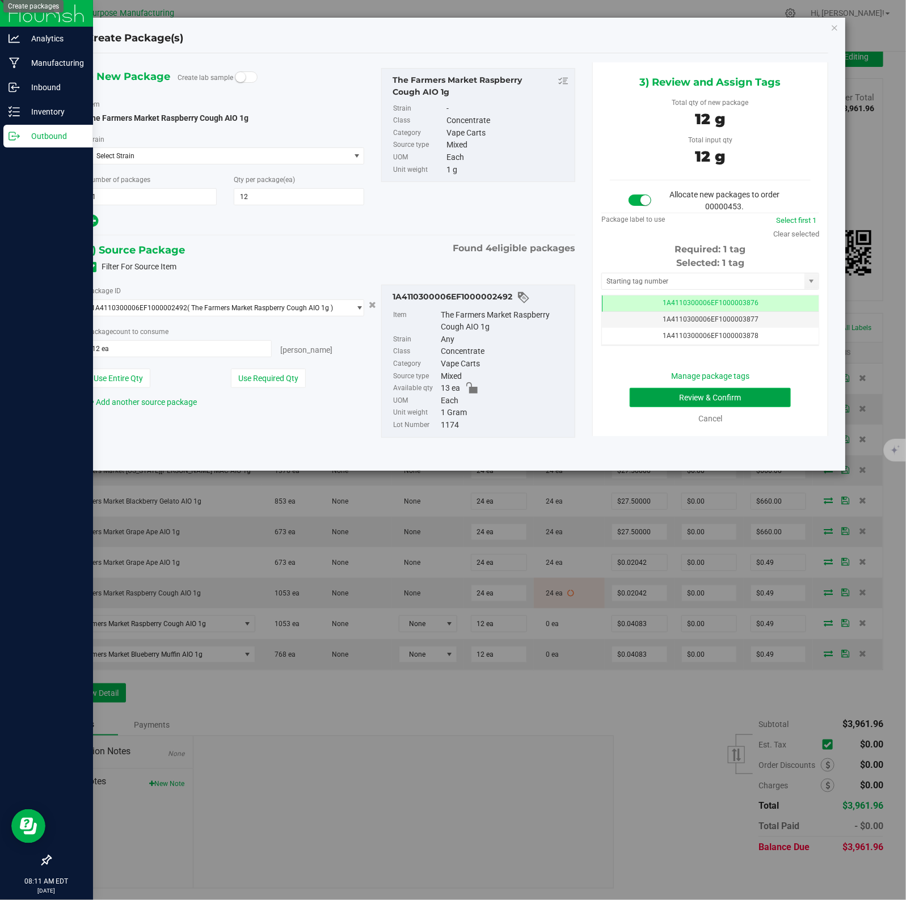
click at [687, 397] on button "Review & Confirm" at bounding box center [709, 397] width 160 height 19
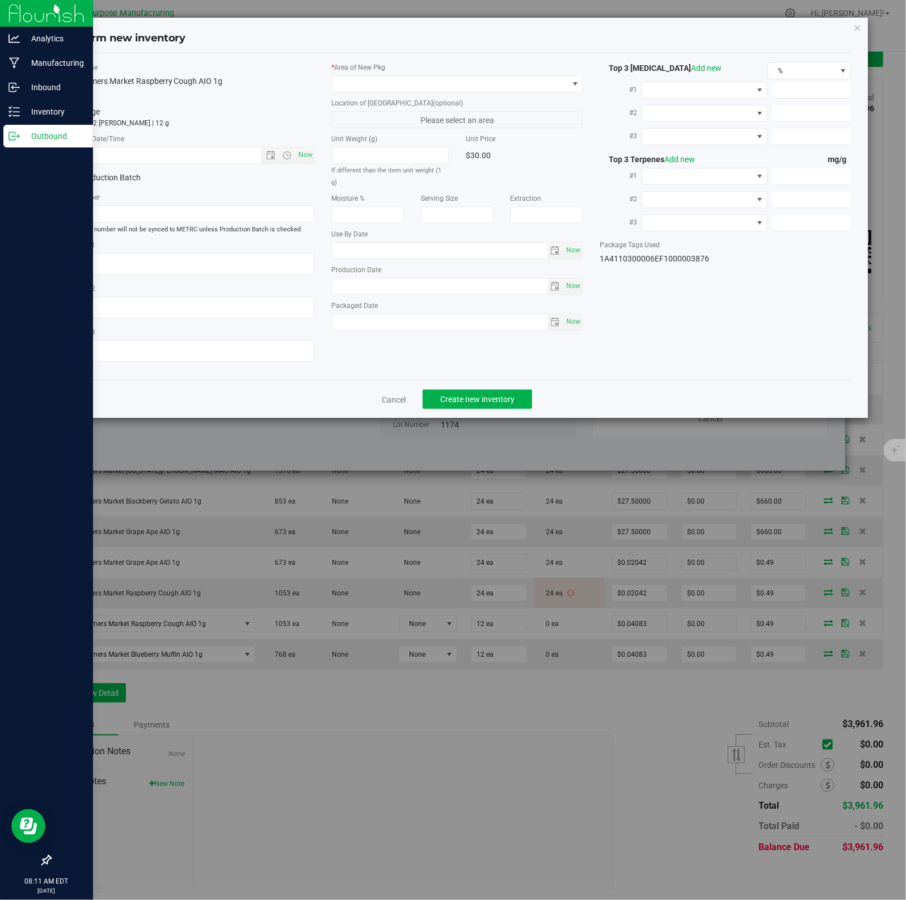
type input "[DATE]"
click at [302, 155] on span "Now" at bounding box center [304, 155] width 19 height 16
type input "[DATE] 8:11 AM"
click at [545, 83] on span at bounding box center [450, 84] width 236 height 16
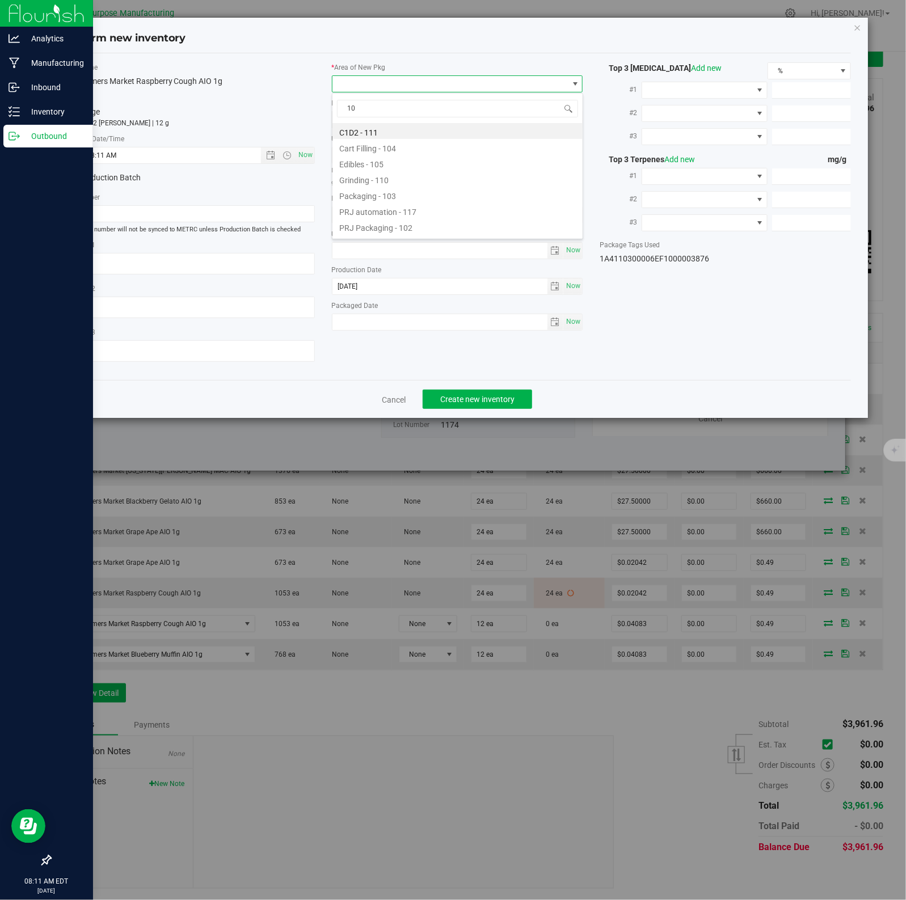
type input "108"
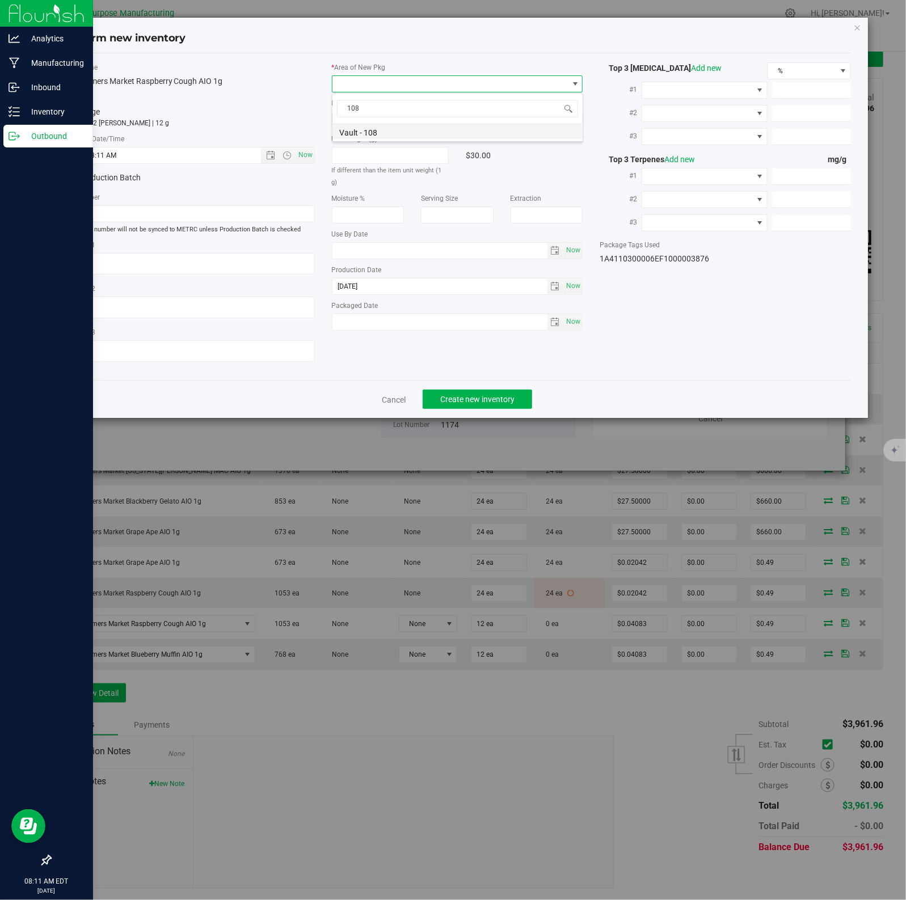
click at [371, 133] on li "Vault - 108" at bounding box center [457, 131] width 250 height 16
click at [471, 399] on span "Create new inventory" at bounding box center [477, 399] width 74 height 9
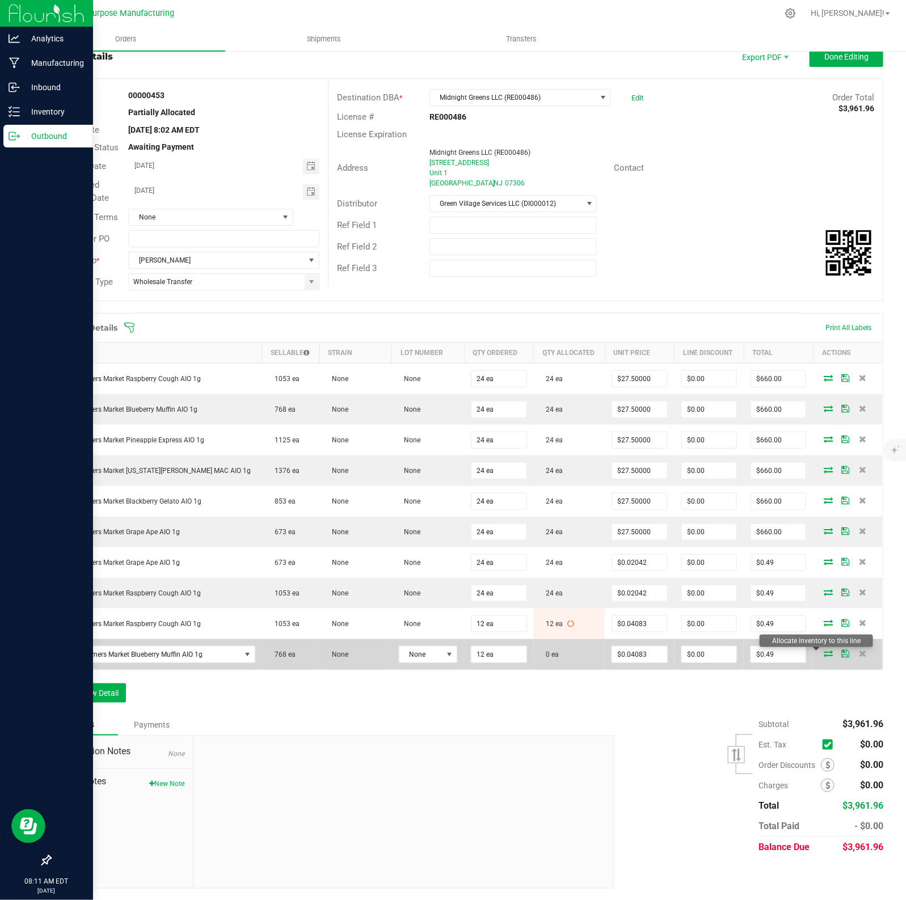
click at [724, 653] on icon at bounding box center [827, 653] width 9 height 7
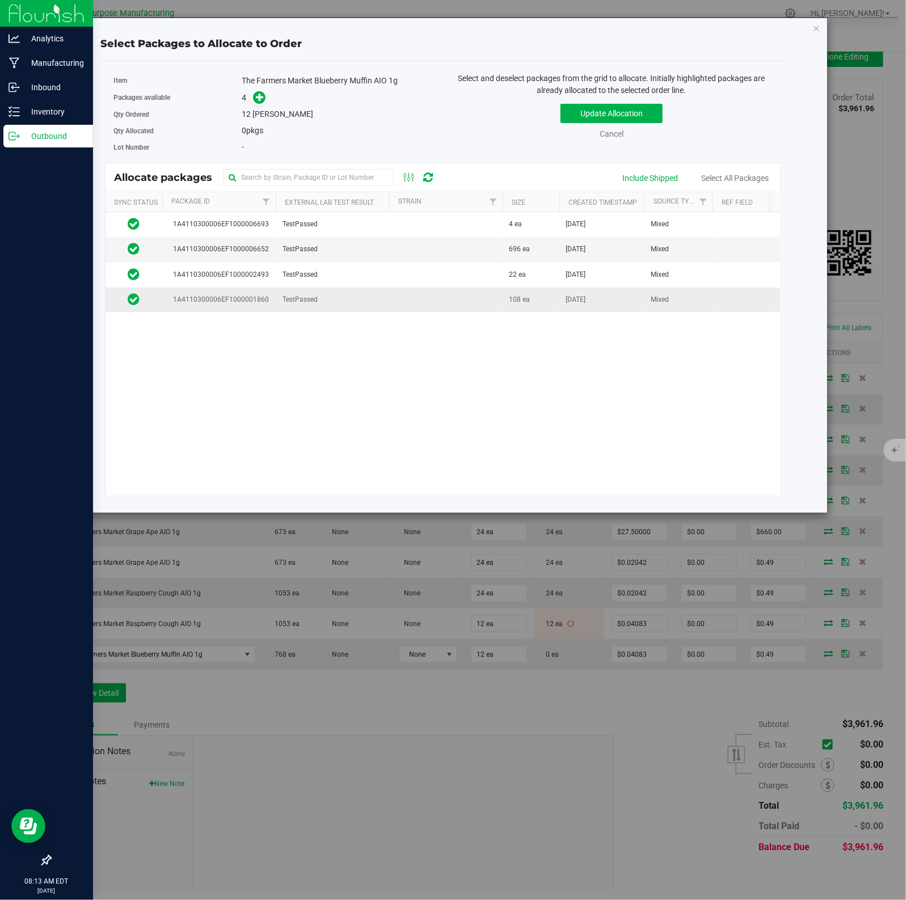
click at [361, 299] on td "TestPassed" at bounding box center [332, 299] width 113 height 24
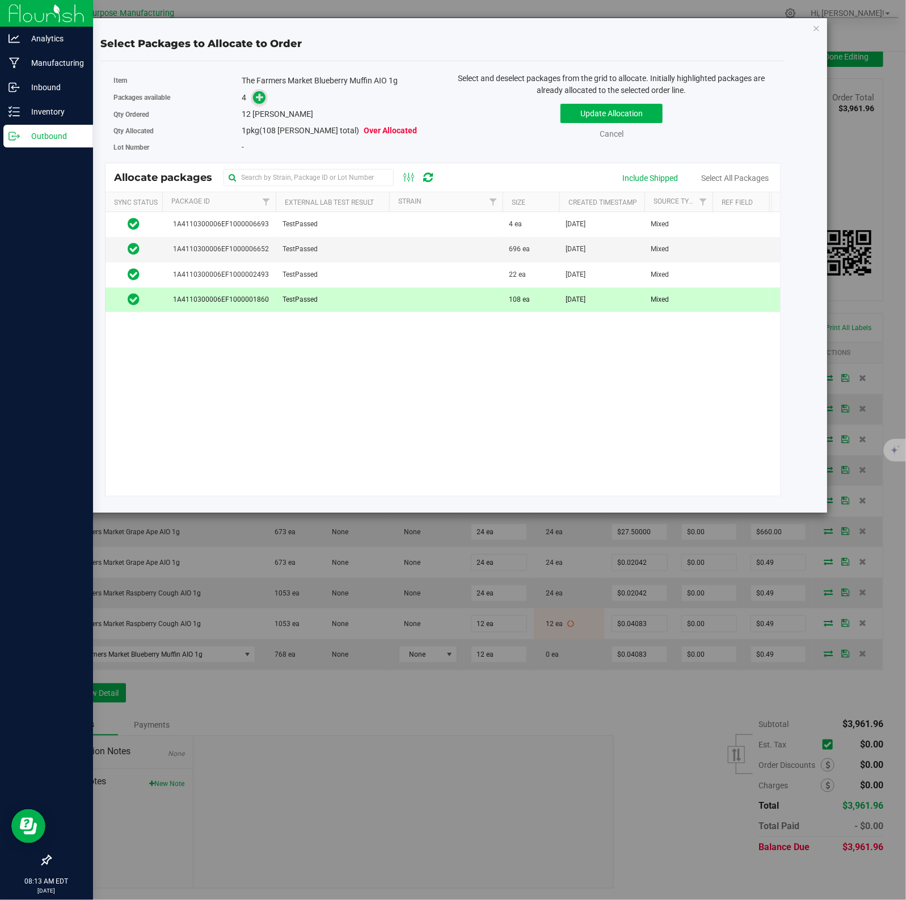
click at [258, 98] on icon at bounding box center [260, 97] width 8 height 8
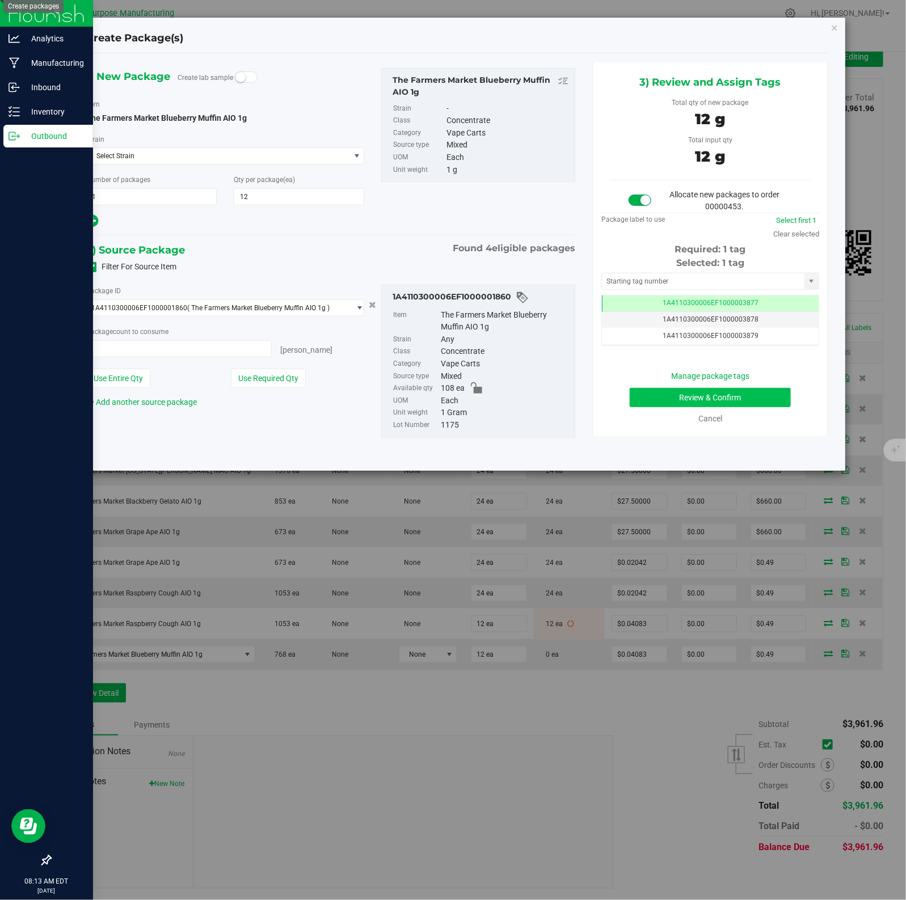
type input "12 ea"
click at [687, 397] on button "Review & Confirm" at bounding box center [709, 397] width 160 height 19
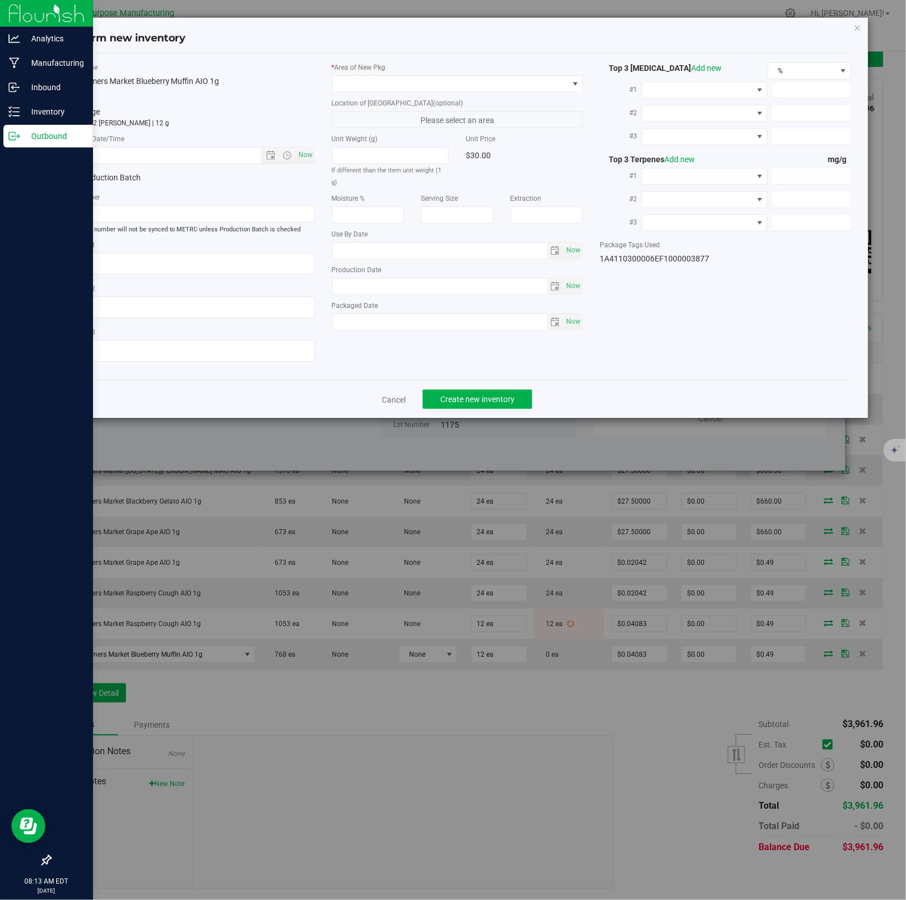
click at [302, 155] on span "Now" at bounding box center [304, 155] width 19 height 16
type input "[DATE] 8:13 AM"
click at [545, 83] on span at bounding box center [450, 84] width 236 height 16
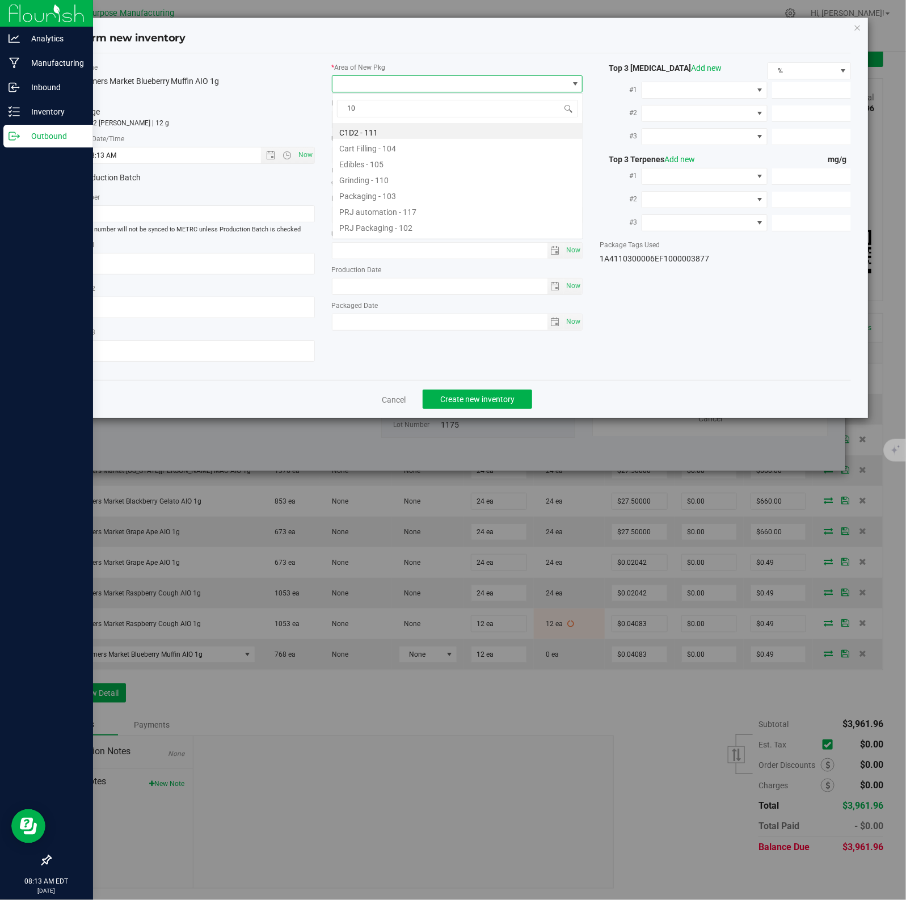
type input "108"
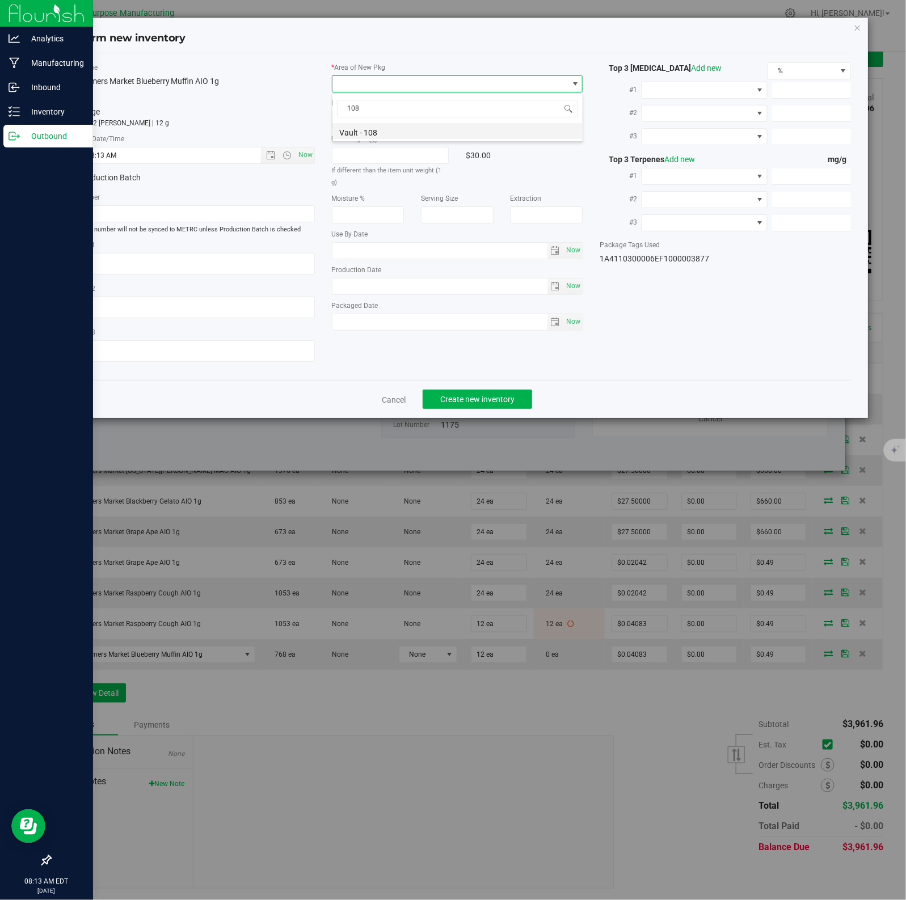
click at [371, 133] on li "Vault - 108" at bounding box center [457, 131] width 250 height 16
click at [471, 399] on span "Create new inventory" at bounding box center [477, 399] width 74 height 9
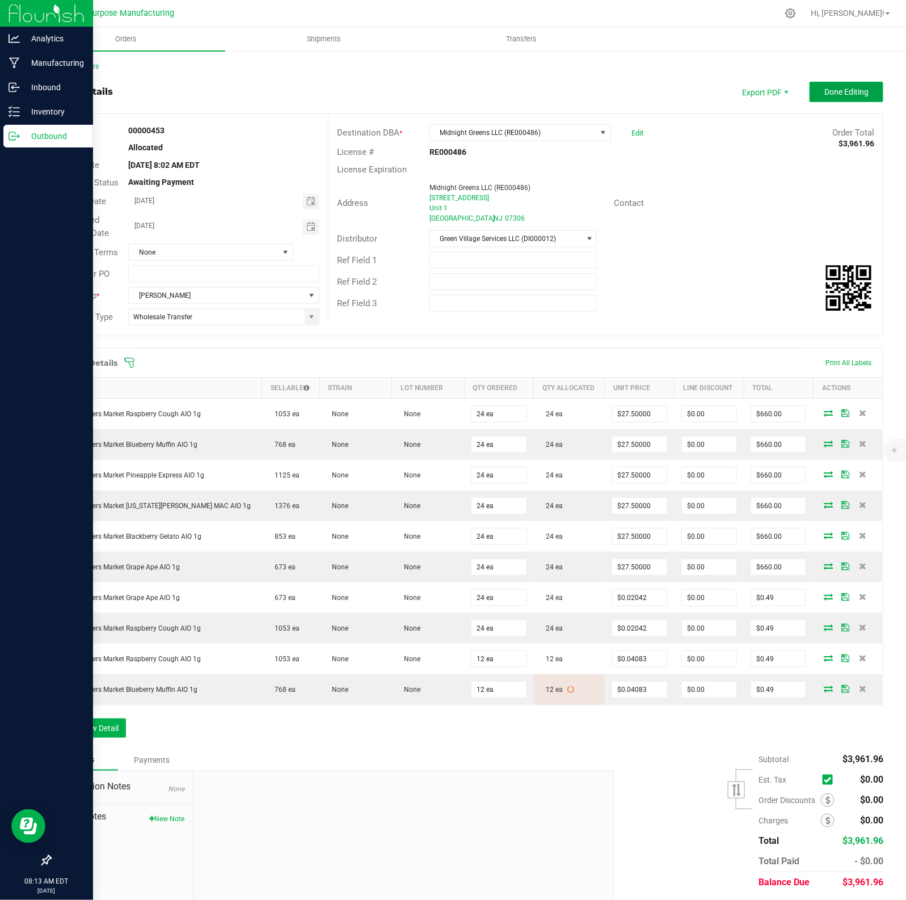
click at [724, 99] on button "Done Editing" at bounding box center [846, 92] width 74 height 20
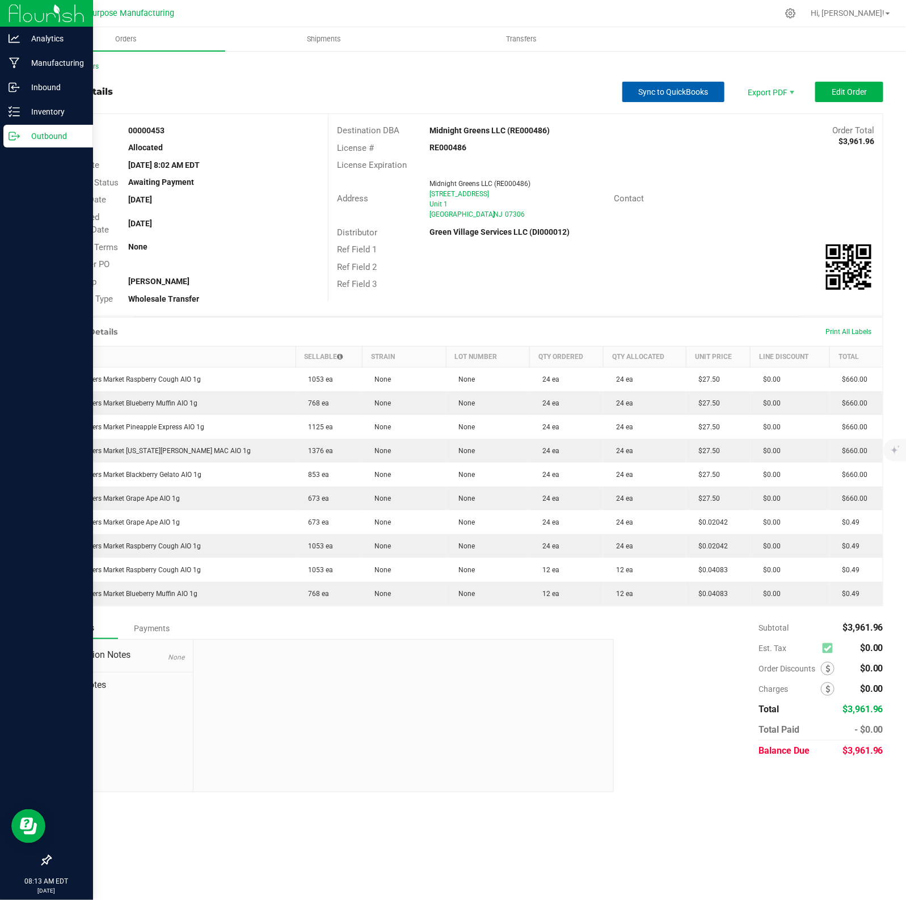
click at [663, 90] on span "Sync to QuickBooks" at bounding box center [673, 91] width 70 height 9
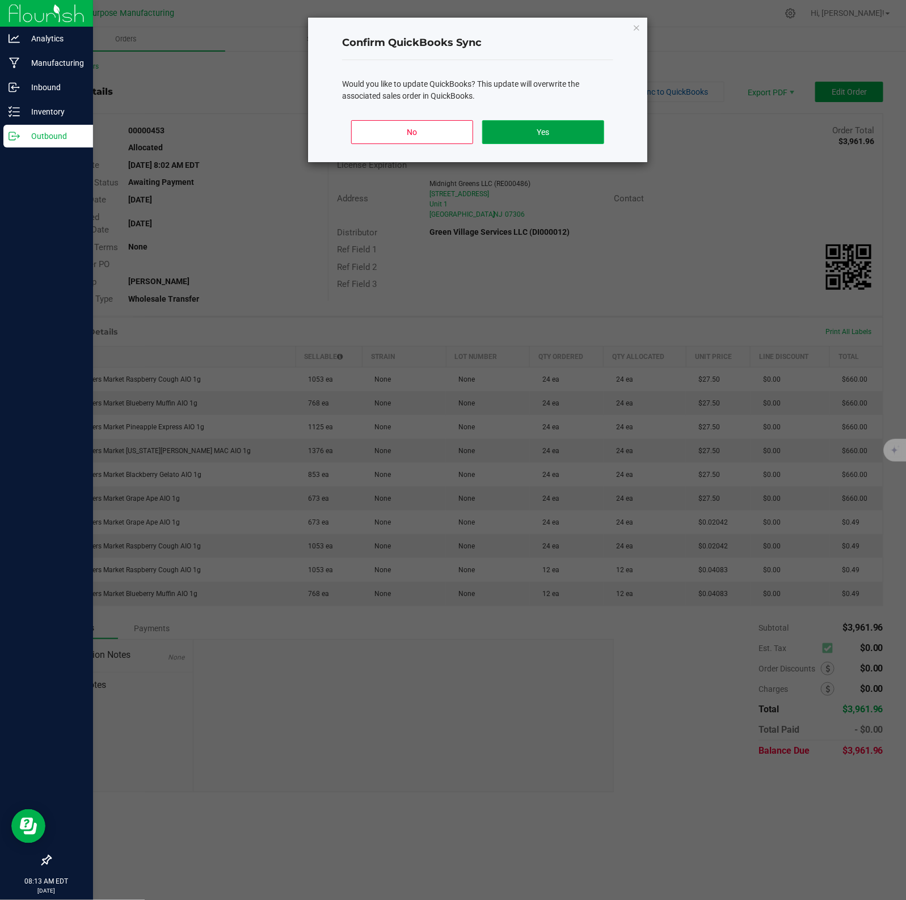
click at [585, 126] on button "Yes" at bounding box center [543, 132] width 122 height 24
